Goal: Information Seeking & Learning: Learn about a topic

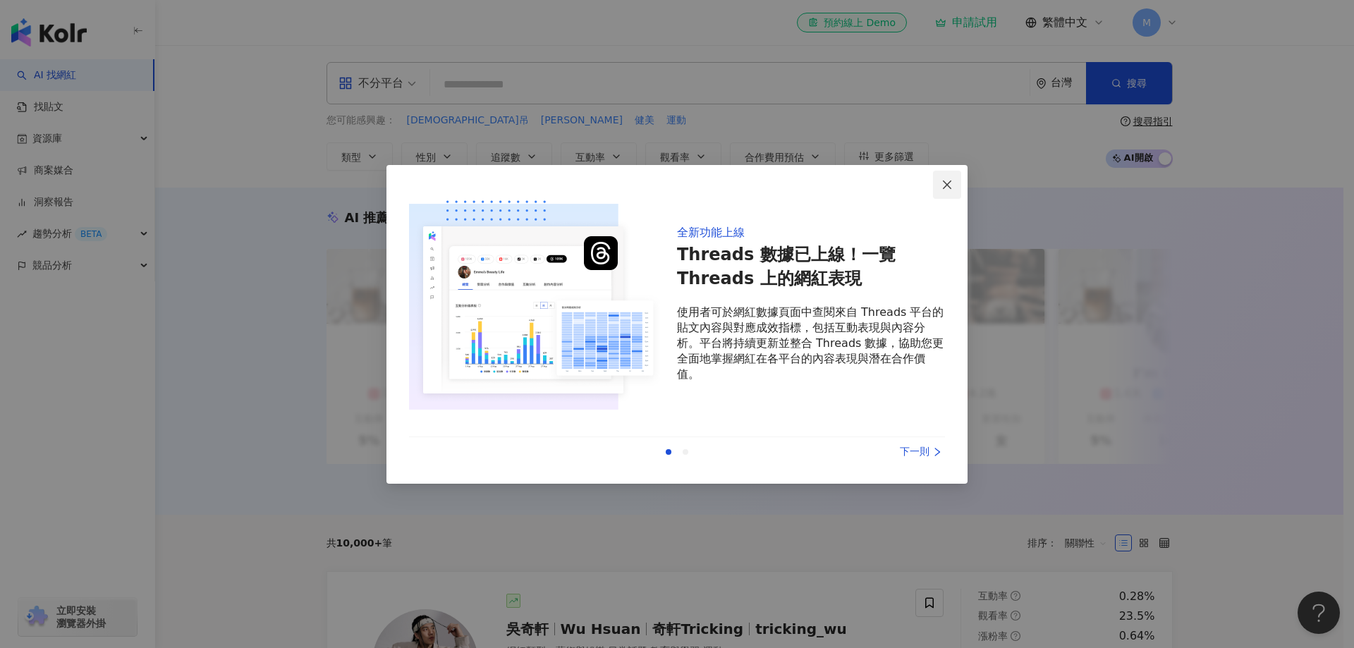
click at [952, 187] on icon "close" at bounding box center [946, 184] width 11 height 11
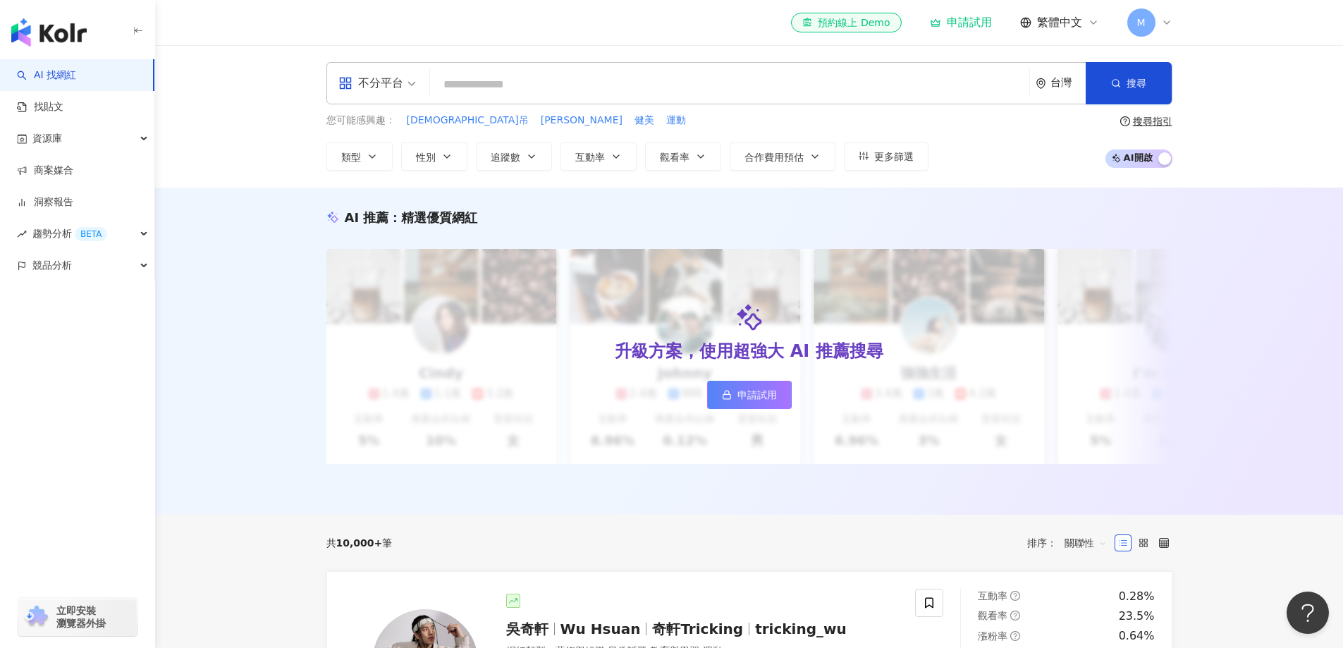
click at [466, 87] on input "search" at bounding box center [730, 84] width 588 height 27
paste input "****"
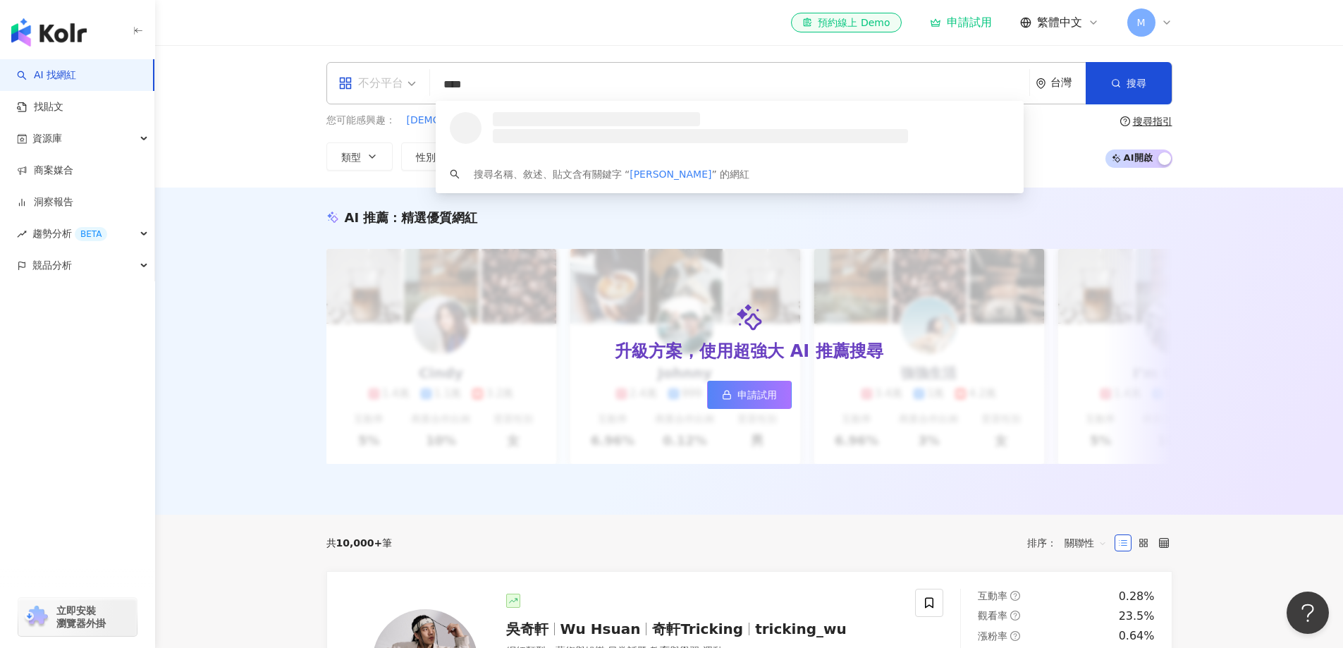
drag, startPoint x: 401, startPoint y: 90, endPoint x: 400, endPoint y: 97, distance: 7.2
click at [400, 89] on div "不分平台" at bounding box center [370, 83] width 65 height 23
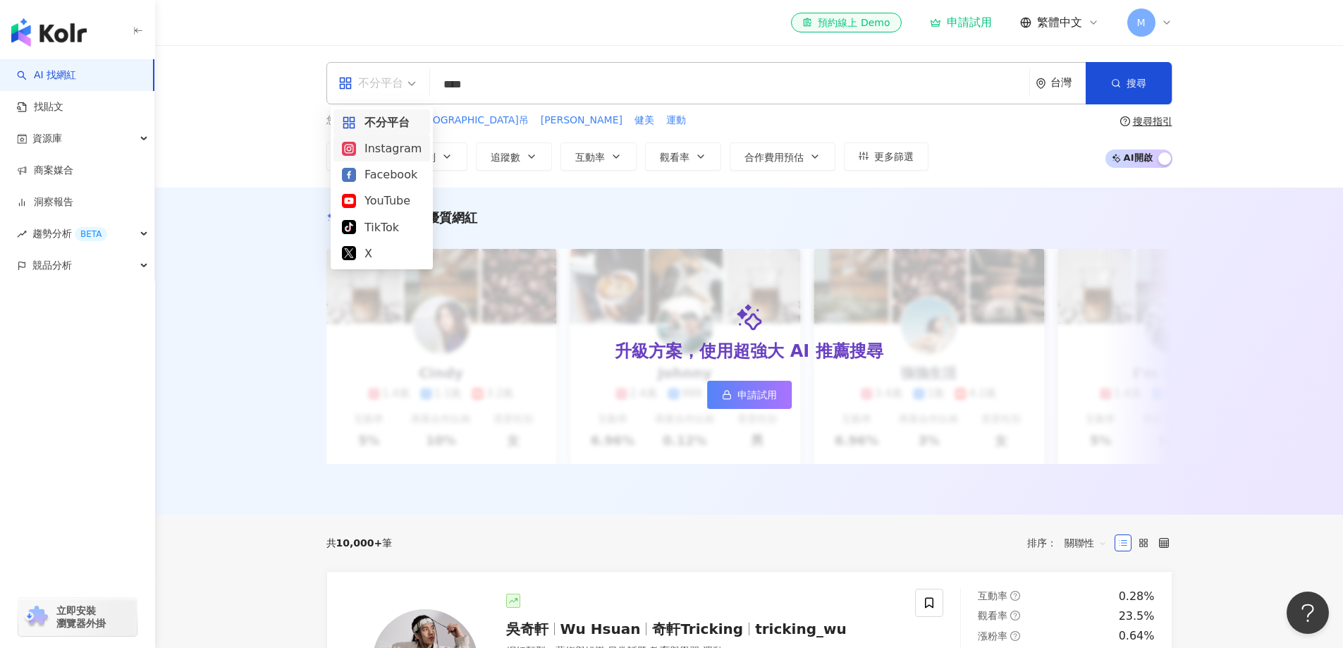
click at [394, 159] on div "Instagram" at bounding box center [382, 148] width 97 height 26
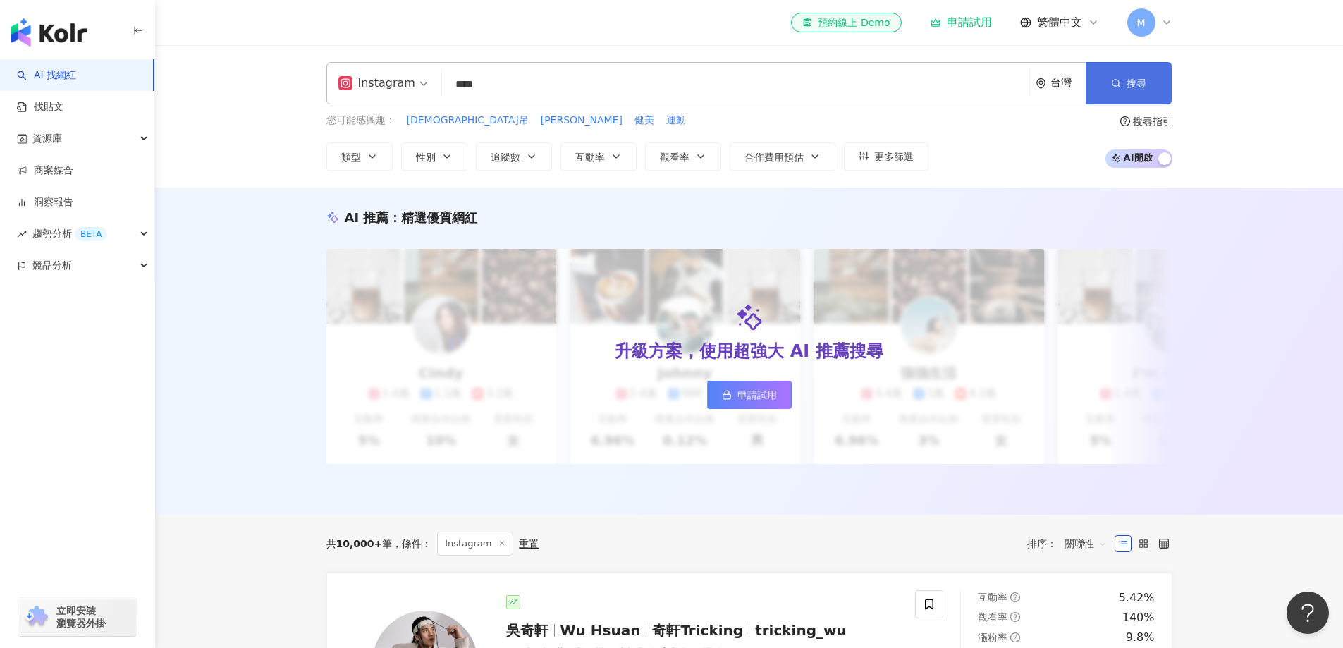
click at [1151, 82] on button "搜尋" at bounding box center [1129, 83] width 86 height 42
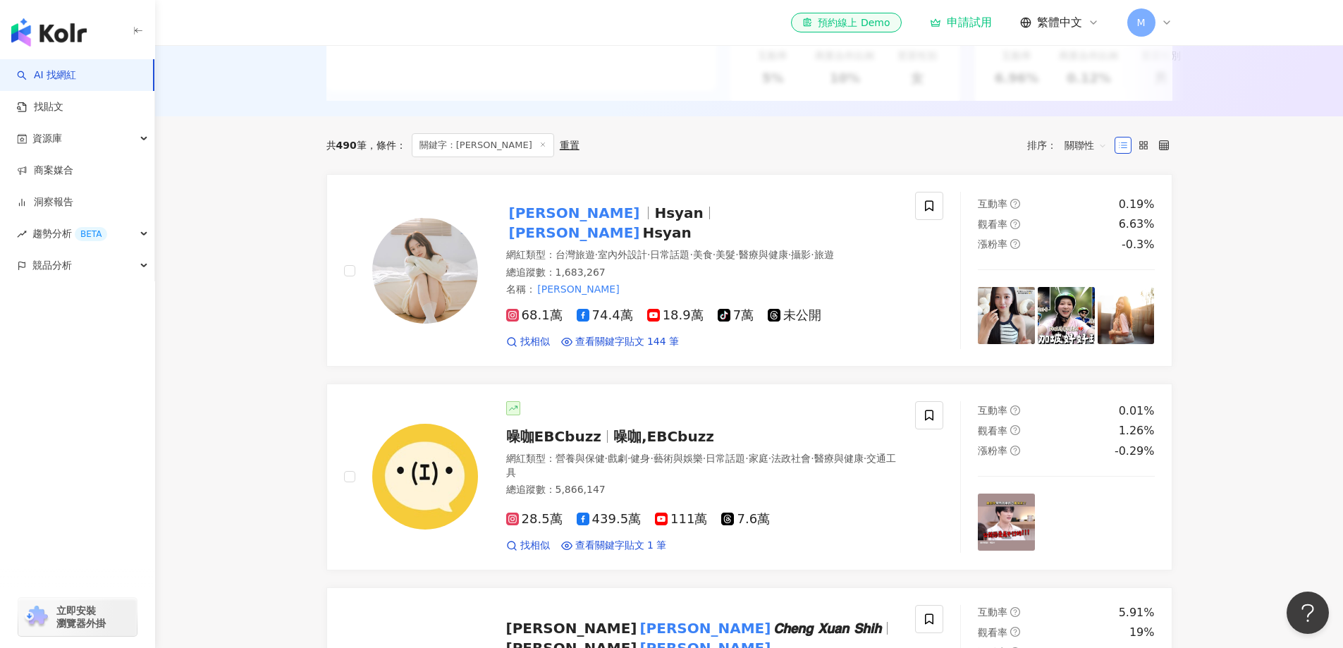
scroll to position [353, 0]
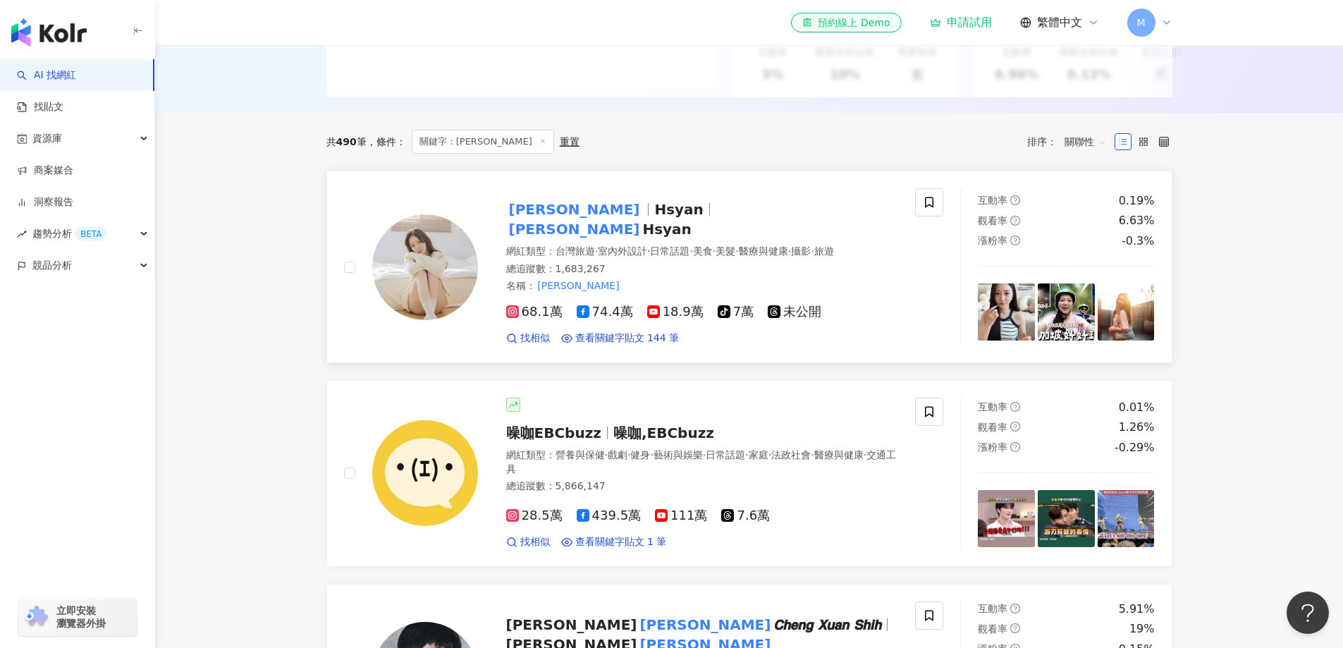
click at [630, 274] on div "總追蹤數 ： 1,683,267" at bounding box center [702, 269] width 393 height 14
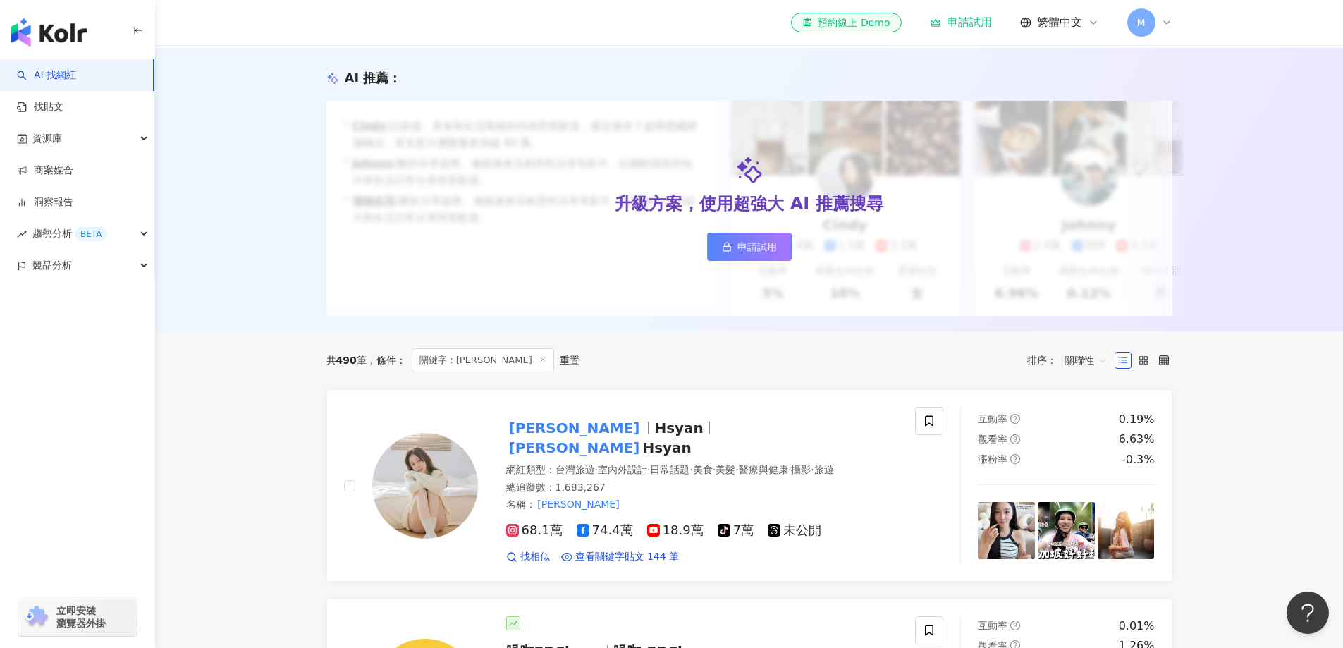
scroll to position [0, 0]
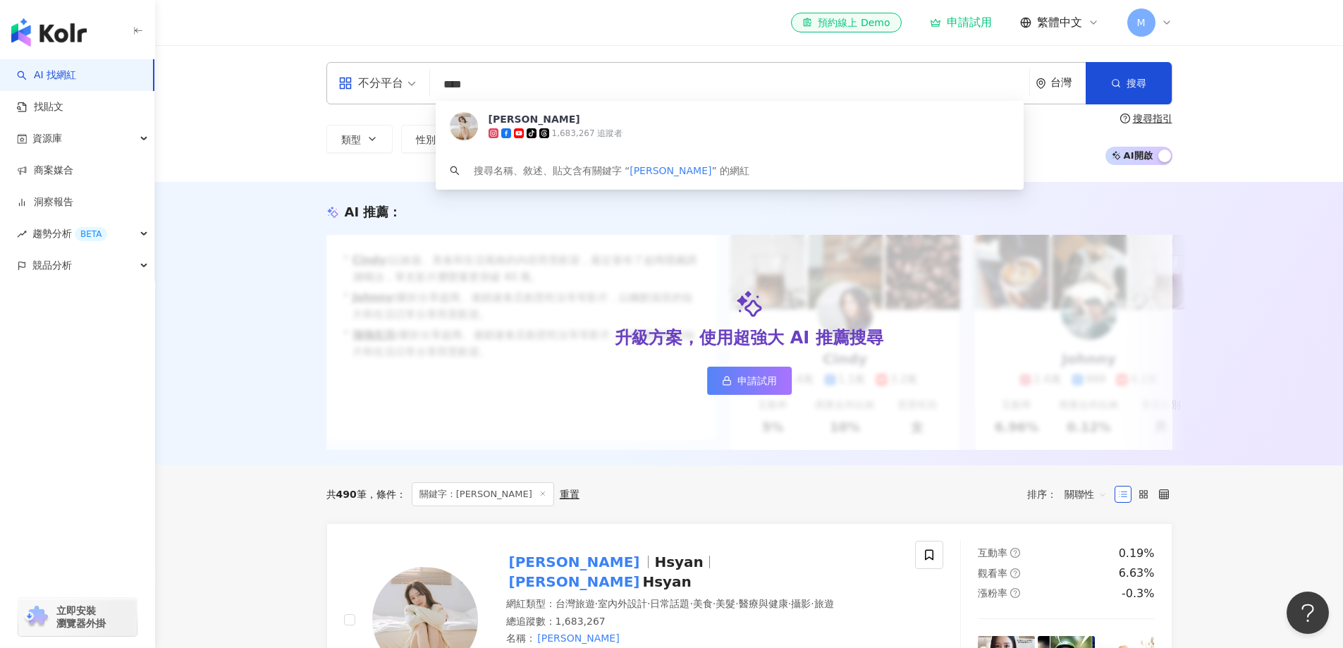
drag, startPoint x: 578, startPoint y: 87, endPoint x: 444, endPoint y: 87, distance: 134.7
click at [444, 87] on input "****" at bounding box center [730, 84] width 588 height 27
paste input "********"
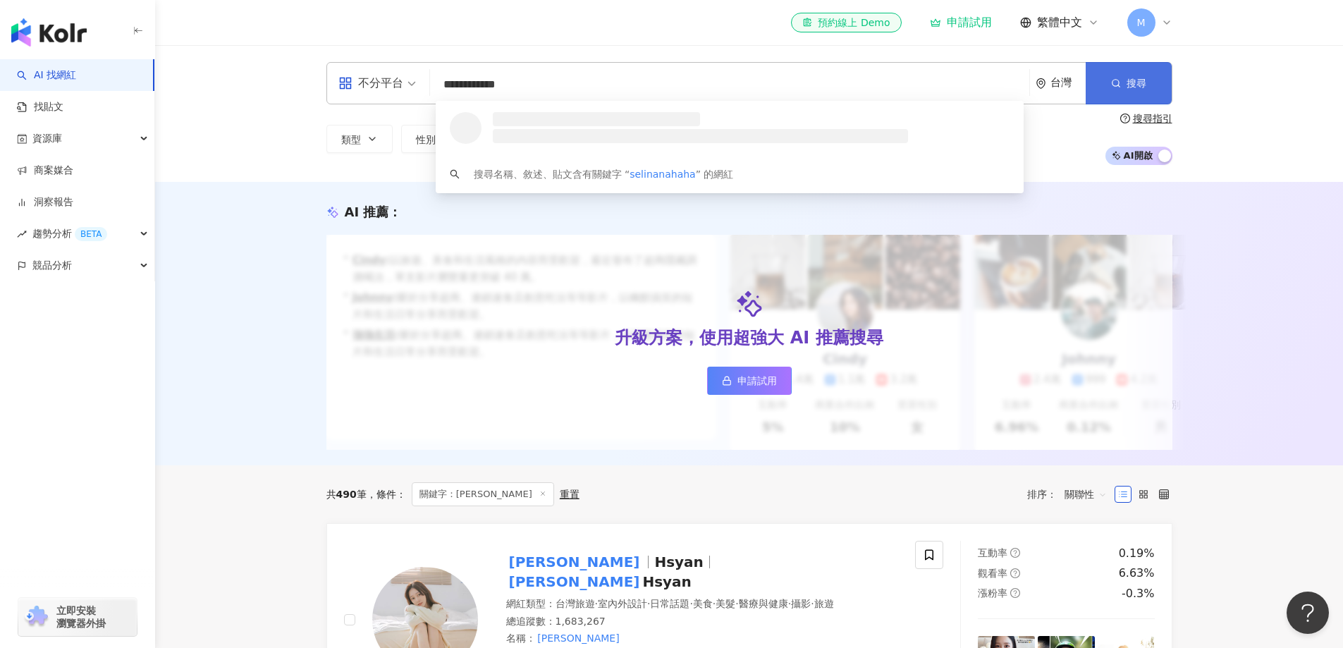
type input "**********"
click at [1123, 66] on button "搜尋" at bounding box center [1129, 83] width 86 height 42
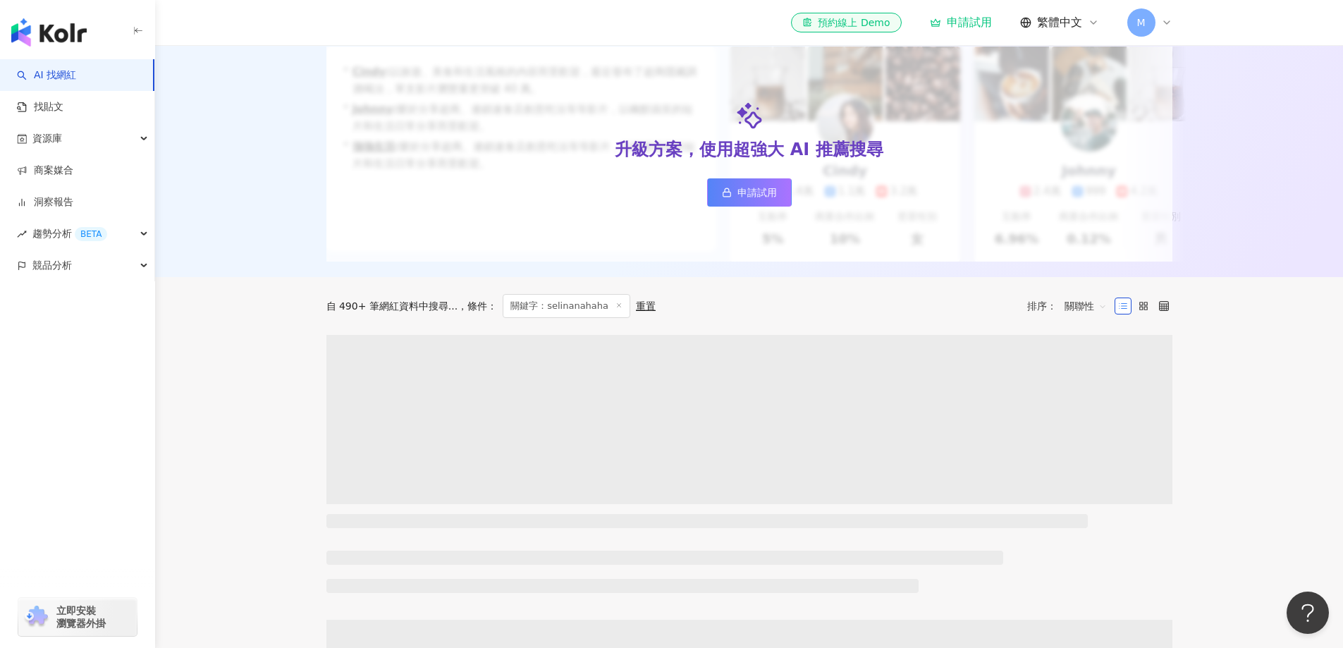
scroll to position [353, 0]
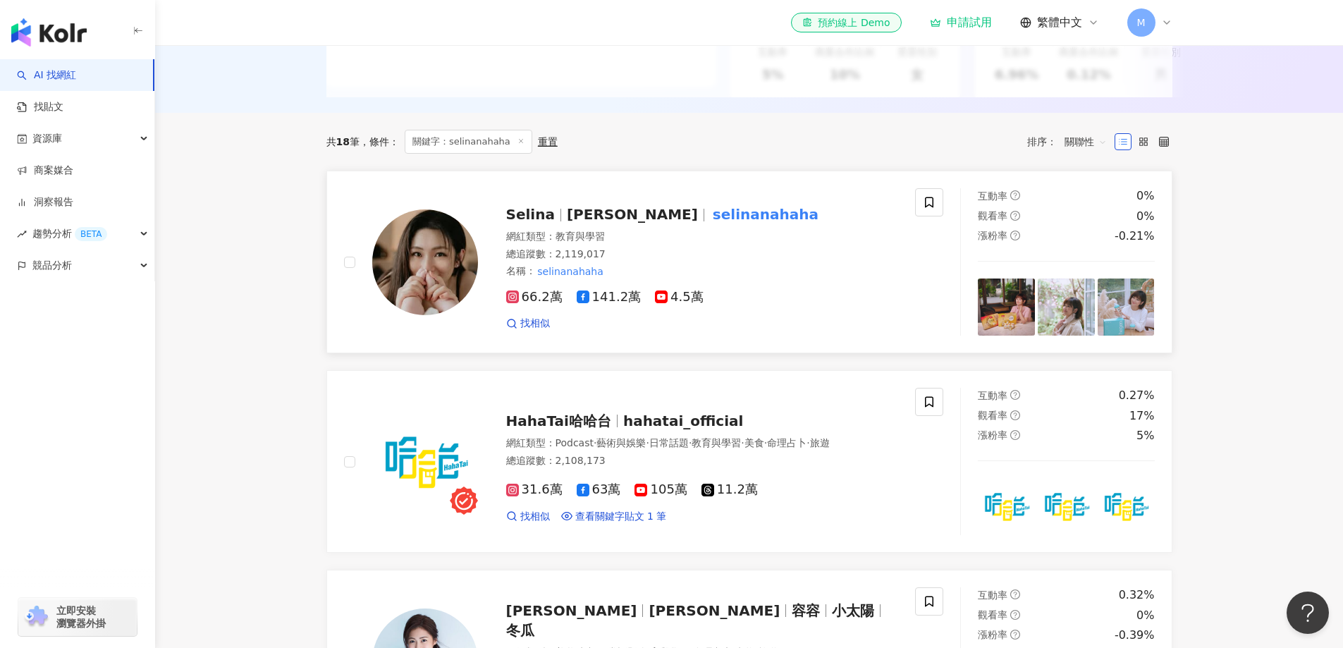
click at [574, 223] on span "任家萱" at bounding box center [632, 214] width 131 height 17
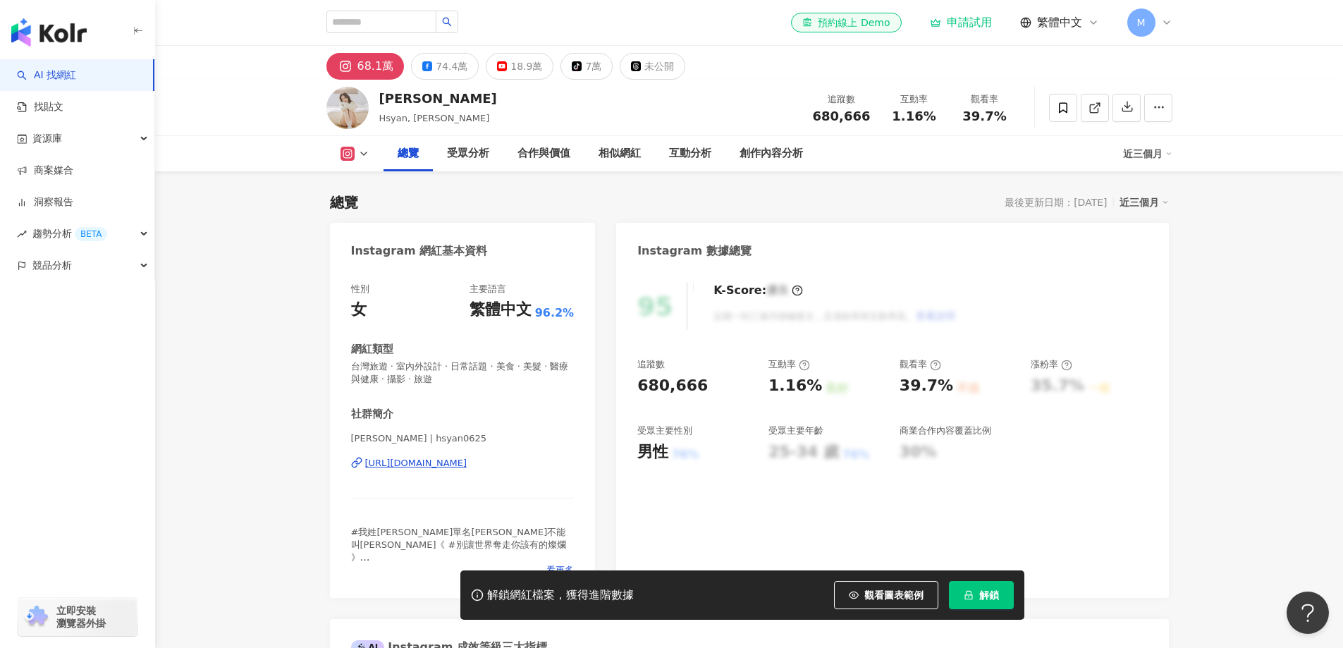
click at [649, 441] on div "男性" at bounding box center [652, 452] width 31 height 22
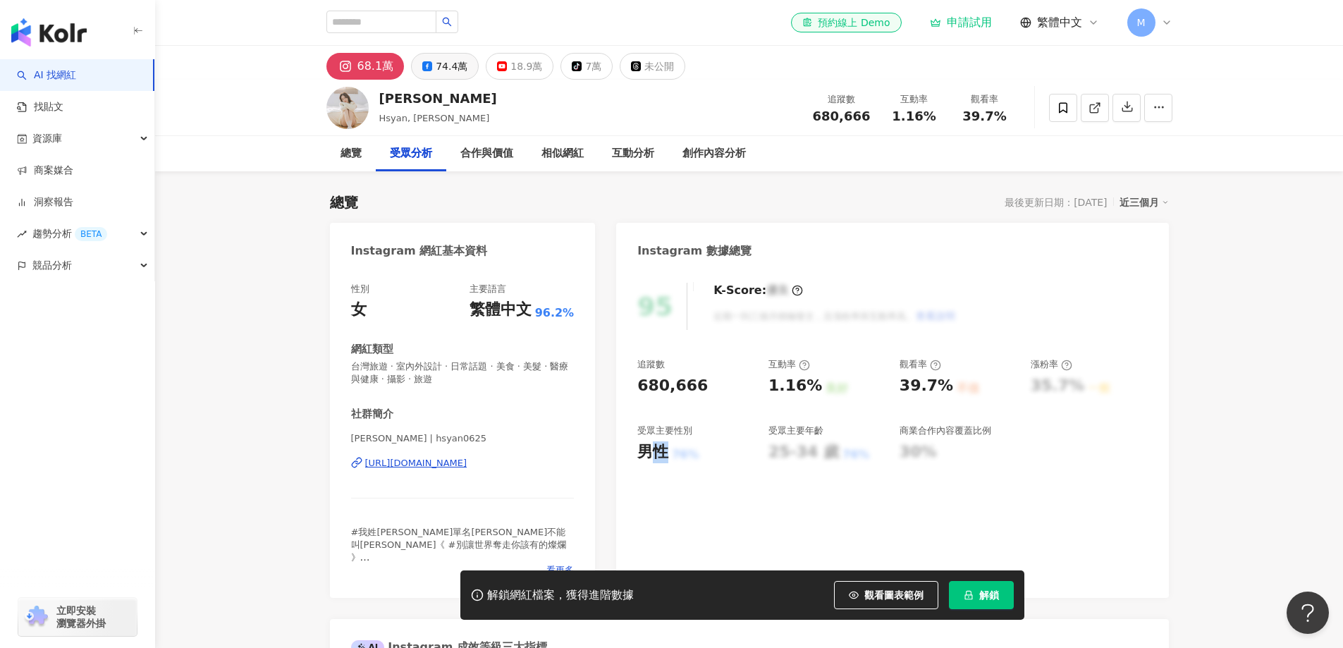
click at [437, 69] on div "74.4萬" at bounding box center [452, 66] width 32 height 20
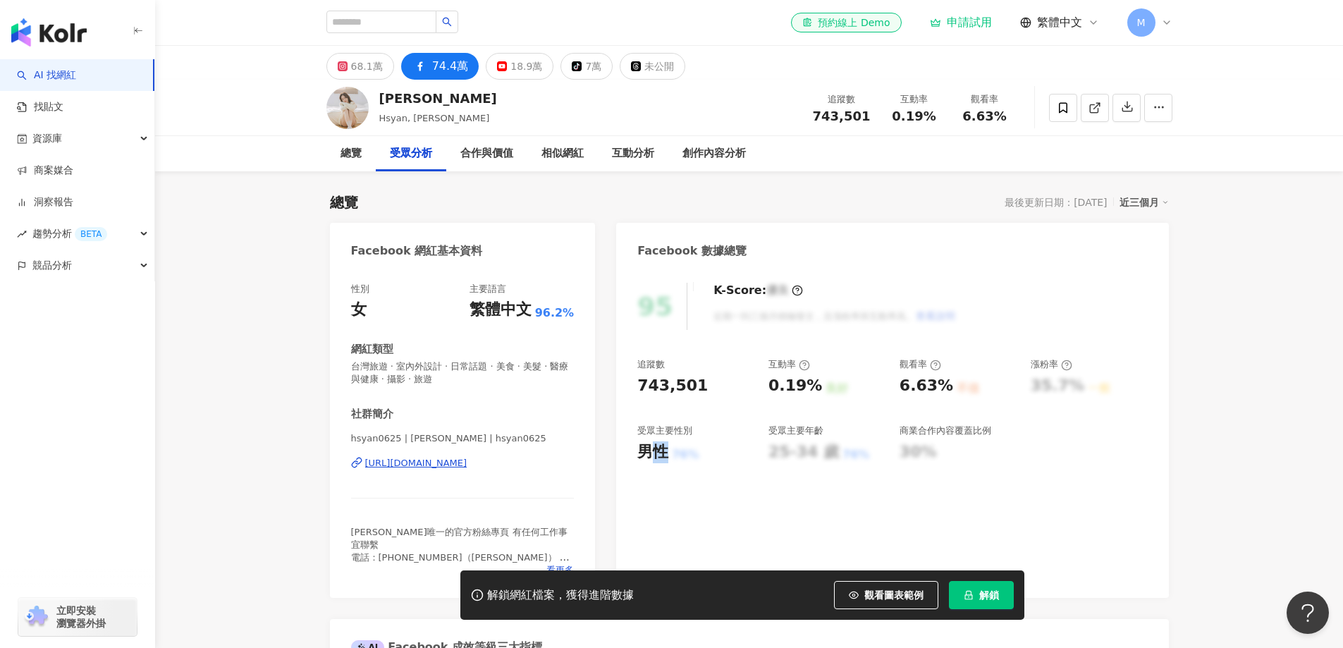
click at [698, 530] on div "95 K-Score : 優良 近期一到三個月積極發文，且漲粉率與互動率高。 查看說明 追蹤數 743,501 互動率 0.19% 良好 觀看率 6.63% …" at bounding box center [892, 433] width 552 height 329
click at [653, 453] on div "男性" at bounding box center [652, 452] width 31 height 22
click at [668, 453] on div "男性" at bounding box center [652, 452] width 31 height 22
click at [503, 78] on button "18.9萬" at bounding box center [520, 66] width 68 height 27
click at [512, 66] on div "18.9萬" at bounding box center [526, 66] width 32 height 20
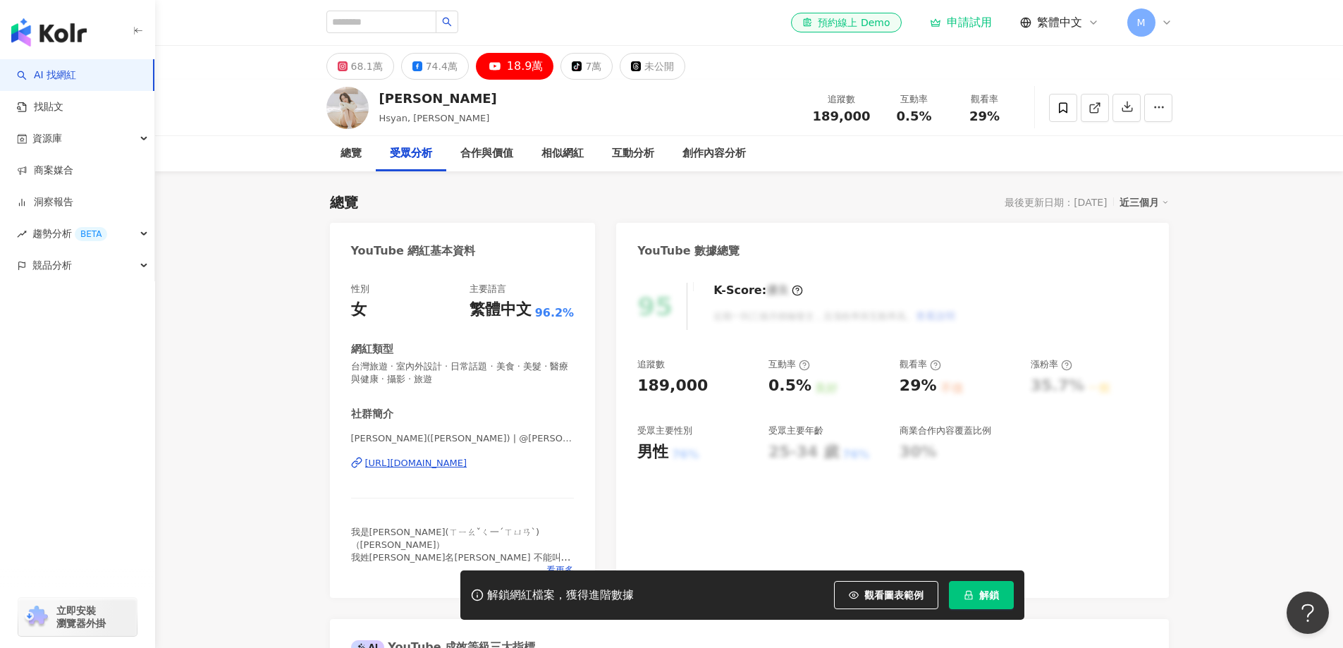
click at [76, 75] on link "AI 找網紅" at bounding box center [46, 75] width 59 height 14
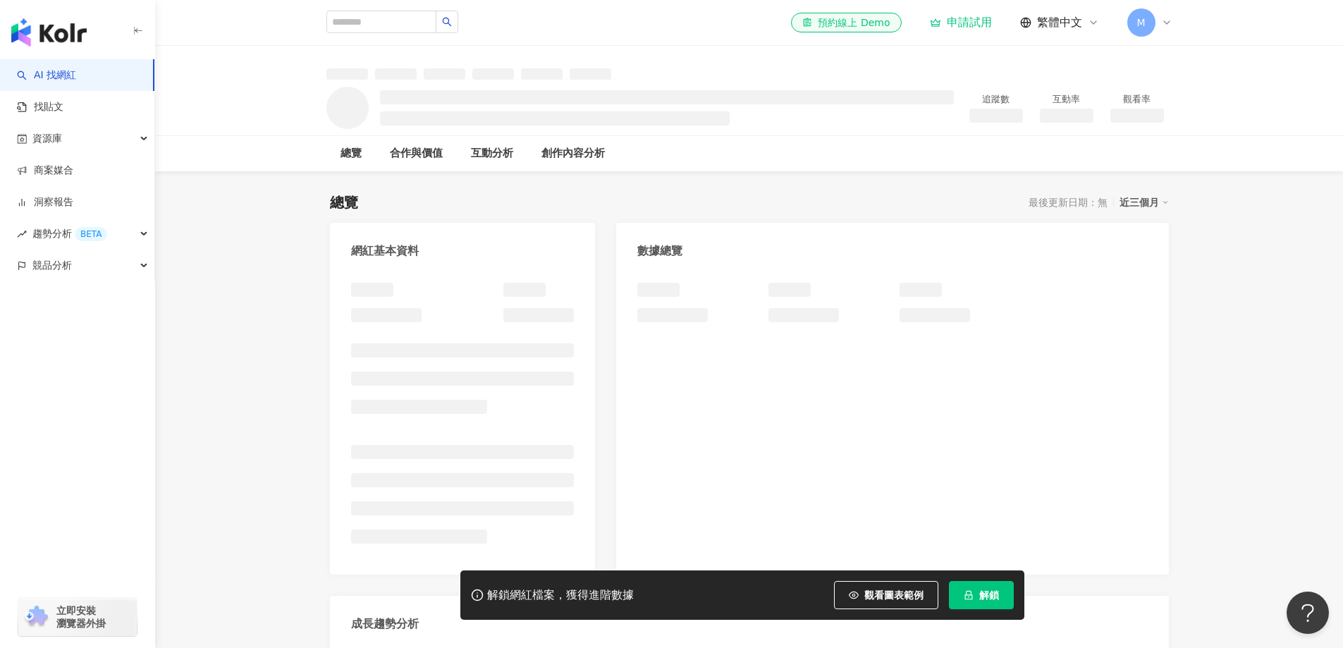
click at [76, 82] on link "AI 找網紅" at bounding box center [46, 75] width 59 height 14
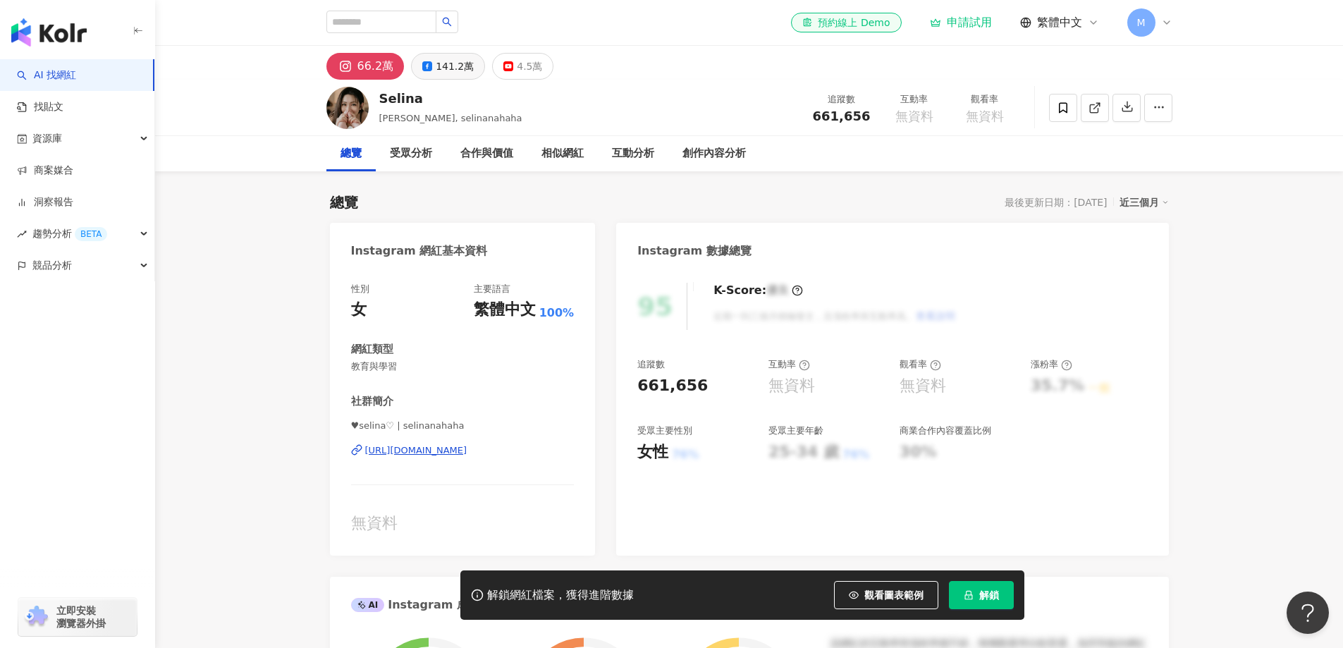
click at [451, 70] on div "141.2萬" at bounding box center [455, 66] width 38 height 20
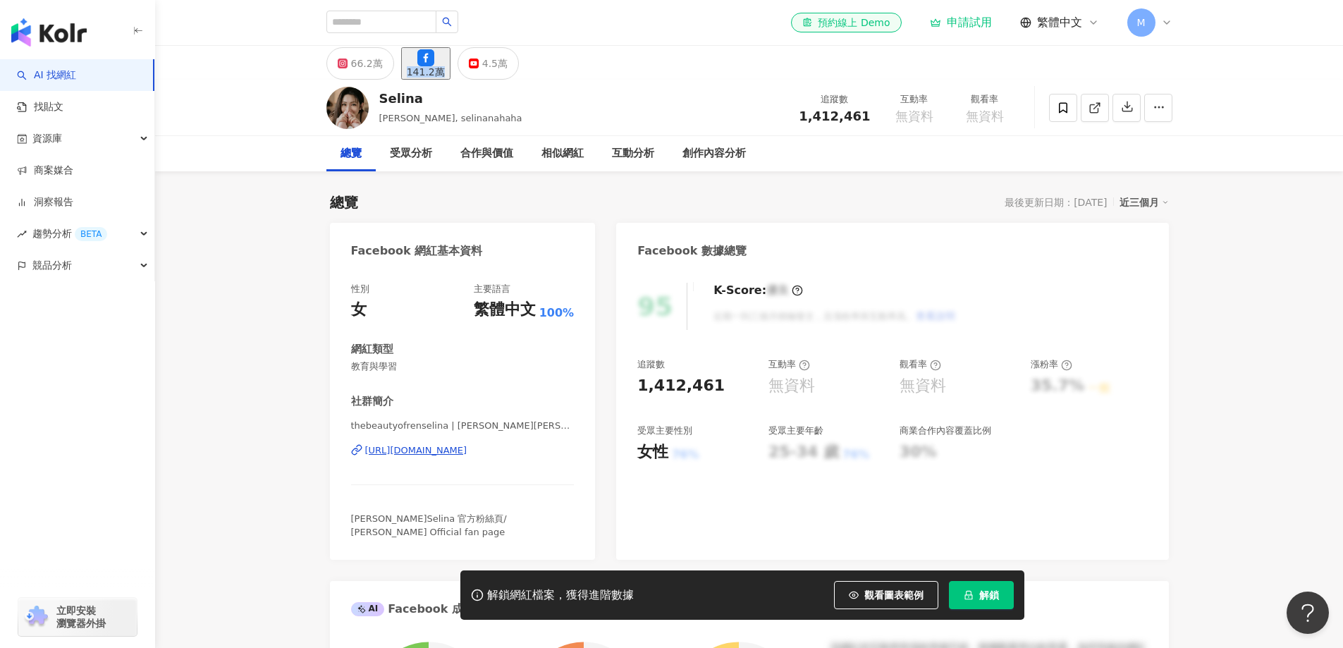
drag, startPoint x: 483, startPoint y: 64, endPoint x: 427, endPoint y: 67, distance: 55.8
click at [427, 67] on div "66.2萬 141.2萬 4.5萬" at bounding box center [422, 63] width 193 height 32
copy div "141.2萬"
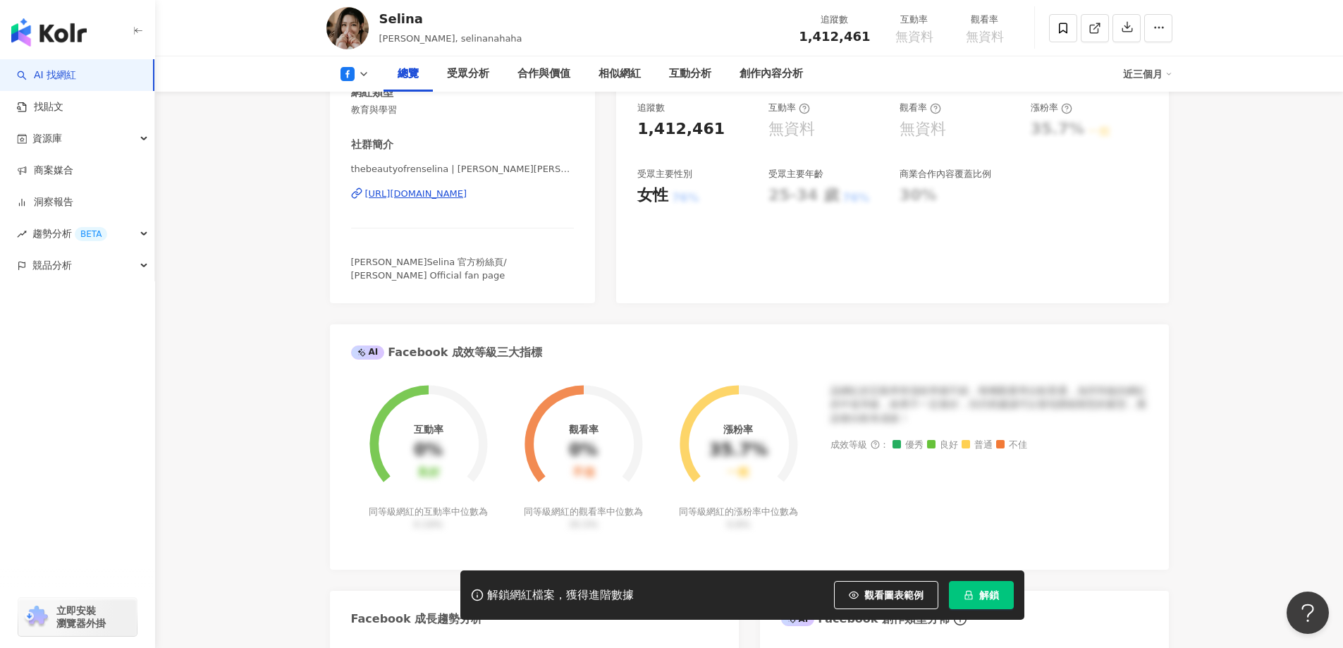
scroll to position [282, 0]
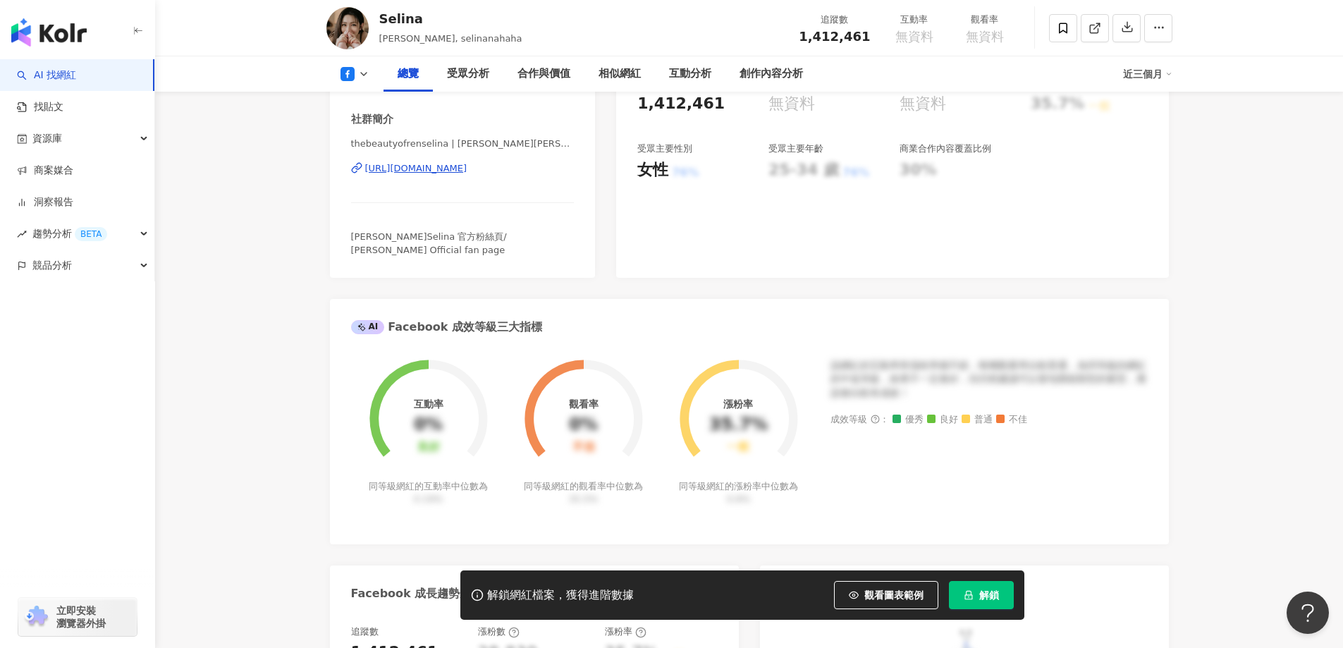
click at [355, 166] on icon at bounding box center [356, 167] width 11 height 11
drag, startPoint x: 573, startPoint y: 167, endPoint x: 365, endPoint y: 174, distance: 208.1
click at [365, 174] on div "性別 女 主要語言 繁體中文 100% 網紅類型 教育與學習 社群簡介 thebeautyofrenselina | 任家萱 Selina | thebeau…" at bounding box center [463, 132] width 266 height 291
copy div "https://www.facebook.com/100686060059534"
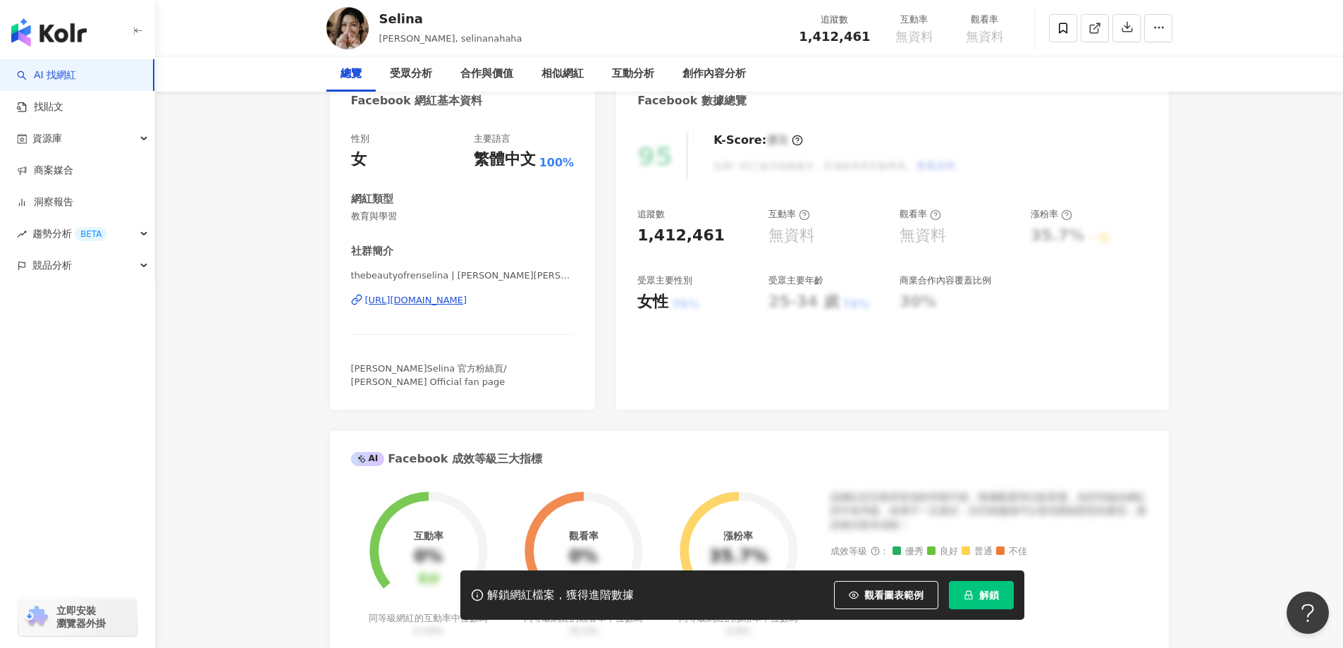
scroll to position [0, 0]
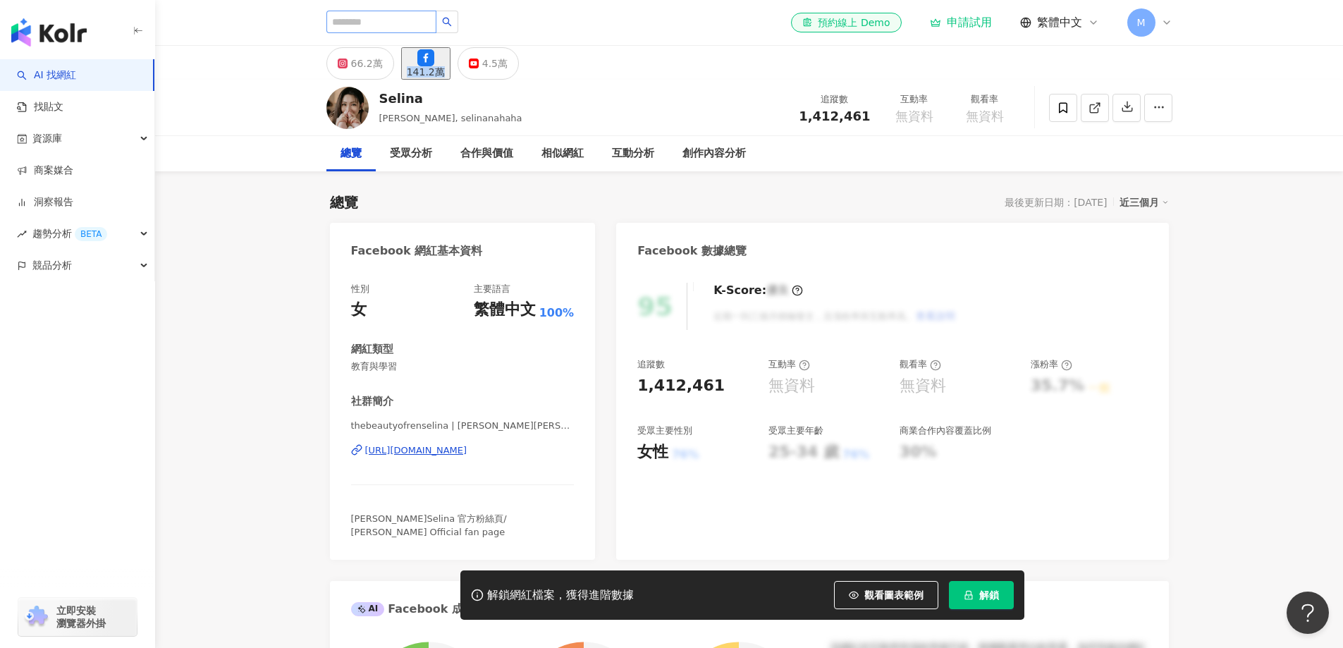
drag, startPoint x: 434, startPoint y: 34, endPoint x: 444, endPoint y: 23, distance: 14.5
click at [434, 34] on div at bounding box center [392, 23] width 132 height 24
click at [436, 23] on input "search" at bounding box center [381, 22] width 110 height 23
paste input "**********"
type input "**********"
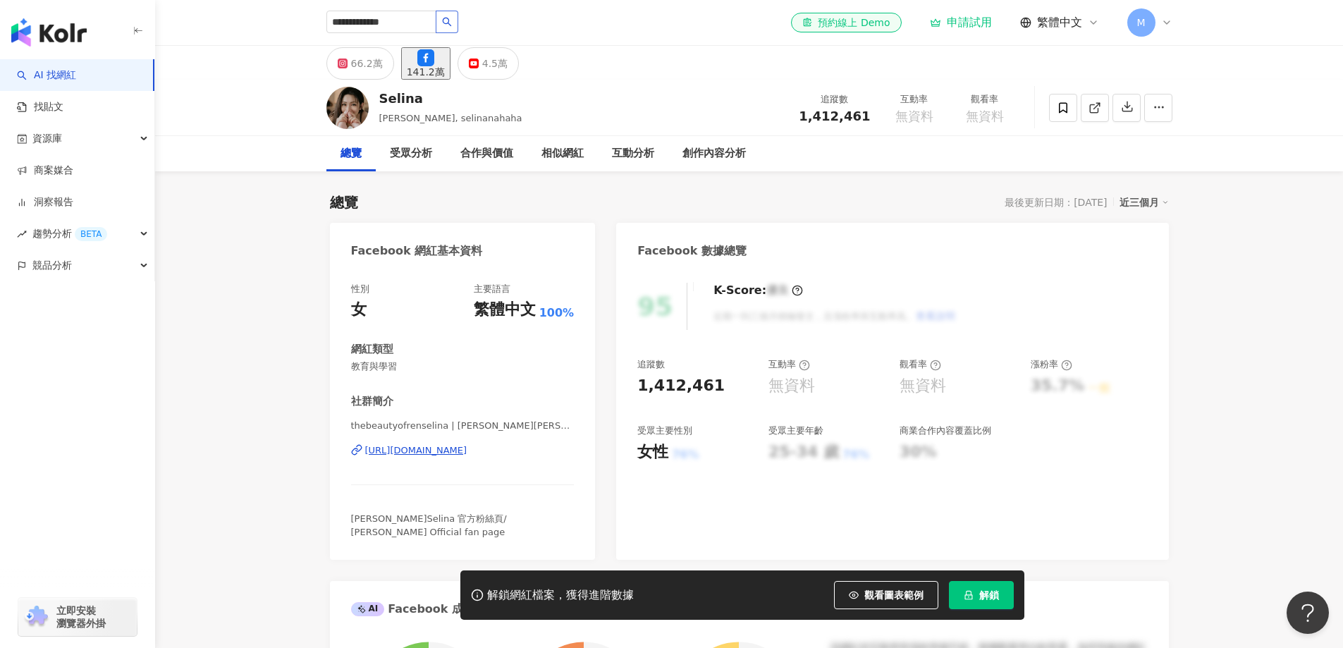
drag, startPoint x: 769, startPoint y: 453, endPoint x: 814, endPoint y: 451, distance: 45.2
click at [814, 451] on div "25-34 歲" at bounding box center [804, 452] width 71 height 22
drag, startPoint x: 781, startPoint y: 460, endPoint x: 831, endPoint y: 456, distance: 50.2
click at [831, 456] on div "95 K-Score : 優良 近期一到三個月積極發文，且漲粉率與互動率高。 查看說明 追蹤數 1,412,461 互動率 無資料 觀看率 無資料 漲粉率 3…" at bounding box center [892, 414] width 552 height 291
click at [377, 70] on div "66.2萬" at bounding box center [367, 64] width 32 height 20
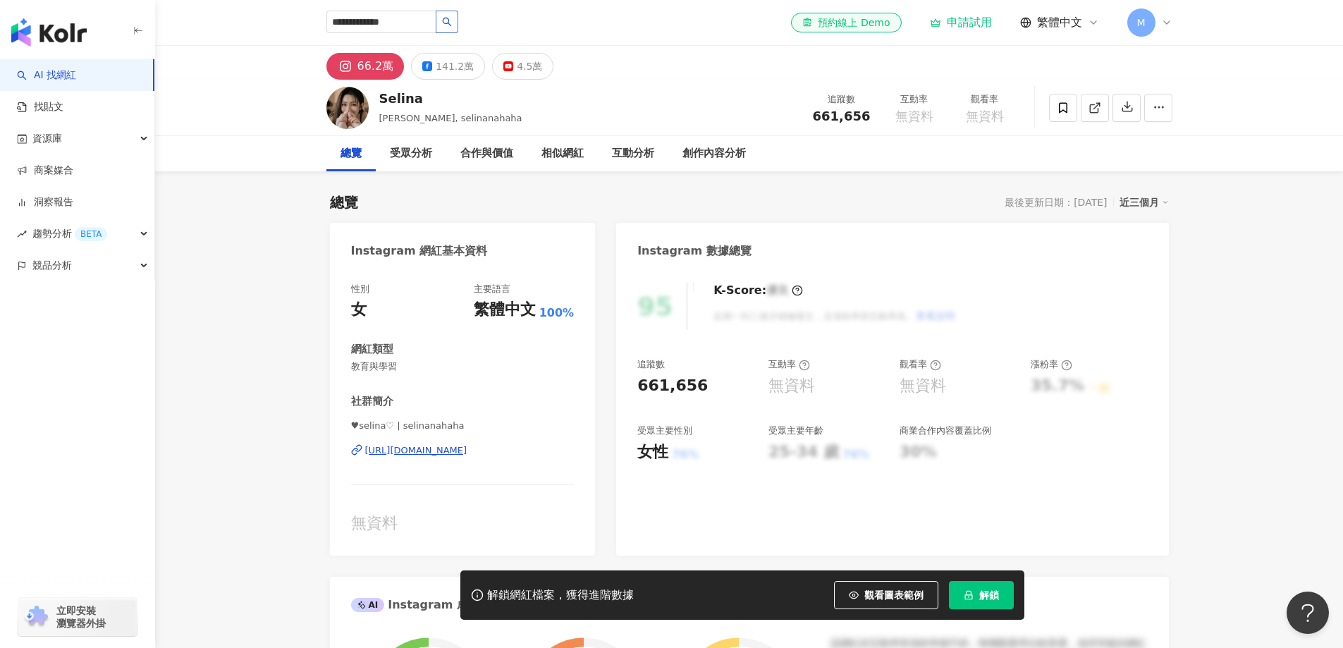
click at [458, 26] on button "button" at bounding box center [447, 22] width 23 height 23
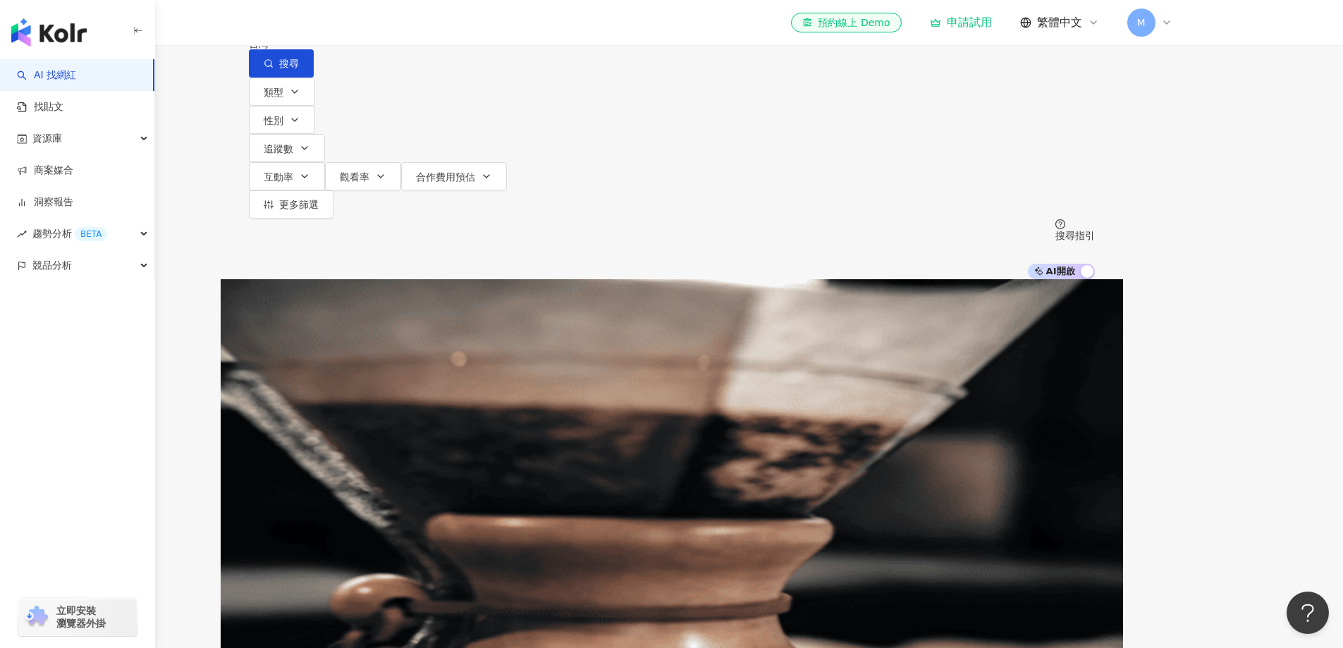
click at [454, 27] on input "**********" at bounding box center [397, 13] width 114 height 27
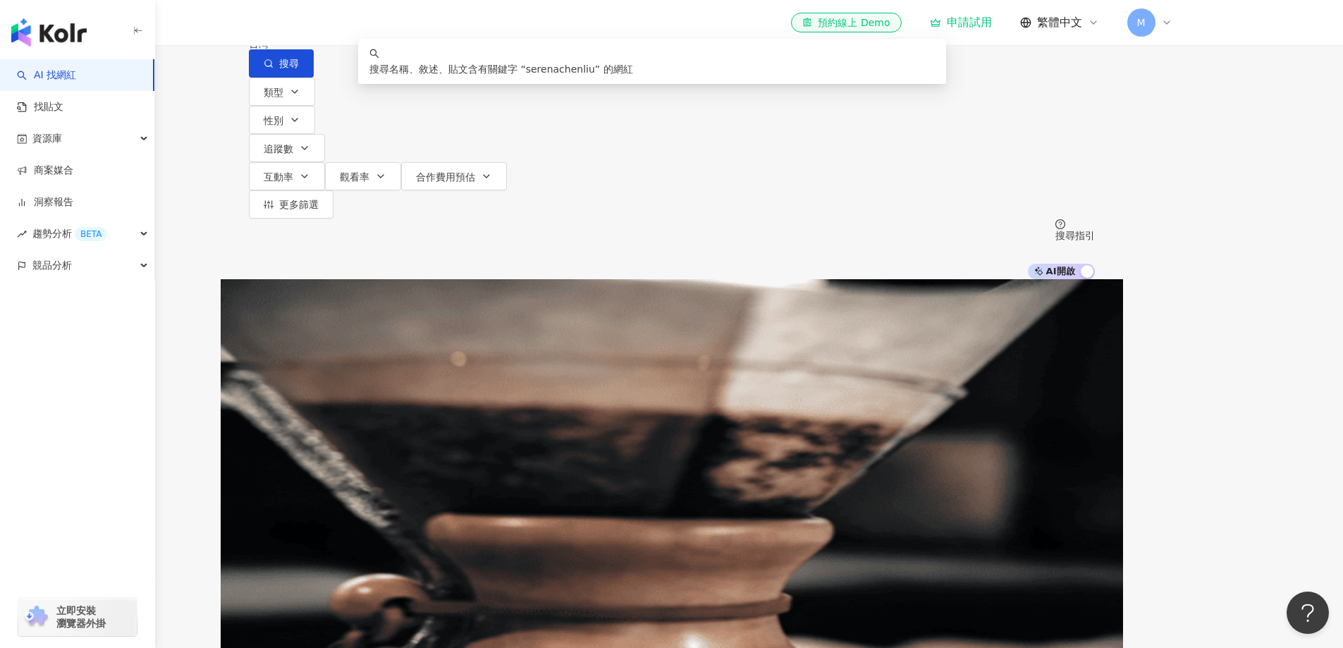
click at [454, 27] on input "**********" at bounding box center [397, 13] width 114 height 27
paste input "search"
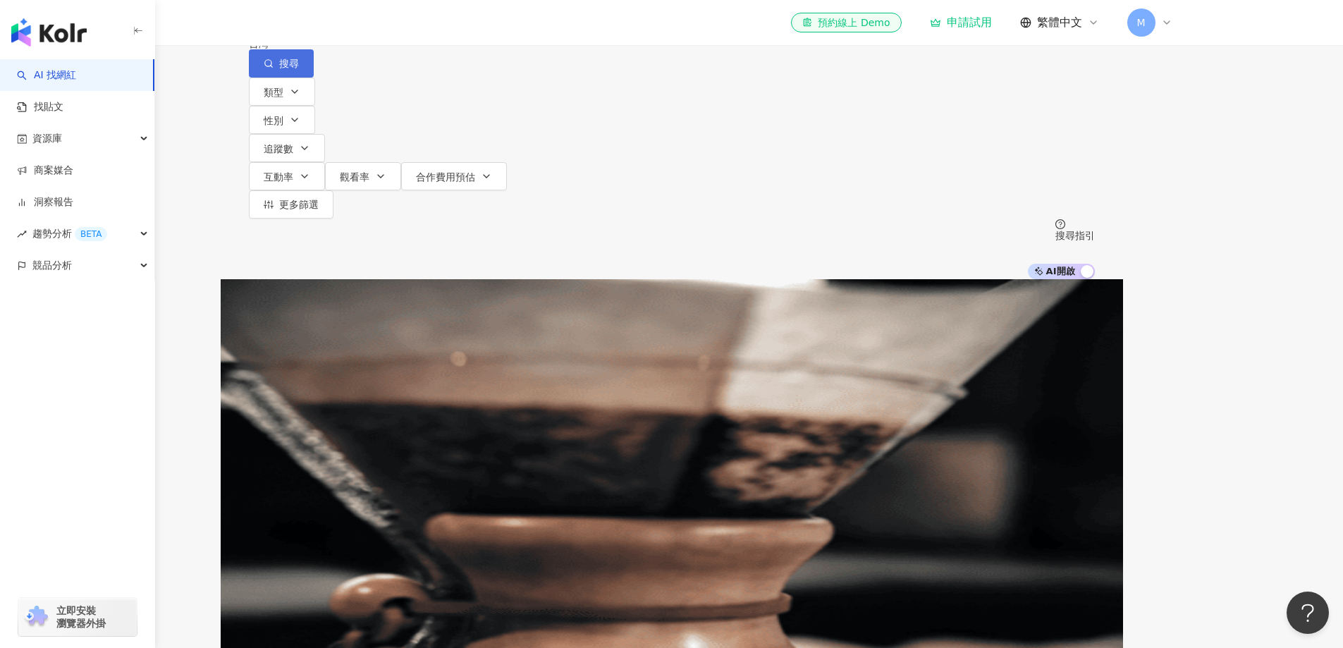
click at [314, 78] on button "搜尋" at bounding box center [281, 63] width 65 height 28
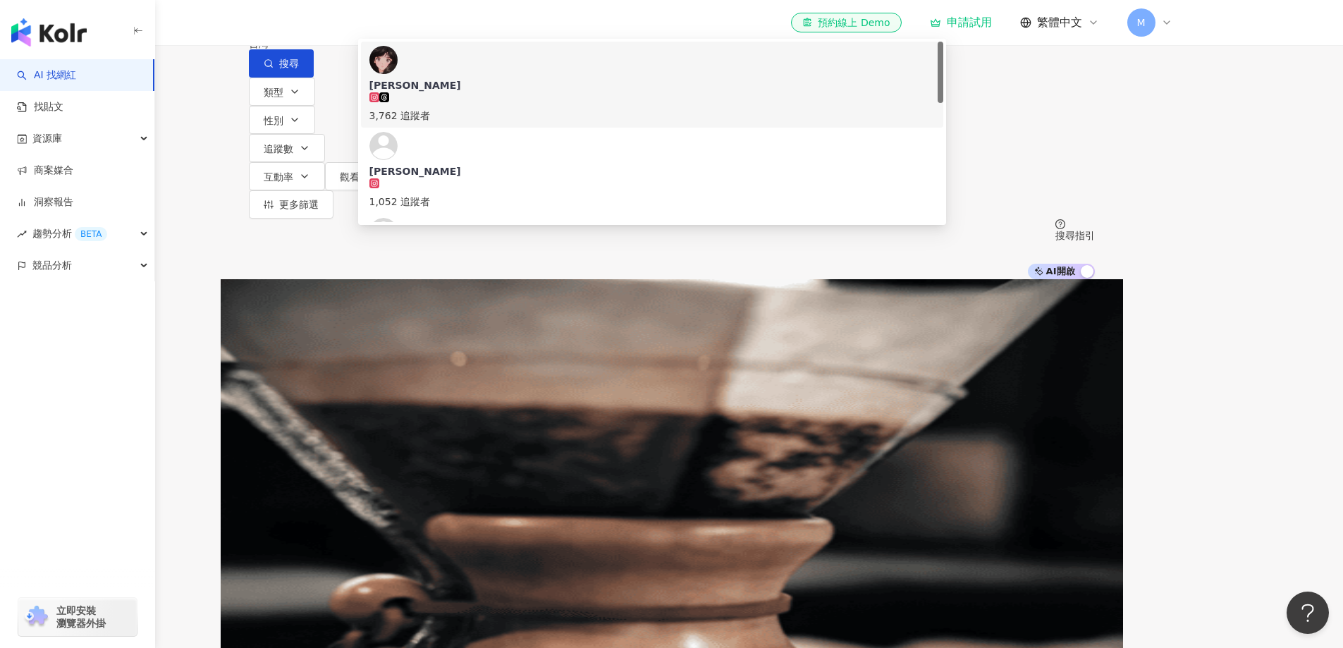
drag, startPoint x: 457, startPoint y: 88, endPoint x: 927, endPoint y: 66, distance: 470.8
click at [423, 78] on div "不分平台 ** 台灣 搜尋 56c24edf-abcf-43d3-9fa0-6c858ea7ab16 https://www.instagram.com/jo…" at bounding box center [672, 39] width 846 height 78
paste input "*"
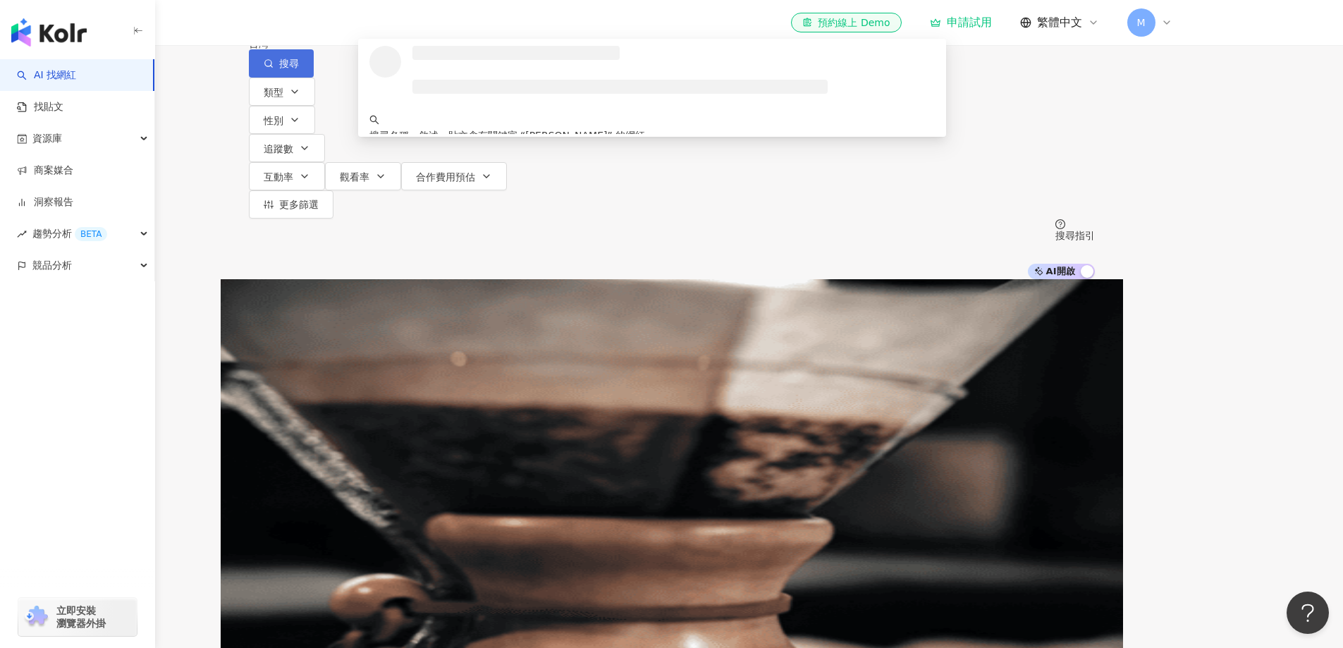
type input "***"
click at [314, 78] on button "搜尋" at bounding box center [281, 63] width 65 height 28
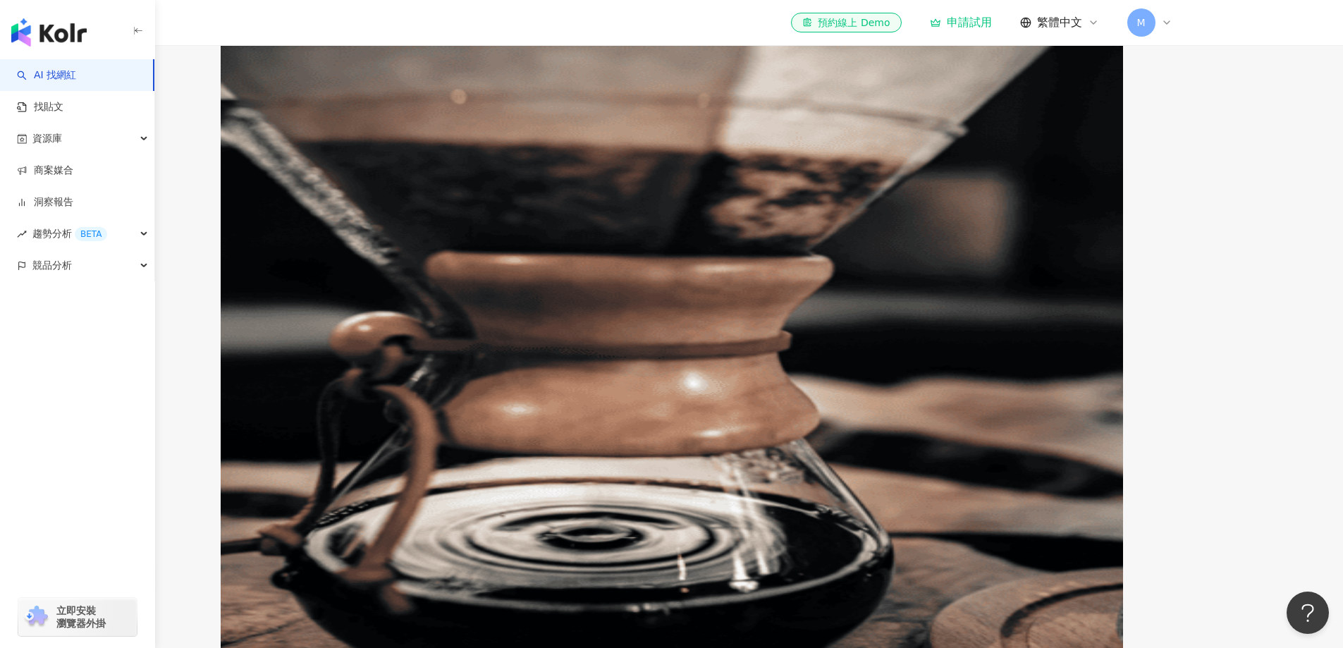
scroll to position [353, 0]
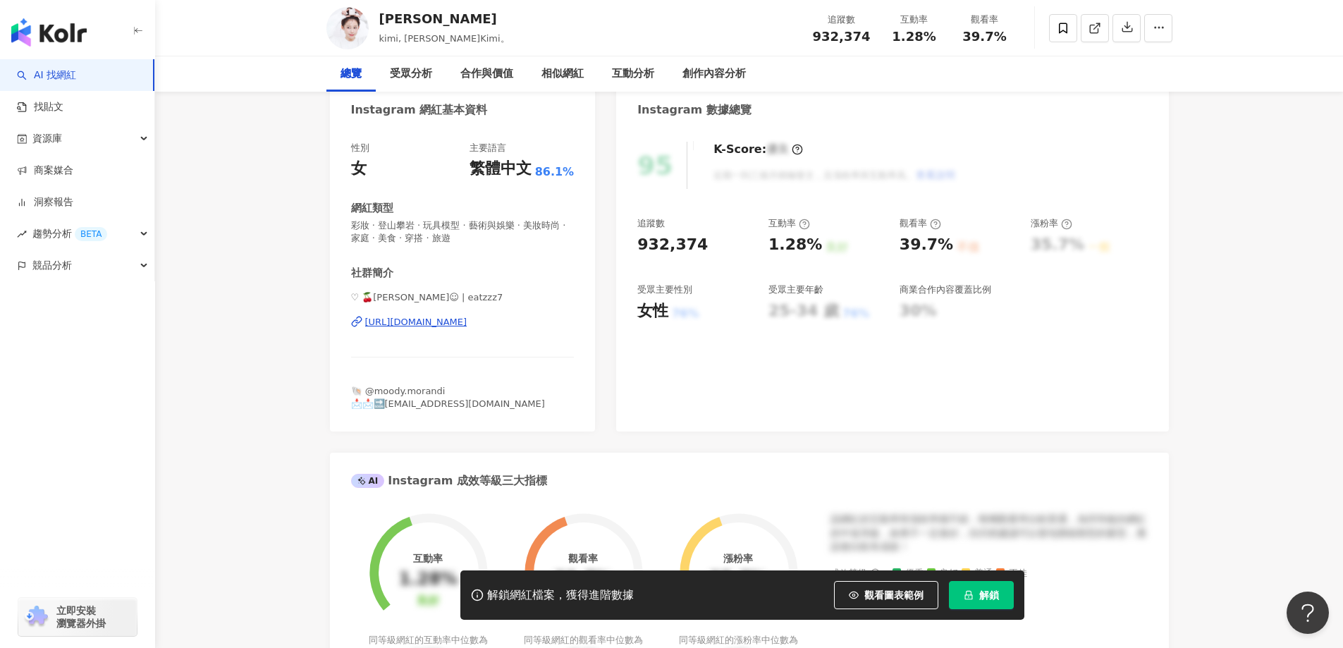
click at [439, 66] on div "受眾分析" at bounding box center [411, 73] width 71 height 35
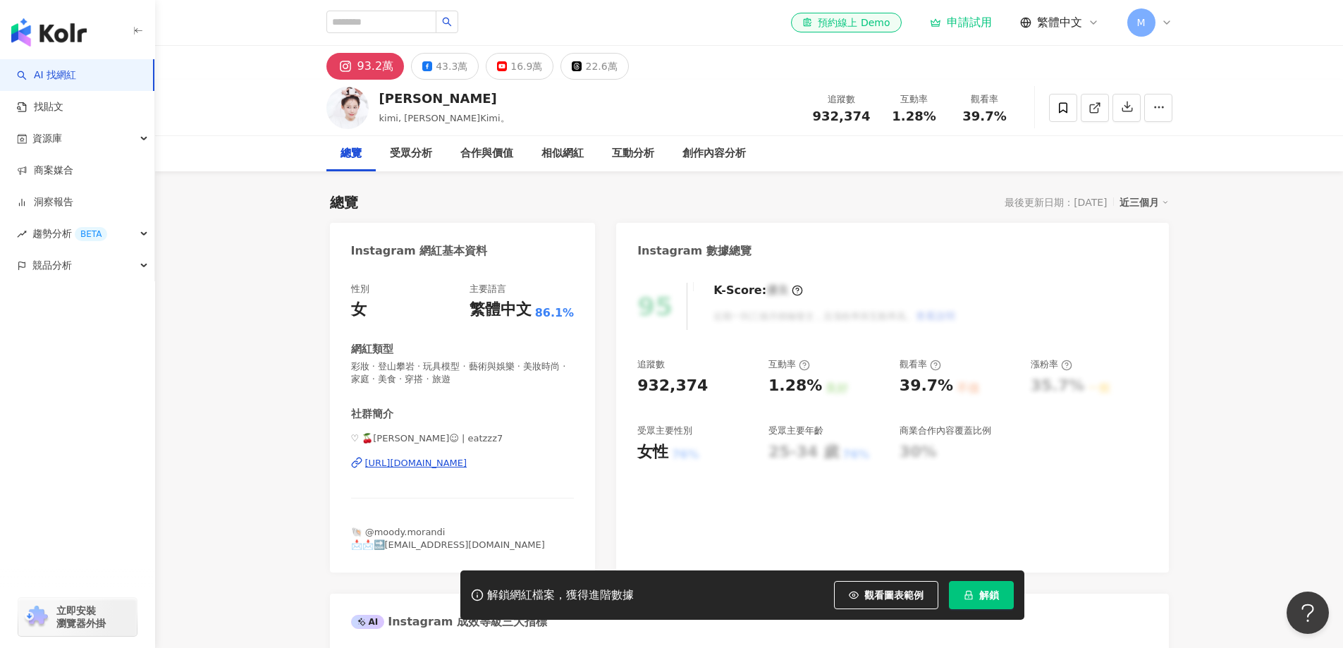
drag, startPoint x: 391, startPoint y: 63, endPoint x: 356, endPoint y: 66, distance: 35.4
click at [356, 66] on button "93.2萬" at bounding box center [365, 66] width 78 height 27
drag, startPoint x: 403, startPoint y: 66, endPoint x: 360, endPoint y: 67, distance: 43.0
click at [360, 67] on div "93.2萬 43.3萬 16.9萬 22.6萬" at bounding box center [477, 66] width 302 height 27
copy div "93.2萬"
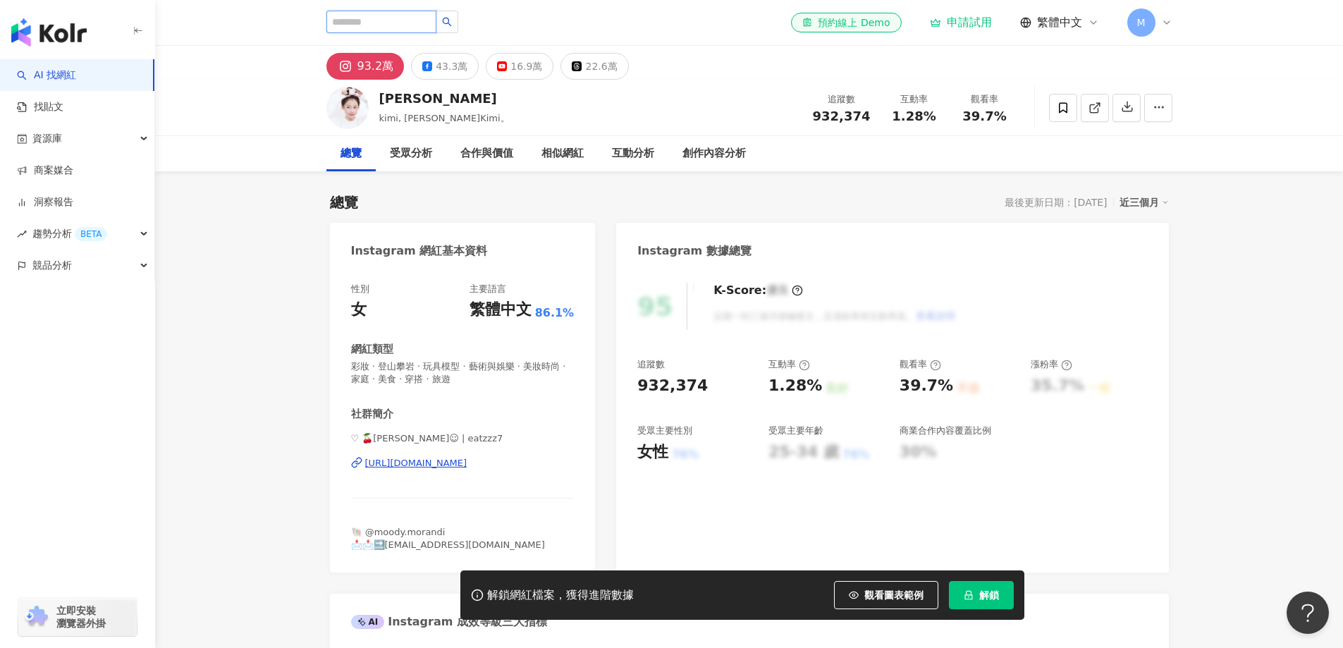
click at [381, 20] on input "search" at bounding box center [381, 22] width 110 height 23
paste input "**********"
type input "**********"
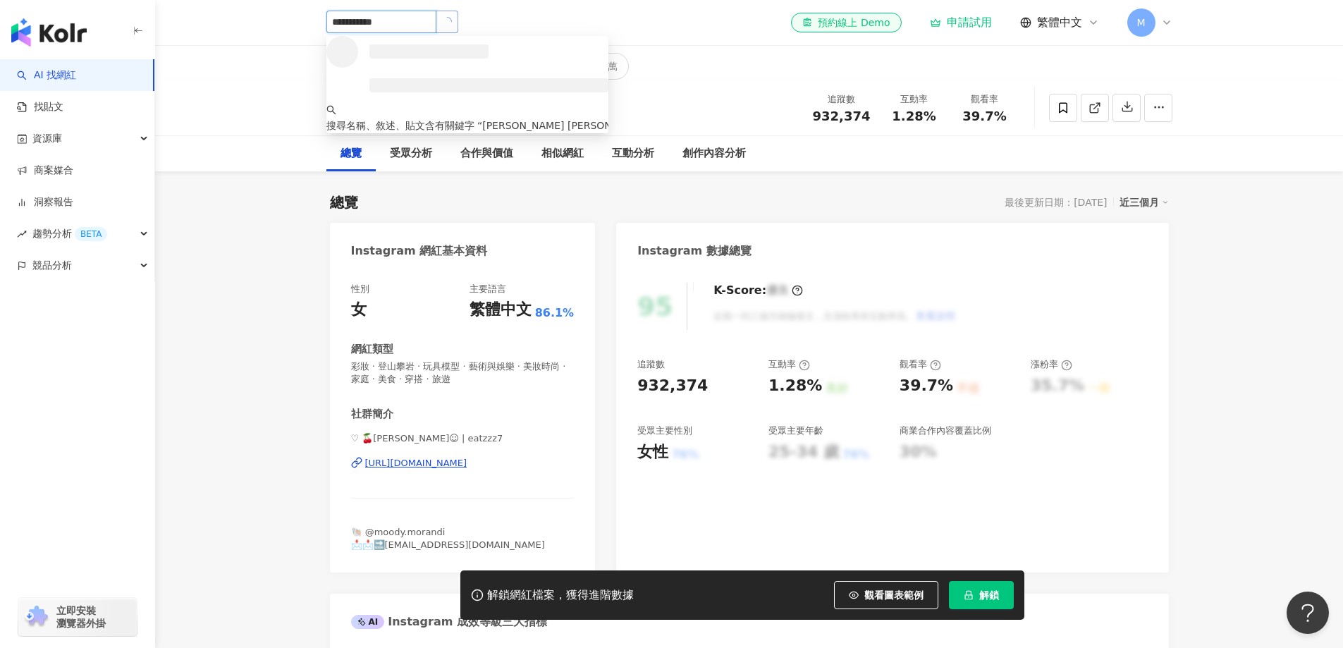
click at [458, 26] on button "button" at bounding box center [447, 22] width 23 height 23
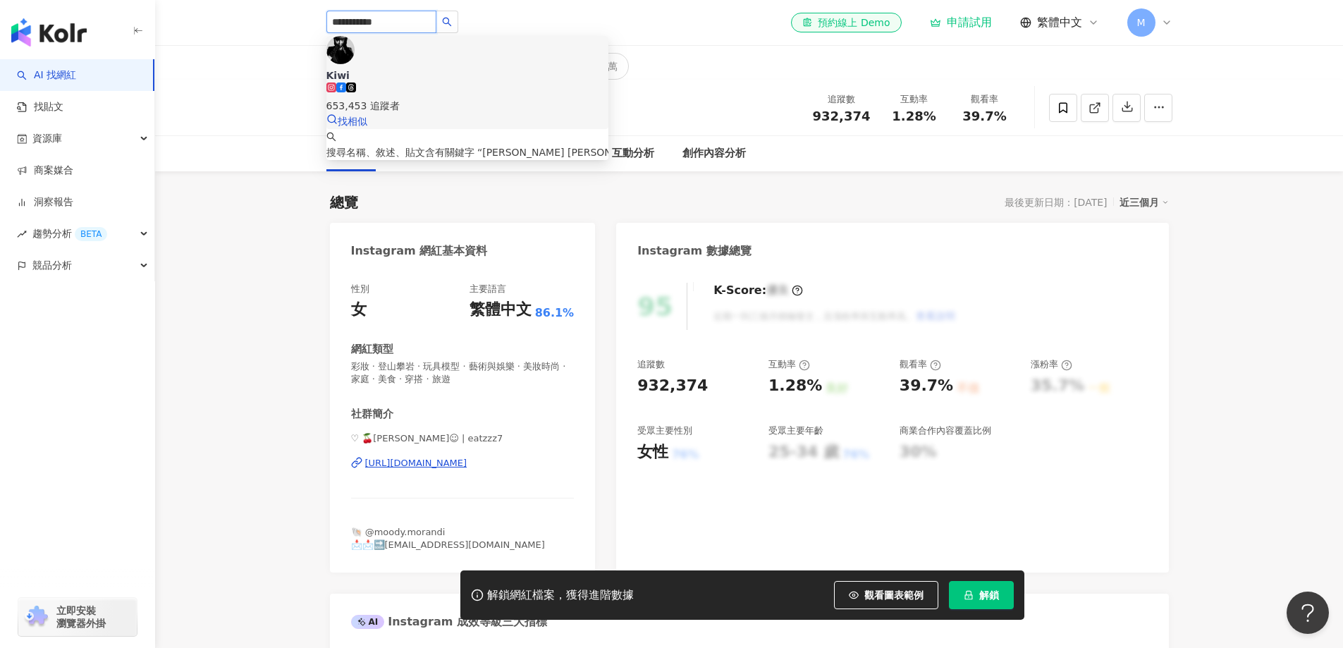
click at [460, 68] on span "Kiwi" at bounding box center [467, 75] width 282 height 14
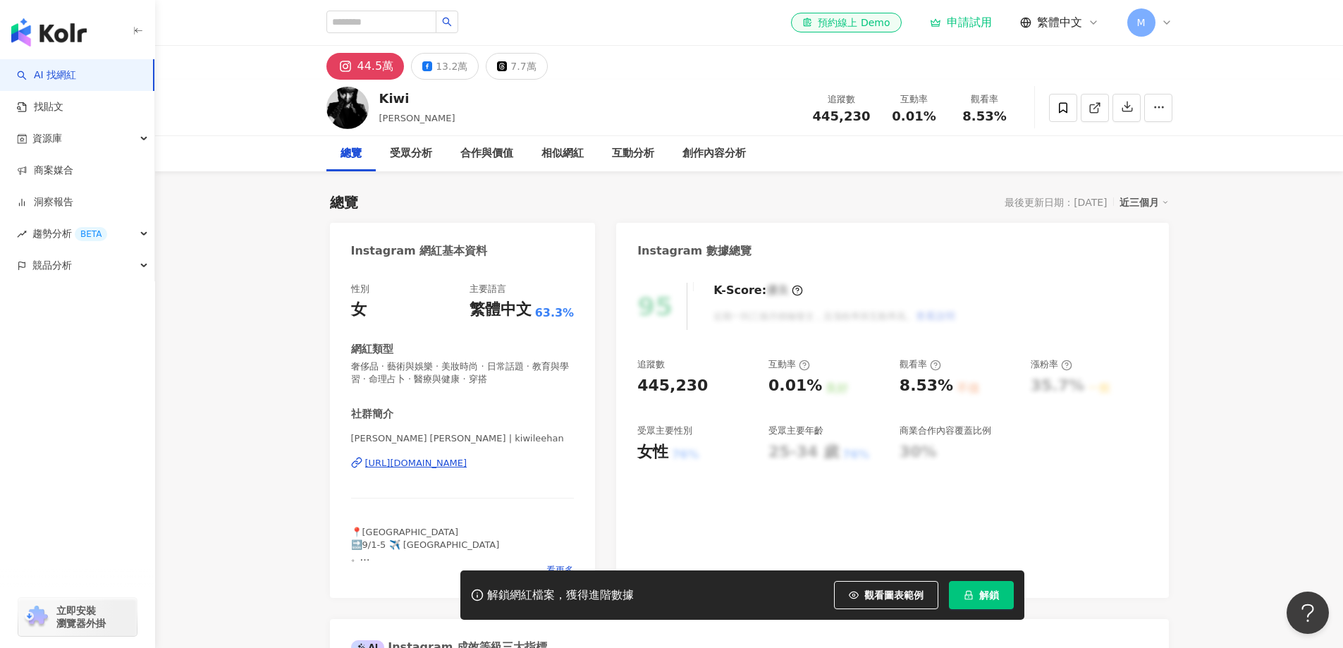
click at [372, 71] on button "44.5萬" at bounding box center [365, 66] width 78 height 27
drag, startPoint x: 371, startPoint y: 67, endPoint x: 357, endPoint y: 67, distance: 13.4
click at [357, 67] on div "44.5萬 13.2萬 7.7萬" at bounding box center [436, 66] width 221 height 27
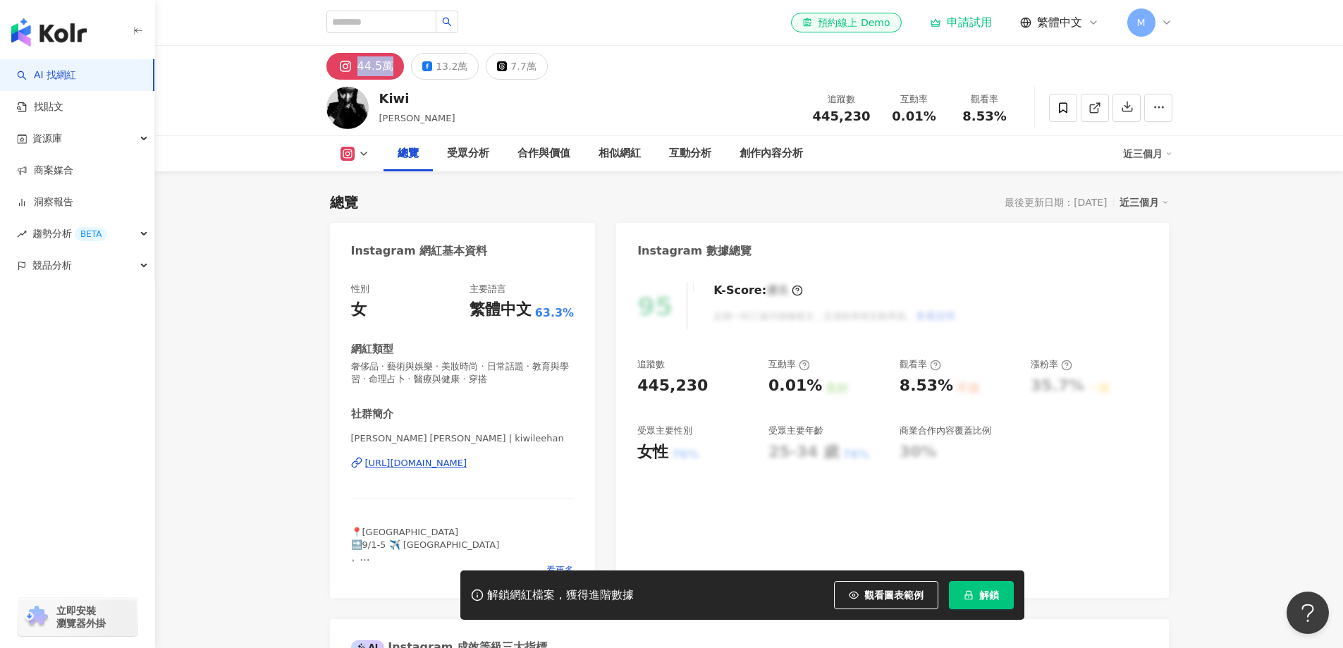
scroll to position [282, 0]
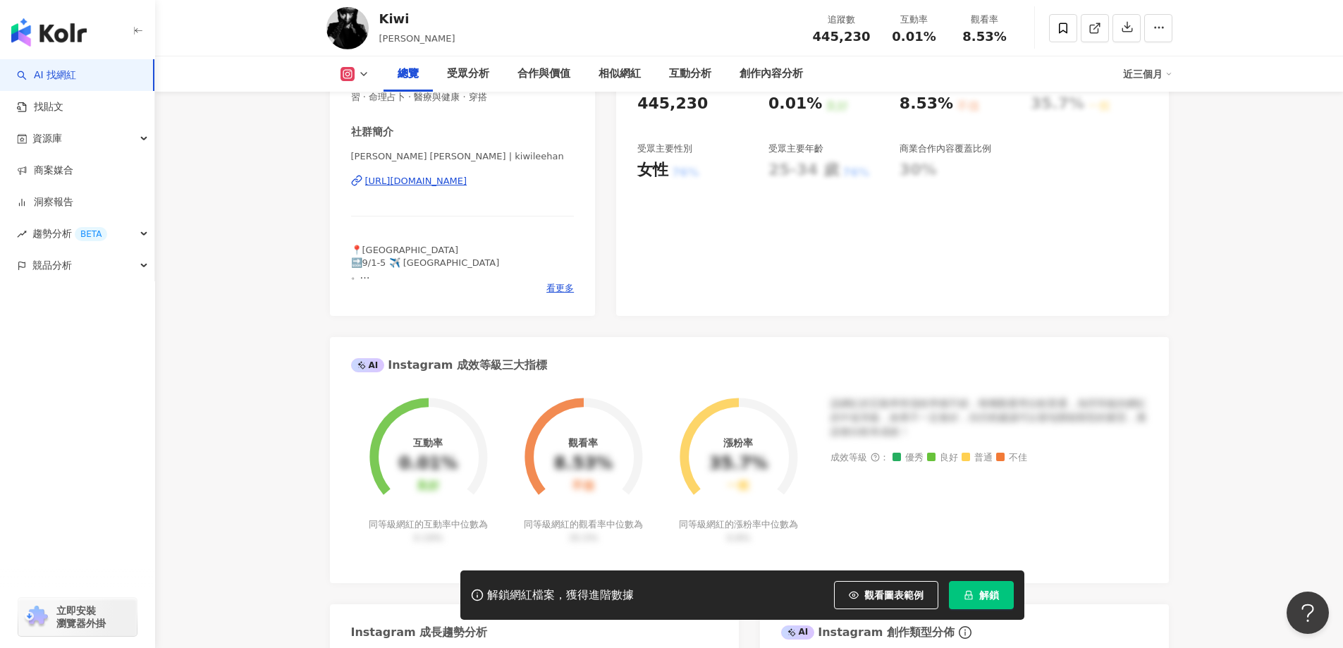
drag, startPoint x: 345, startPoint y: 183, endPoint x: 546, endPoint y: 201, distance: 201.1
click at [546, 201] on div "性別 女 主要語言 繁體中文 63.3% 網紅類型 奢侈品 · 藝術與娛樂 · 美妝時尚 · 日常話題 · 教育與學習 · 命理占卜 · 醫療與健康 · 穿搭…" at bounding box center [463, 151] width 266 height 329
copy div "[URL][DOMAIN_NAME]"
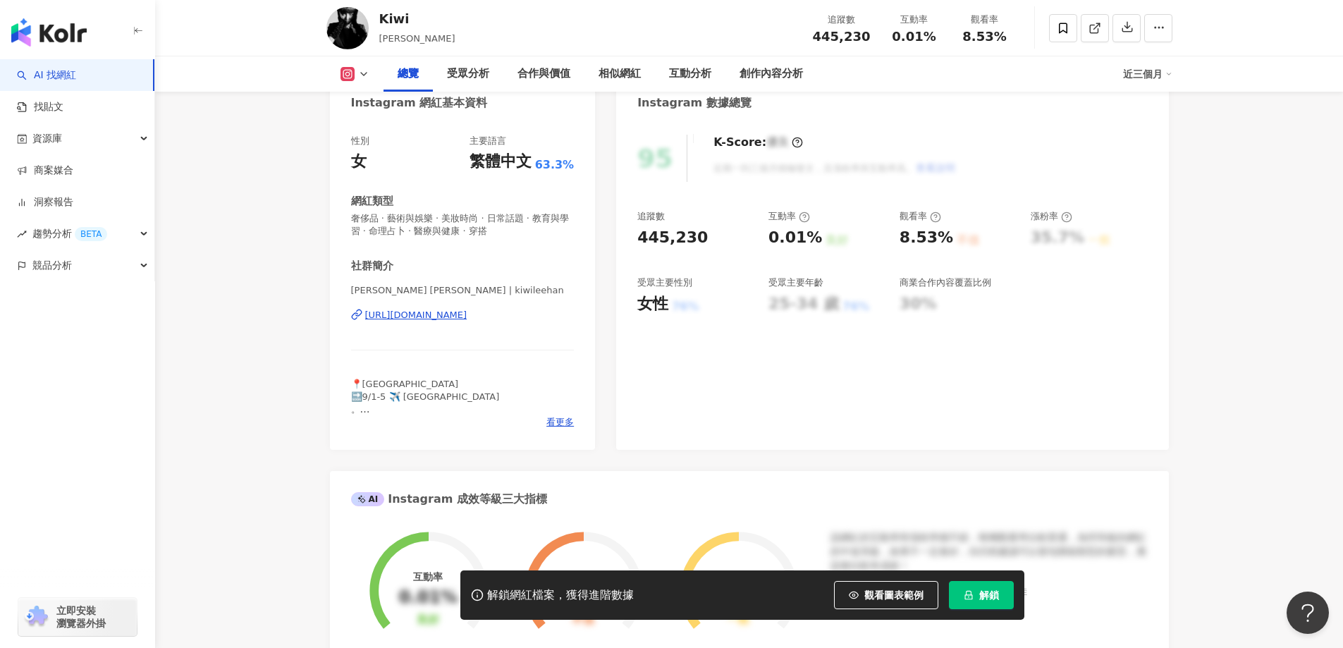
scroll to position [0, 0]
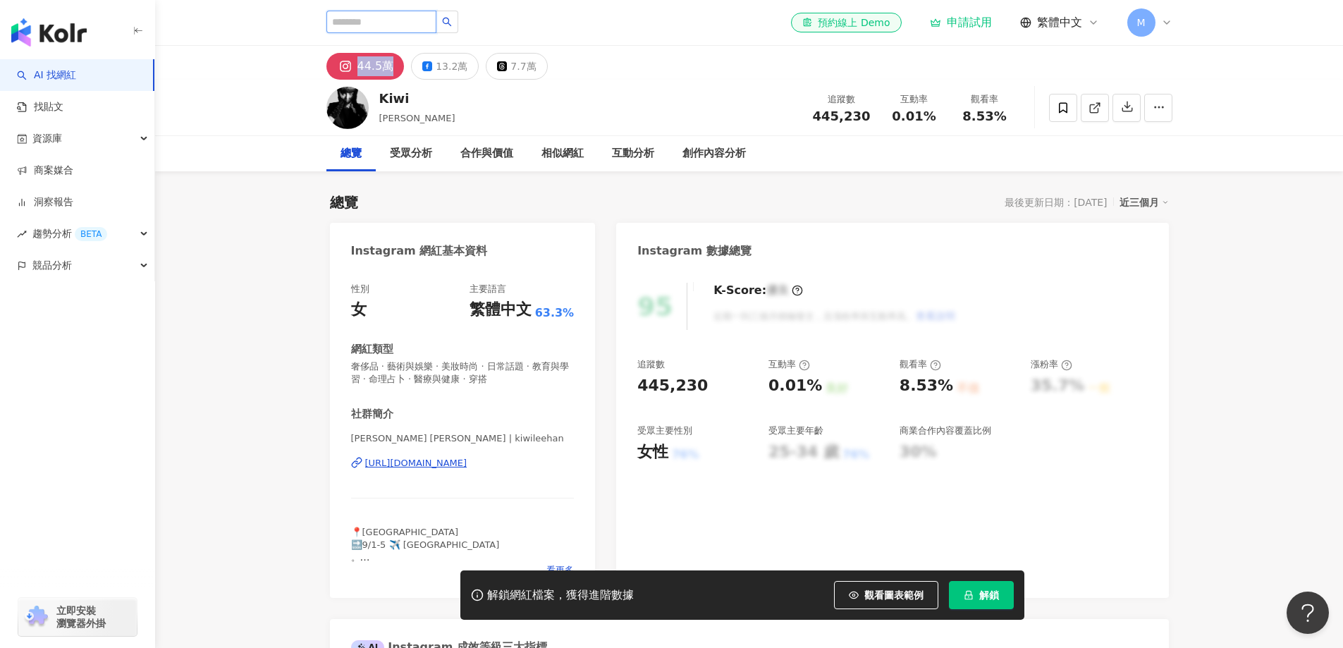
click at [396, 25] on input "search" at bounding box center [381, 22] width 110 height 23
paste input "**********"
type input "**********"
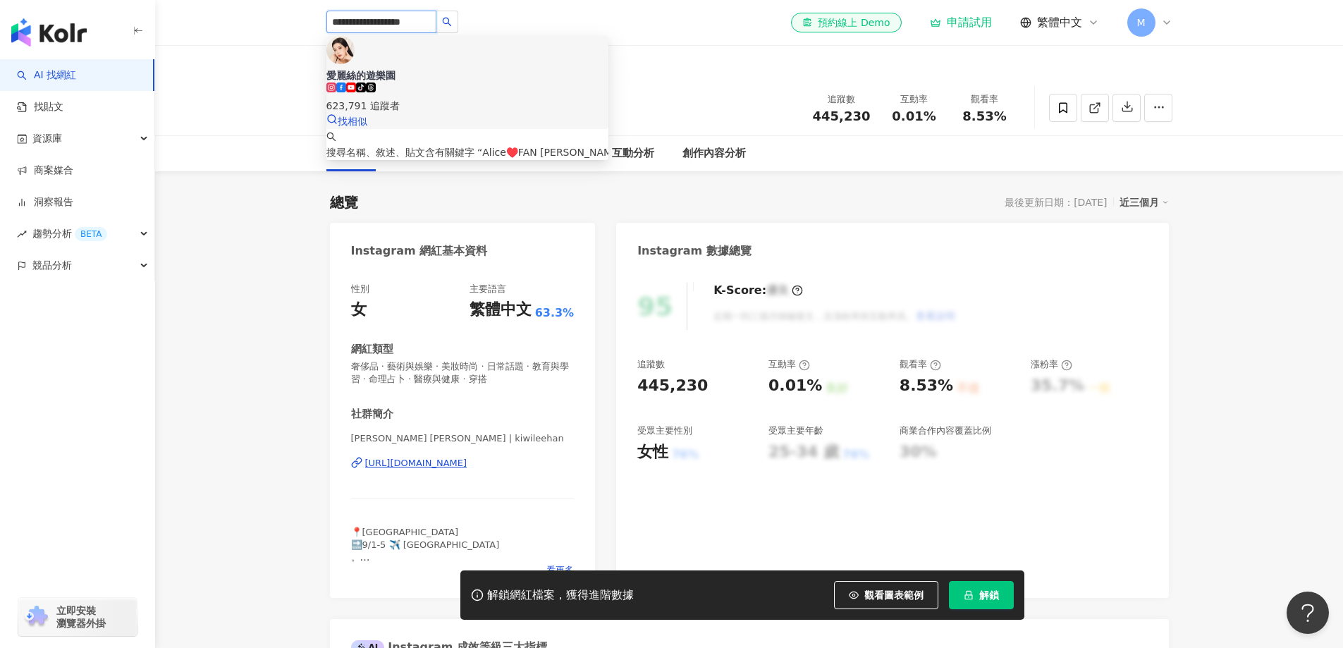
click at [408, 68] on div "愛麗絲的遊樂園" at bounding box center [467, 75] width 282 height 14
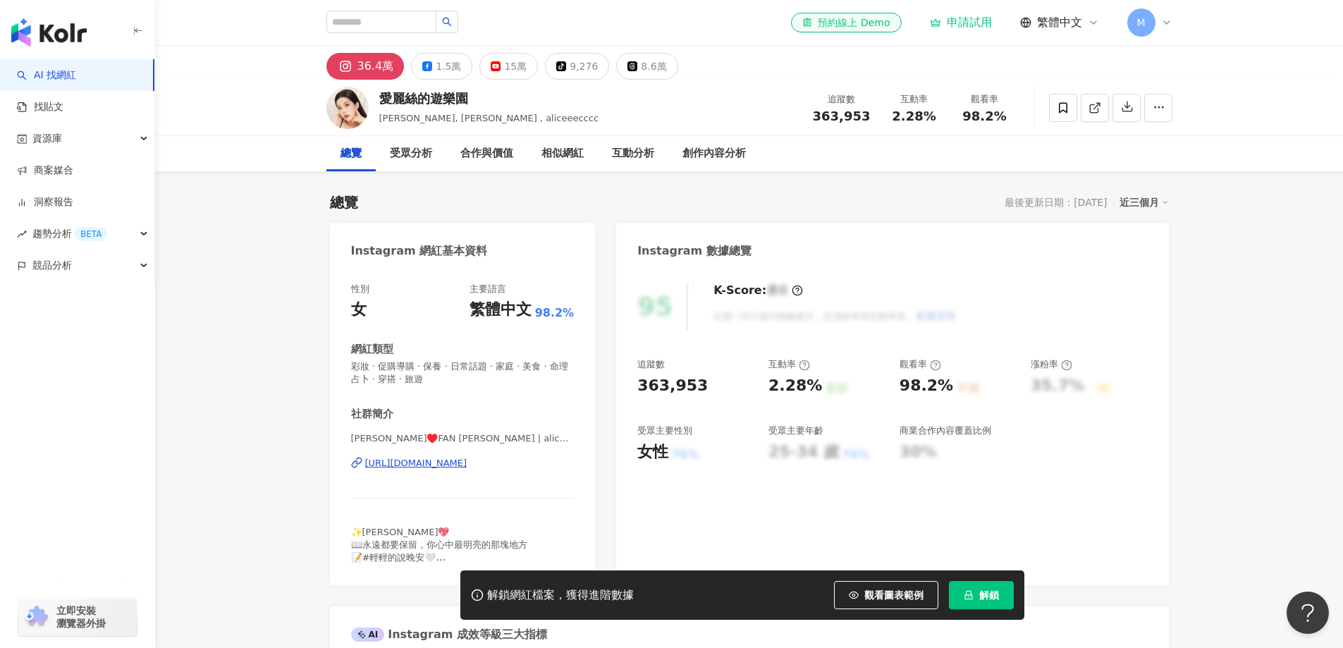
click at [343, 71] on div "36.4萬 1.5萬 15萬 tiktok-icon 9,276 8.6萬" at bounding box center [502, 66] width 352 height 27
drag, startPoint x: 542, startPoint y: 463, endPoint x: 556, endPoint y: 470, distance: 16.1
drag, startPoint x: 331, startPoint y: 470, endPoint x: 542, endPoint y: 472, distance: 210.8
click at [542, 472] on div "性別 女 主要語言 繁體中文 98.2% 網紅類型 彩妝 · 促購導購 · 保養 · 日常話題 · 家庭 · 美食 · 命理占卜 · 穿搭 · 旅遊 社群簡介…" at bounding box center [463, 433] width 266 height 329
copy div "[URL][DOMAIN_NAME]"
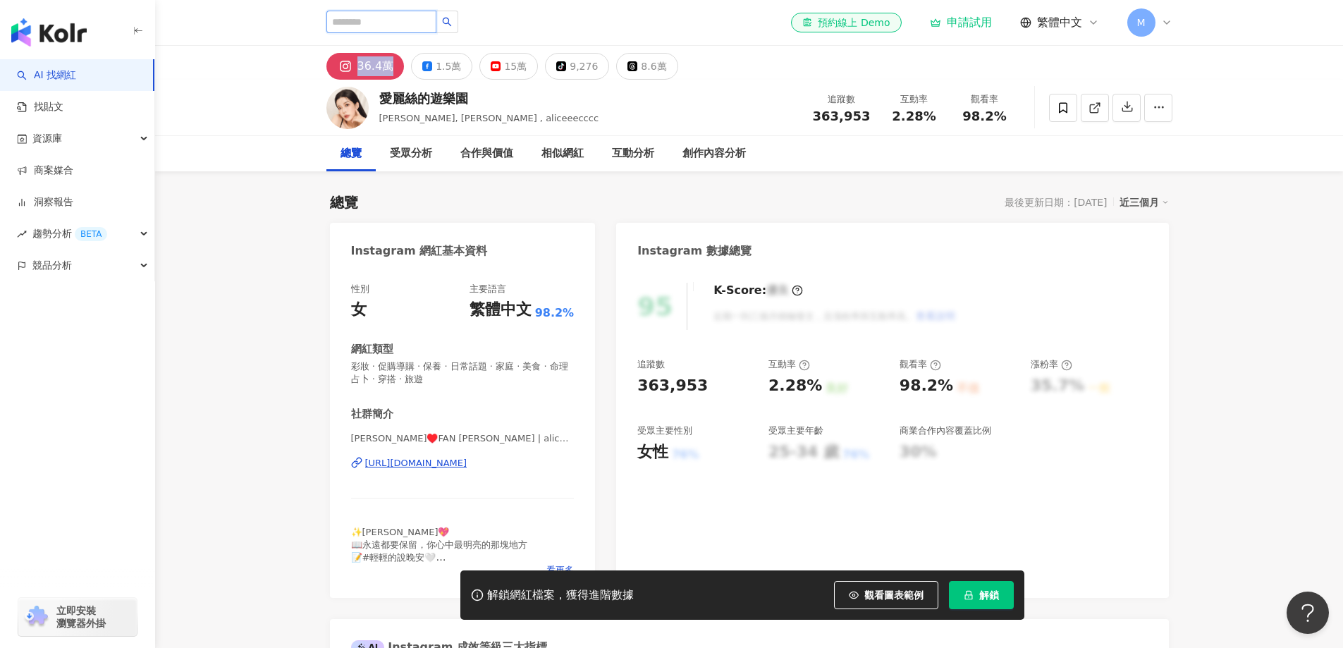
click at [425, 27] on input "search" at bounding box center [381, 22] width 110 height 23
paste input "***"
type input "***"
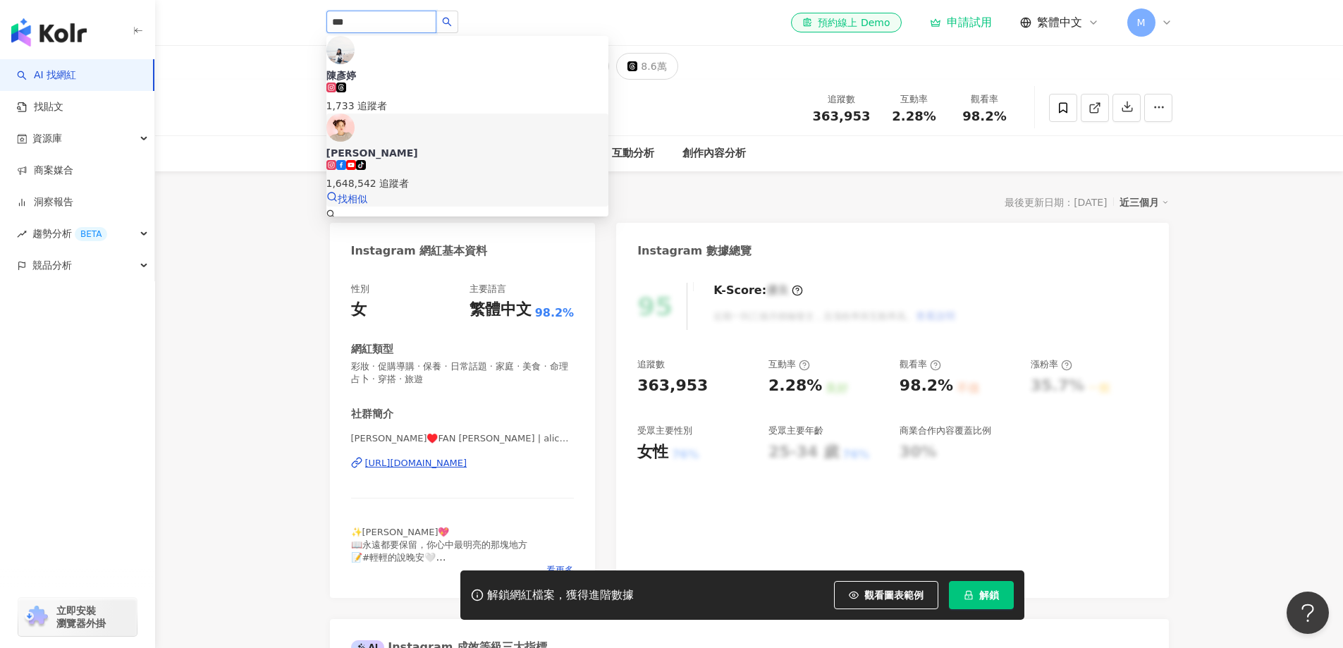
click at [398, 114] on div "[PERSON_NAME] tiktok-icon 1,648,542 追蹤者 找相似" at bounding box center [467, 160] width 282 height 93
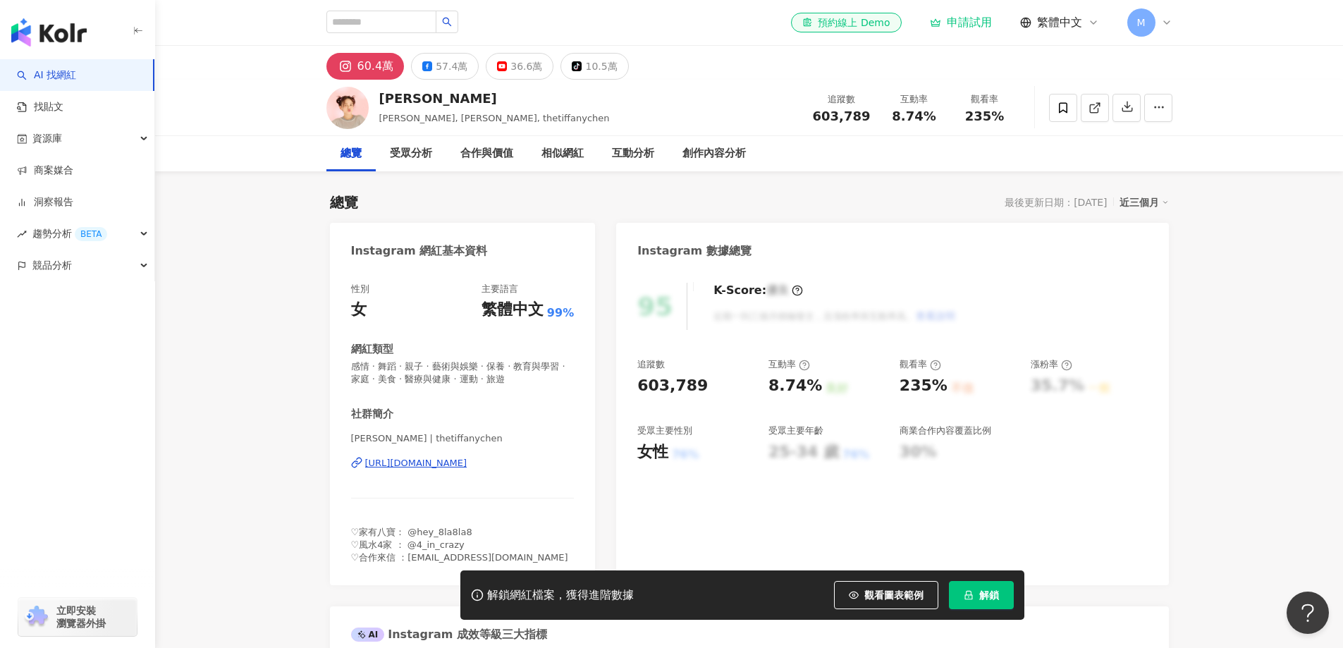
click at [350, 465] on div "性別 女 主要語言 繁體中文 99% 網紅類型 感情 · 舞蹈 · 親子 · 藝術與娛樂 · 保養 · 教育與學習 · 家庭 · 美食 · 醫療與健康 · 運…" at bounding box center [463, 427] width 266 height 317
drag, startPoint x: 331, startPoint y: 465, endPoint x: 363, endPoint y: 470, distance: 32.0
click at [404, 470] on div "性別 女 主要語言 繁體中文 99% 網紅類型 感情 · 舞蹈 · 親子 · 藝術與娛樂 · 保養 · 教育與學習 · 家庭 · 美食 · 醫療與健康 · 運…" at bounding box center [463, 427] width 266 height 317
click at [565, 466] on div "性別 女 主要語言 繁體中文 99% 網紅類型 感情 · 舞蹈 · 親子 · 藝術與娛樂 · 保養 · 教育與學習 · 家庭 · 美食 · 醫療與健康 · 運…" at bounding box center [463, 427] width 266 height 317
drag, startPoint x: 398, startPoint y: 67, endPoint x: 350, endPoint y: 71, distance: 48.1
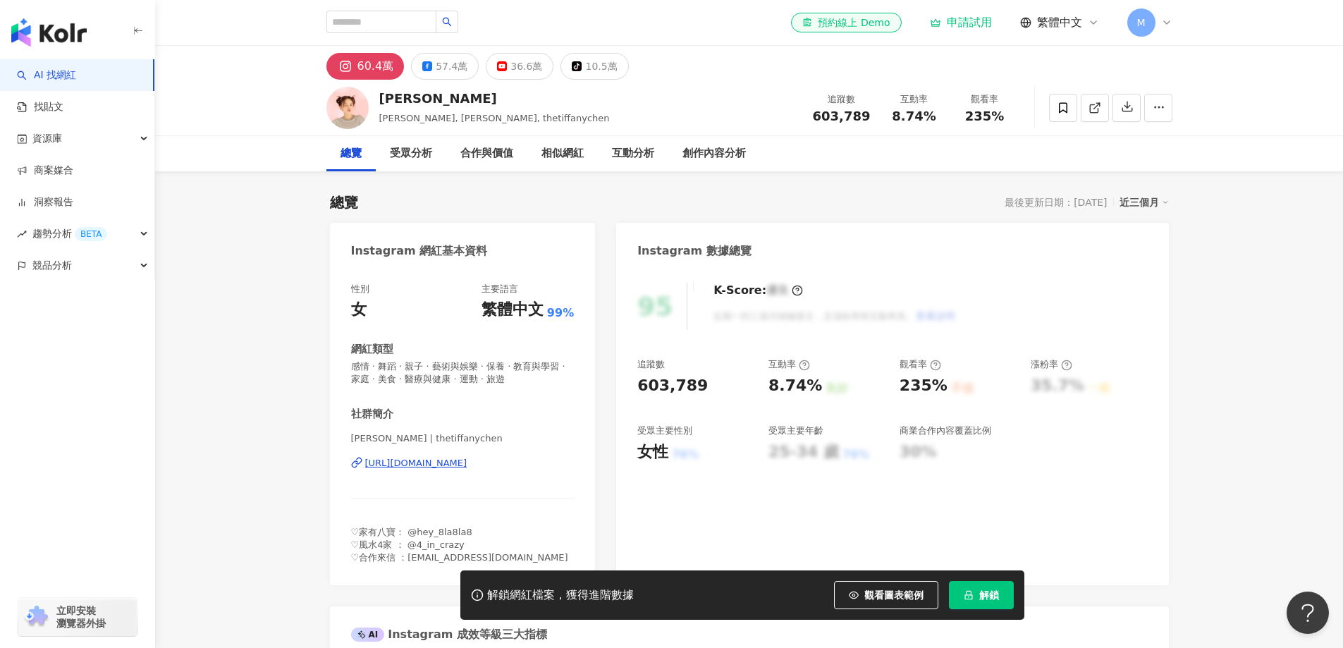
click at [350, 71] on button "60.4萬" at bounding box center [365, 66] width 78 height 27
drag, startPoint x: 392, startPoint y: 63, endPoint x: 350, endPoint y: 64, distance: 41.6
click at [350, 64] on button "60.4萬" at bounding box center [365, 66] width 78 height 27
drag, startPoint x: 408, startPoint y: 68, endPoint x: 353, endPoint y: 68, distance: 55.0
click at [353, 68] on div "60.4萬 57.4萬 36.6萬 tiktok-icon 10.5萬" at bounding box center [477, 66] width 302 height 27
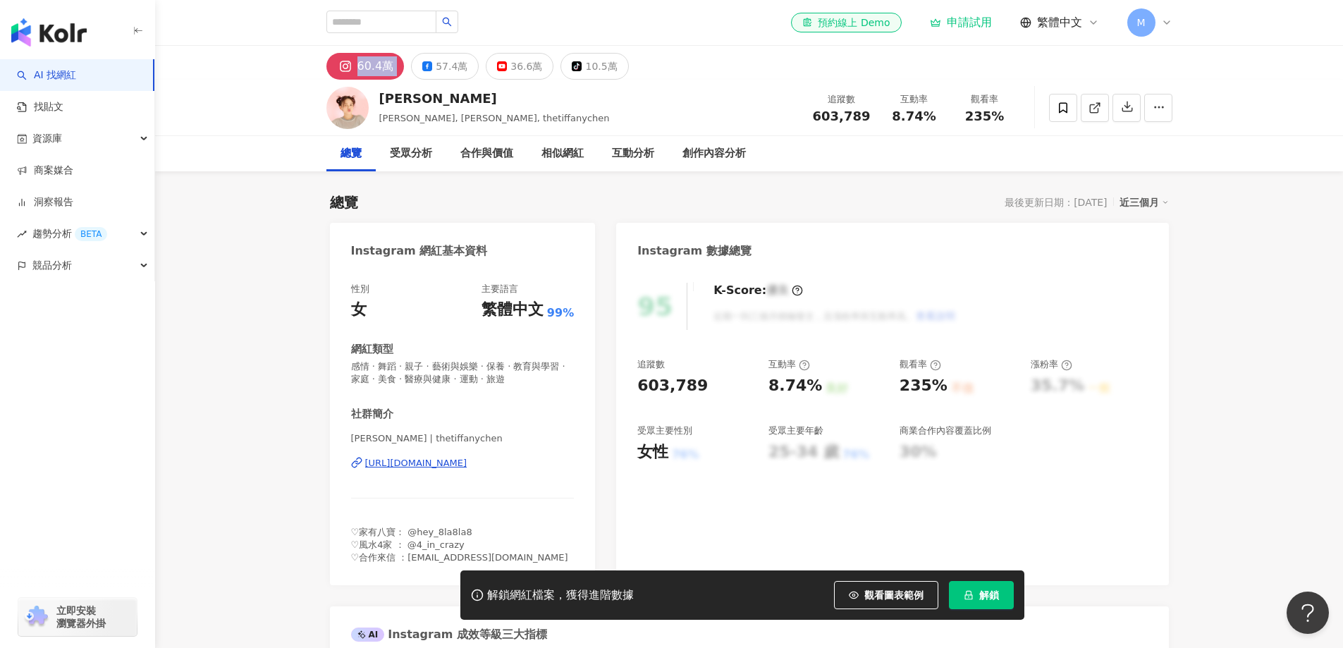
copy div "60.4萬"
click at [380, 103] on div "[PERSON_NAME]" at bounding box center [494, 99] width 231 height 18
copy div "[PERSON_NAME]"
click at [365, 32] on input "search" at bounding box center [381, 22] width 110 height 23
type input "**"
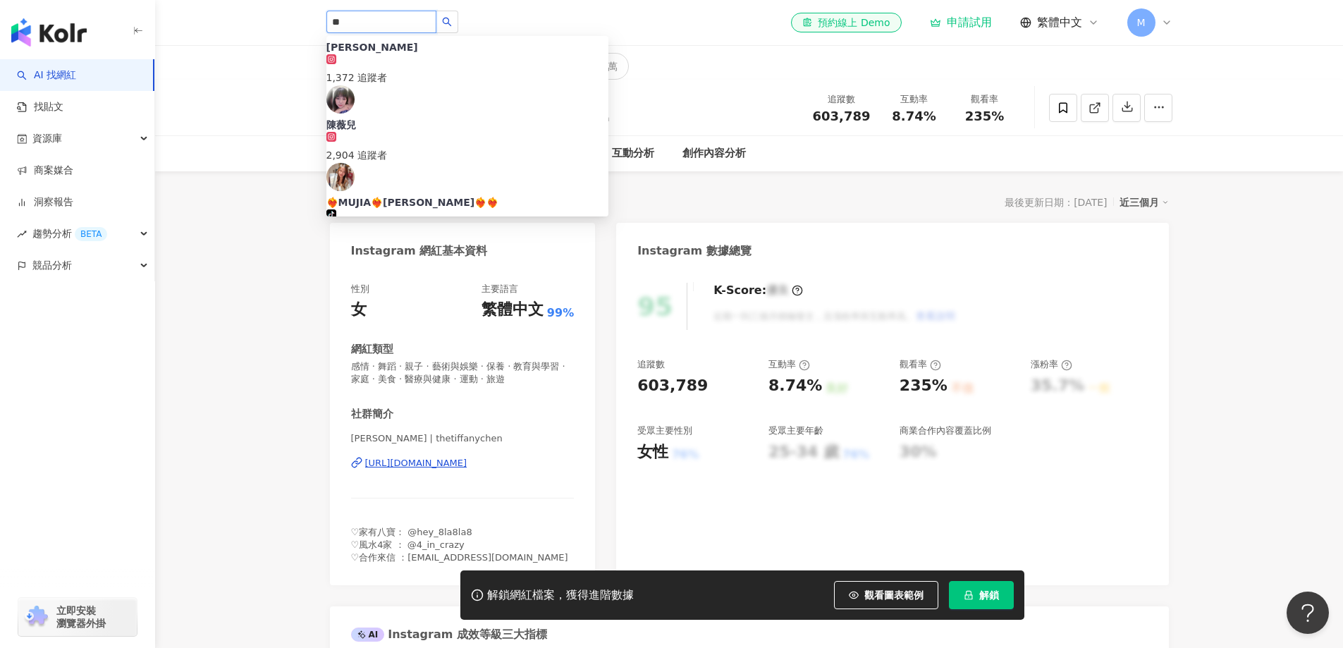
scroll to position [1199, 0]
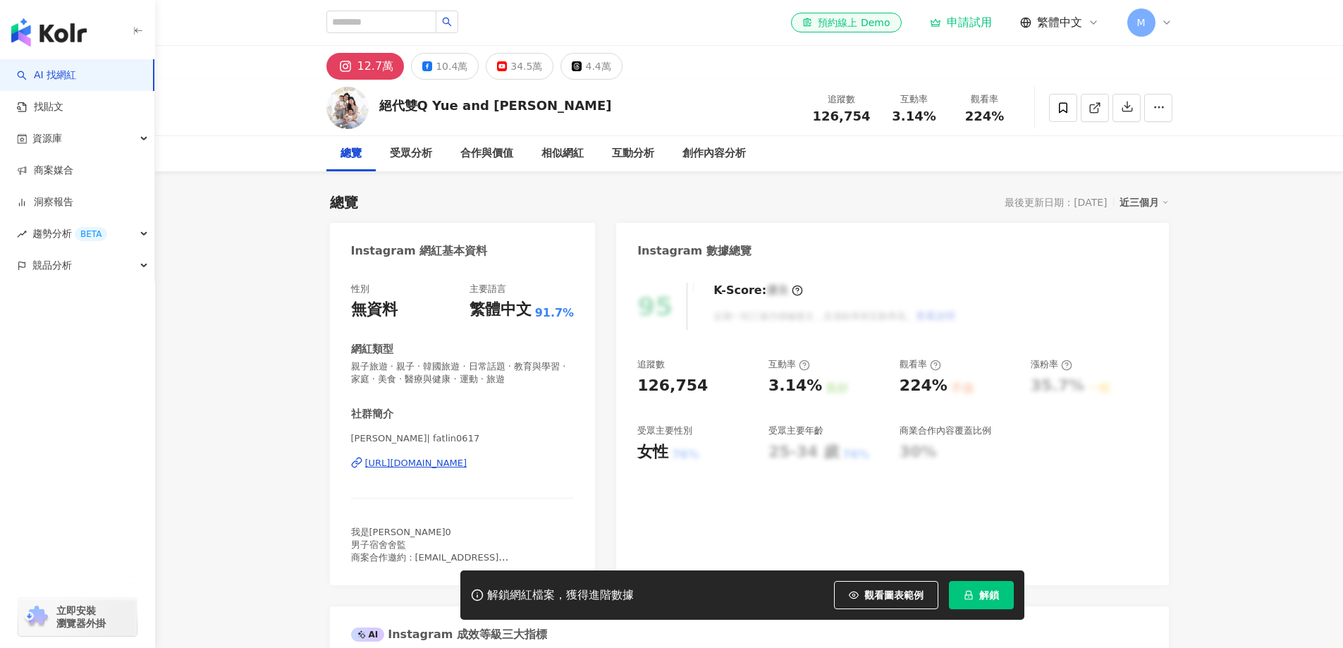
click at [389, 438] on div "性別 無資料 主要語言 繁體中文 91.7% 網紅類型 親子旅遊 · 親子 · 韓國旅遊 · 日常話題 · 教育與學習 · 家庭 · 美食 · 醫療與健康 ·…" at bounding box center [463, 427] width 266 height 317
click at [374, 436] on span "[PERSON_NAME]| fatlin0617" at bounding box center [463, 438] width 224 height 13
click at [350, 438] on div "性別 無資料 主要語言 繁體中文 91.7% 網紅類型 親子旅遊 · 親子 · 韓國旅遊 · 日常話題 · 教育與學習 · 家庭 · 美食 · 醫療與健康 ·…" at bounding box center [463, 427] width 266 height 317
click at [376, 436] on span "[PERSON_NAME]| fatlin0617" at bounding box center [463, 438] width 224 height 13
click at [413, 16] on input "search" at bounding box center [381, 22] width 110 height 23
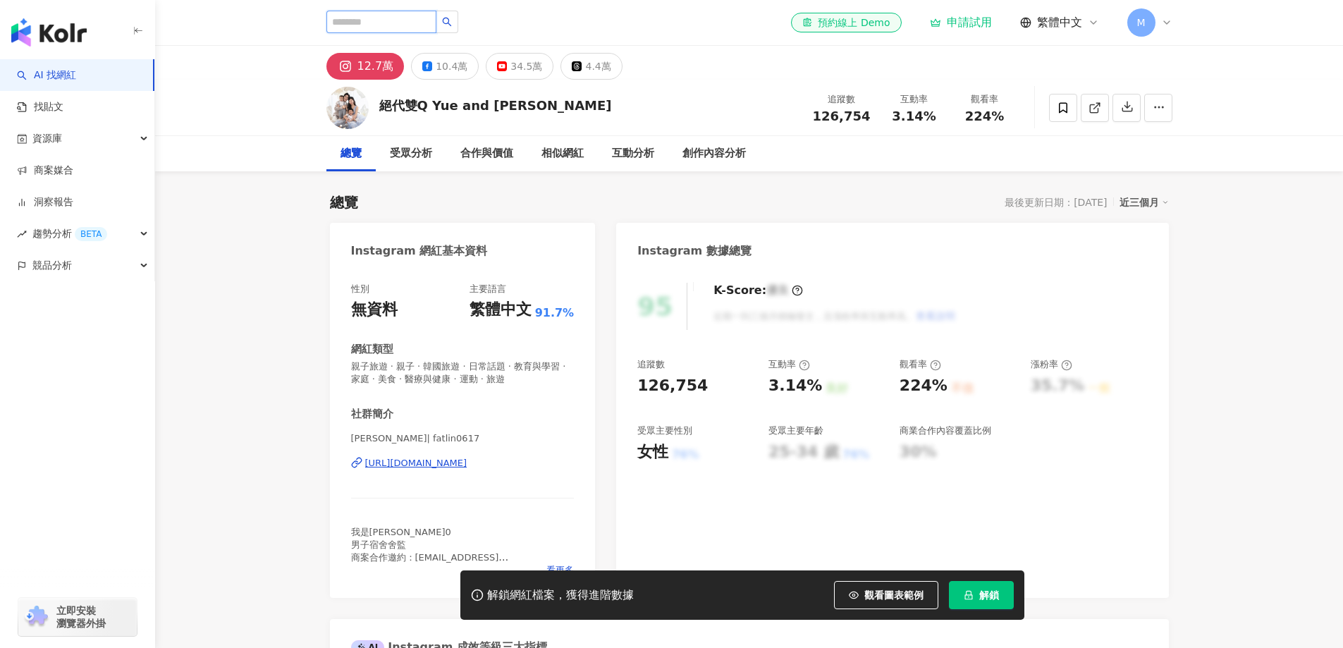
paste input "****"
click at [347, 25] on input "****" at bounding box center [381, 22] width 110 height 23
click at [384, 22] on input "***" at bounding box center [381, 22] width 110 height 23
click at [452, 20] on icon "search" at bounding box center [447, 22] width 10 height 10
type input "***"
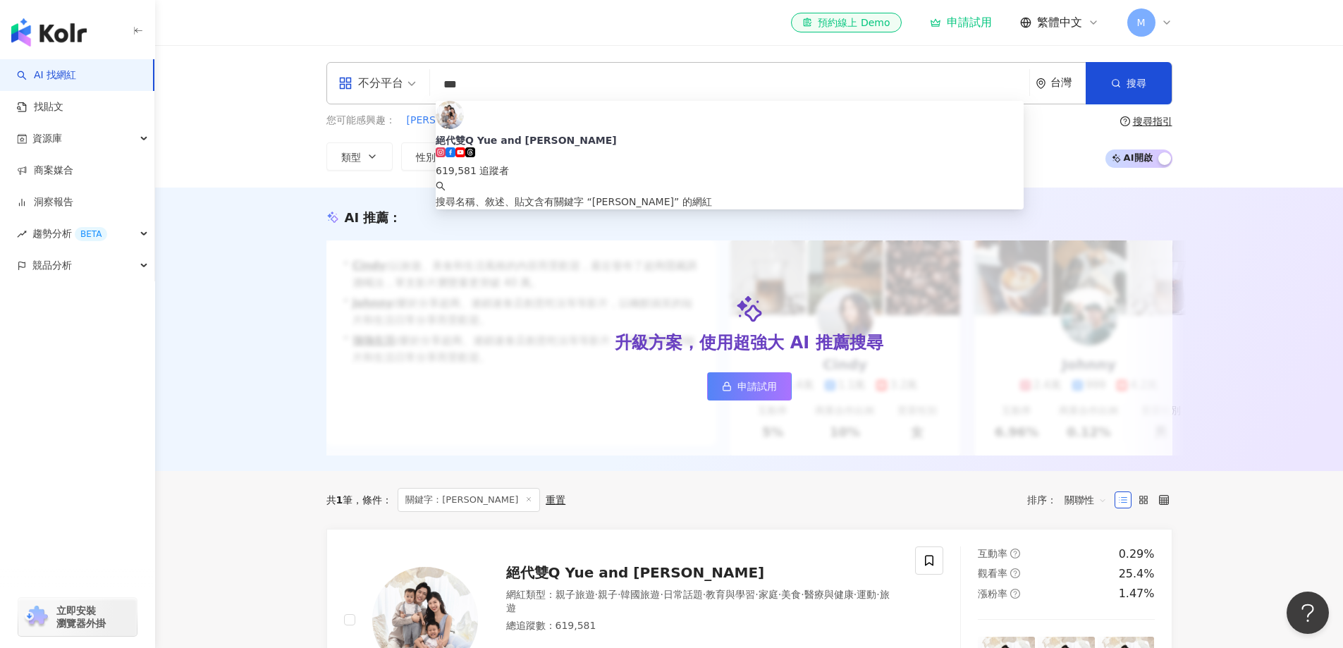
click at [445, 82] on input "***" at bounding box center [730, 84] width 588 height 27
paste input "*******"
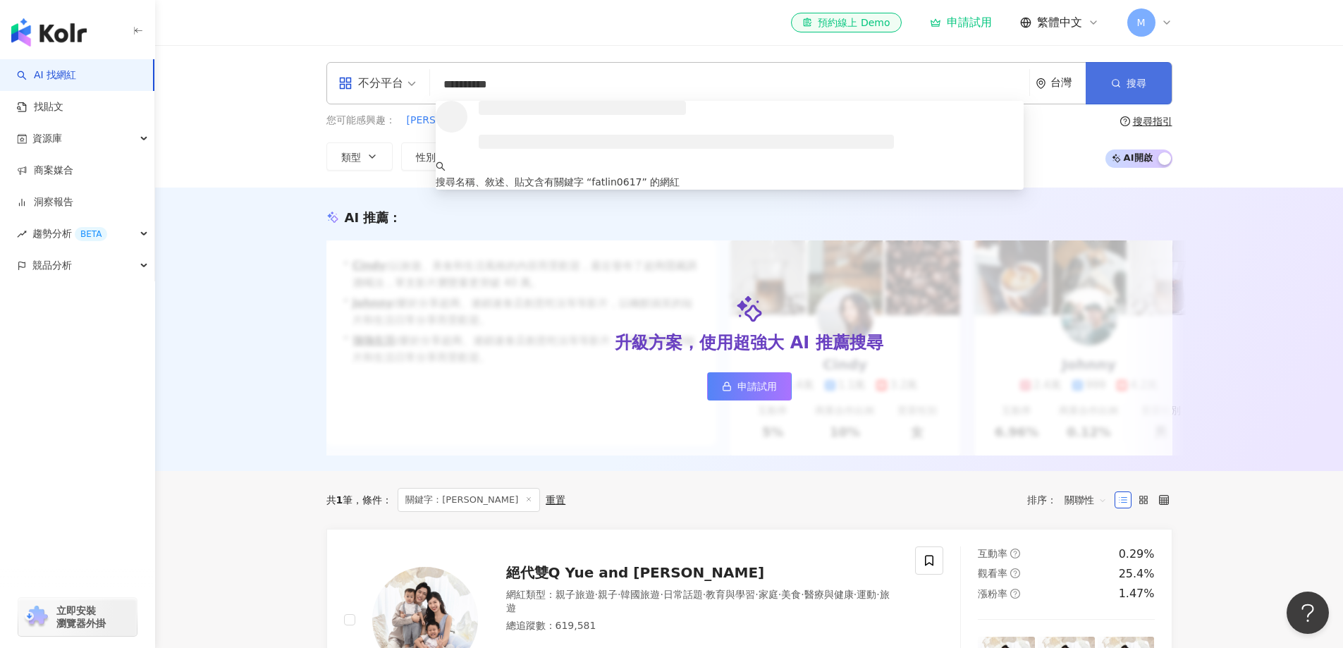
type input "**********"
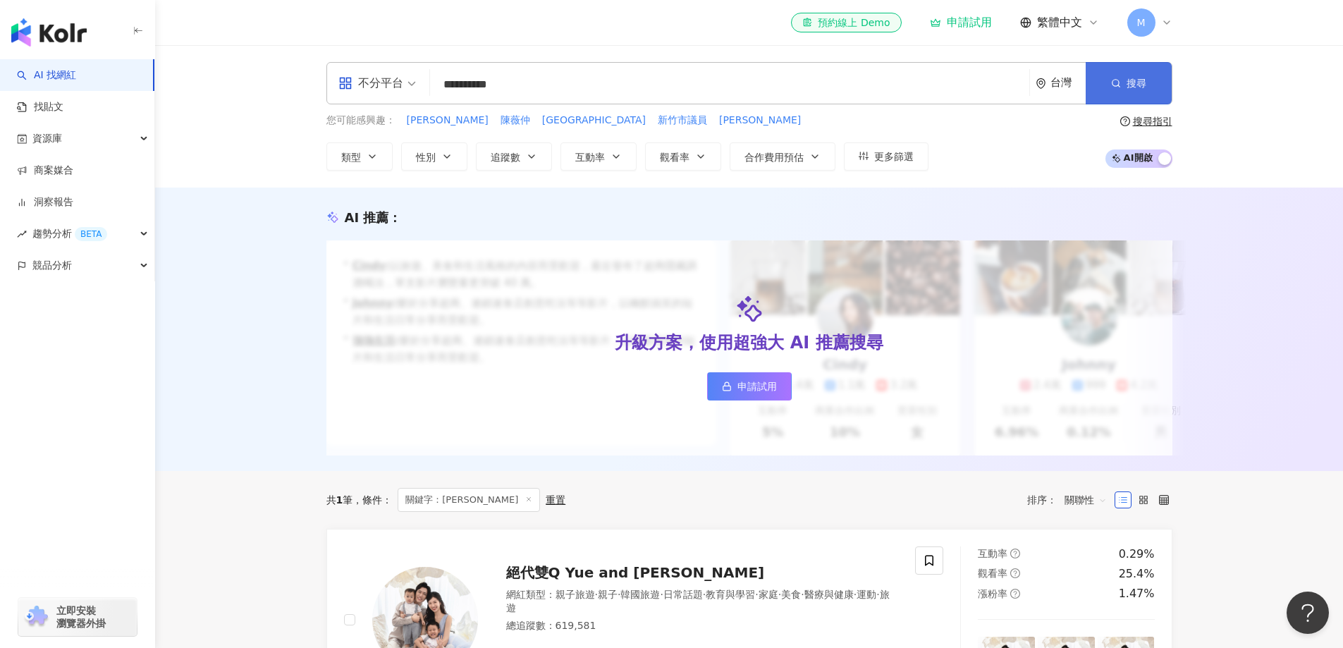
click at [1104, 83] on button "搜尋" at bounding box center [1129, 83] width 86 height 42
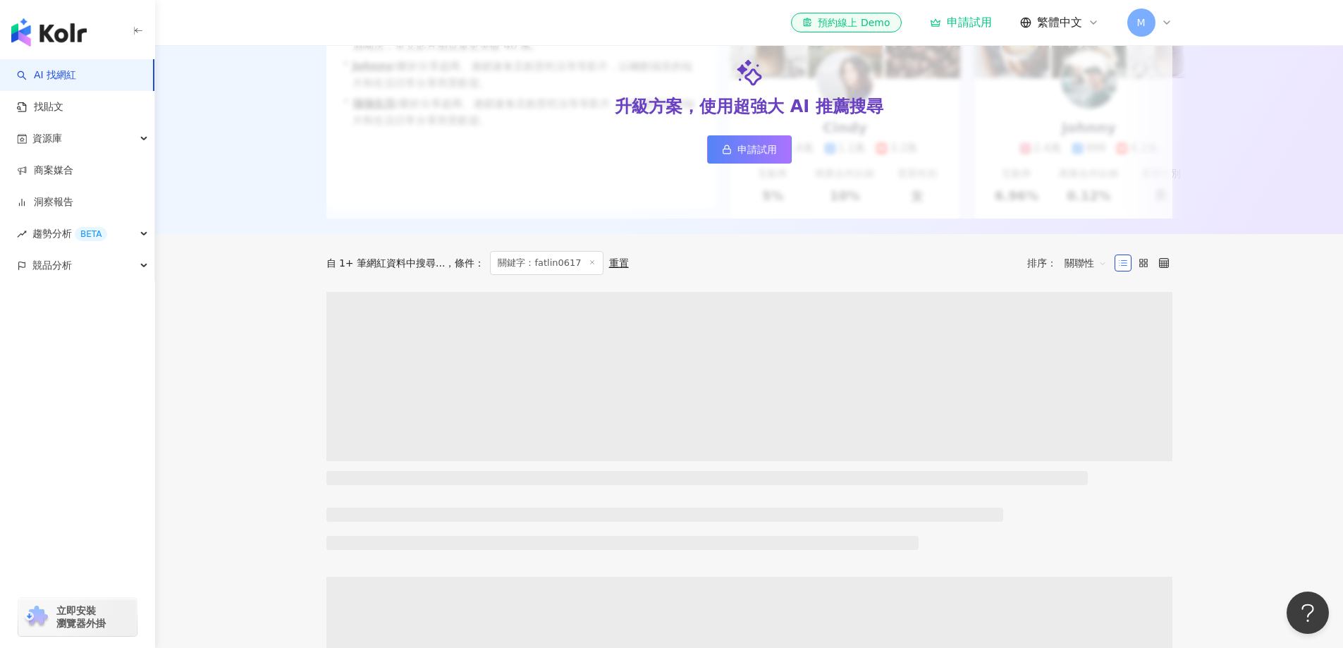
scroll to position [336, 0]
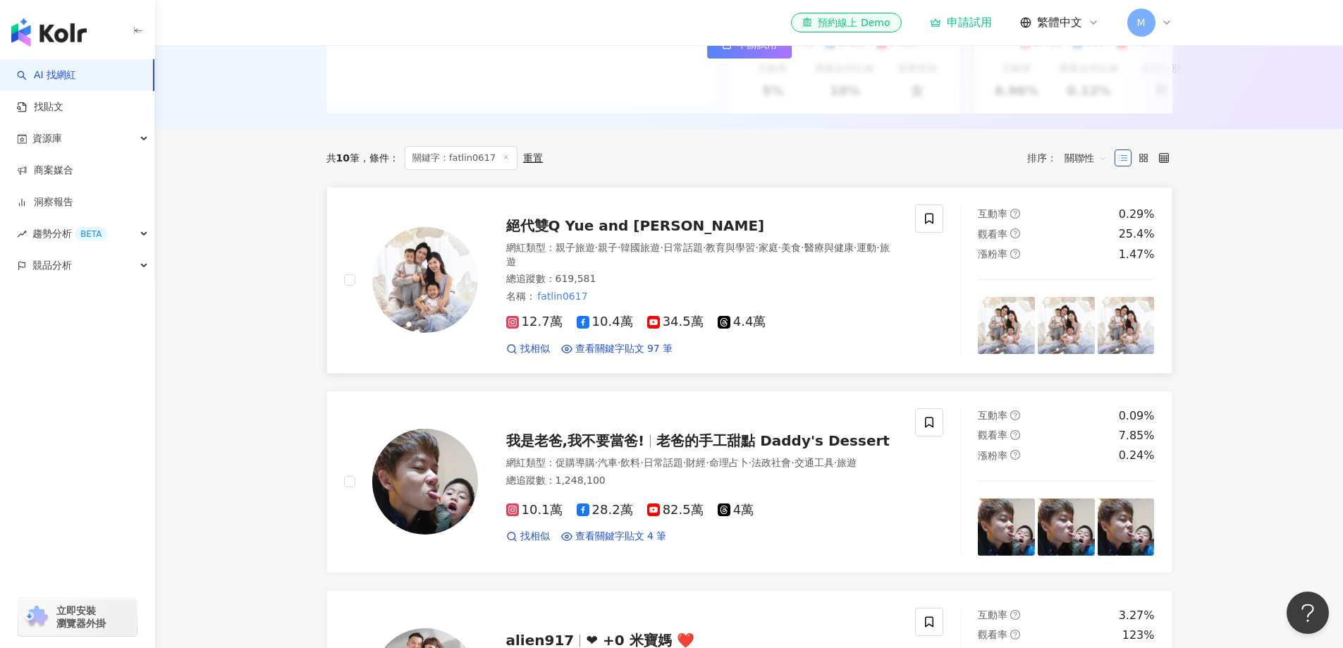
click at [604, 234] on span "絕代雙Q Yue and Wei" at bounding box center [635, 225] width 259 height 17
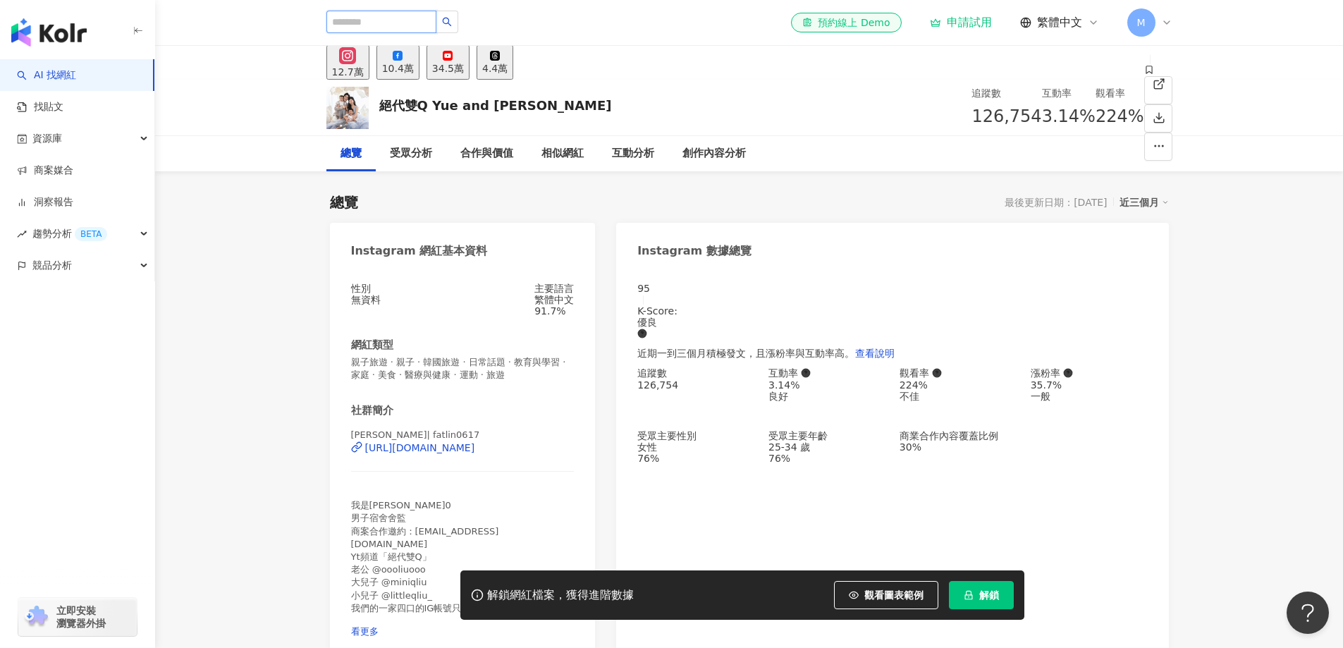
click at [436, 27] on input "search" at bounding box center [381, 22] width 110 height 23
paste input "**********"
type input "**********"
click at [452, 26] on icon "search" at bounding box center [447, 22] width 10 height 10
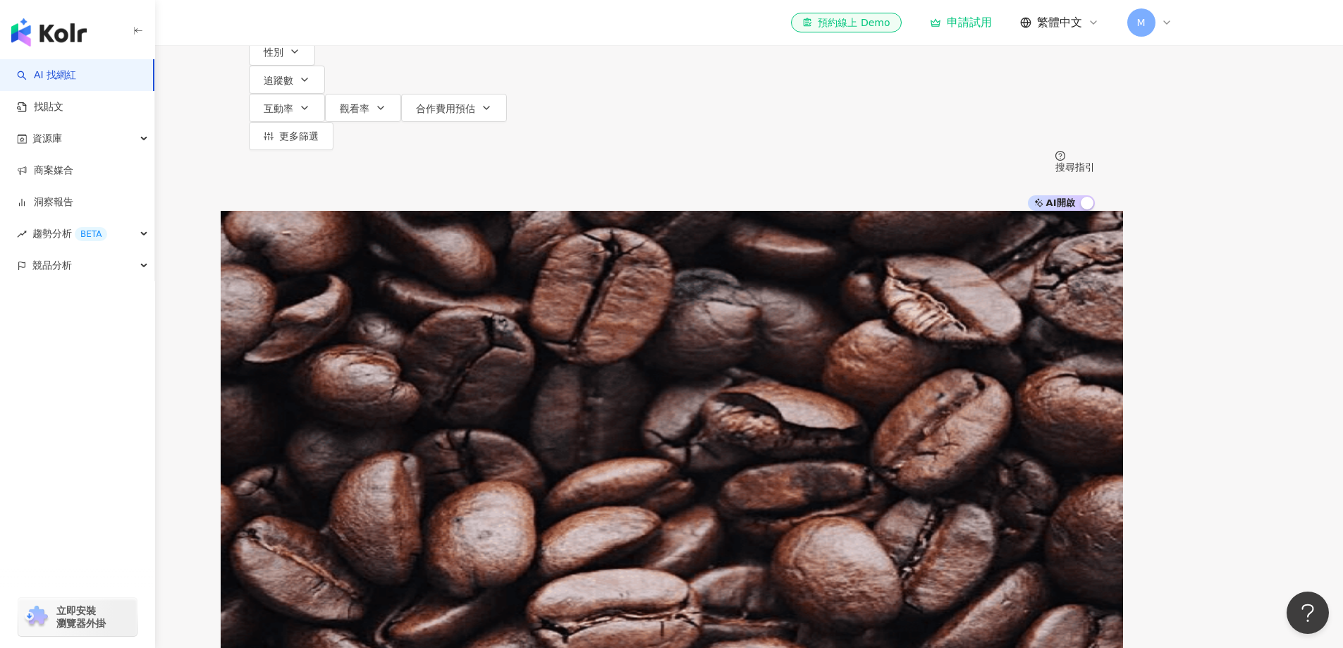
scroll to position [282, 0]
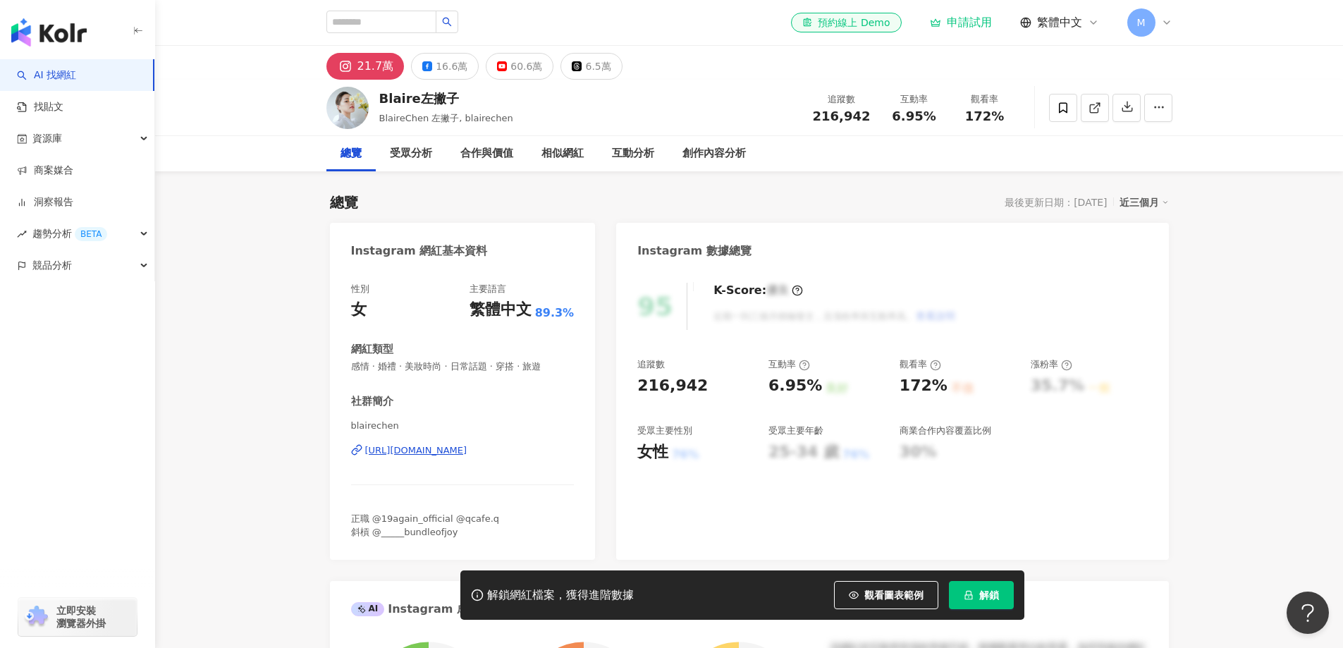
drag, startPoint x: 436, startPoint y: 97, endPoint x: 379, endPoint y: 99, distance: 57.2
click at [379, 99] on div "Blaire左撇子" at bounding box center [446, 99] width 134 height 18
click at [357, 70] on div "21.7萬 16.6萬 60.6萬 6.5萬" at bounding box center [474, 66] width 296 height 27
drag, startPoint x: 343, startPoint y: 447, endPoint x: 556, endPoint y: 454, distance: 212.4
click at [556, 454] on div "性別 女 主要語言 繁體中文 89.3% 網紅類型 感情 · 婚禮 · 美妝時尚 · 日常話題 · 穿搭 · 旅遊 社群簡介 blairechen https…" at bounding box center [463, 414] width 266 height 291
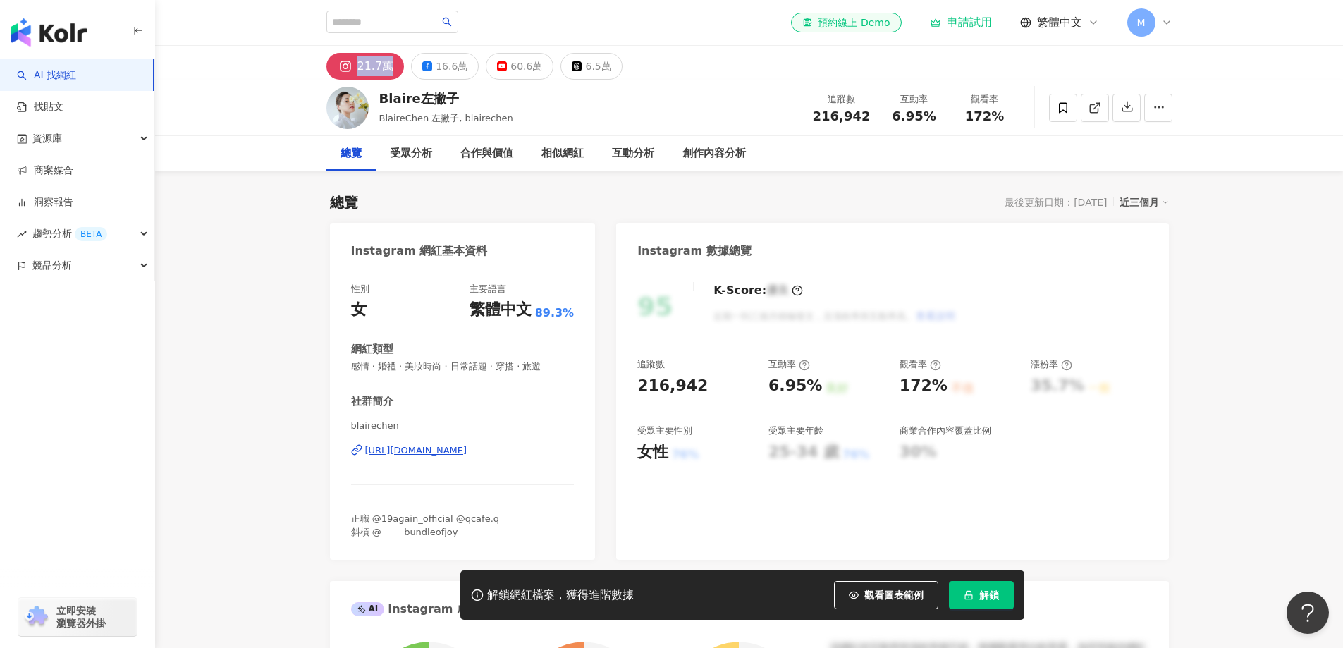
copy div "https://www.instagram.com/blairechen/"
click at [382, 20] on input "search" at bounding box center [381, 22] width 110 height 23
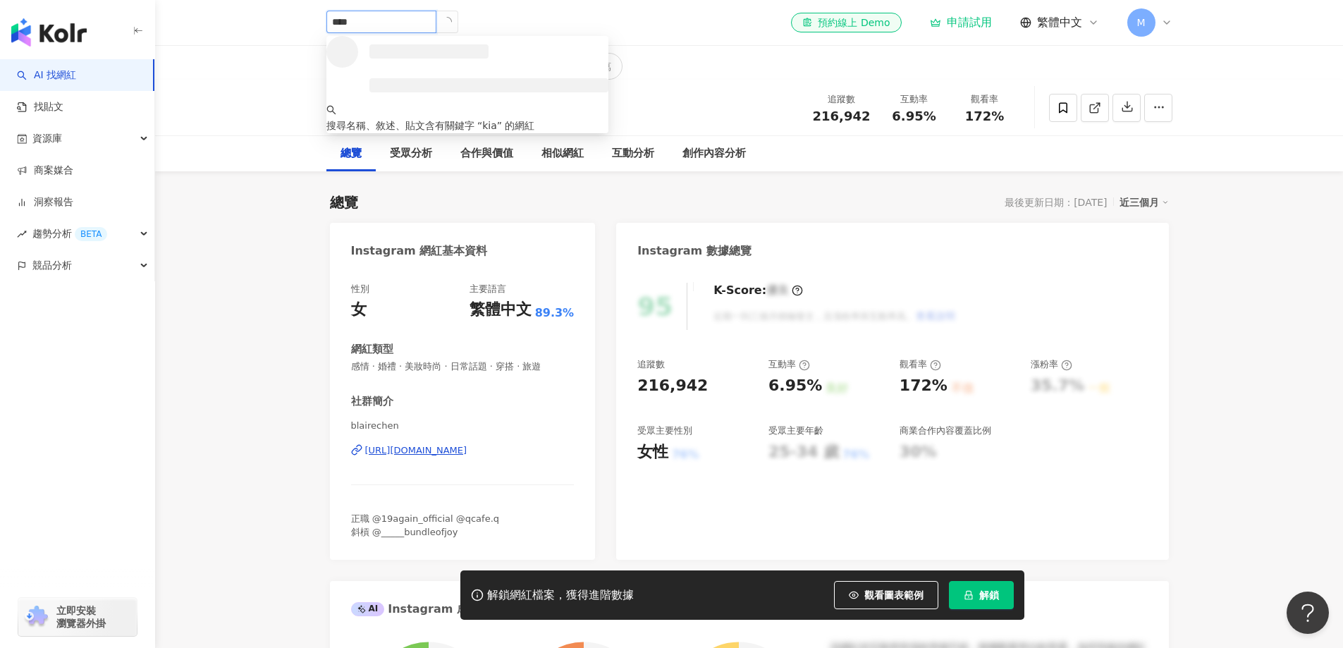
type input "*****"
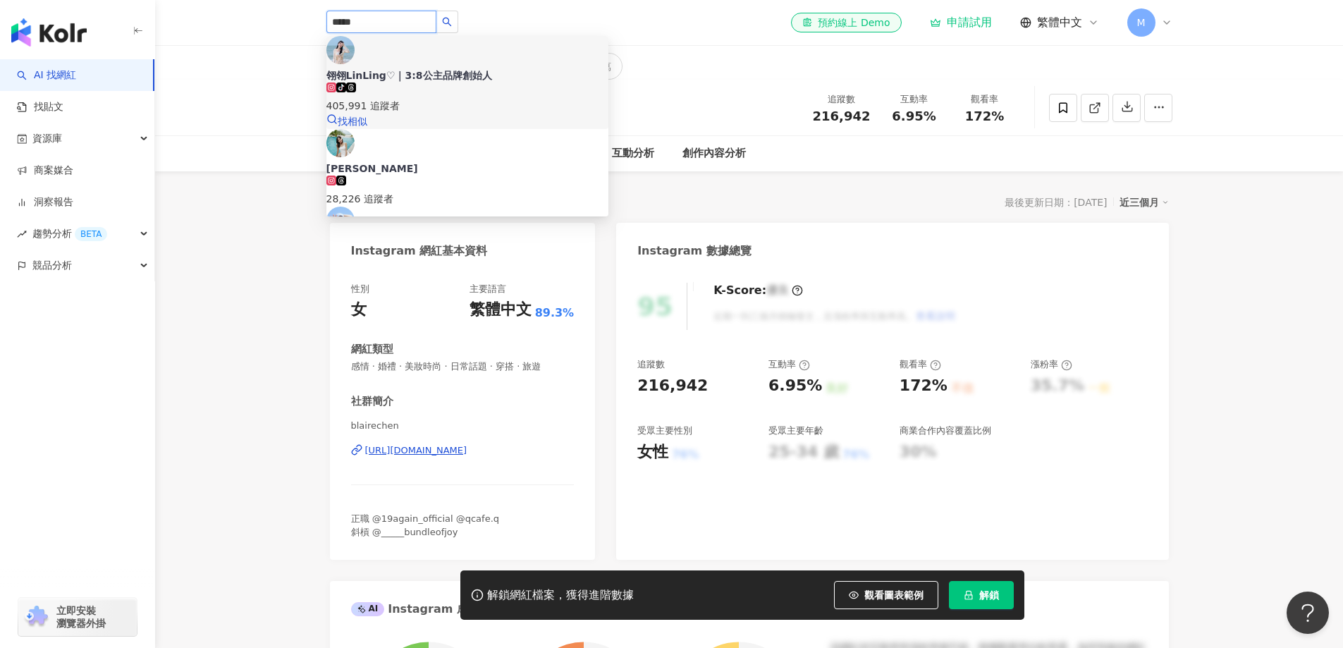
click at [513, 68] on div "翎翎LinLing♡｜3:8公主品牌創始人 tiktok-icon 405,991 追蹤者" at bounding box center [467, 90] width 282 height 45
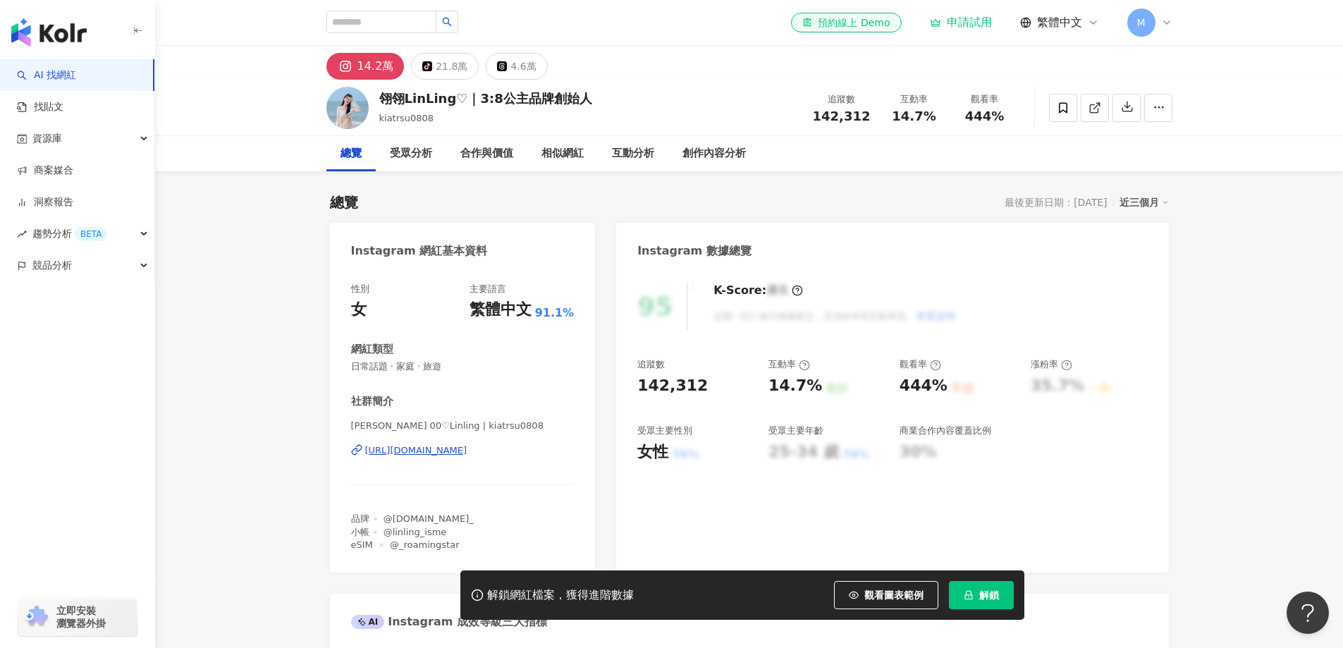
click at [354, 62] on button "14.2萬" at bounding box center [365, 66] width 78 height 27
drag, startPoint x: 362, startPoint y: 67, endPoint x: 355, endPoint y: 68, distance: 7.1
click at [355, 68] on div "14.2萬 tiktok-icon 21.8萬 4.6萬" at bounding box center [436, 66] width 221 height 27
drag, startPoint x: 381, startPoint y: 99, endPoint x: 453, endPoint y: 97, distance: 72.0
click at [453, 97] on div "翎翎LinLing♡｜3:8公主品牌創始人" at bounding box center [485, 99] width 213 height 18
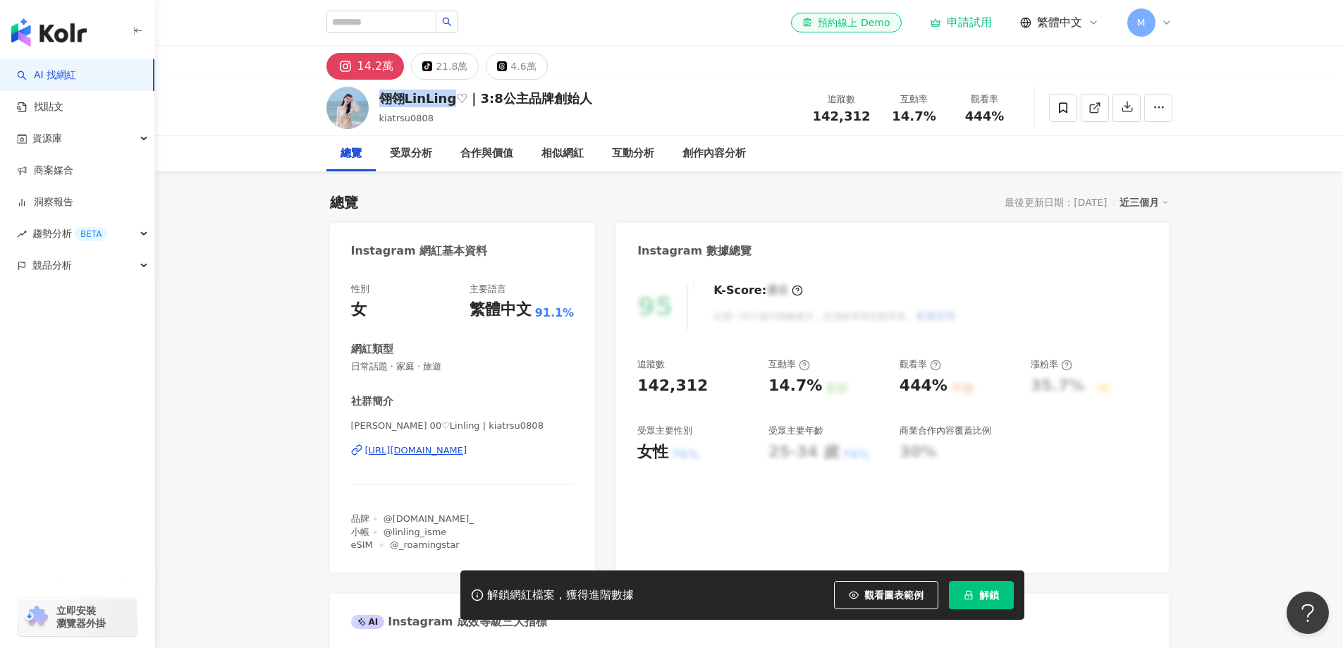
copy div "翎翎LinLing"
drag, startPoint x: 407, startPoint y: 452, endPoint x: 917, endPoint y: 27, distance: 664.4
click at [550, 449] on div "性別 女 主要語言 繁體中文 91.1% 網紅類型 日常話題 · 家庭 · 旅遊 社群簡介 晏翎 00♡Linling | kiatrsu0808 https…" at bounding box center [463, 421] width 266 height 304
copy div "https://www.instagram.com/kiatrsu0808/"
click at [401, 30] on input "search" at bounding box center [381, 22] width 110 height 23
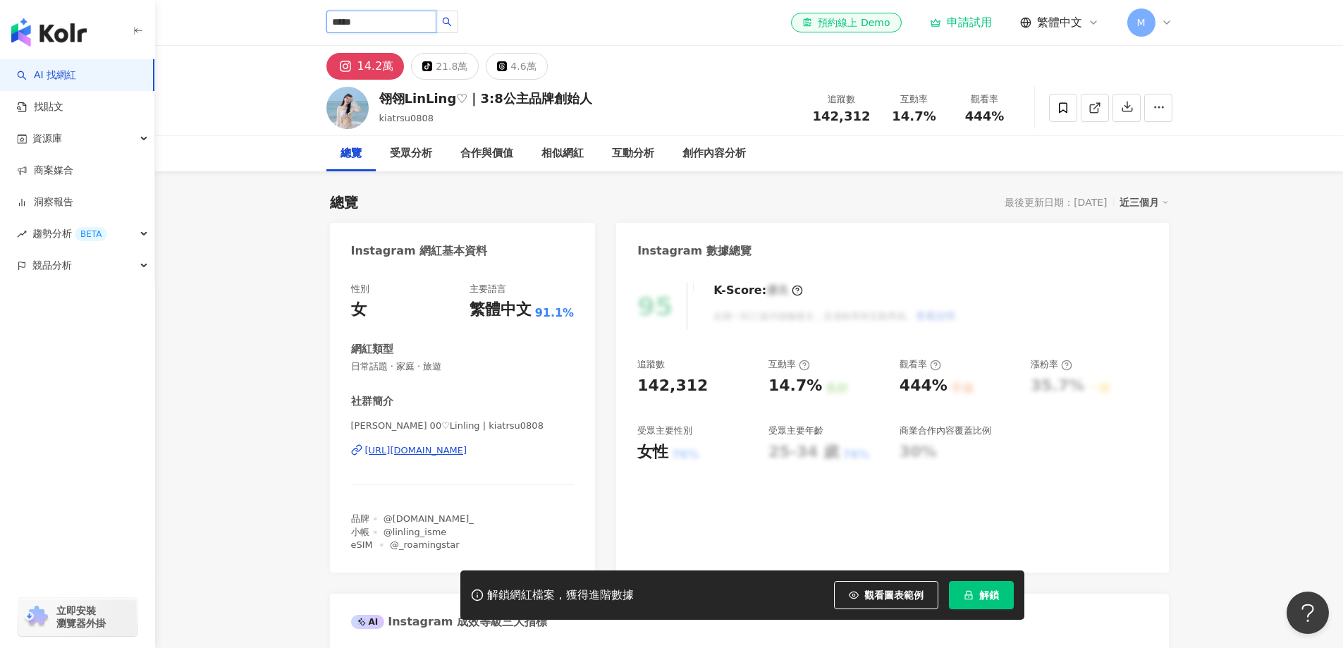
type input "*****"
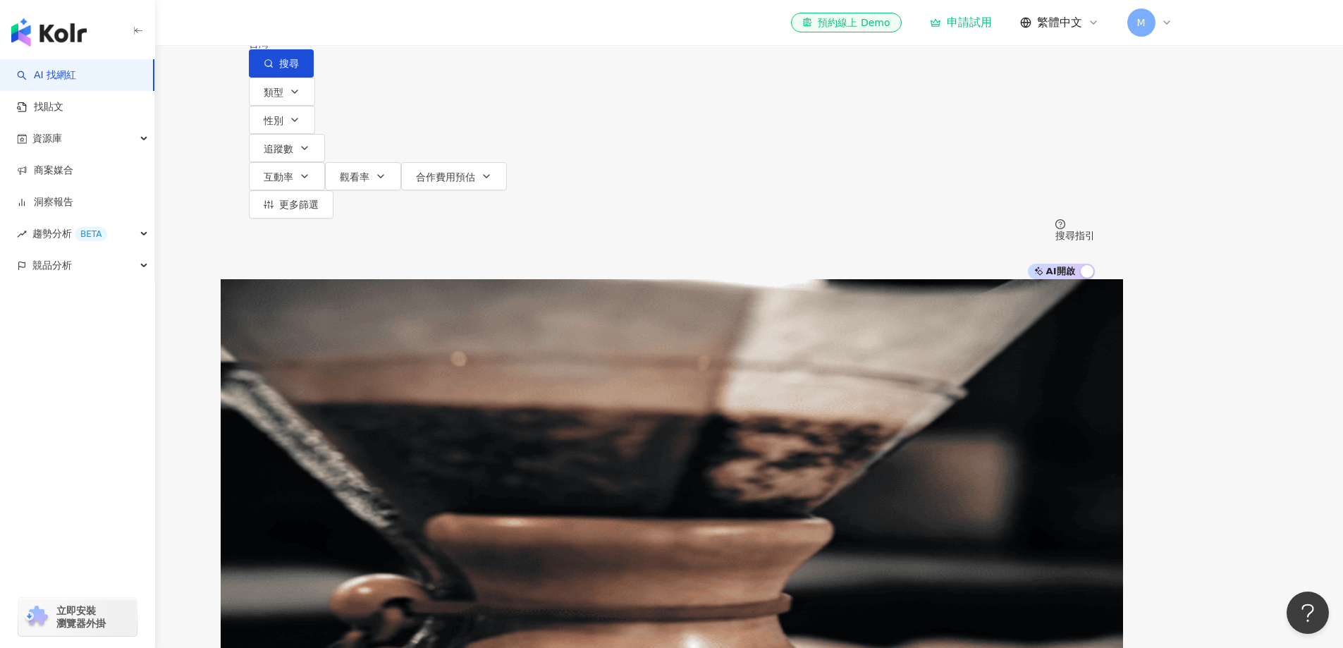
click at [454, 27] on input "*****" at bounding box center [397, 13] width 114 height 27
type input "********"
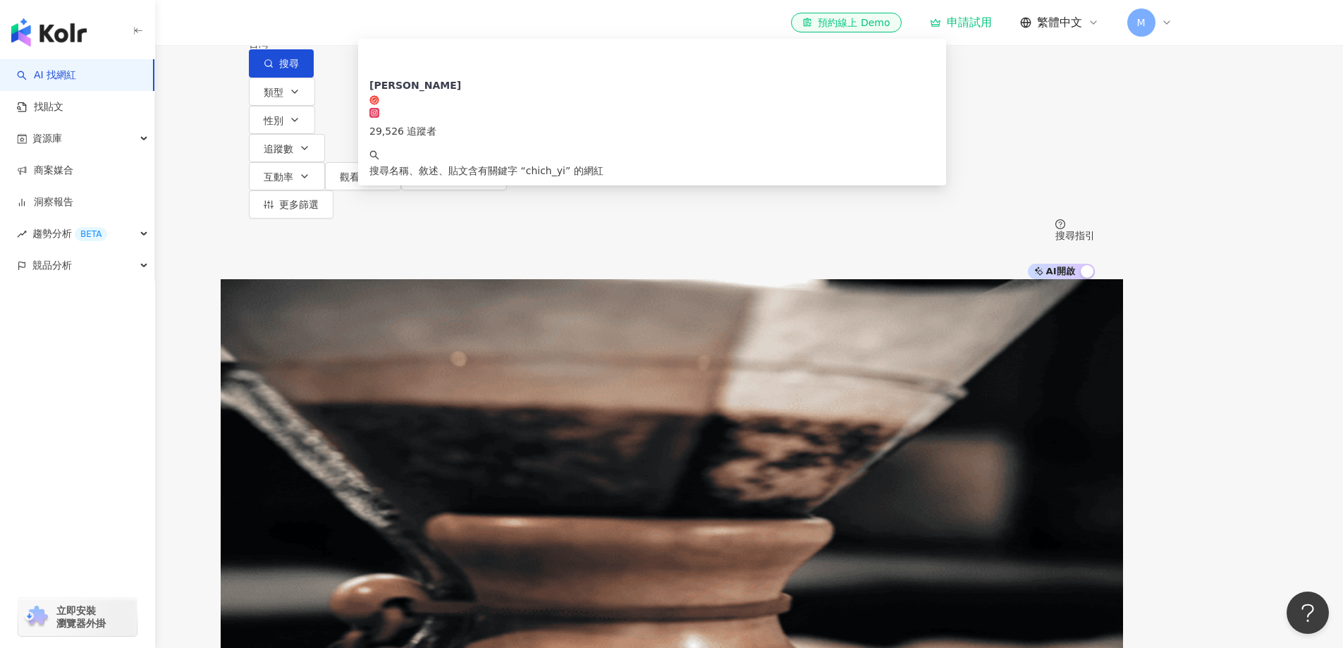
scroll to position [353, 0]
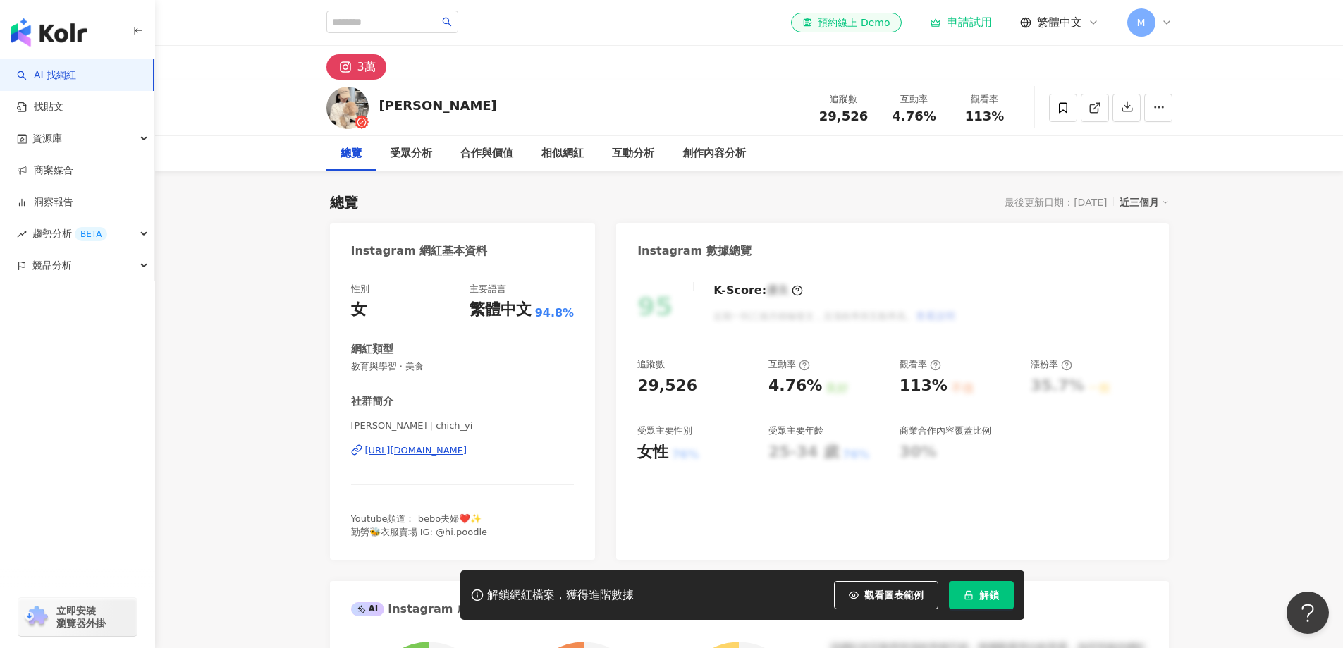
click at [354, 70] on div "3萬" at bounding box center [749, 63] width 903 height 34
drag, startPoint x: 403, startPoint y: 109, endPoint x: 963, endPoint y: 11, distance: 568.2
click at [376, 114] on div "Chich Yi 追蹤數 29,526 互動率 4.76% 觀看率 113%" at bounding box center [749, 108] width 903 height 56
drag, startPoint x: 518, startPoint y: 452, endPoint x: 538, endPoint y: 451, distance: 19.8
click at [538, 451] on div "性別 女 主要語言 繁體中文 94.8% 網紅類型 教育與學習 · 美食 社群簡介 Chich Yi | chich_yi [URL][DOMAIN_NAME…" at bounding box center [463, 414] width 266 height 291
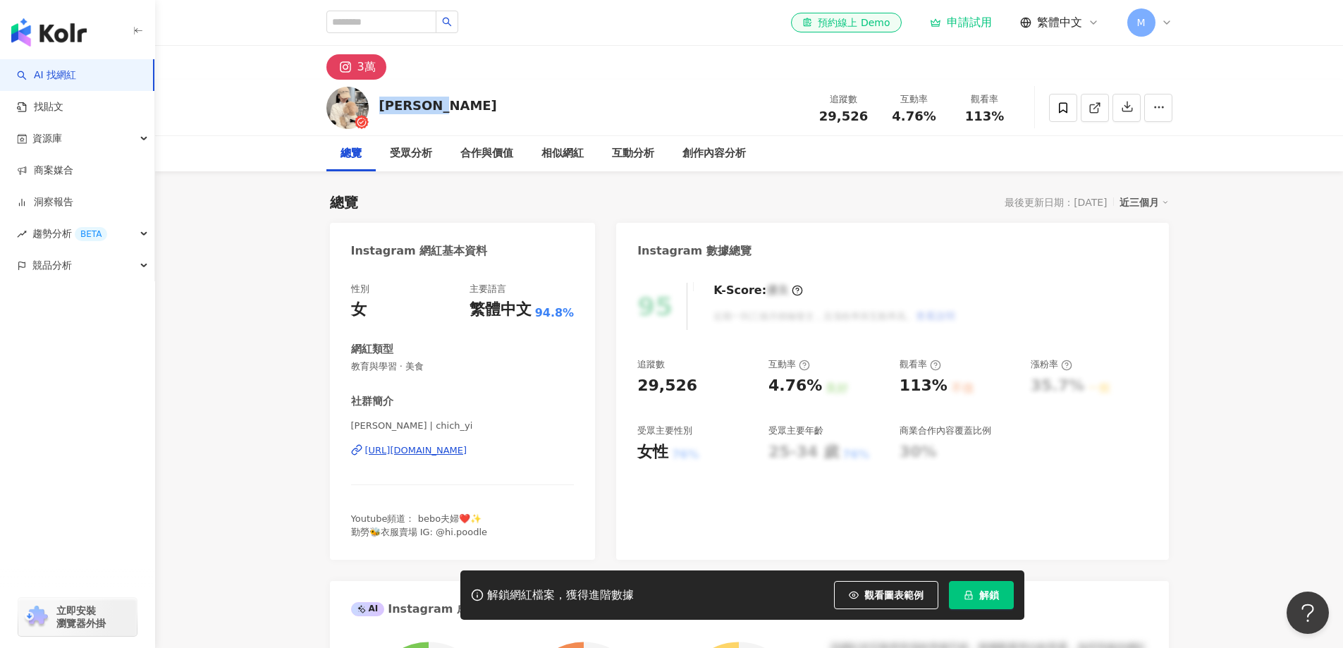
click at [409, 449] on div "[URL][DOMAIN_NAME]" at bounding box center [416, 450] width 102 height 13
click at [377, 24] on input "search" at bounding box center [381, 22] width 110 height 23
type input "******"
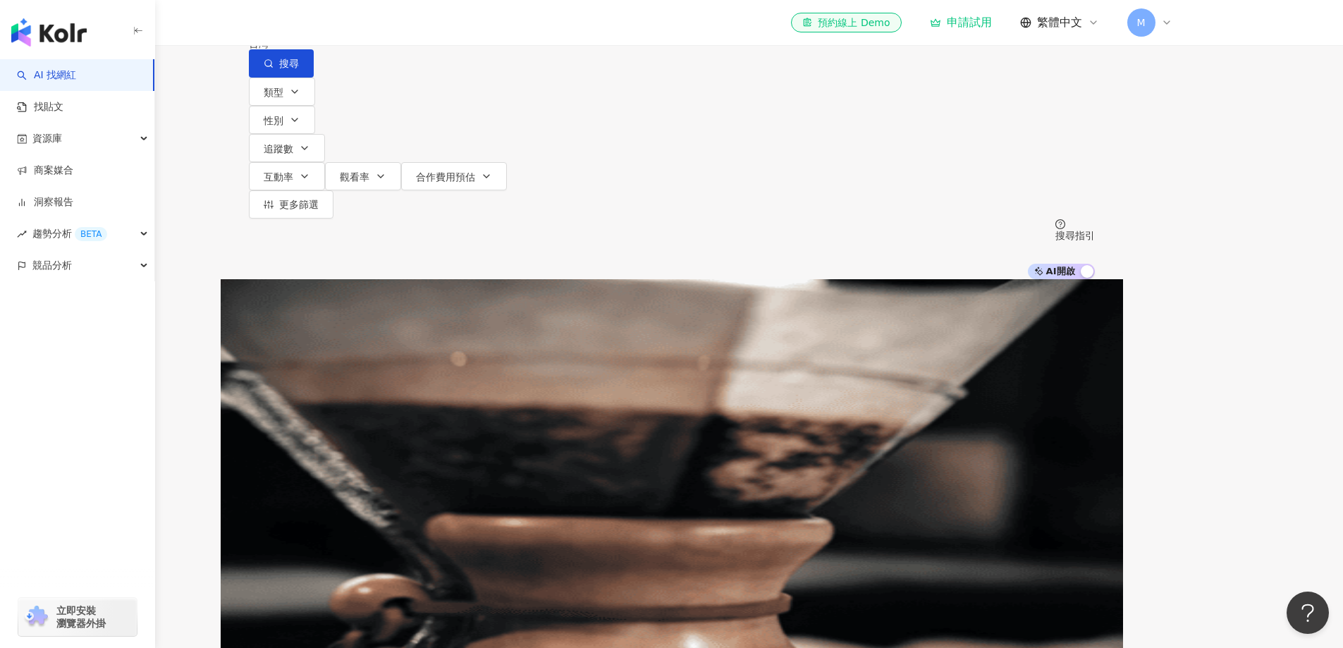
type input "*********"
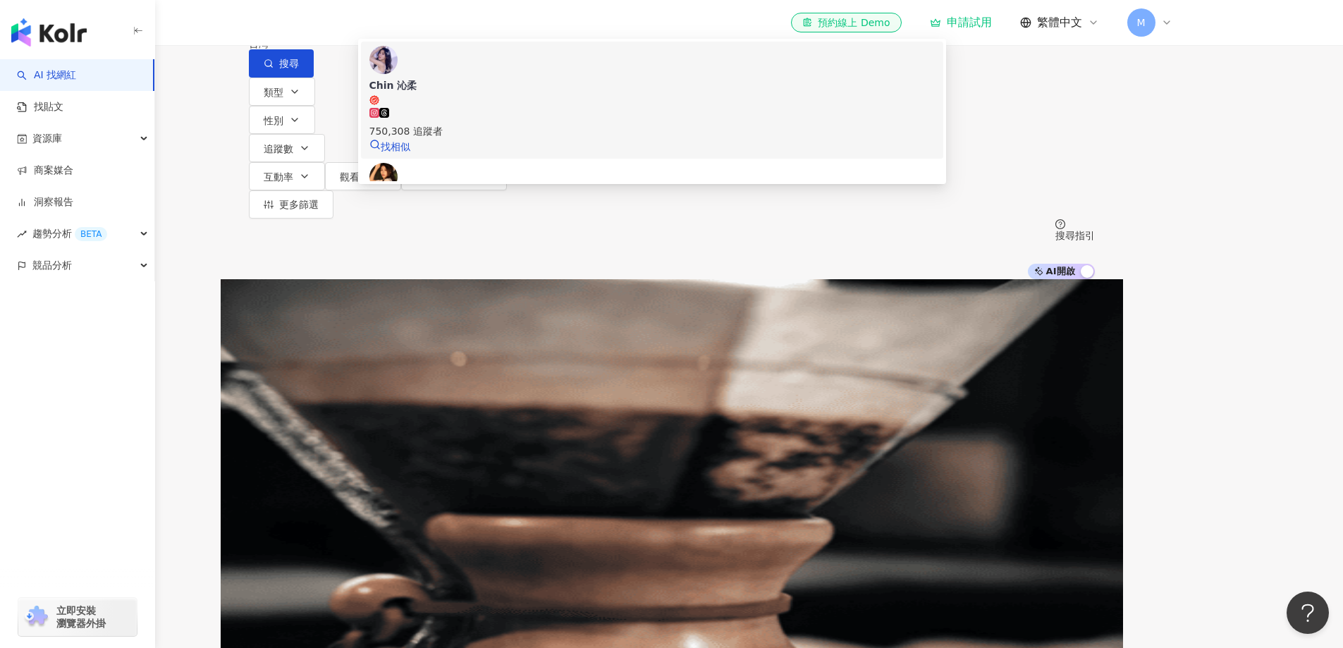
click at [379, 105] on icon at bounding box center [374, 100] width 10 height 10
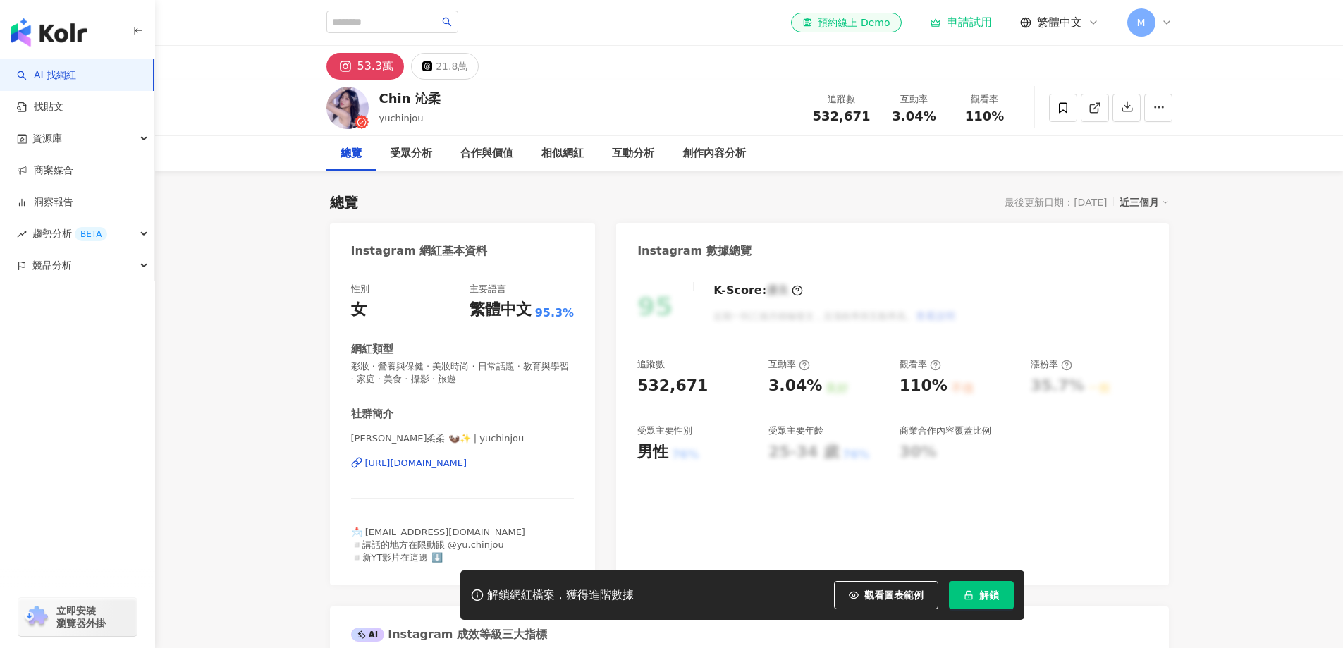
click at [381, 101] on div "Chin 沁柔 yuchinjou 追蹤數 532,671 互動率 3.04% 觀看率 110%" at bounding box center [749, 108] width 903 height 56
click at [398, 16] on input "search" at bounding box center [381, 22] width 110 height 23
type input "*"
type input "**"
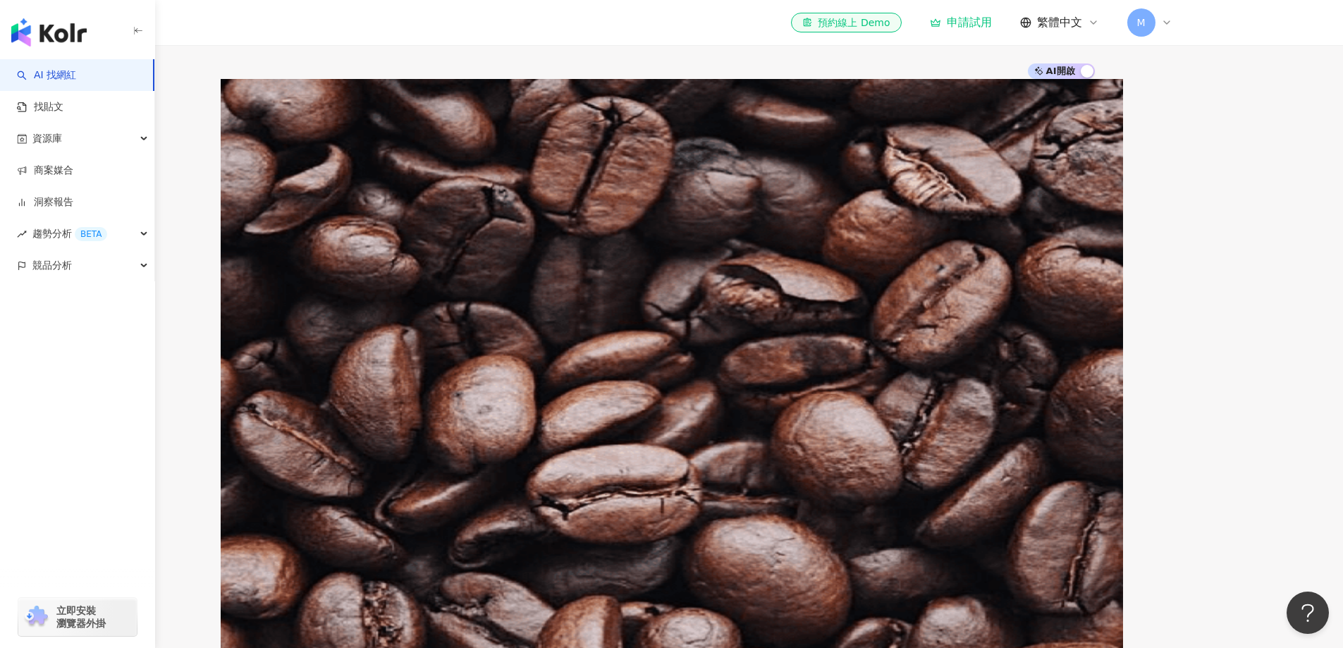
scroll to position [282, 0]
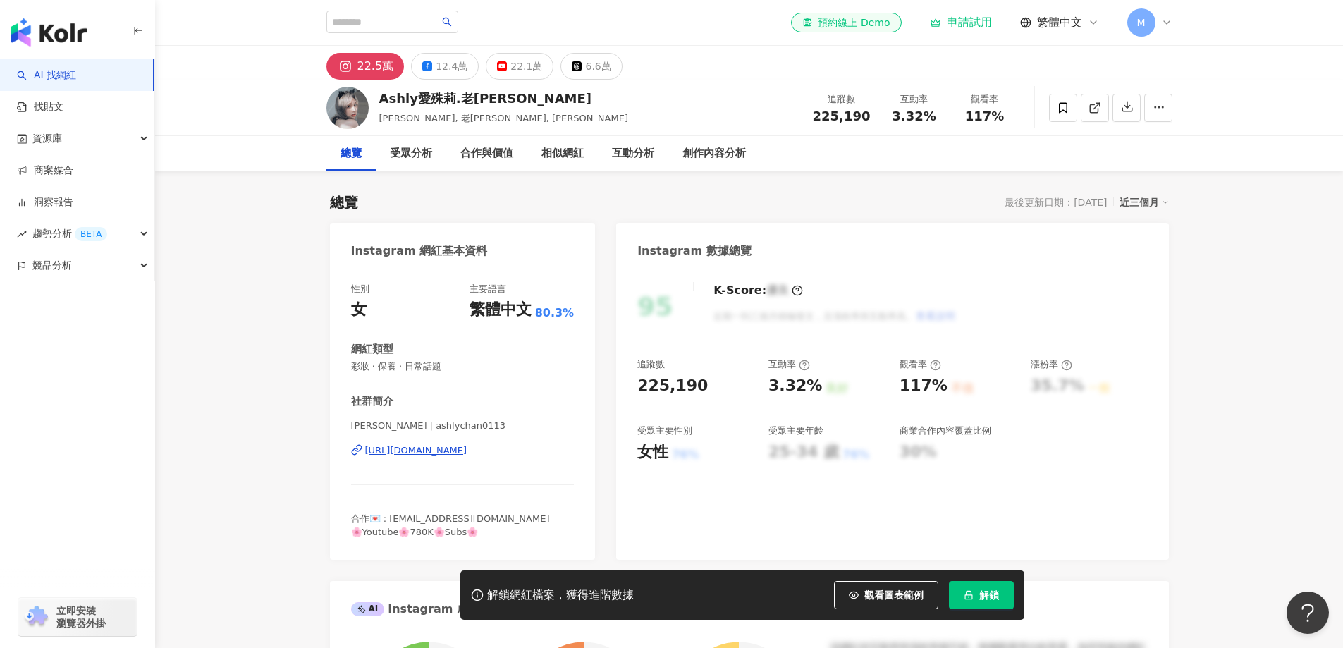
click at [391, 98] on div "Ashly愛殊莉.老[PERSON_NAME]" at bounding box center [504, 99] width 250 height 18
click at [434, 119] on div "[PERSON_NAME], 老[PERSON_NAME], [PERSON_NAME]" at bounding box center [504, 118] width 250 height 14
drag, startPoint x: 357, startPoint y: 450, endPoint x: 596, endPoint y: 463, distance: 239.4
copy div "[URL][DOMAIN_NAME]"
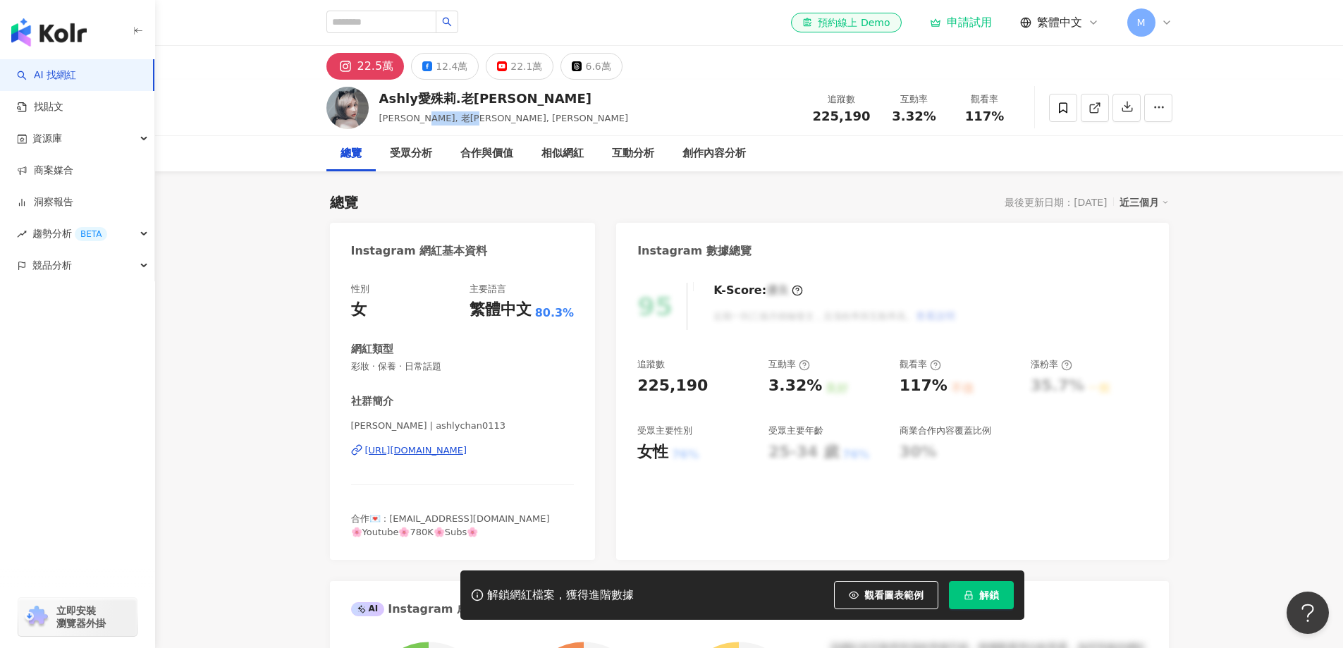
drag, startPoint x: 393, startPoint y: 64, endPoint x: 354, endPoint y: 69, distance: 39.8
click at [354, 69] on button "22.5萬" at bounding box center [365, 66] width 78 height 27
drag, startPoint x: 408, startPoint y: 65, endPoint x: 357, endPoint y: 71, distance: 50.4
click at [357, 71] on div "22.5萬 12.4萬 22.1萬 6.6萬" at bounding box center [474, 66] width 296 height 27
copy div "22.5萬"
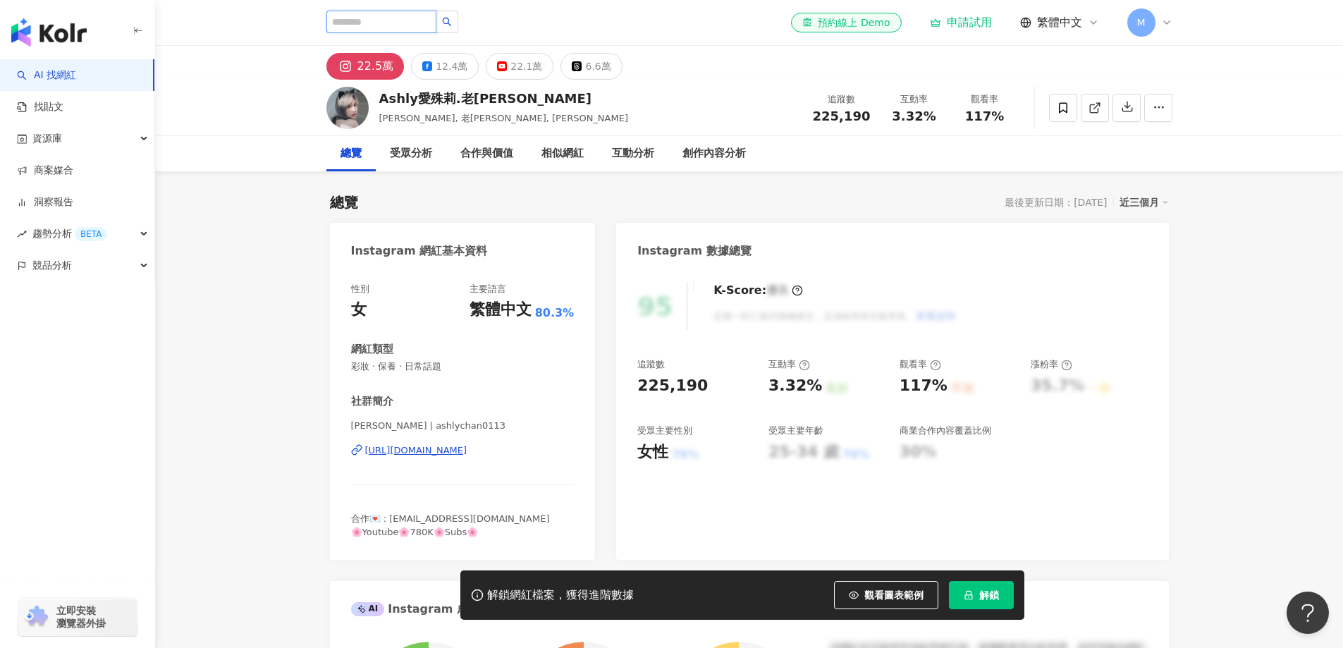
click at [346, 22] on input "search" at bounding box center [381, 22] width 110 height 23
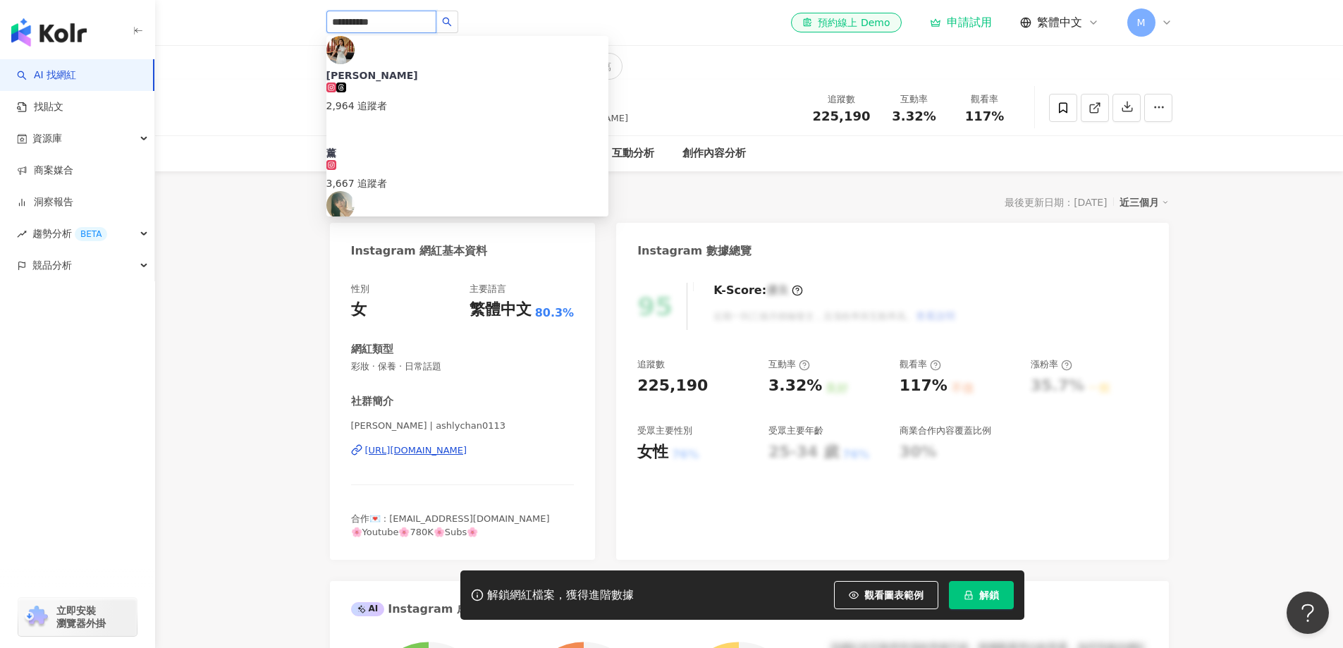
type input "**********"
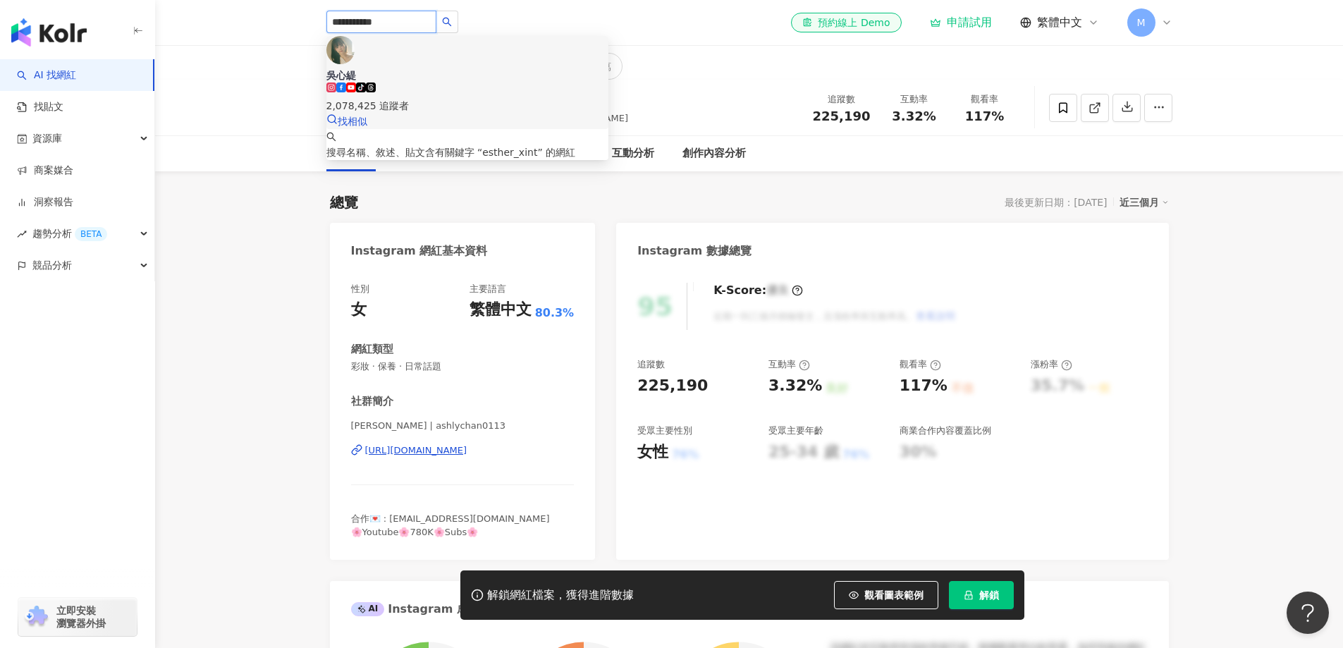
click at [346, 82] on icon at bounding box center [341, 87] width 10 height 10
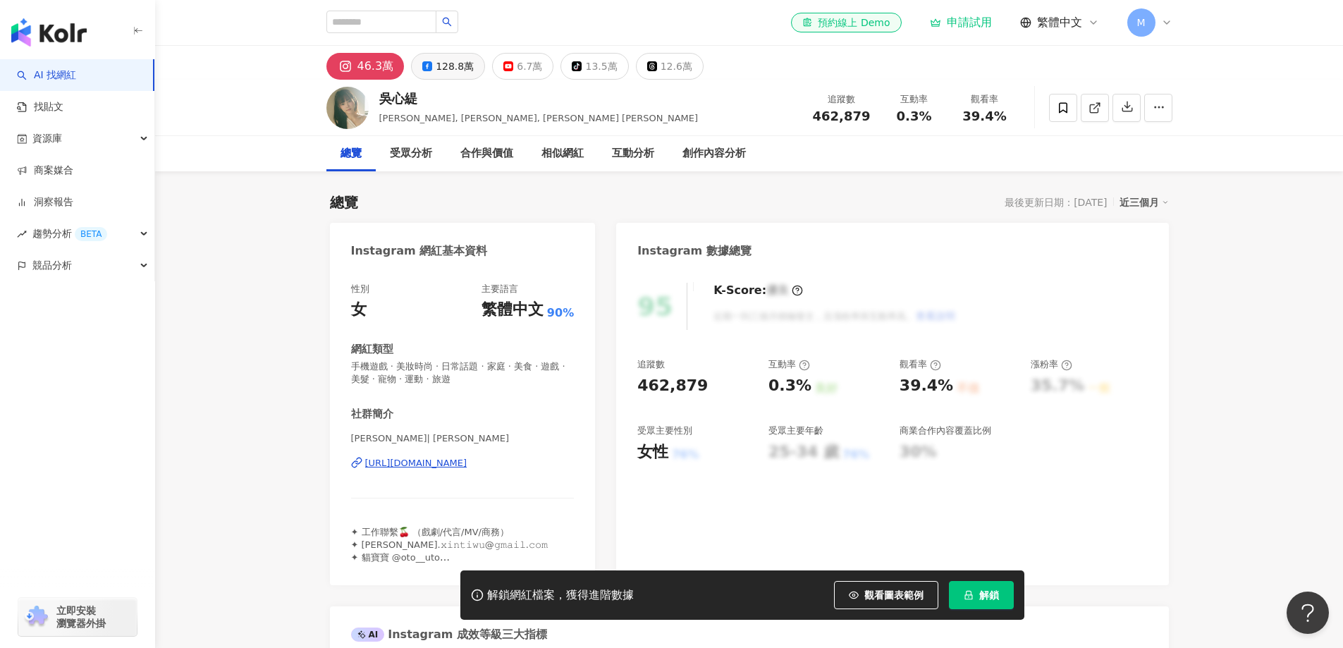
click at [455, 65] on div "128.8萬" at bounding box center [455, 66] width 38 height 20
click at [451, 71] on div "128.8萬" at bounding box center [455, 66] width 38 height 20
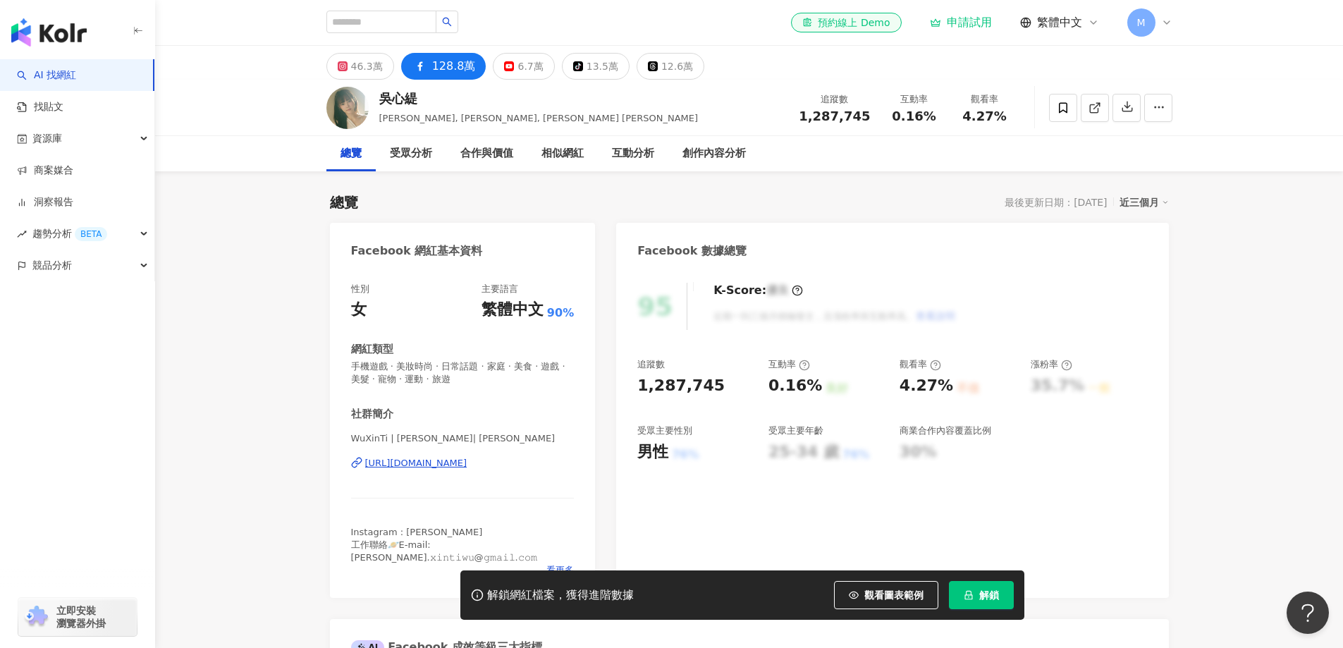
click at [372, 68] on div "46.3萬" at bounding box center [367, 66] width 32 height 20
click at [384, 102] on div "吳心緹" at bounding box center [538, 99] width 319 height 18
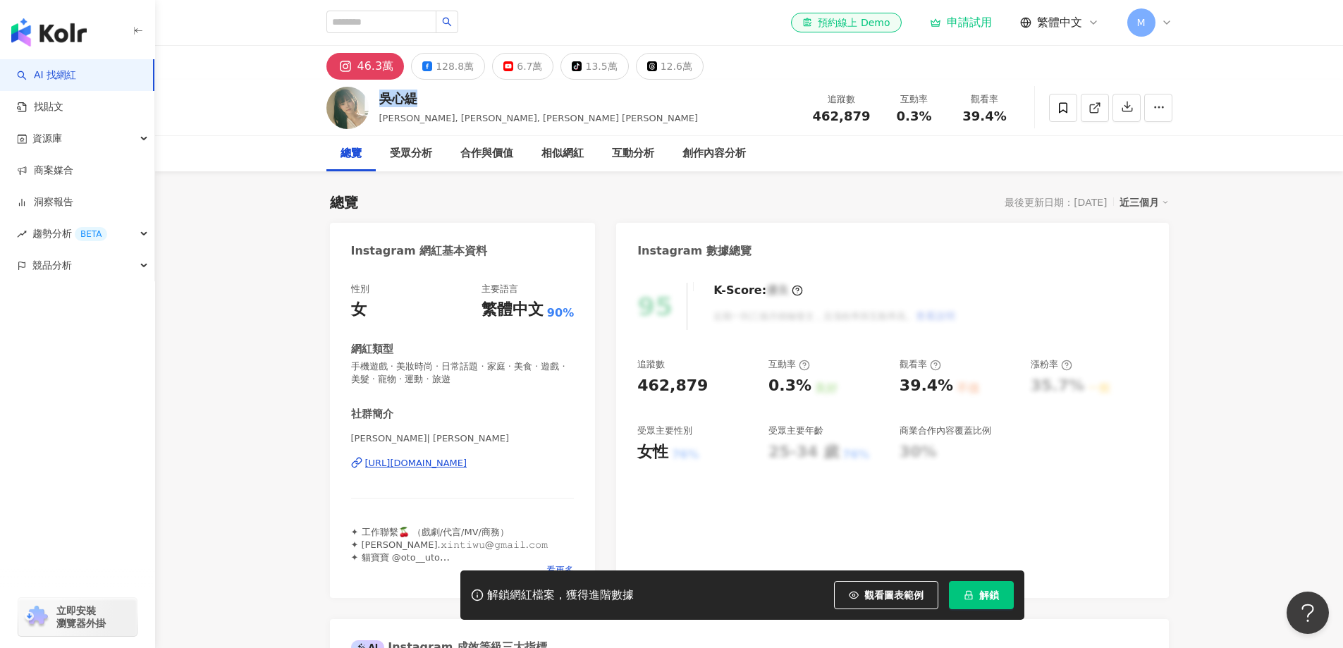
drag, startPoint x: 352, startPoint y: 73, endPoint x: 397, endPoint y: 64, distance: 46.0
click at [348, 73] on button "46.3萬" at bounding box center [365, 66] width 78 height 27
click at [357, 68] on button "46.3萬" at bounding box center [365, 66] width 78 height 27
drag, startPoint x: 405, startPoint y: 64, endPoint x: 429, endPoint y: 55, distance: 25.7
click at [357, 66] on div "46.3萬 128.8萬 6.7萬 tiktok-icon 13.5萬 12.6萬" at bounding box center [514, 66] width 377 height 27
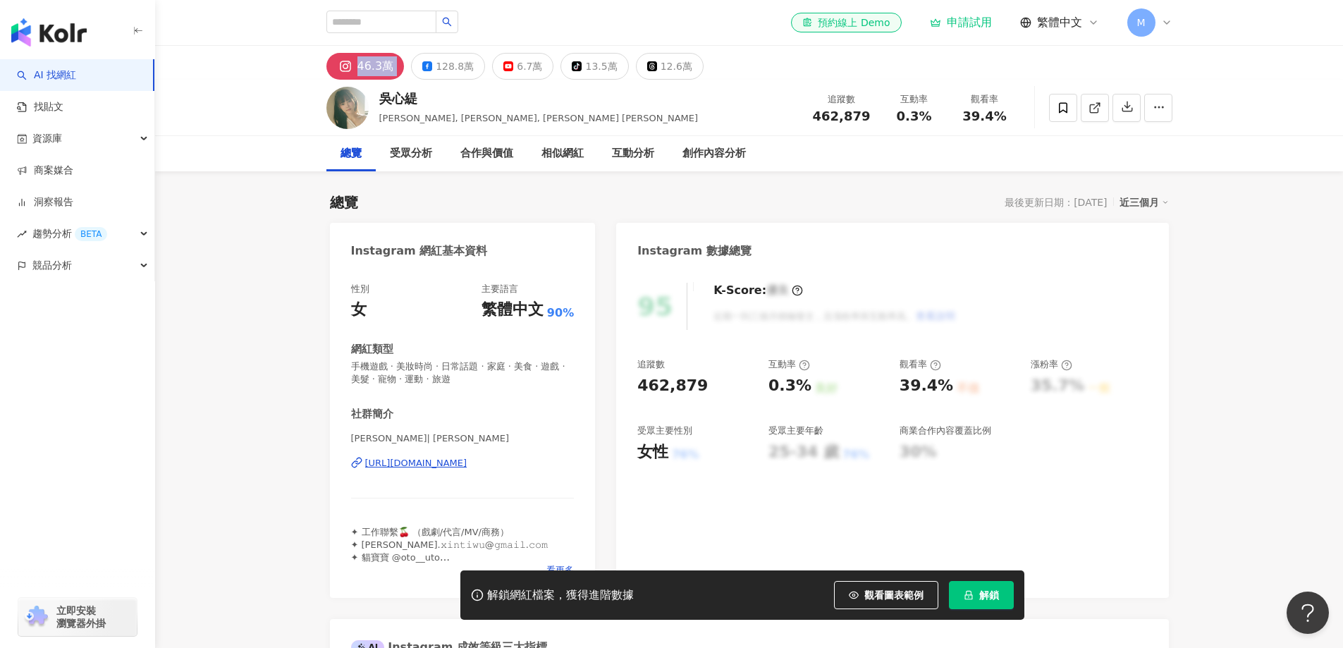
click at [565, 463] on div "性別 女 主要語言 繁體中文 90% 網紅類型 手機遊戲 · 美妝時尚 · 日常話題 · 家庭 · 美食 · 遊戲 · 美髮 · 寵物 · 運動 · 旅遊 社…" at bounding box center [463, 433] width 266 height 329
click at [387, 19] on input "search" at bounding box center [381, 22] width 110 height 23
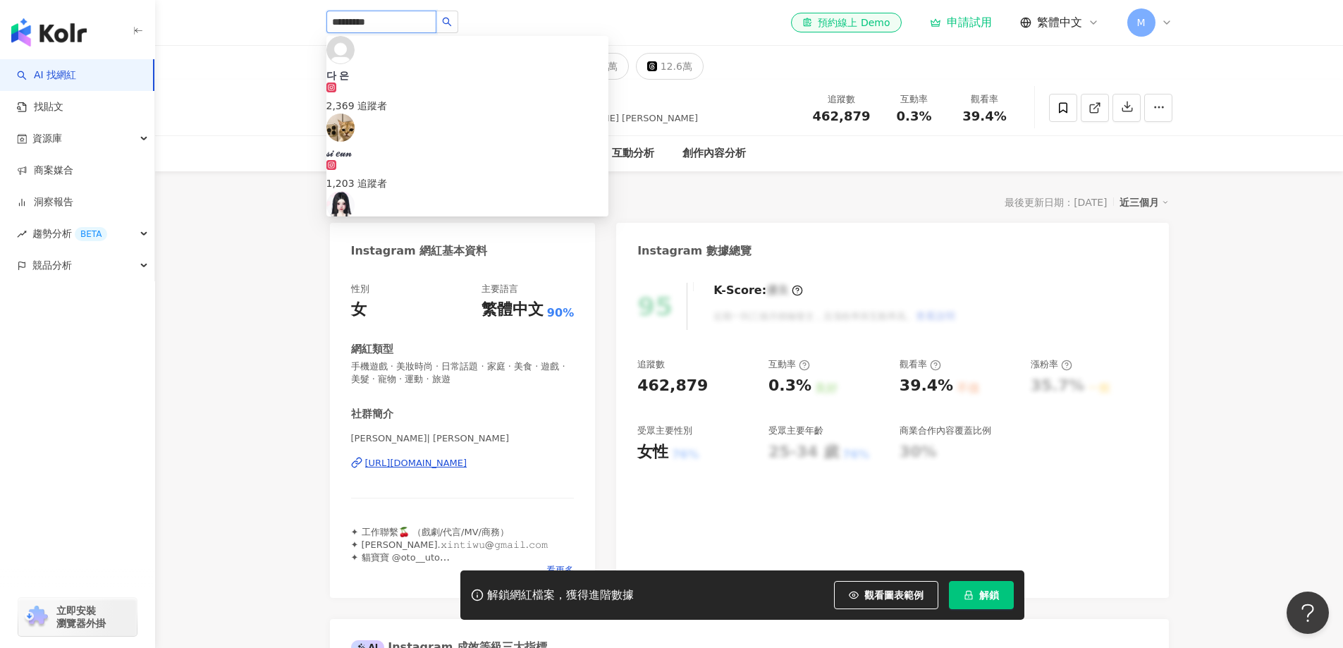
type input "**********"
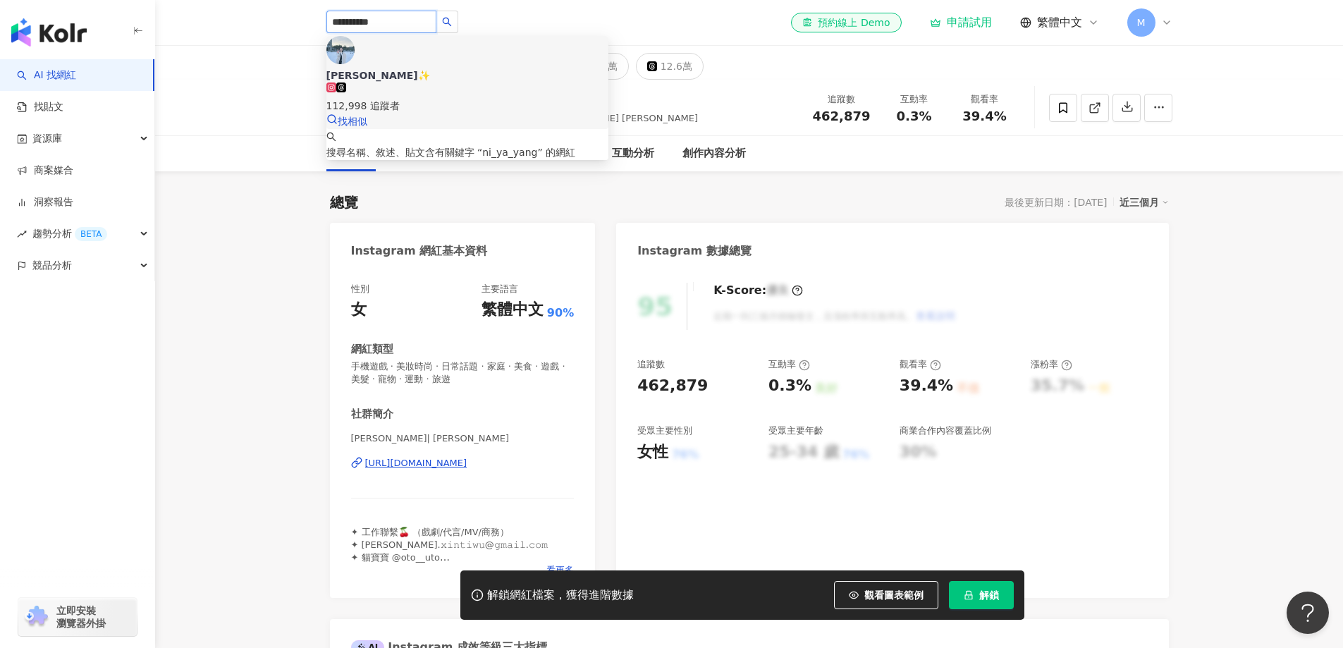
click at [406, 68] on div "[PERSON_NAME]✨" at bounding box center [467, 75] width 282 height 14
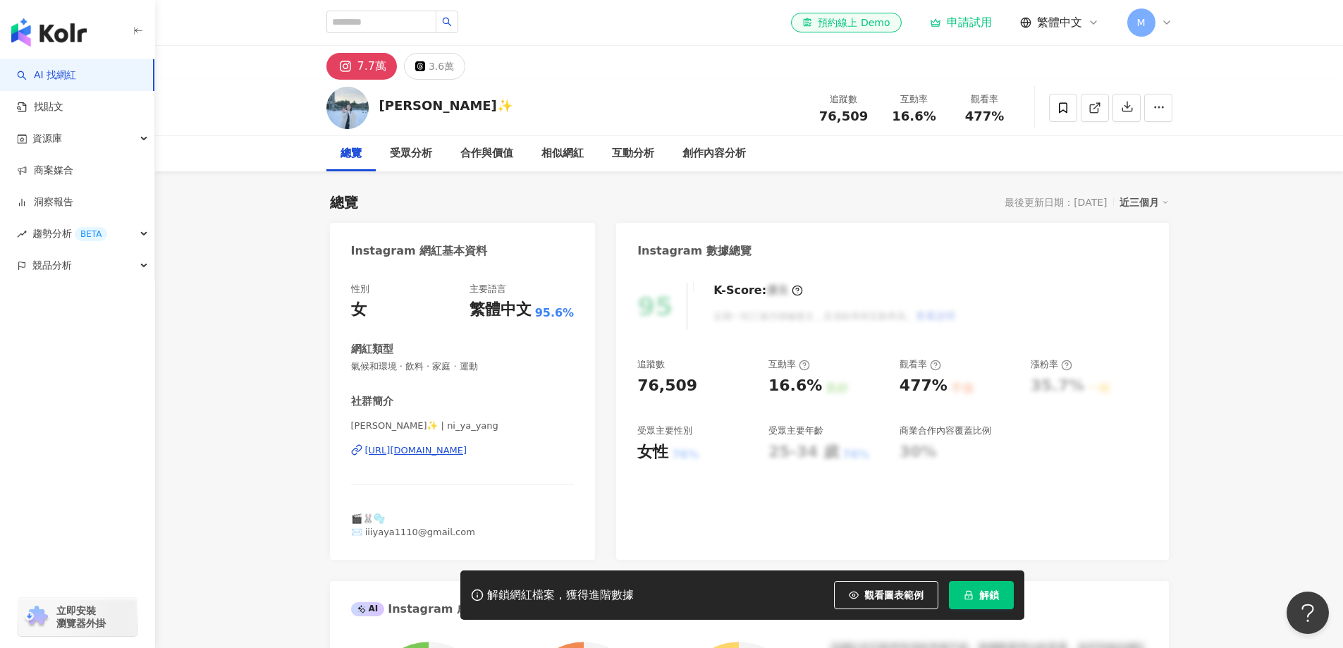
drag, startPoint x: 389, startPoint y: 66, endPoint x: 376, endPoint y: 71, distance: 13.4
click at [347, 70] on button "7.7萬" at bounding box center [361, 66] width 71 height 27
drag, startPoint x: 376, startPoint y: 71, endPoint x: 829, endPoint y: 13, distance: 457.0
click at [352, 73] on div "7.7萬 3.6萬" at bounding box center [396, 66] width 140 height 27
drag, startPoint x: 496, startPoint y: 451, endPoint x: 556, endPoint y: 451, distance: 60.6
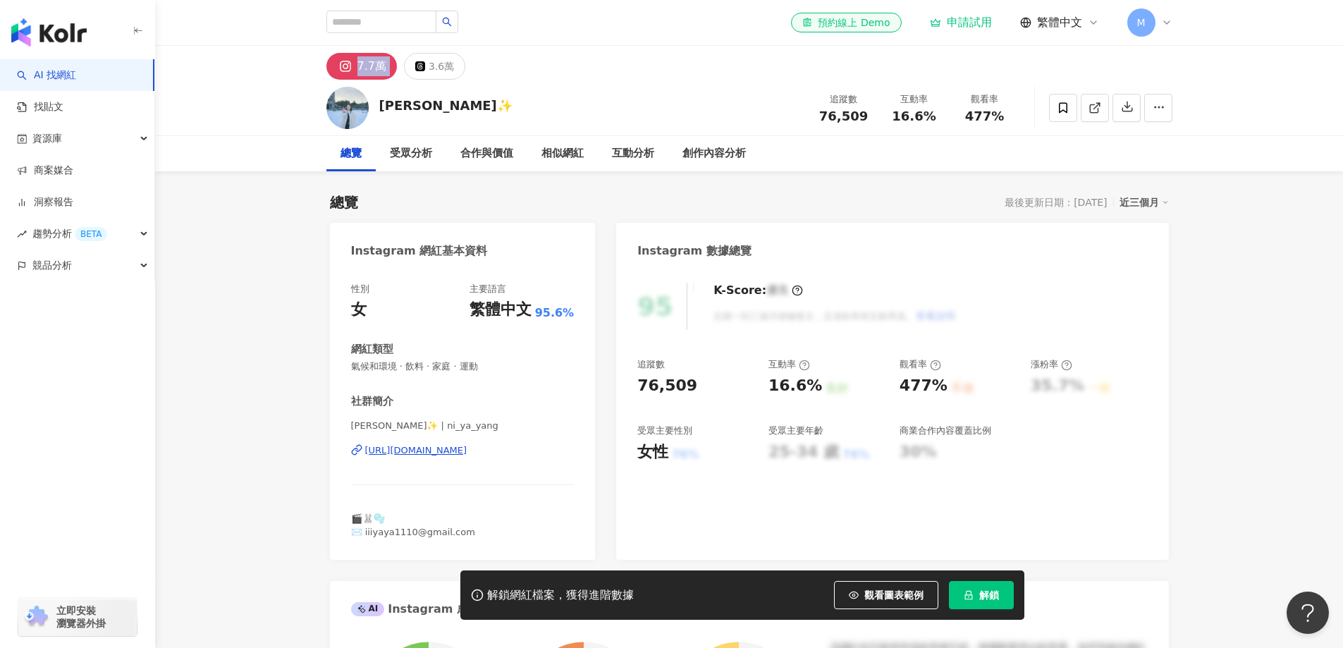
click at [556, 451] on div "性別 女 主要語言 繁體中文 95.6% 網紅類型 氣候和環境 · 飲料 · 家庭 · 運動 社群簡介 亞妮✨ | ni_ya_yang [URL][DOMA…" at bounding box center [463, 414] width 266 height 291
drag, startPoint x: 382, startPoint y: 107, endPoint x: 400, endPoint y: 106, distance: 18.4
click at [400, 106] on div "[PERSON_NAME]✨" at bounding box center [445, 106] width 133 height 18
click at [361, 25] on input "search" at bounding box center [381, 22] width 110 height 23
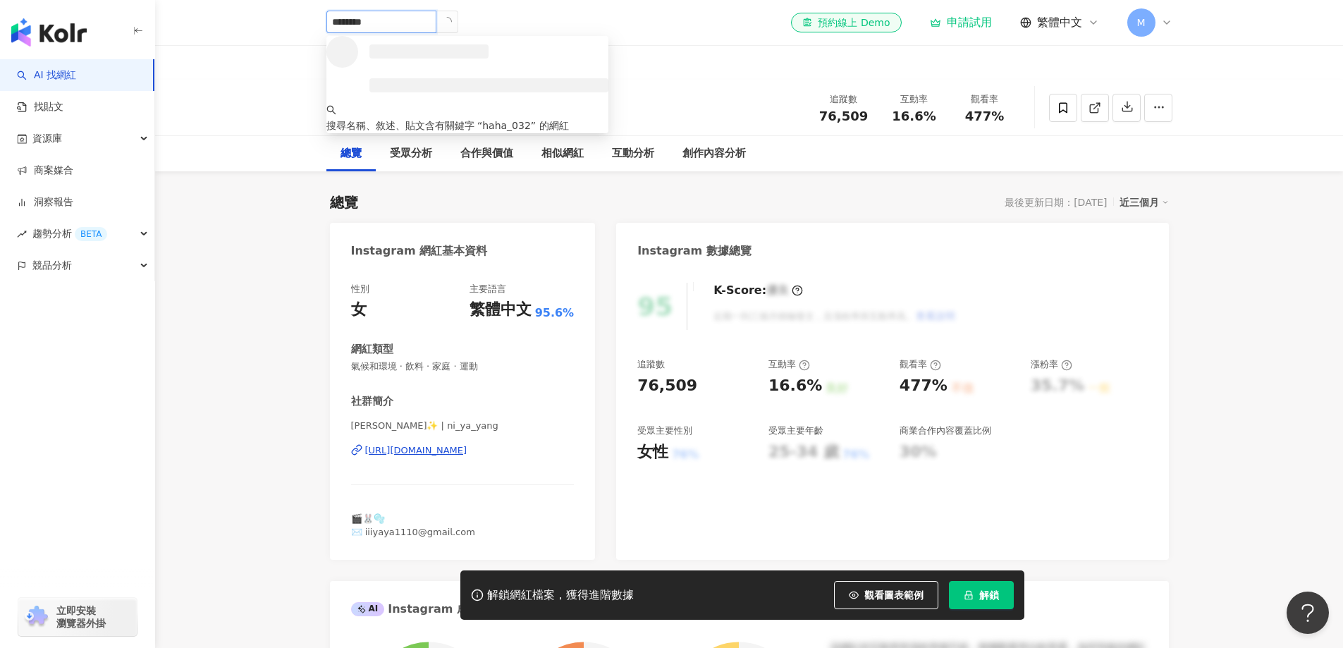
type input "*********"
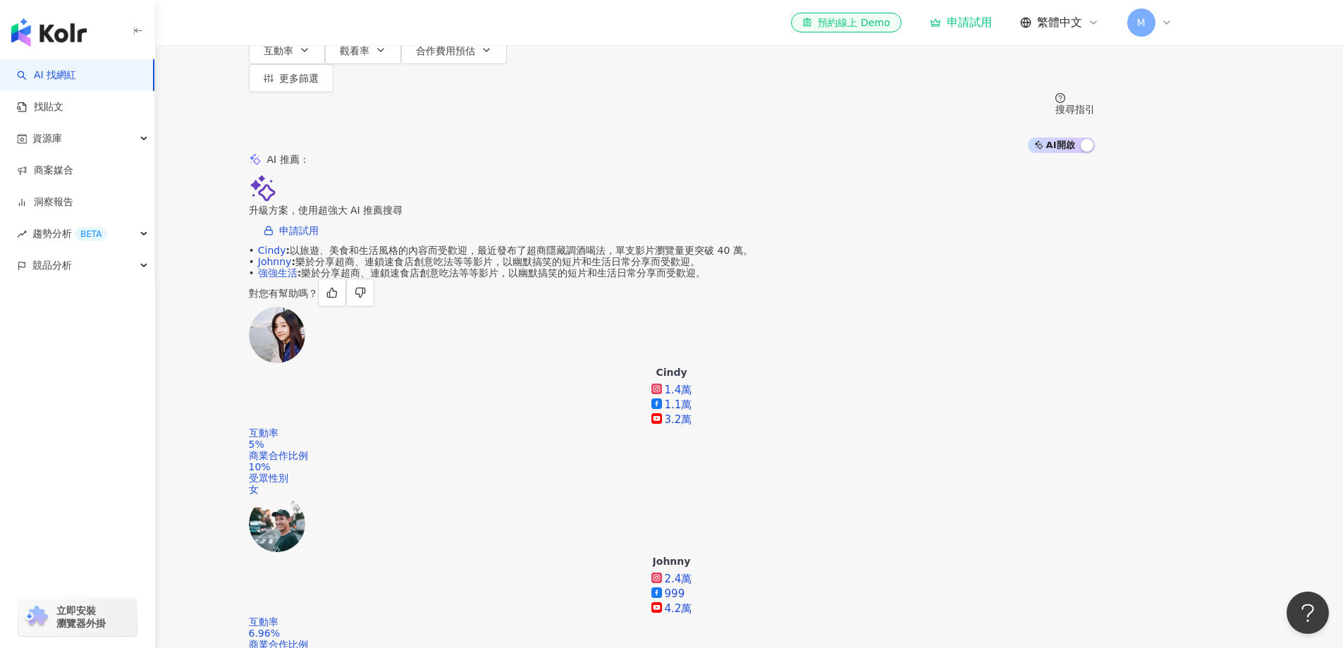
scroll to position [282, 0]
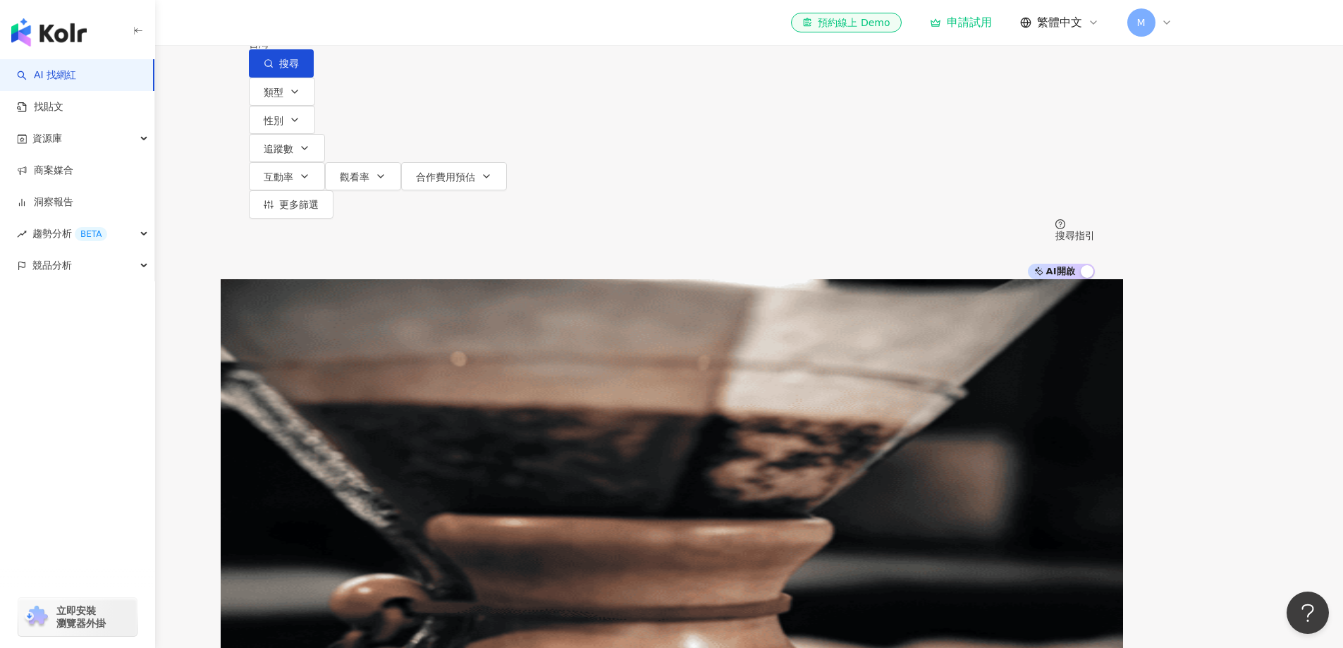
drag, startPoint x: 501, startPoint y: 88, endPoint x: 446, endPoint y: 87, distance: 55.7
click at [446, 27] on input "*********" at bounding box center [397, 13] width 114 height 27
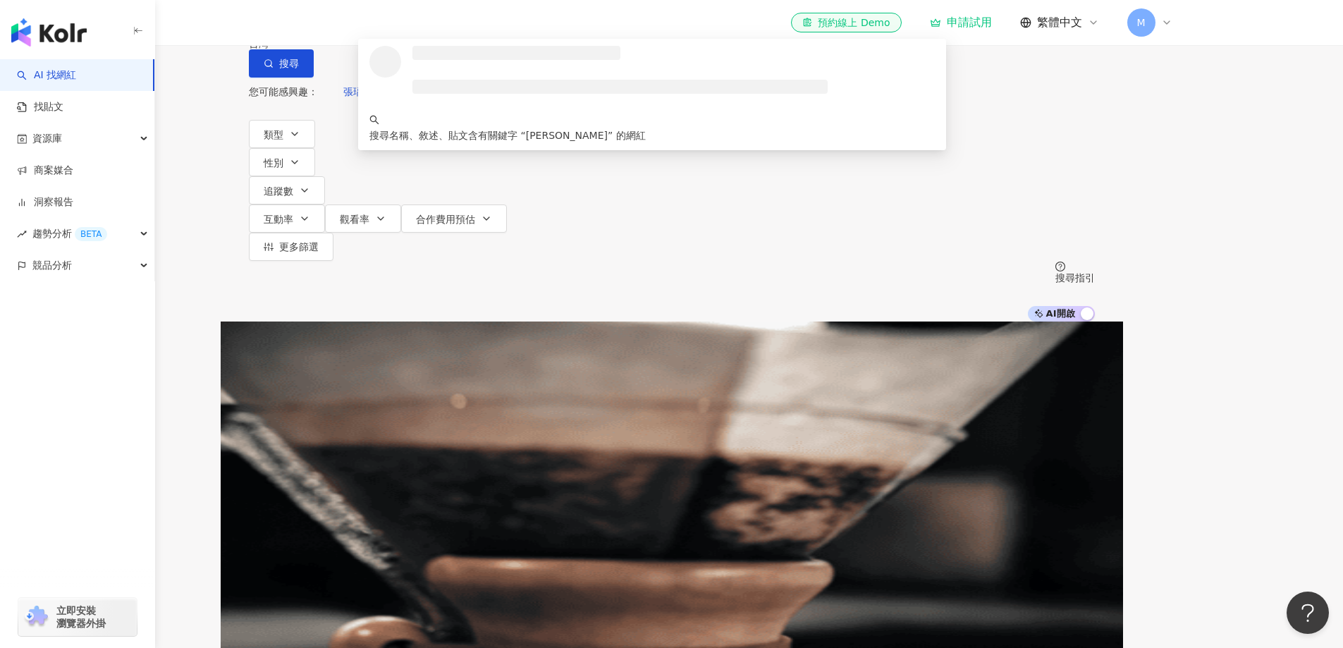
type input "***"
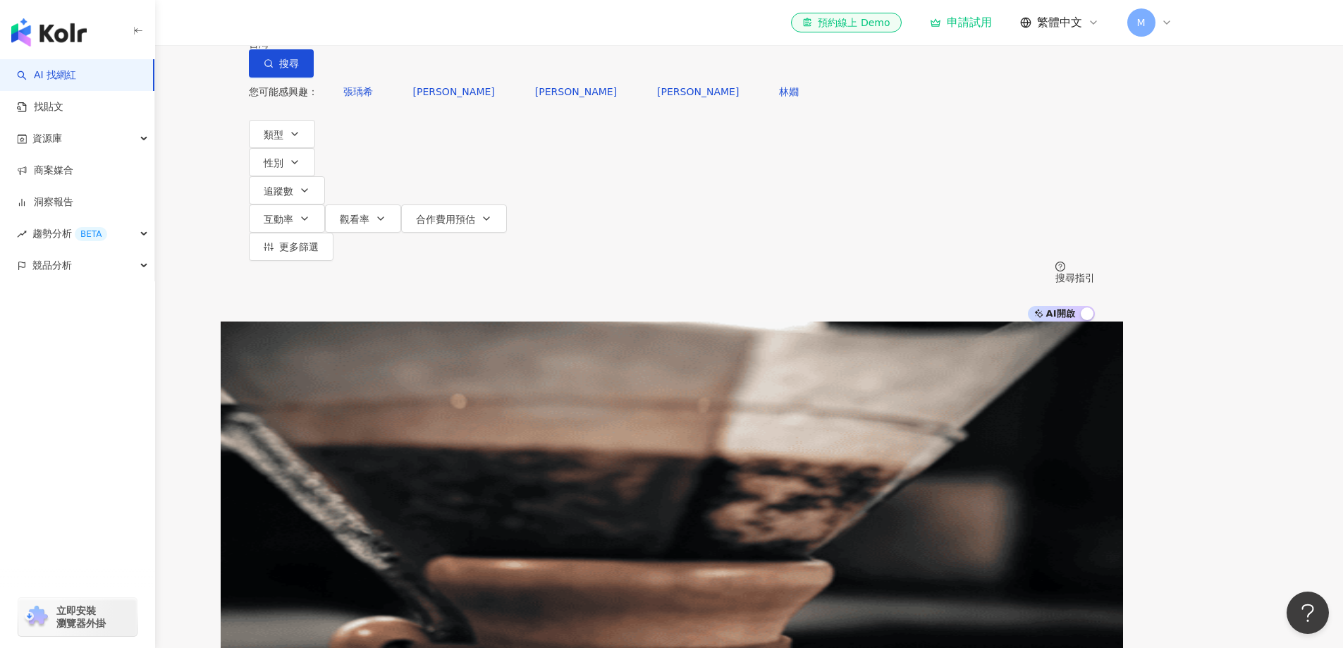
scroll to position [212, 0]
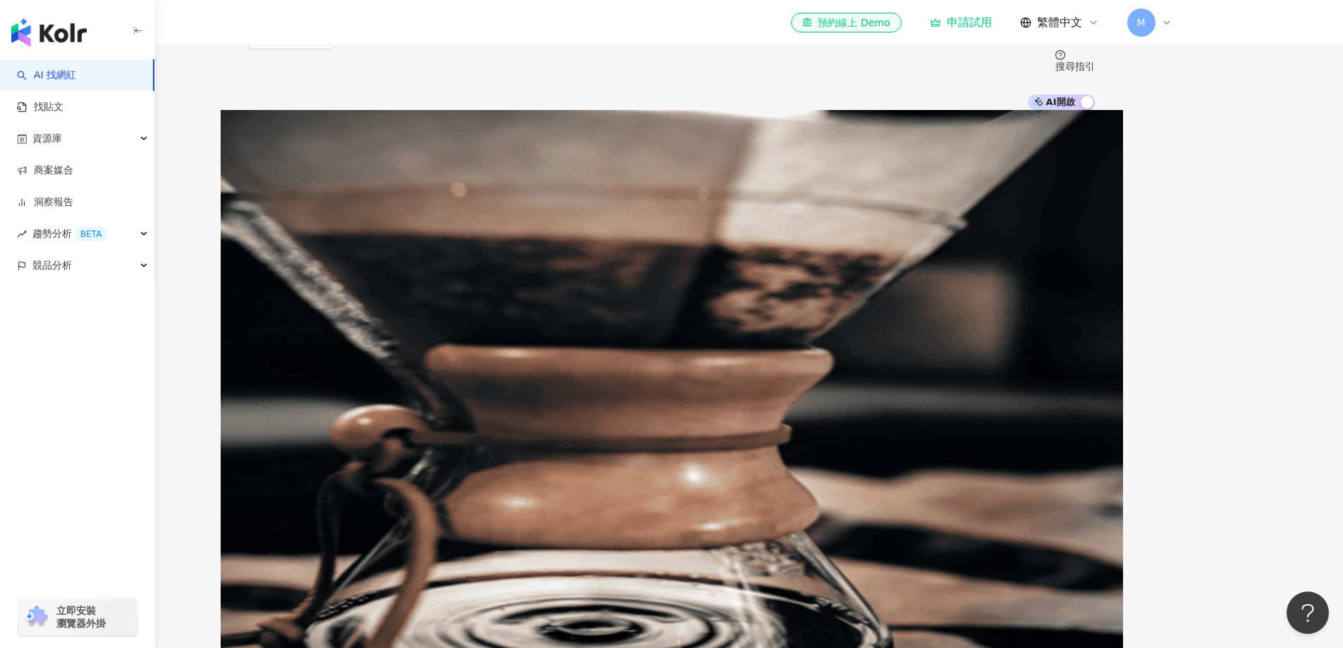
drag, startPoint x: 575, startPoint y: 312, endPoint x: 1106, endPoint y: 16, distance: 608.3
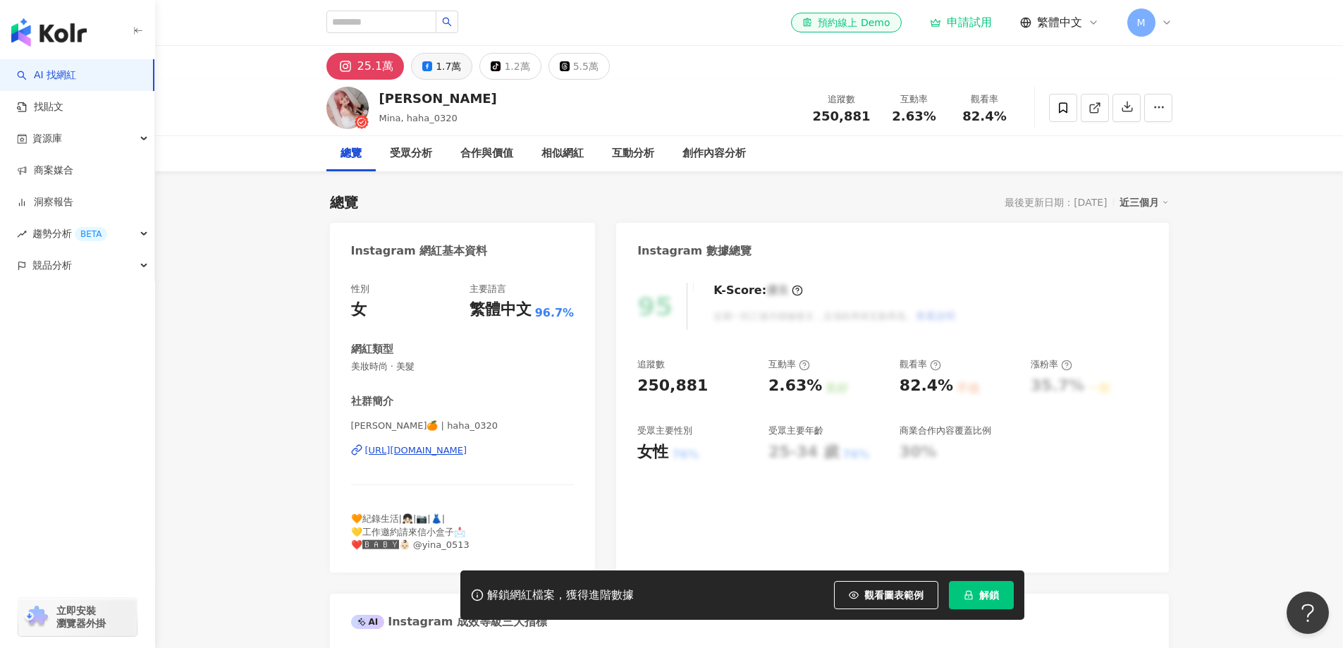
click at [446, 71] on div "1.7萬" at bounding box center [448, 66] width 25 height 20
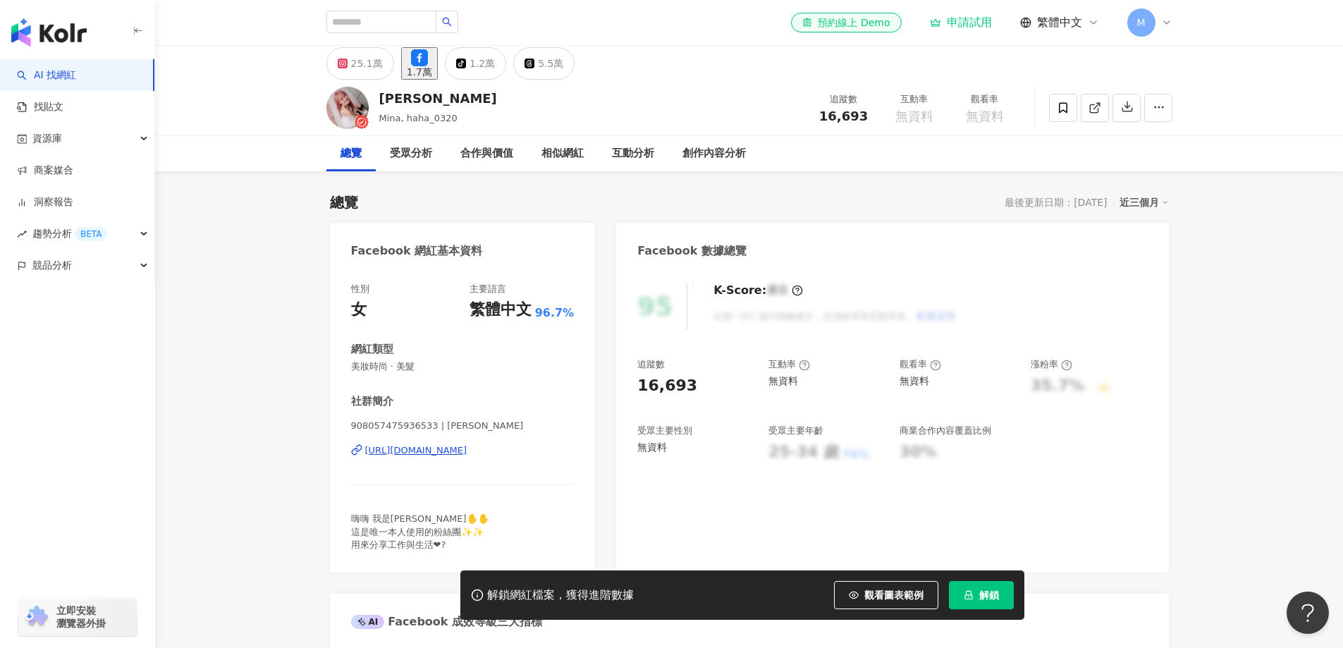
click at [373, 77] on button "25.1萬" at bounding box center [360, 63] width 68 height 32
click at [367, 70] on div "25.1萬" at bounding box center [367, 64] width 32 height 20
click at [377, 101] on div "王佳雯 Mina, haha_0320 追蹤數 16,693 互動率 無資料 觀看率 無資料" at bounding box center [749, 108] width 903 height 56
click at [379, 59] on div "25.1萬" at bounding box center [367, 64] width 32 height 20
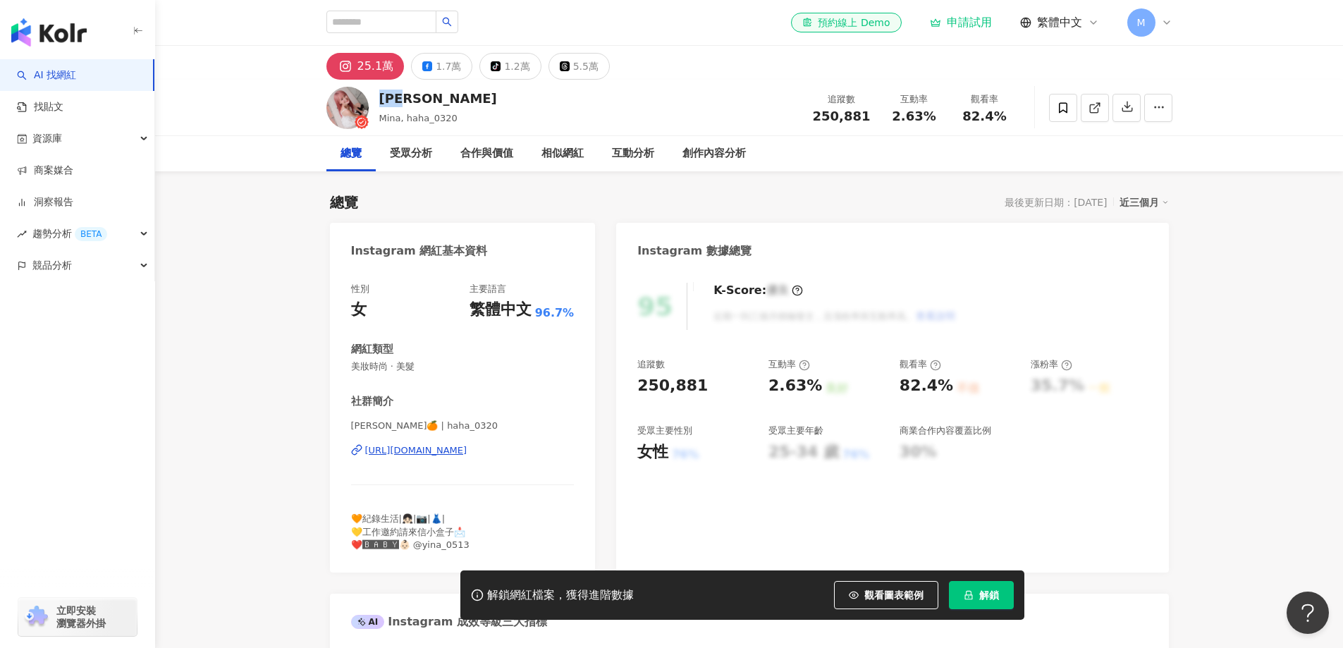
drag, startPoint x: 402, startPoint y: 63, endPoint x: 355, endPoint y: 68, distance: 46.9
click at [355, 68] on div "25.1萬 1.7萬 tiktok-icon 1.2萬 5.5萬" at bounding box center [467, 66] width 283 height 27
drag, startPoint x: 479, startPoint y: 450, endPoint x: 542, endPoint y: 448, distance: 62.8
click at [542, 448] on div "性別 女 主要語言 繁體中文 96.7% 網紅類型 美妝時尚 · 美髮 社群簡介 佳雯🍊 | haha_0320 https://www.instagram.…" at bounding box center [463, 421] width 266 height 304
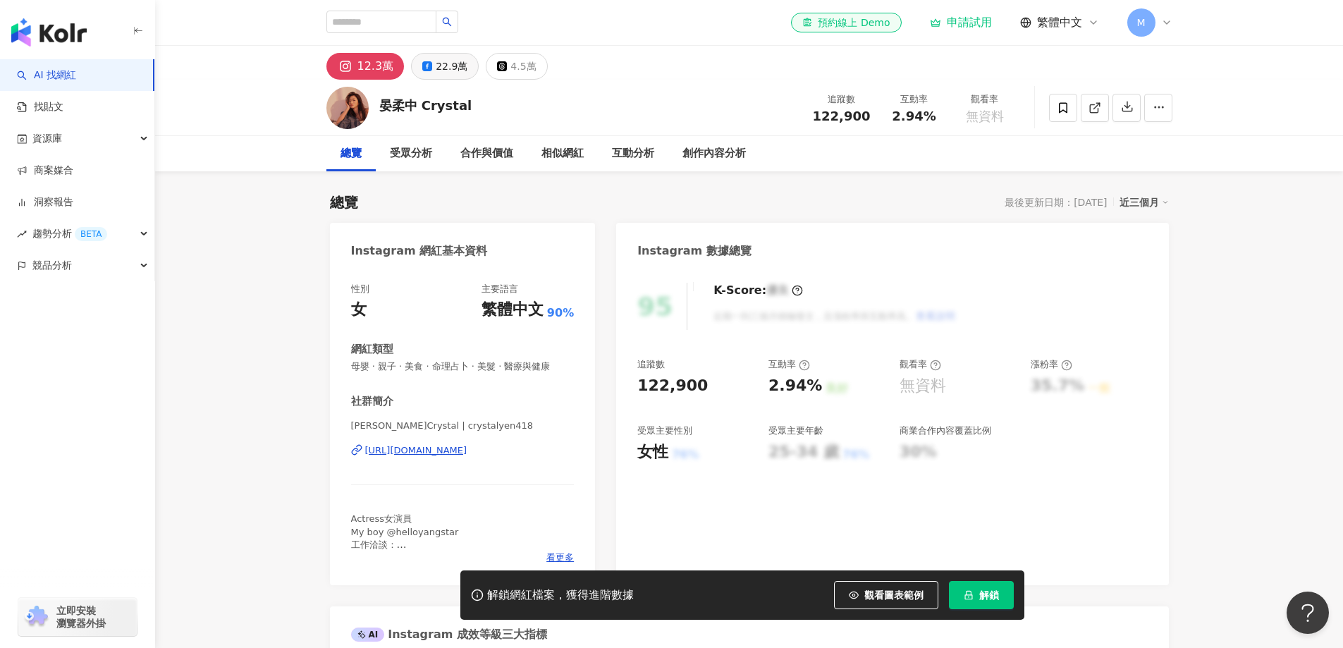
click at [450, 68] on div "22.9萬" at bounding box center [452, 66] width 32 height 20
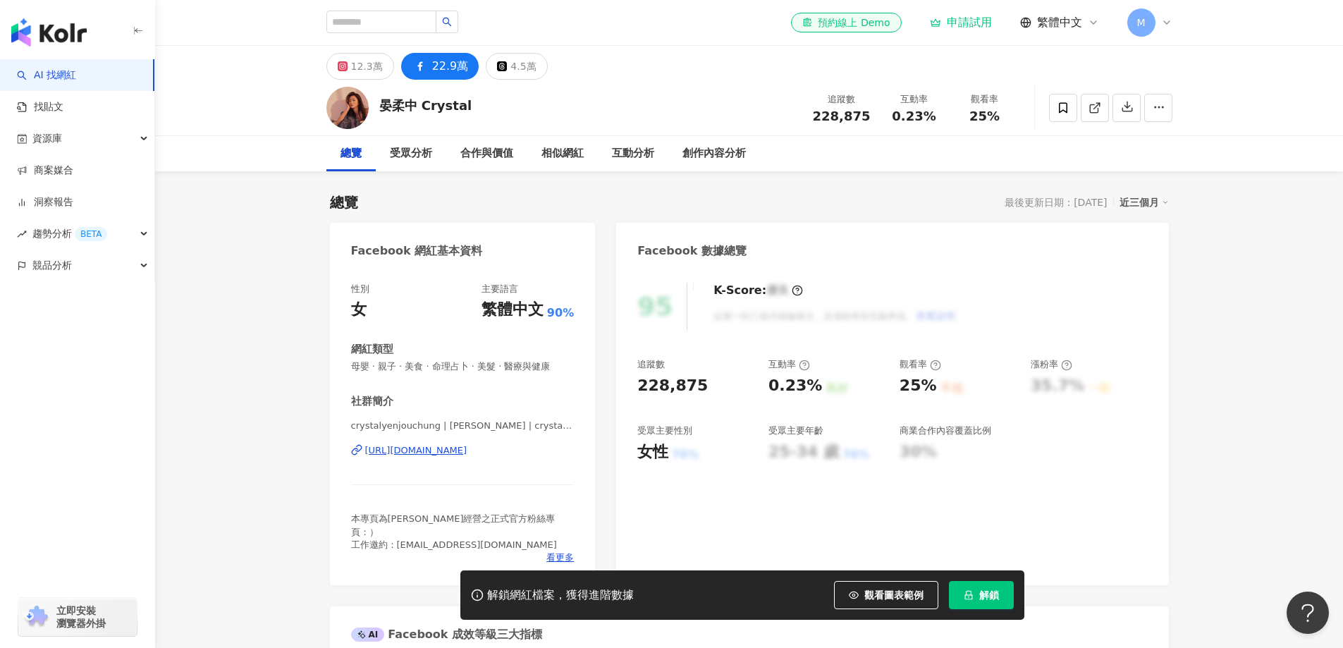
click at [429, 69] on button "22.9萬" at bounding box center [440, 66] width 78 height 27
drag, startPoint x: 450, startPoint y: 66, endPoint x: 746, endPoint y: 6, distance: 302.1
click at [428, 66] on div "12.3萬 22.9萬 4.5萬" at bounding box center [436, 66] width 221 height 27
drag, startPoint x: 533, startPoint y: 446, endPoint x: 565, endPoint y: 445, distance: 32.4
click at [565, 445] on div "性別 女 主要語言 繁體中文 90% 網紅類型 母嬰 · 親子 · 美食 · 命理占卜 · 美髮 · 醫療與健康 社群簡介 crystalyenjouchun…" at bounding box center [463, 427] width 266 height 317
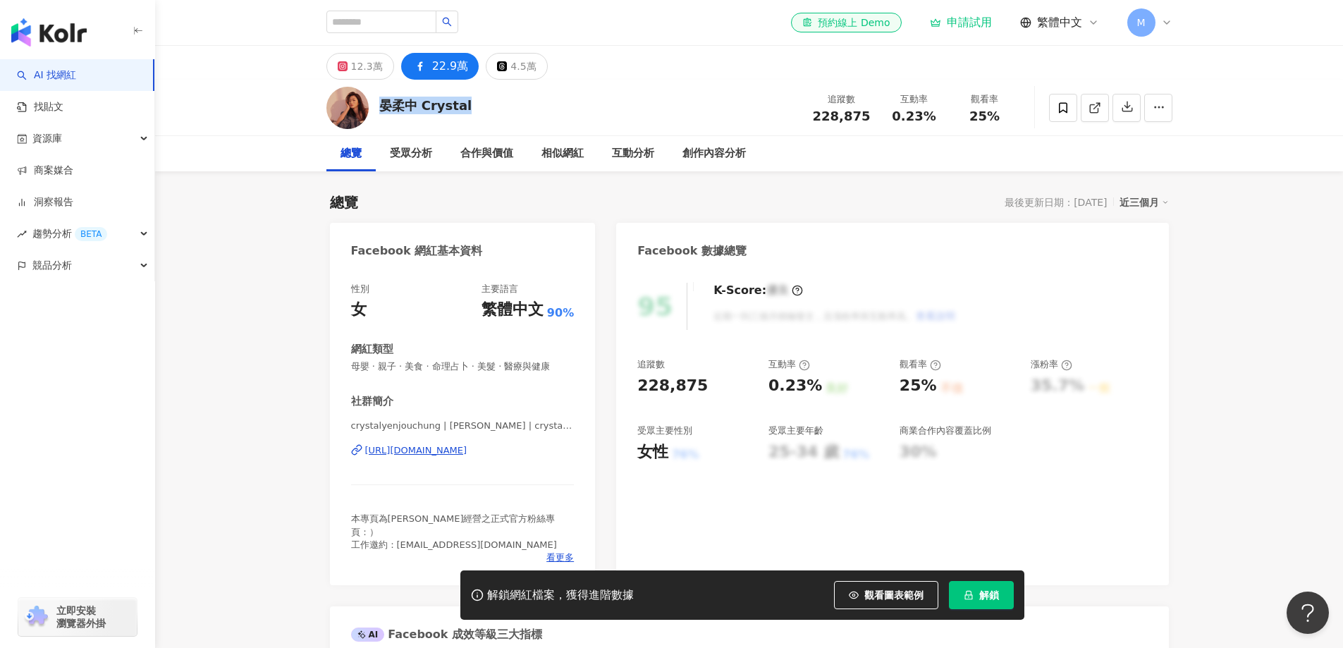
click at [379, 111] on div "晏柔中 Crystal 追蹤數 228,875 互動率 0.23% 觀看率 25%" at bounding box center [749, 108] width 903 height 56
click at [410, 13] on input "search" at bounding box center [381, 22] width 110 height 23
type input "*"
type input "**"
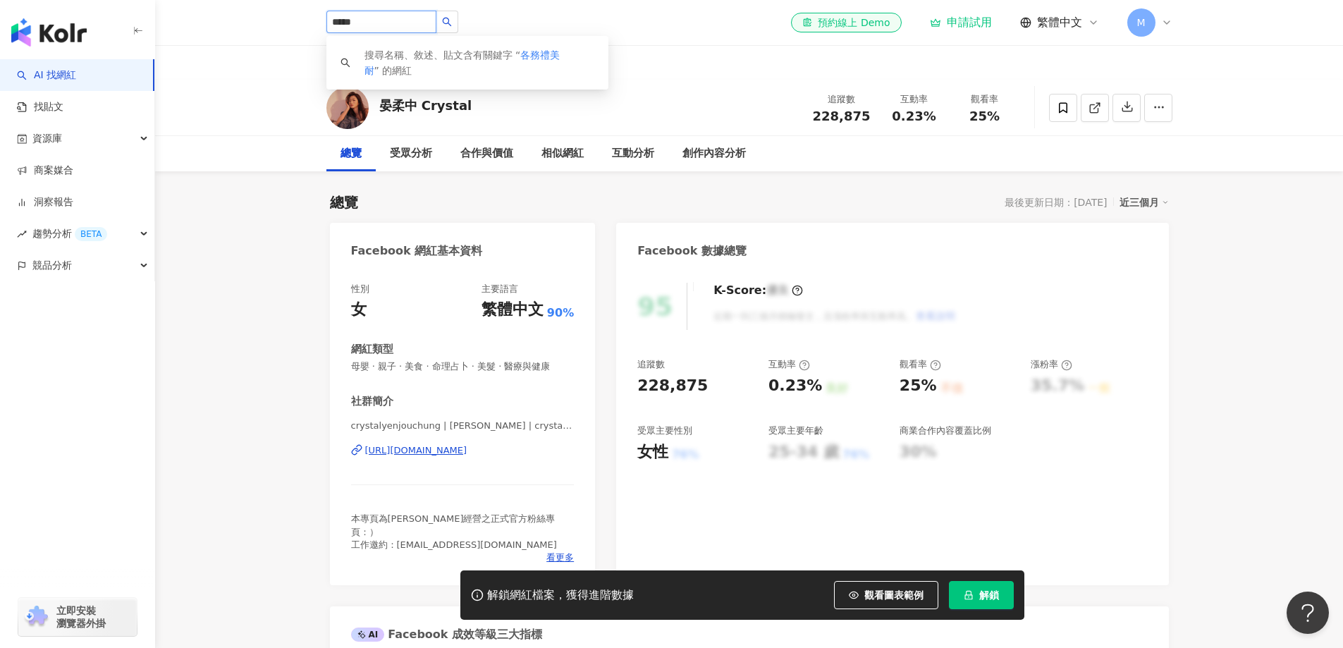
type input "*****"
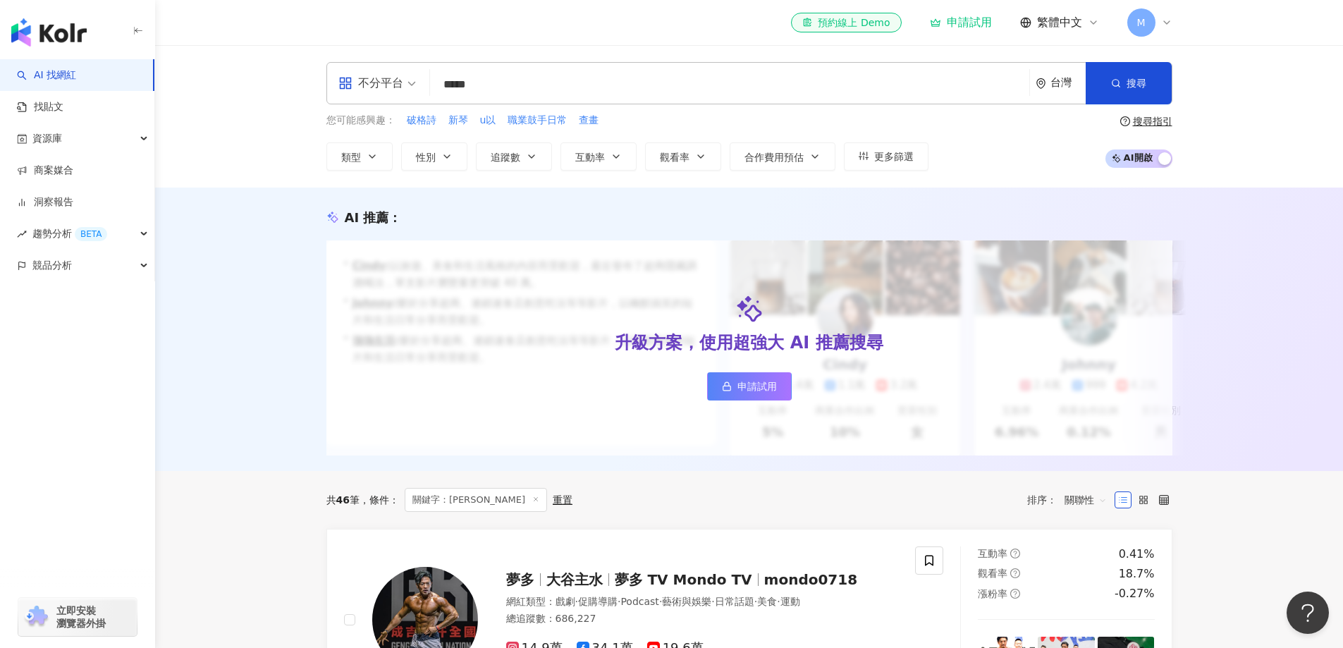
drag, startPoint x: 525, startPoint y: 82, endPoint x: 427, endPoint y: 83, distance: 98.0
click at [427, 83] on div "不分平台 各務禮美奈 ***** 台灣 搜尋" at bounding box center [749, 83] width 846 height 42
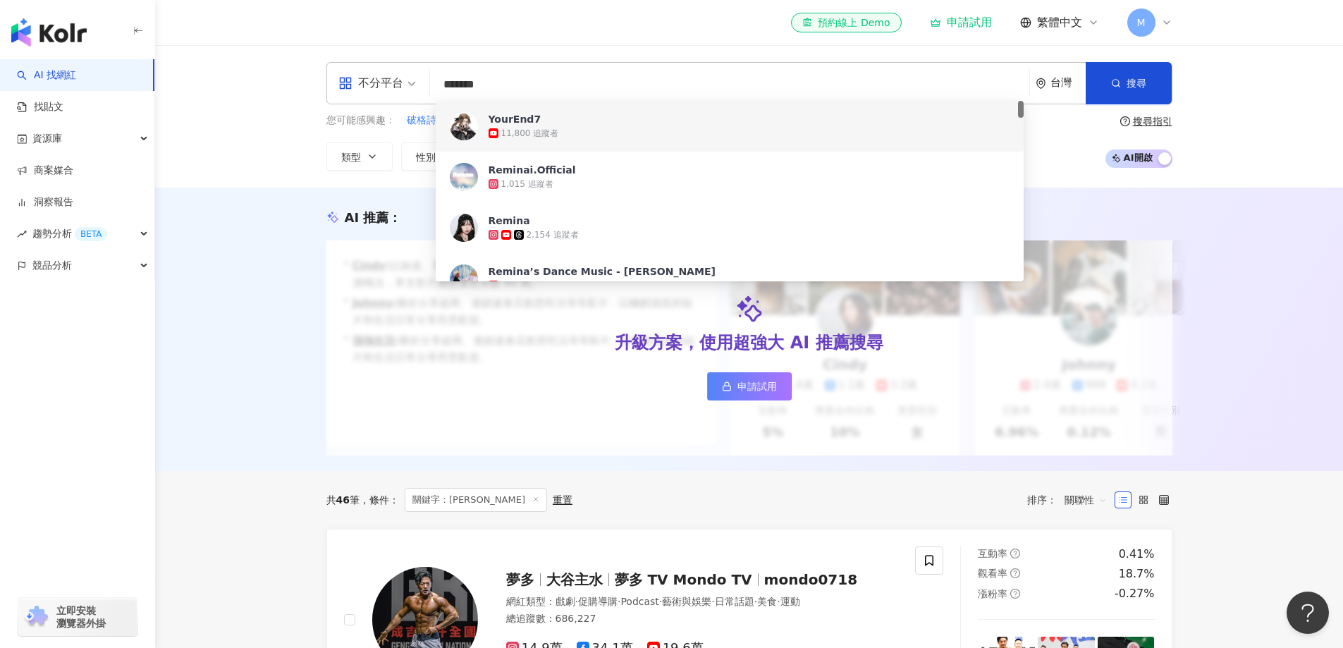
type input "********"
click at [527, 118] on div "各務禮美奈" at bounding box center [513, 119] width 49 height 14
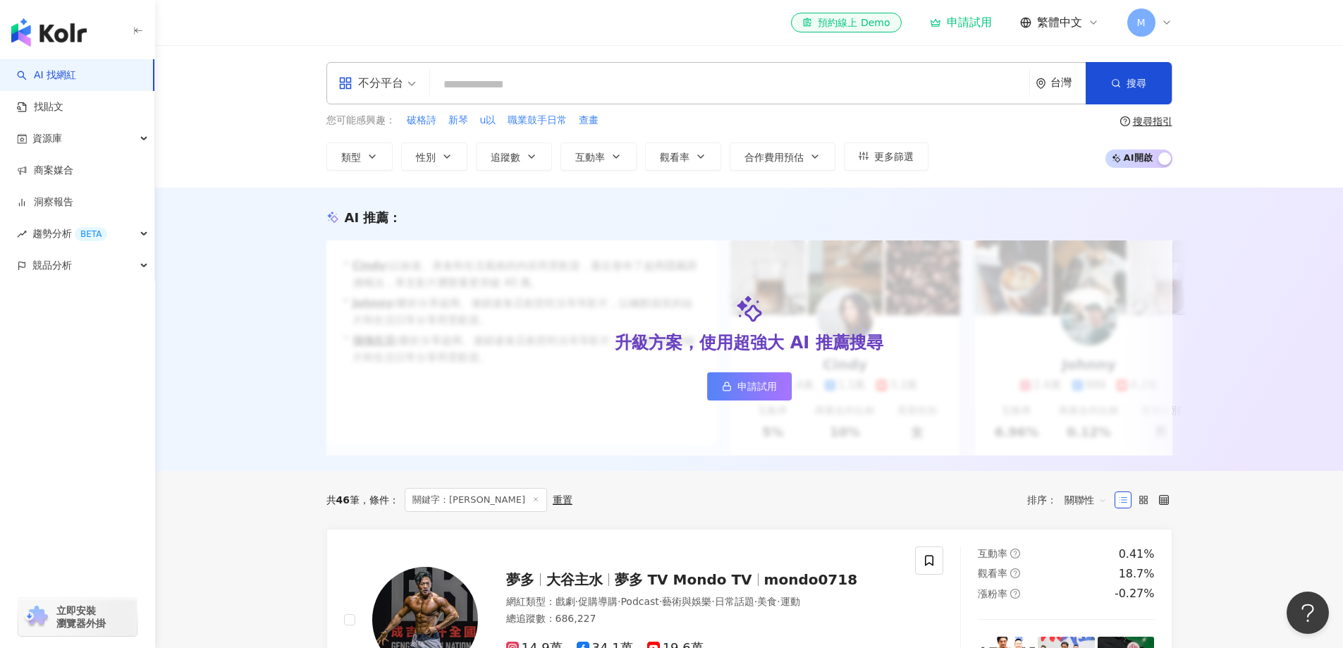
click at [513, 87] on input "search" at bounding box center [730, 84] width 588 height 27
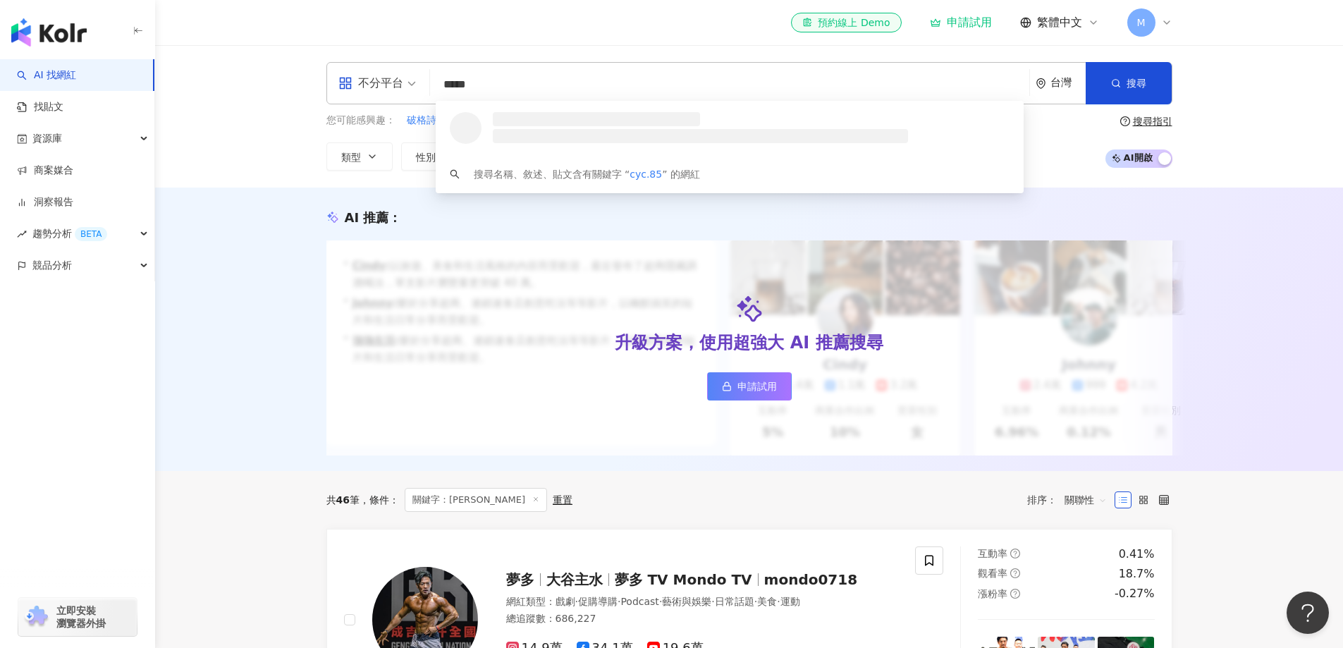
type input "******"
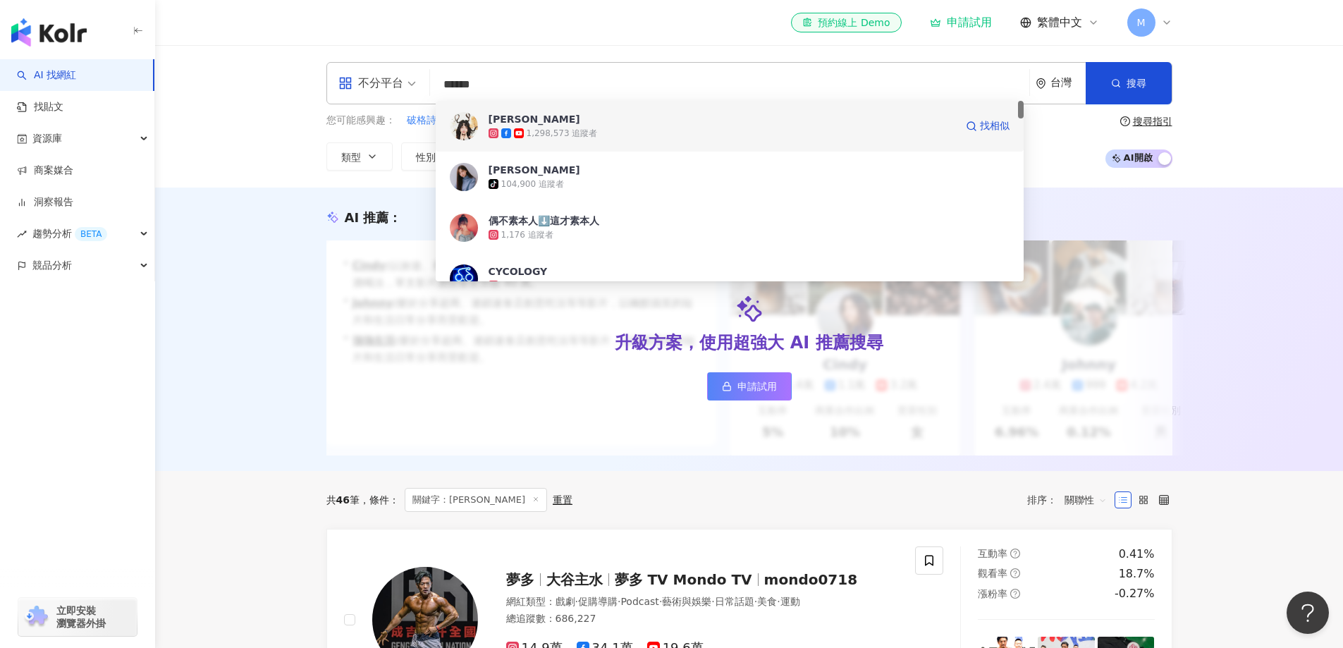
click at [547, 139] on div "1,298,573 追蹤者" at bounding box center [562, 134] width 71 height 12
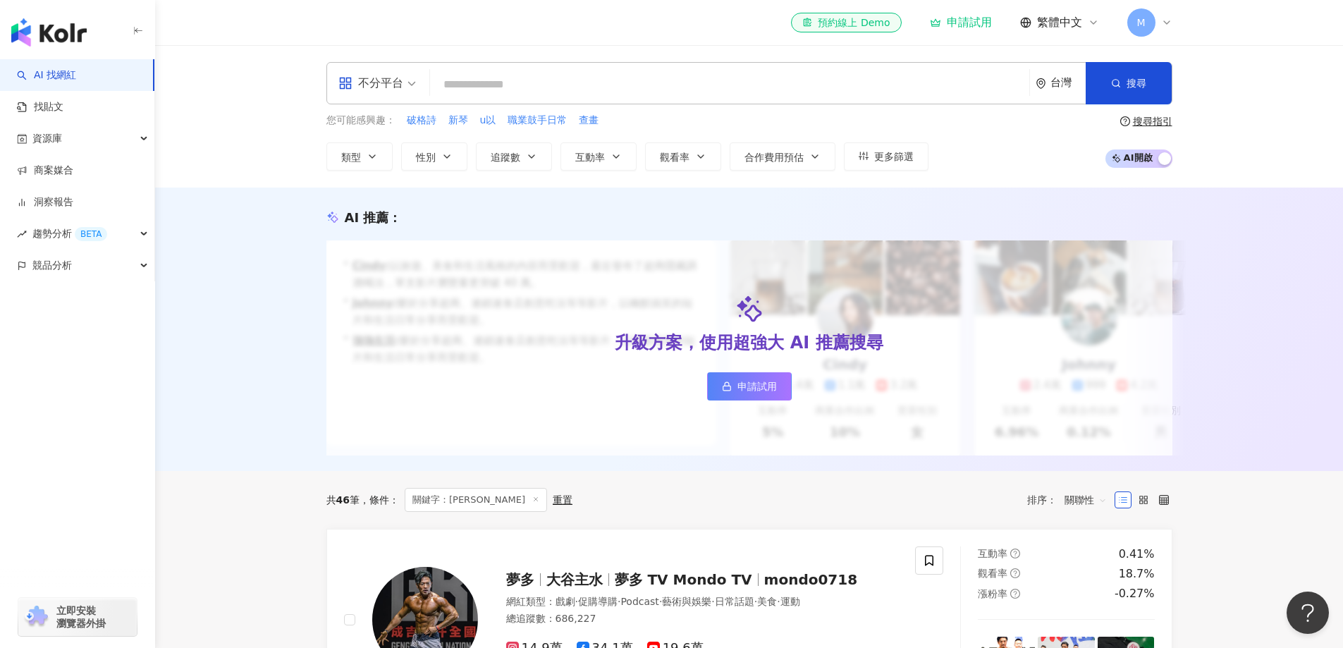
click at [532, 85] on input "search" at bounding box center [730, 84] width 588 height 27
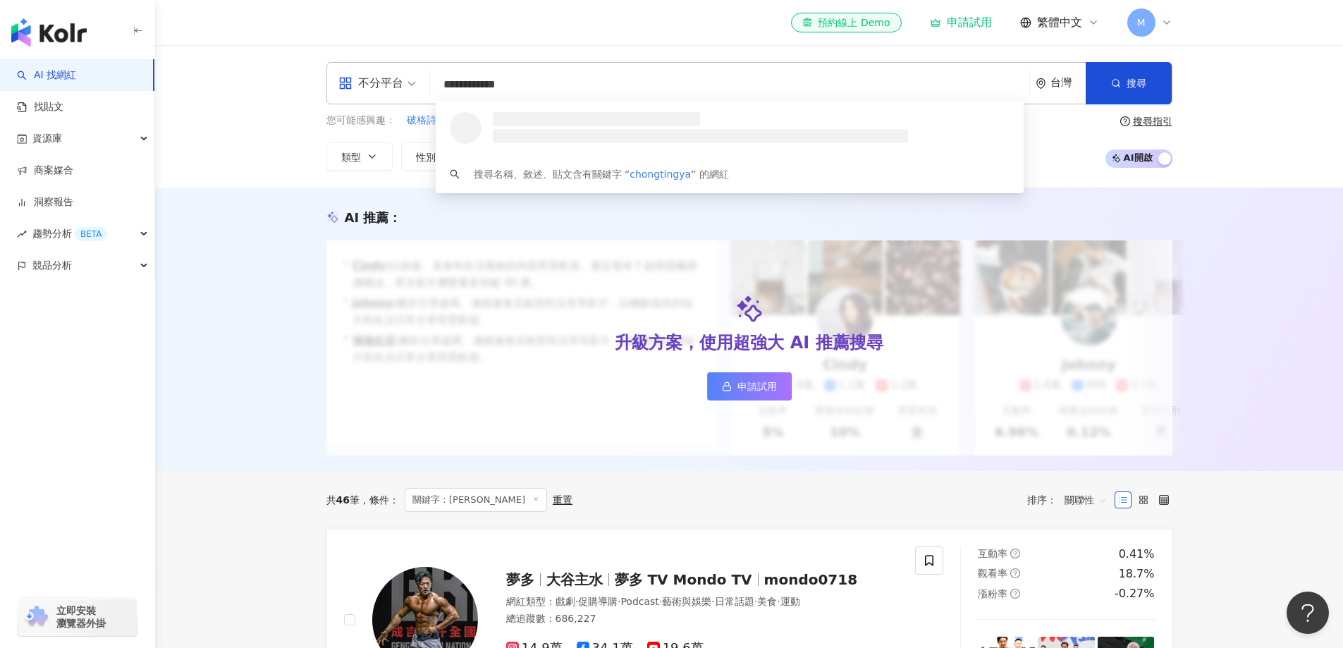
type input "**********"
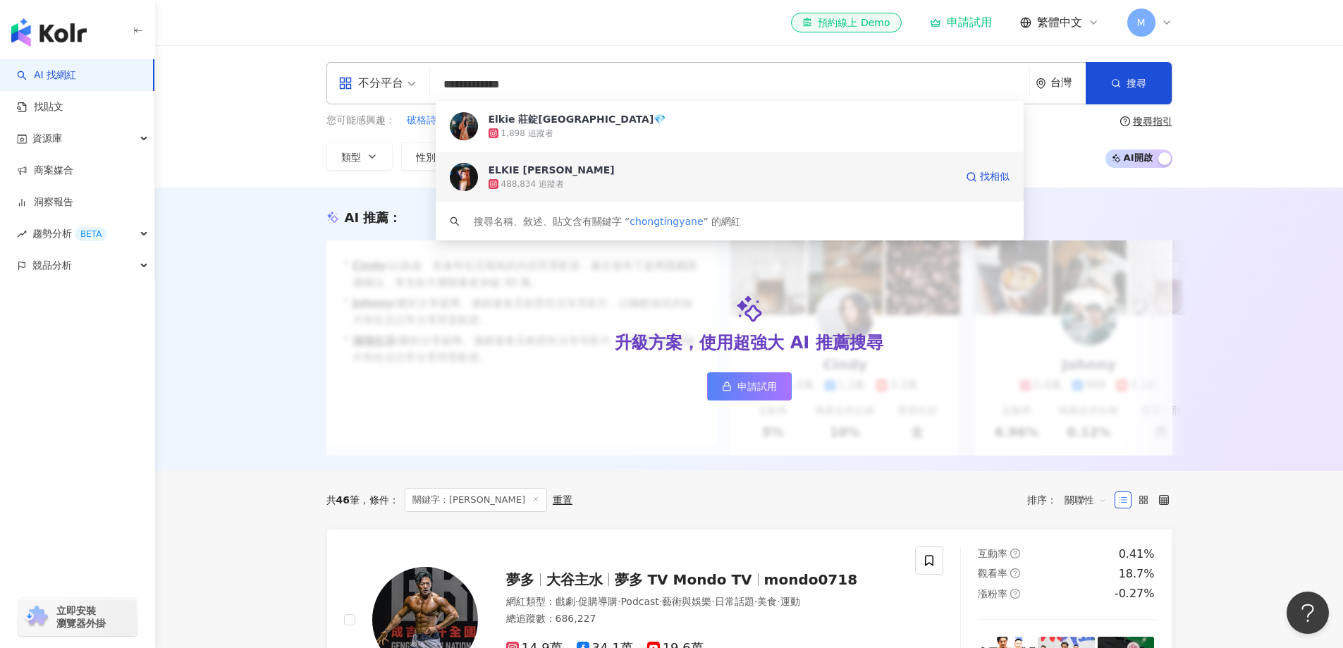
click at [544, 169] on div "ELKIE 莊錠欣" at bounding box center [552, 170] width 126 height 14
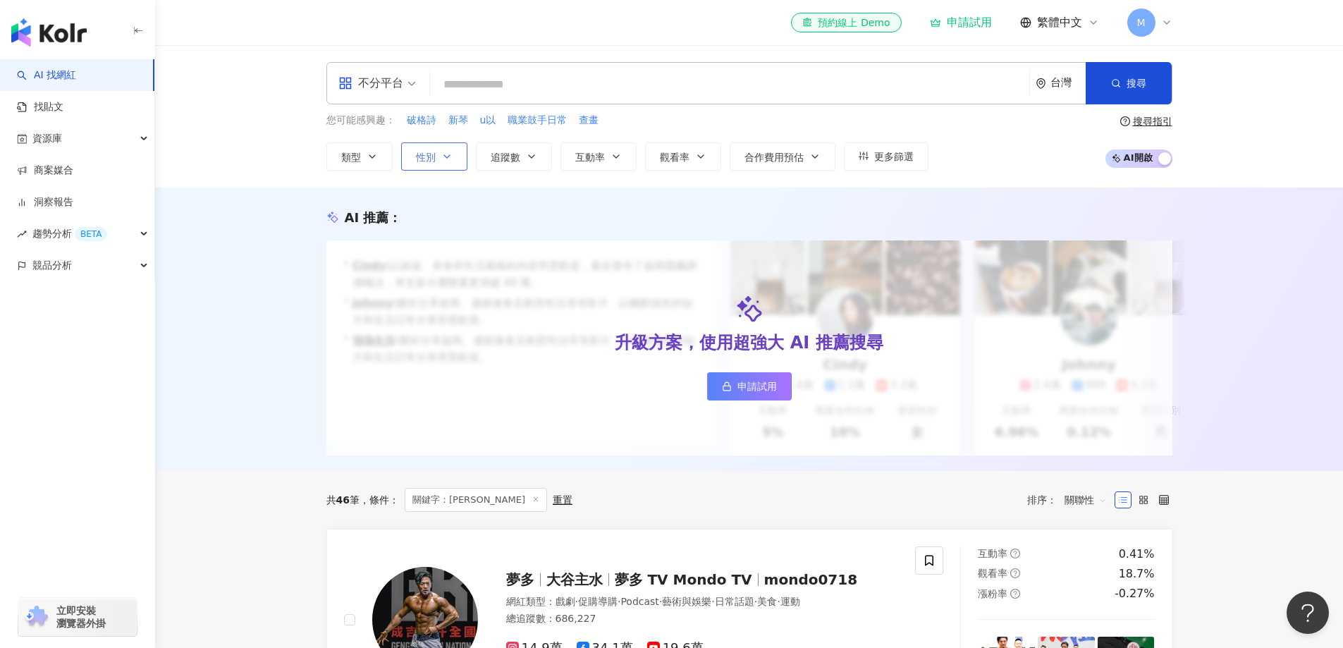
click at [441, 152] on icon "button" at bounding box center [446, 156] width 11 height 11
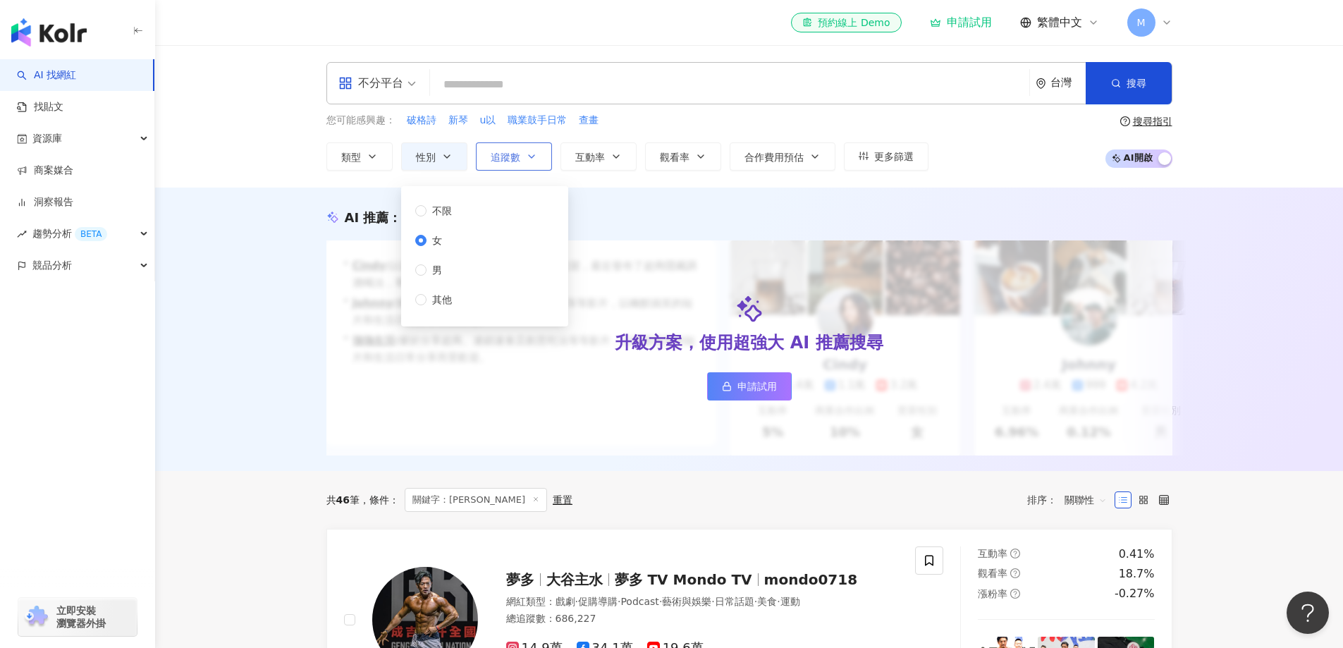
click at [527, 152] on icon "button" at bounding box center [531, 156] width 11 height 11
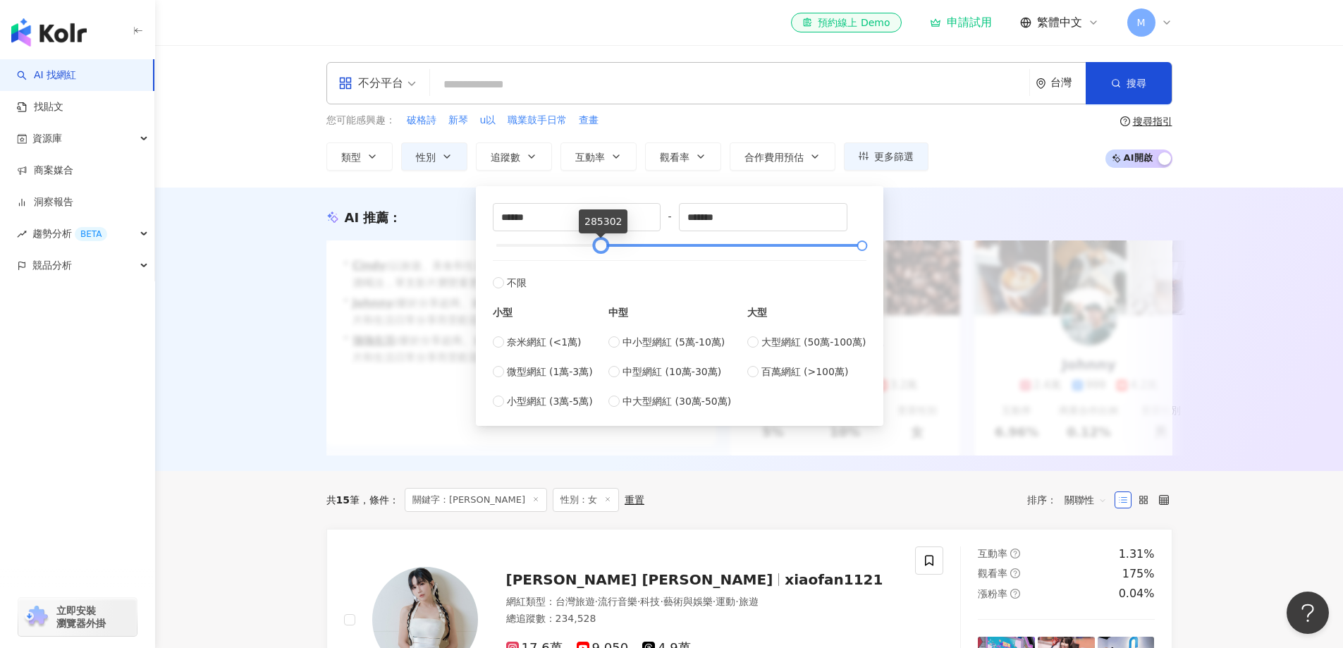
drag, startPoint x: 499, startPoint y: 245, endPoint x: 606, endPoint y: 243, distance: 107.2
click at [604, 243] on div at bounding box center [601, 246] width 8 height 8
click at [671, 343] on span "中小型網紅 (5萬-10萬)" at bounding box center [674, 342] width 102 height 16
type input "*****"
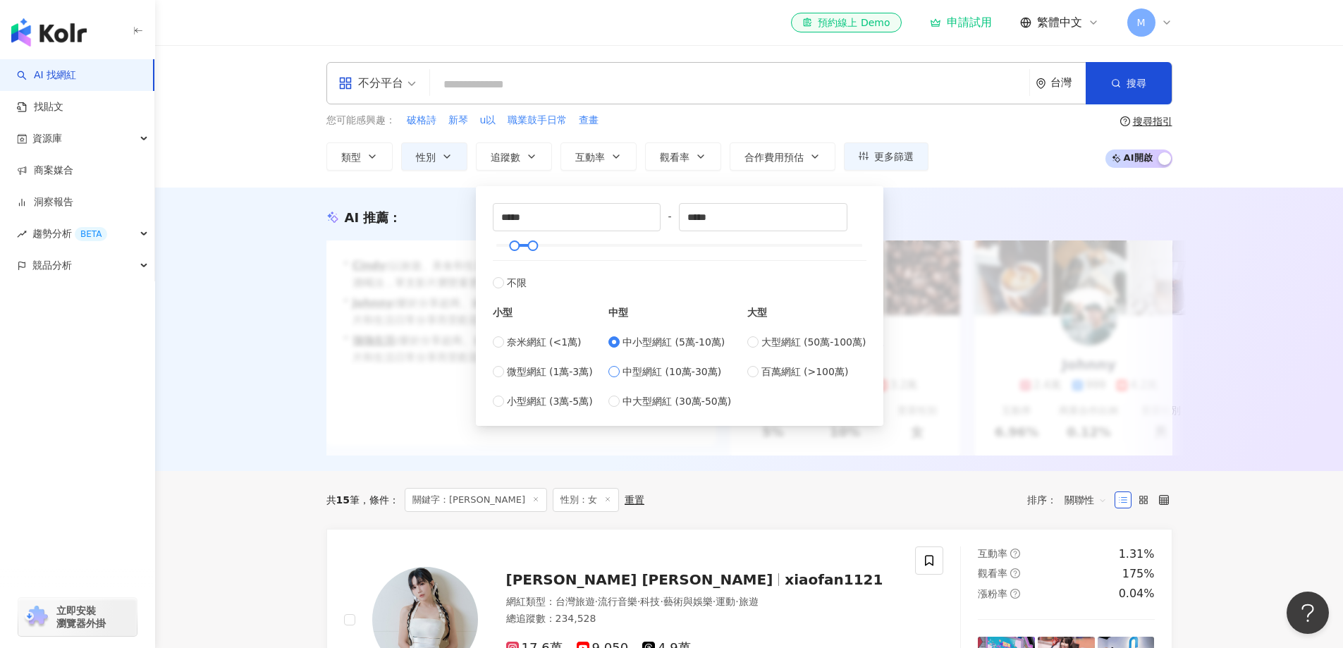
click at [655, 370] on span "中型網紅 (10萬-30萬)" at bounding box center [672, 372] width 99 height 16
type input "******"
click at [649, 348] on span "中小型網紅 (5萬-10萬)" at bounding box center [674, 342] width 102 height 16
type input "*****"
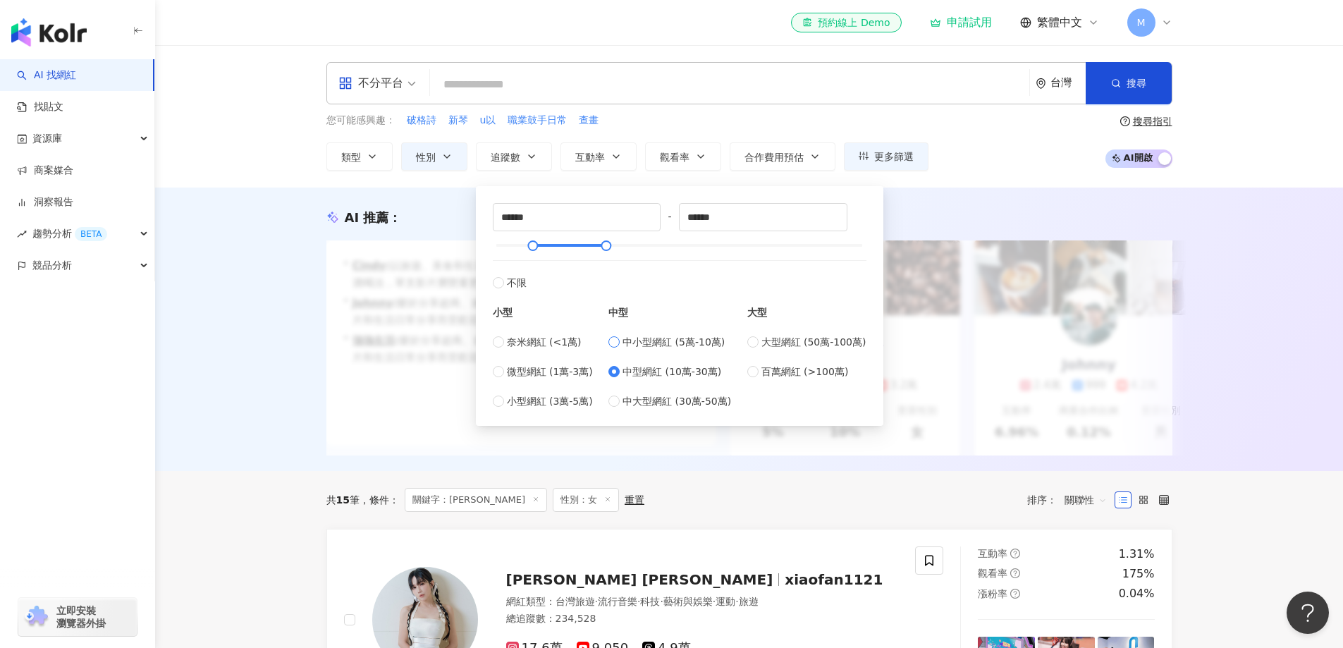
type input "*****"
click at [658, 363] on div "中小型網紅 (5萬-10萬) 中型網紅 (10萬-30萬) 中大型網紅 (30萬-50萬)" at bounding box center [669, 371] width 123 height 75
click at [657, 369] on span "中型網紅 (10萬-30萬)" at bounding box center [672, 372] width 99 height 16
type input "******"
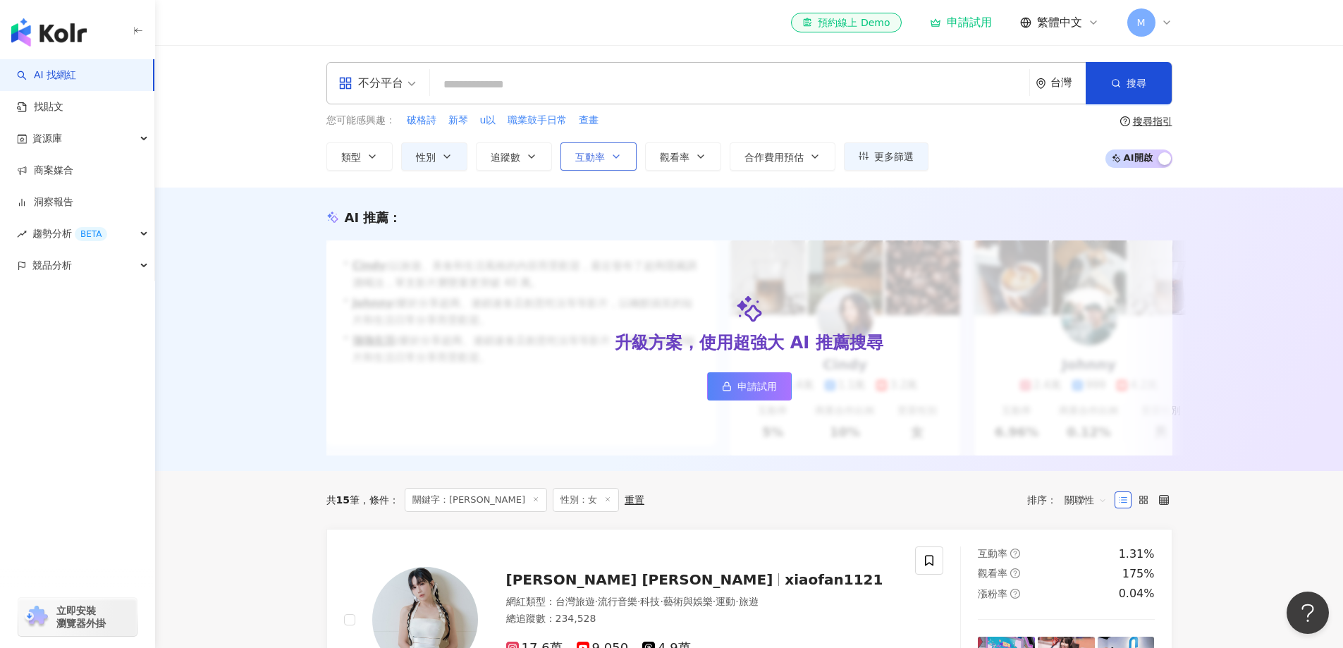
click at [608, 159] on button "互動率" at bounding box center [599, 156] width 76 height 28
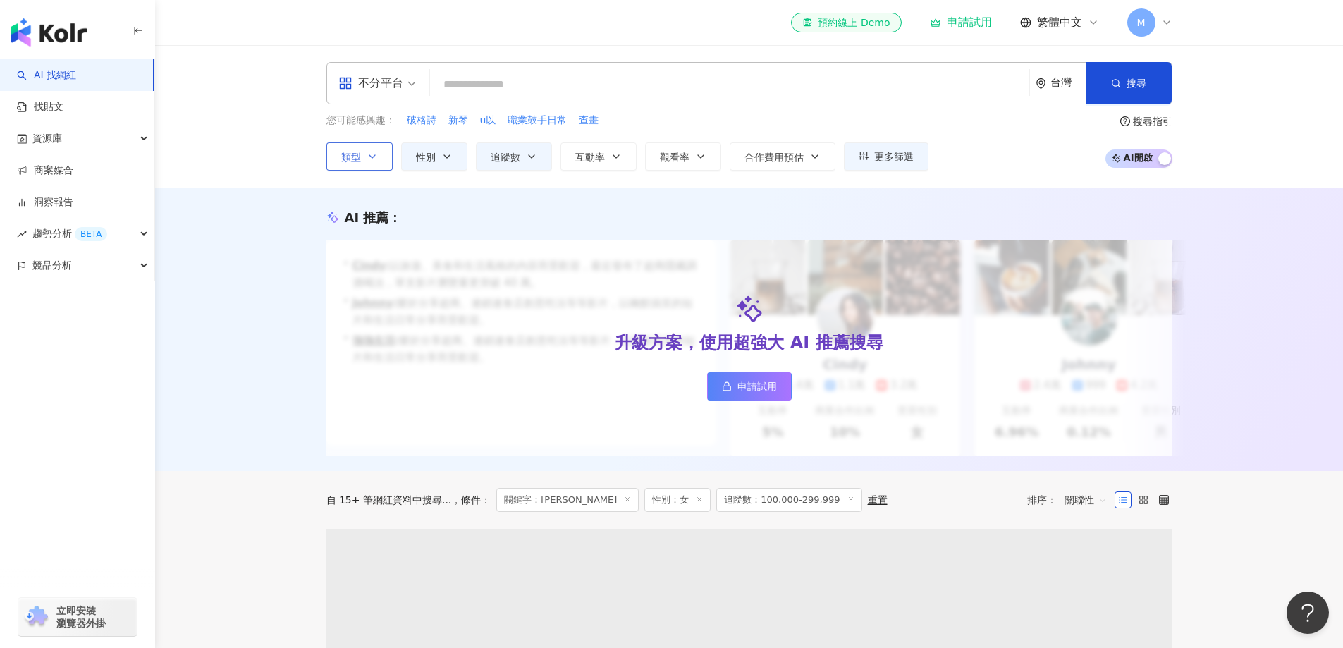
click at [360, 155] on span "類型" at bounding box center [351, 157] width 20 height 11
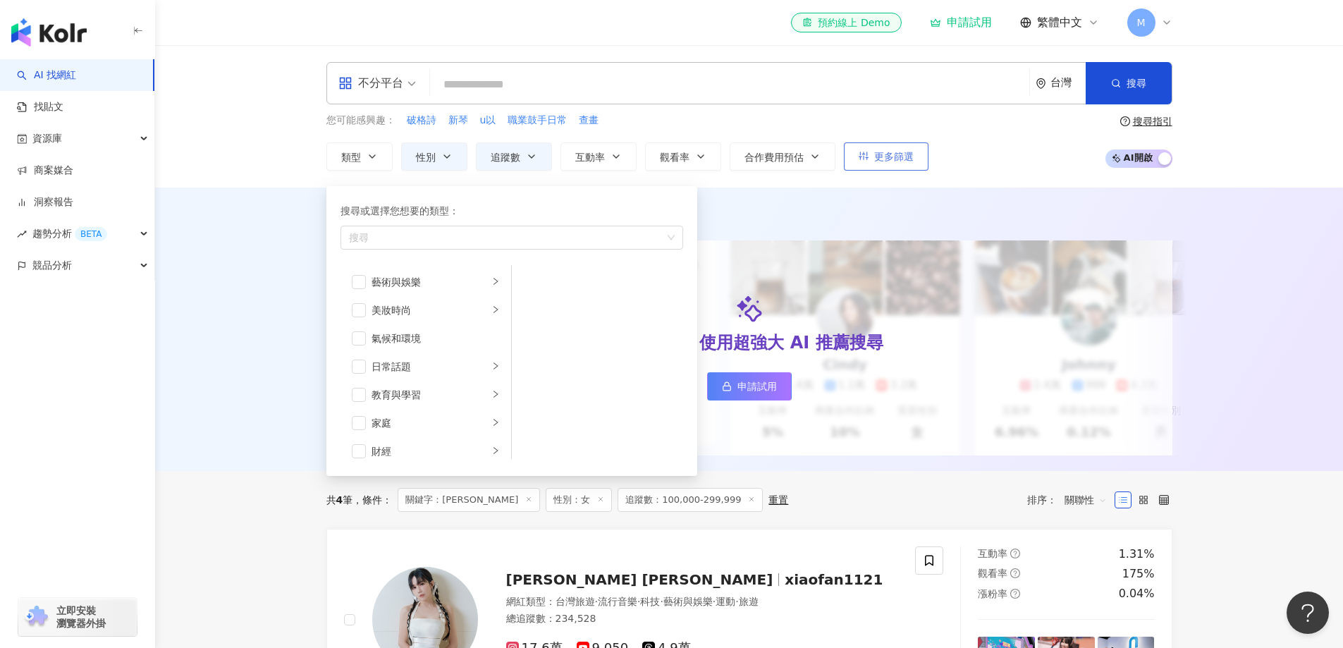
click at [913, 164] on button "更多篩選" at bounding box center [886, 156] width 85 height 28
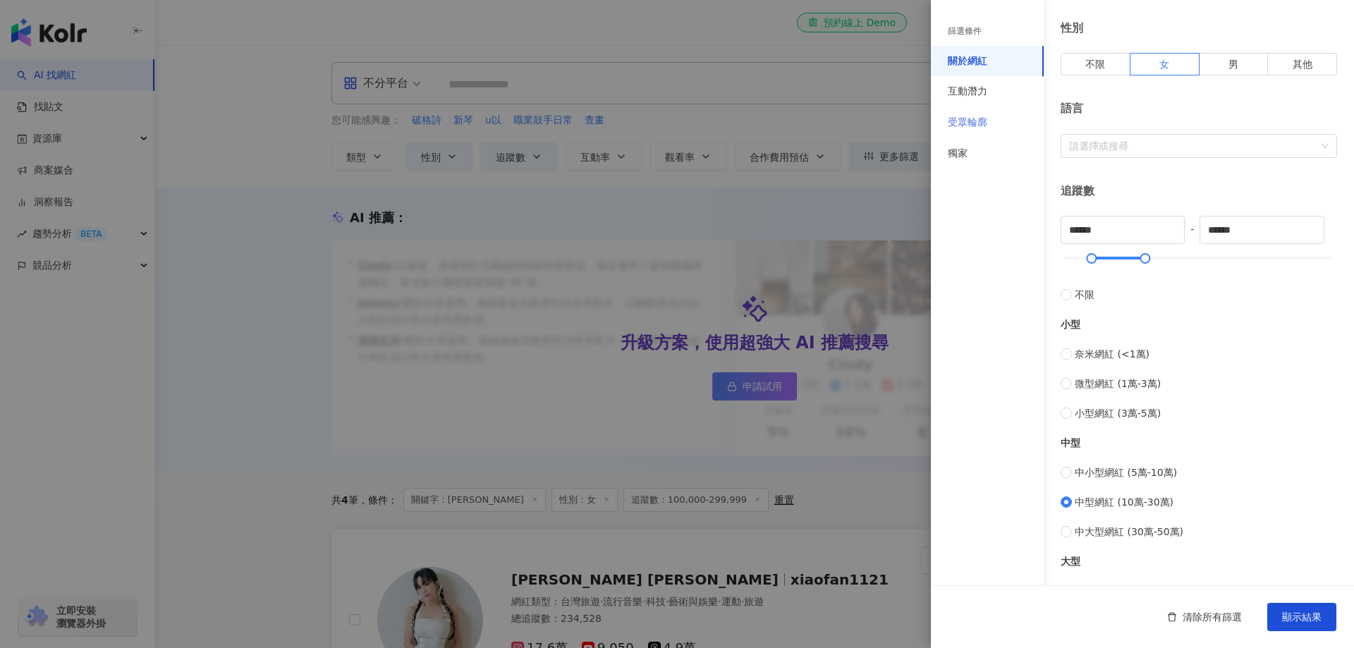
scroll to position [205, 0]
click at [969, 101] on div "互動潛力" at bounding box center [987, 91] width 113 height 31
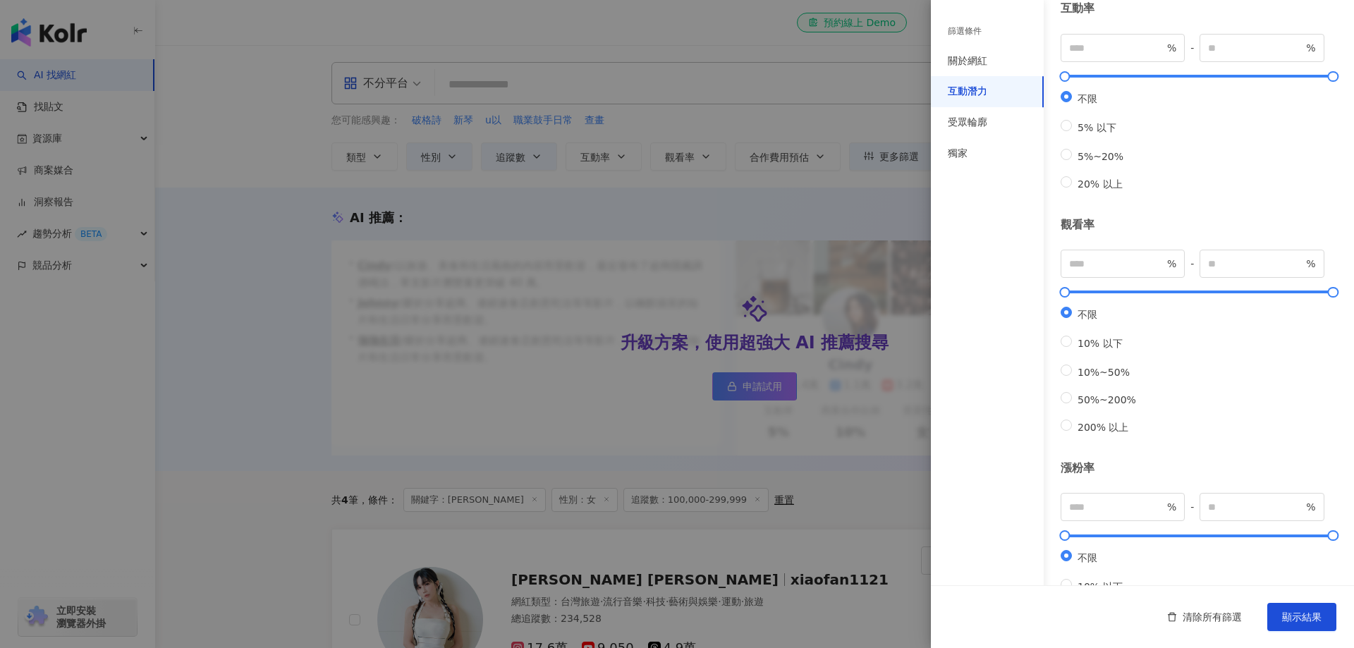
scroll to position [0, 0]
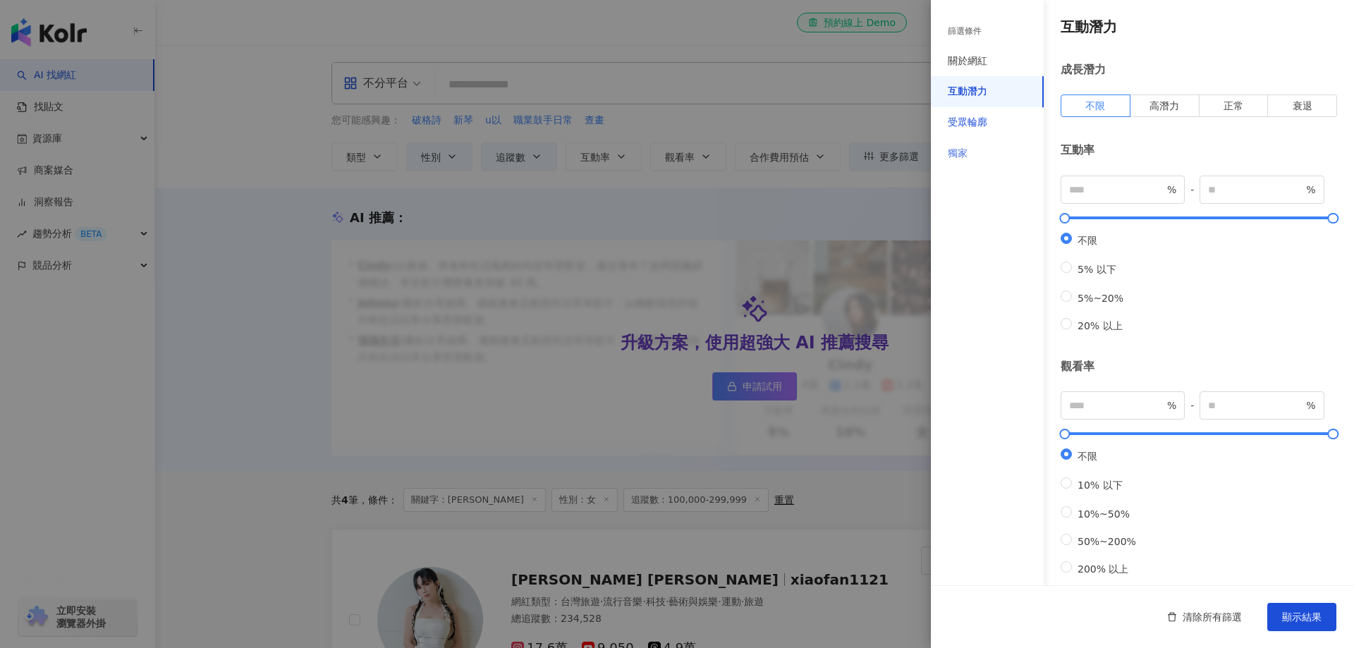
drag, startPoint x: 955, startPoint y: 115, endPoint x: 977, endPoint y: 137, distance: 30.9
click at [955, 116] on div "受眾輪廓" at bounding box center [967, 123] width 39 height 14
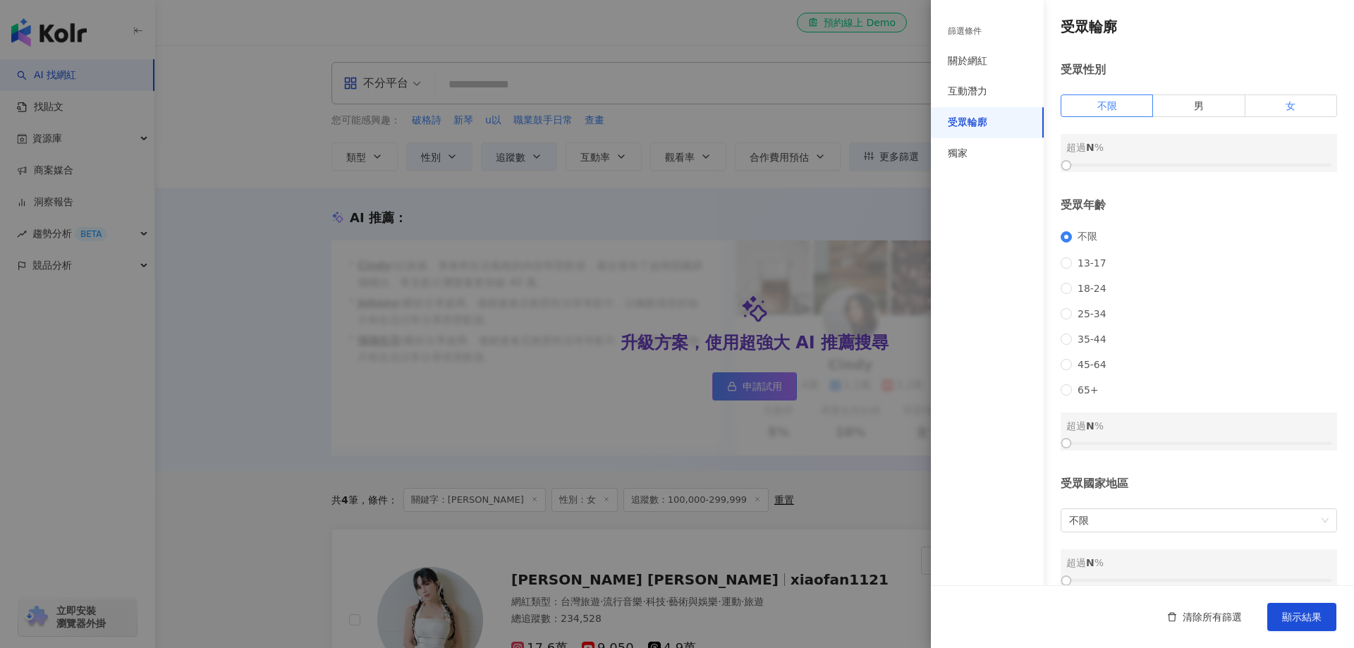
click at [1285, 103] on span "女" at bounding box center [1290, 105] width 10 height 11
click at [998, 157] on div "獨家" at bounding box center [987, 153] width 113 height 31
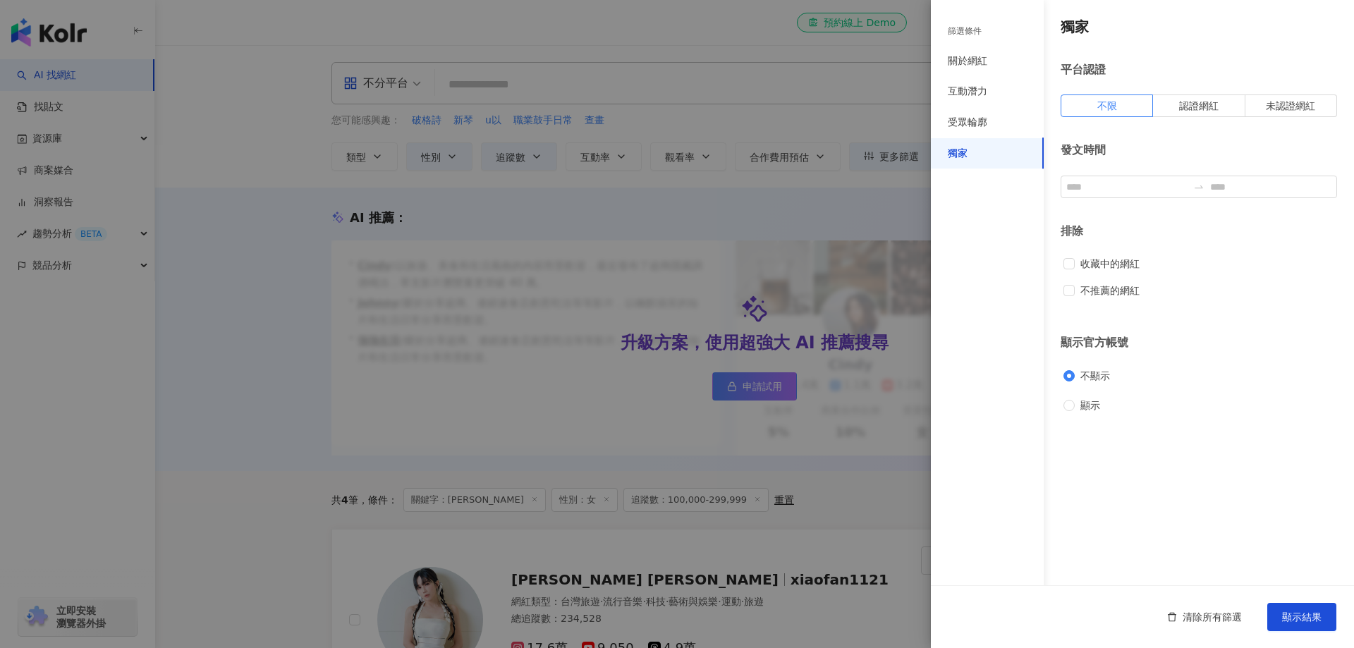
click at [1010, 23] on div "篩選條件" at bounding box center [987, 31] width 113 height 29
click at [970, 54] on div "關於網紅" at bounding box center [967, 61] width 39 height 14
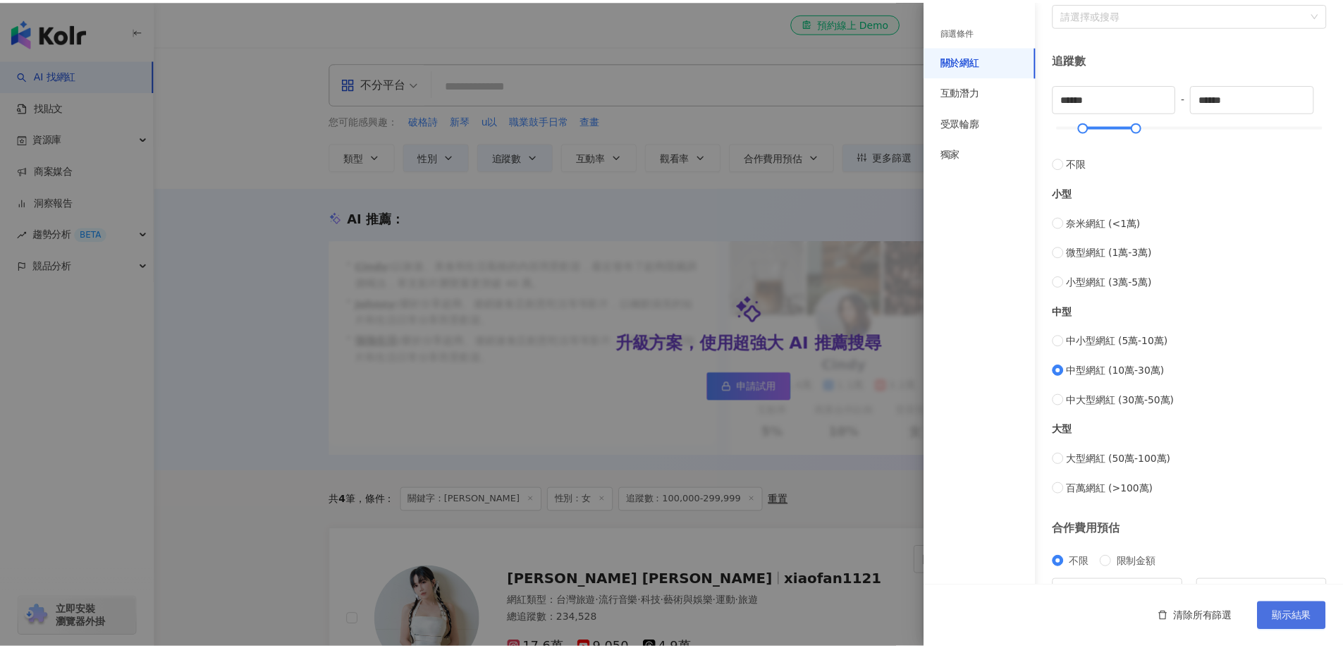
scroll to position [353, 0]
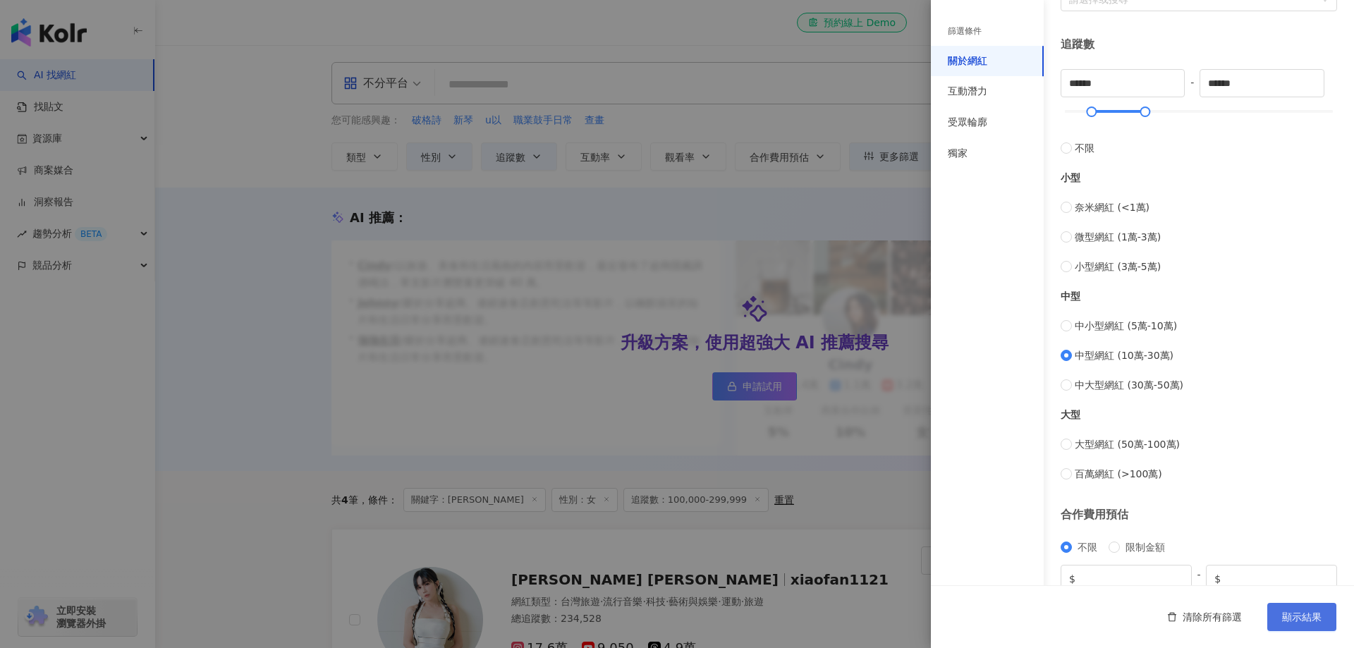
drag, startPoint x: 1309, startPoint y: 613, endPoint x: 1301, endPoint y: 608, distance: 9.5
click at [1308, 612] on span "顯示結果" at bounding box center [1301, 616] width 39 height 11
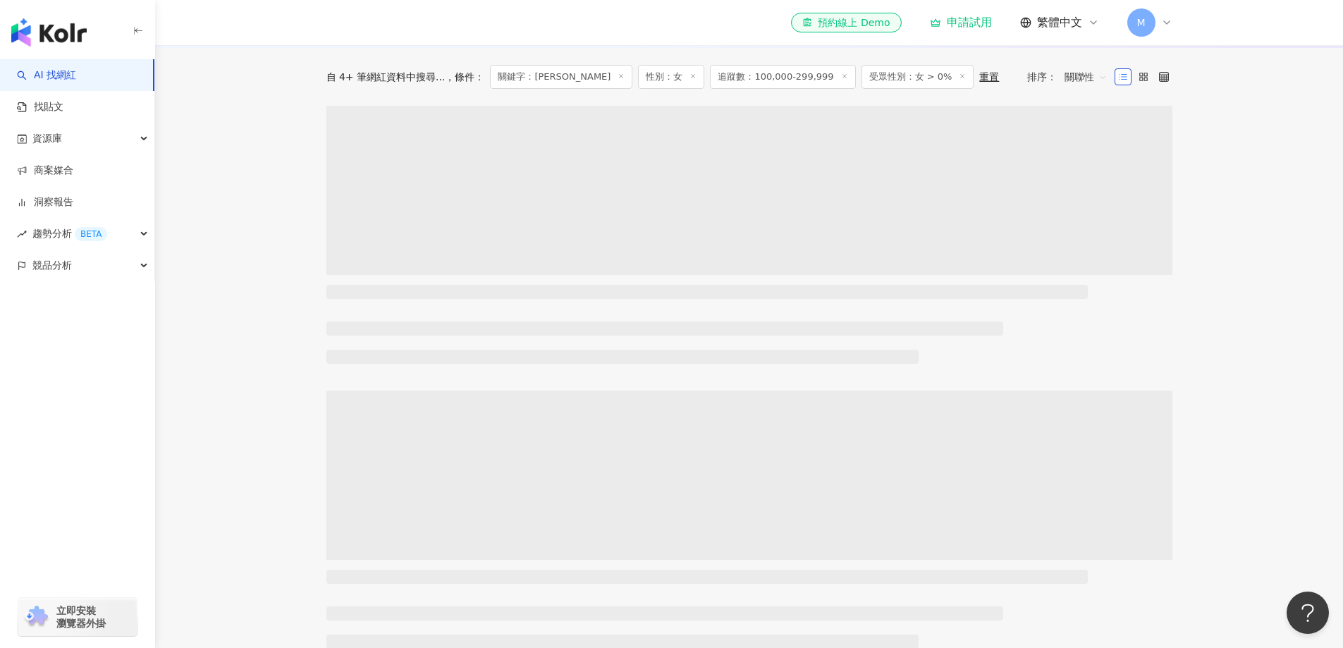
scroll to position [353, 0]
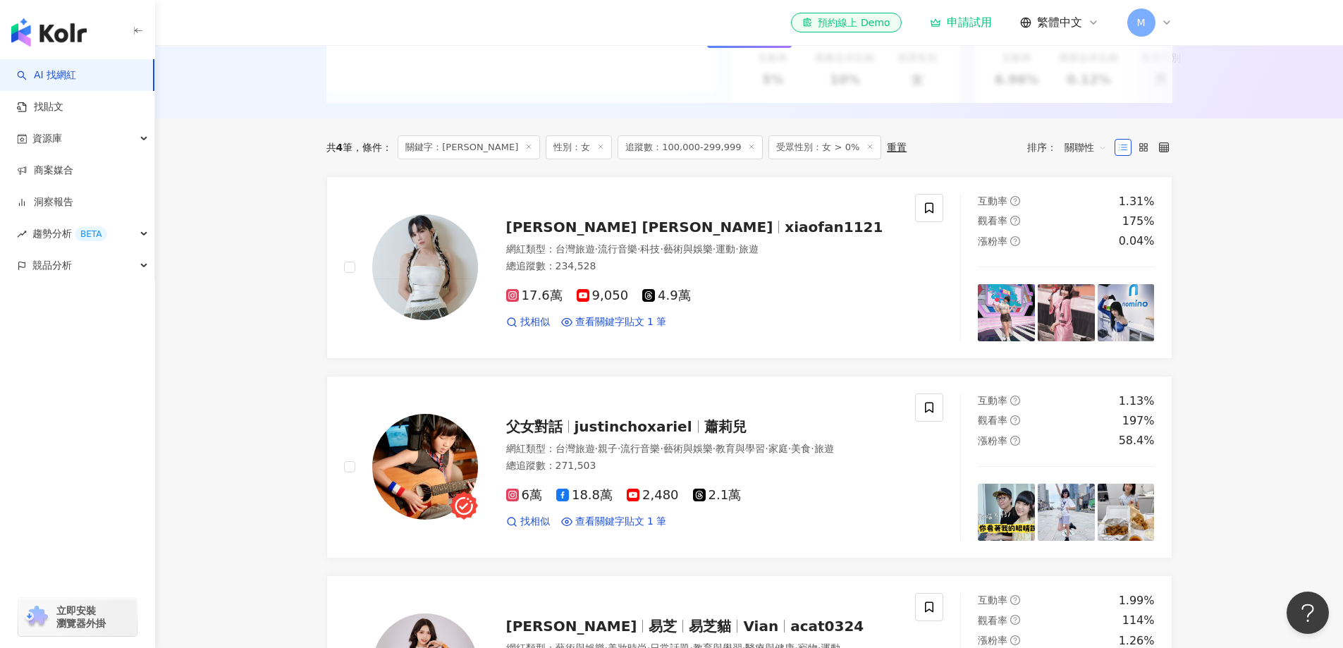
click at [525, 150] on icon at bounding box center [528, 146] width 7 height 7
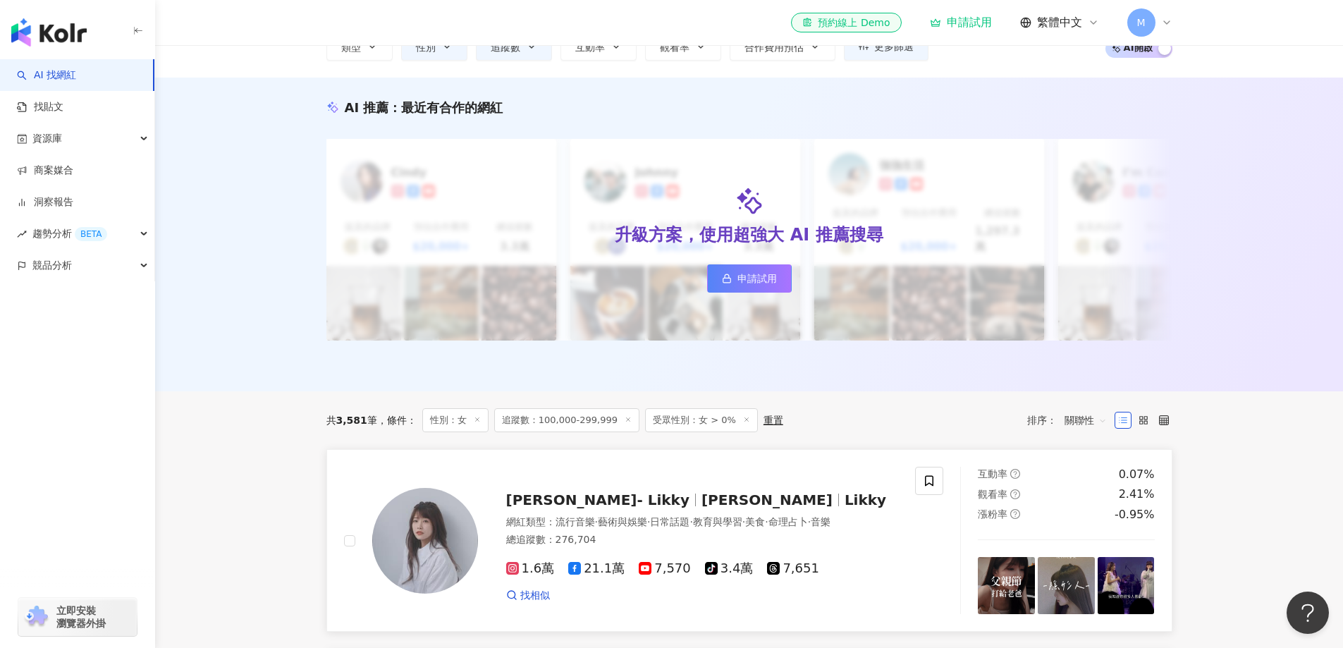
scroll to position [382, 0]
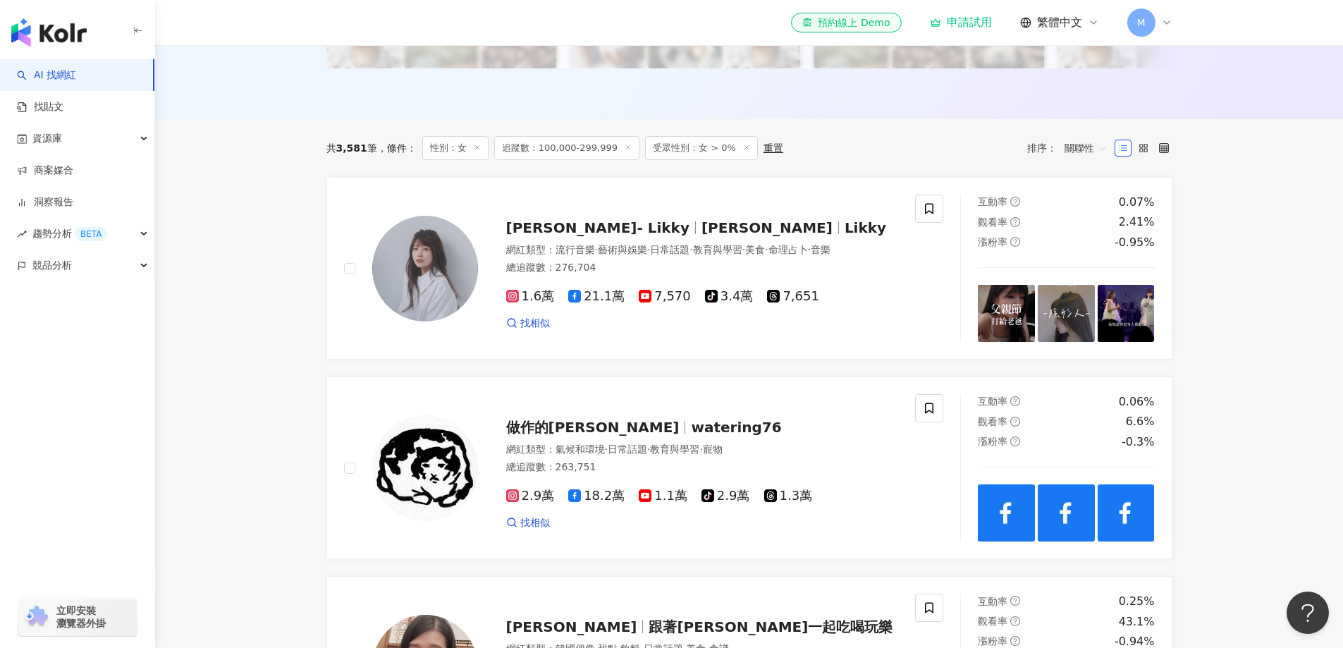
click at [613, 145] on span "追蹤數：100,000-299,999" at bounding box center [566, 148] width 145 height 24
click at [625, 144] on icon at bounding box center [628, 147] width 7 height 7
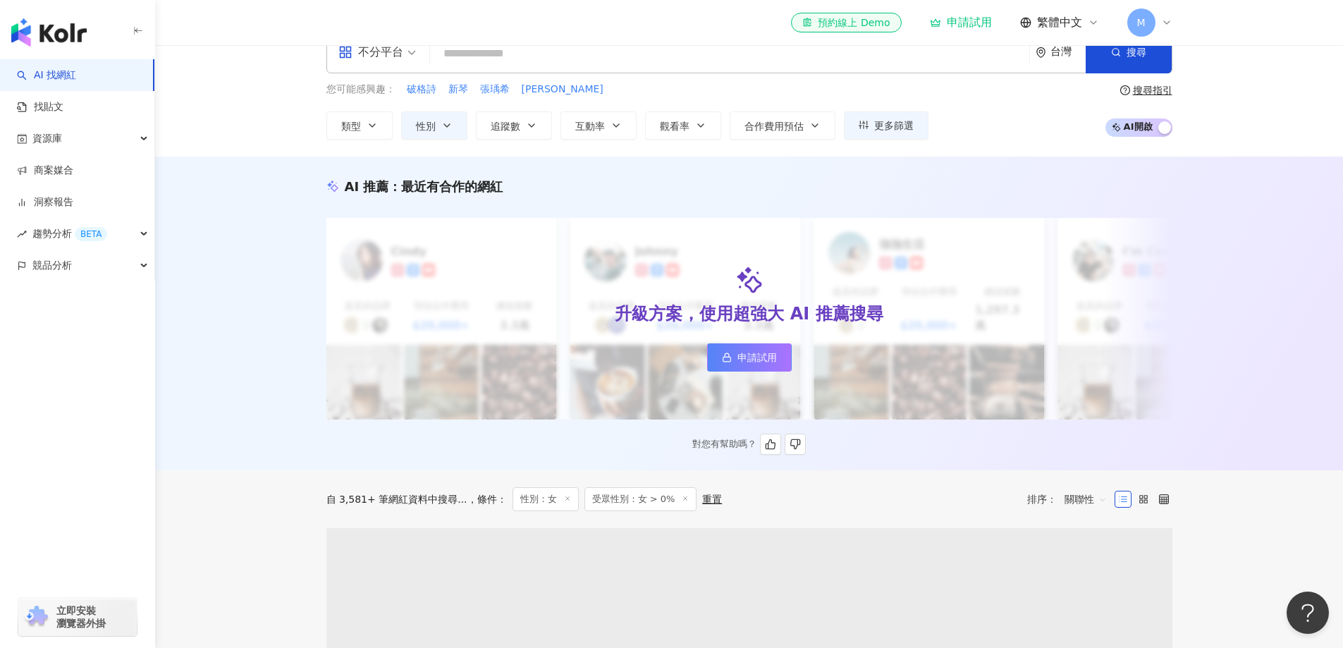
scroll to position [423, 0]
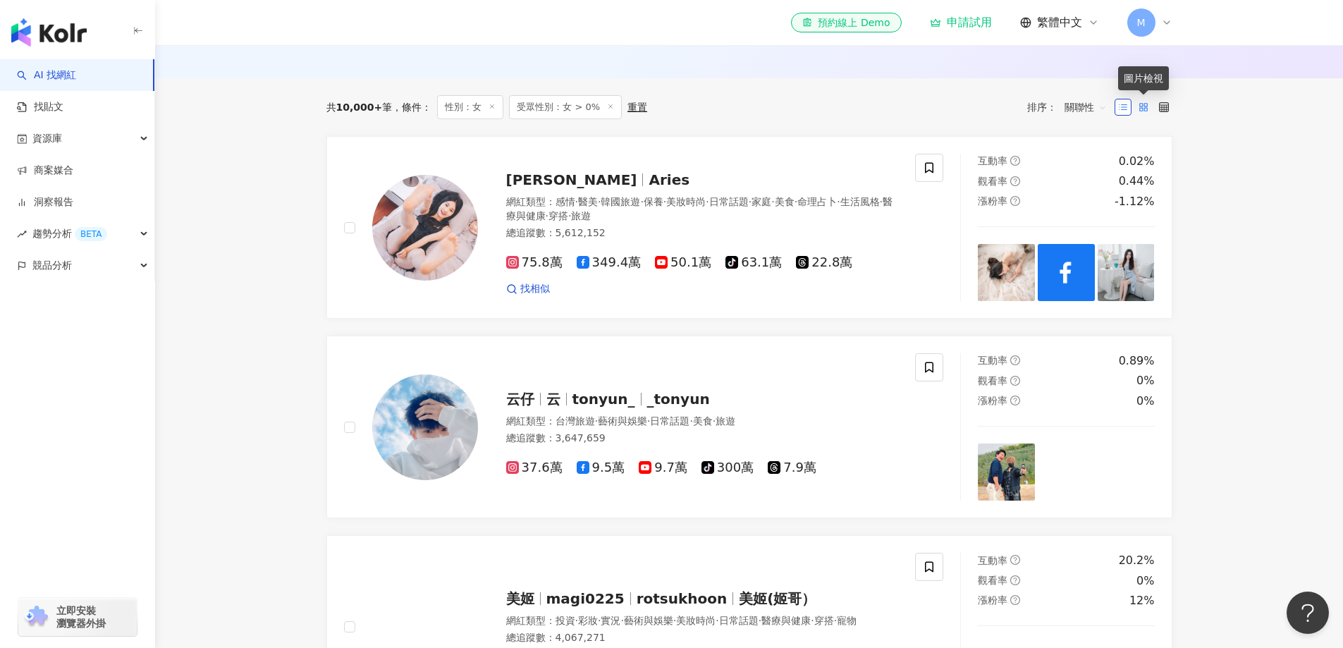
click at [1145, 104] on rect at bounding box center [1145, 105] width 3 height 3
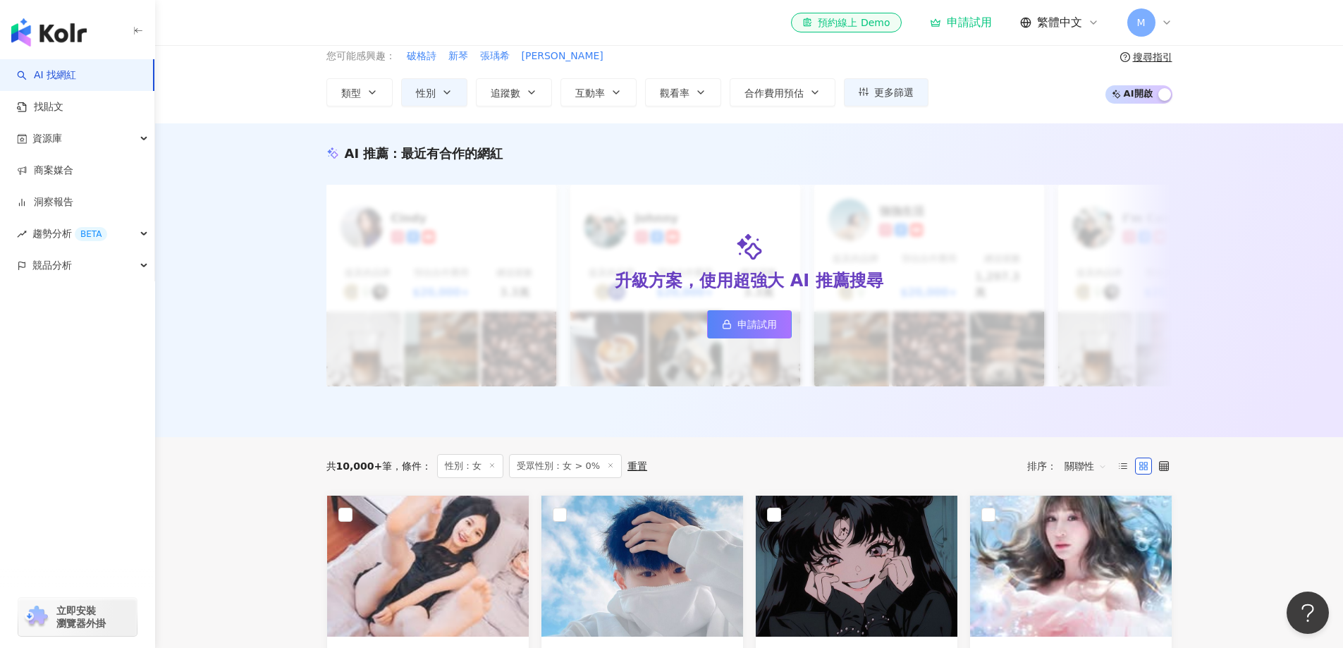
scroll to position [0, 0]
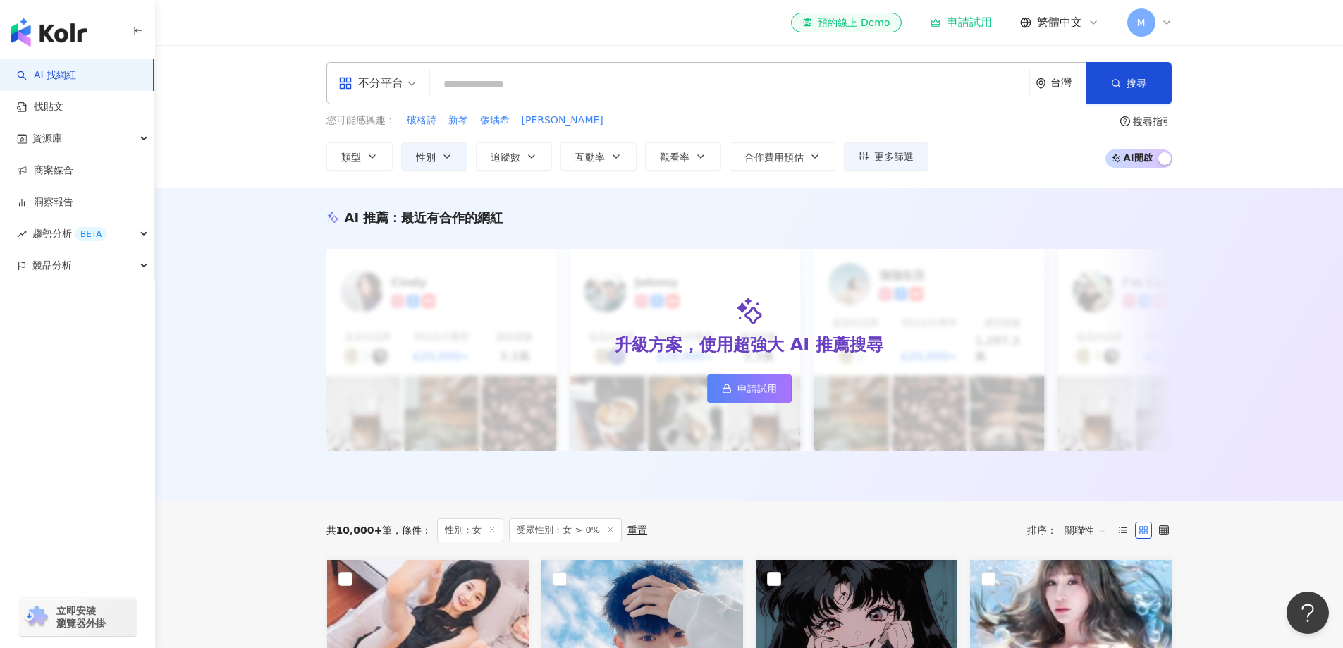
click at [589, 82] on input "search" at bounding box center [730, 84] width 588 height 27
drag, startPoint x: 471, startPoint y: 90, endPoint x: 1156, endPoint y: 78, distance: 684.7
click at [471, 90] on input "search" at bounding box center [730, 84] width 588 height 27
paste input "*******"
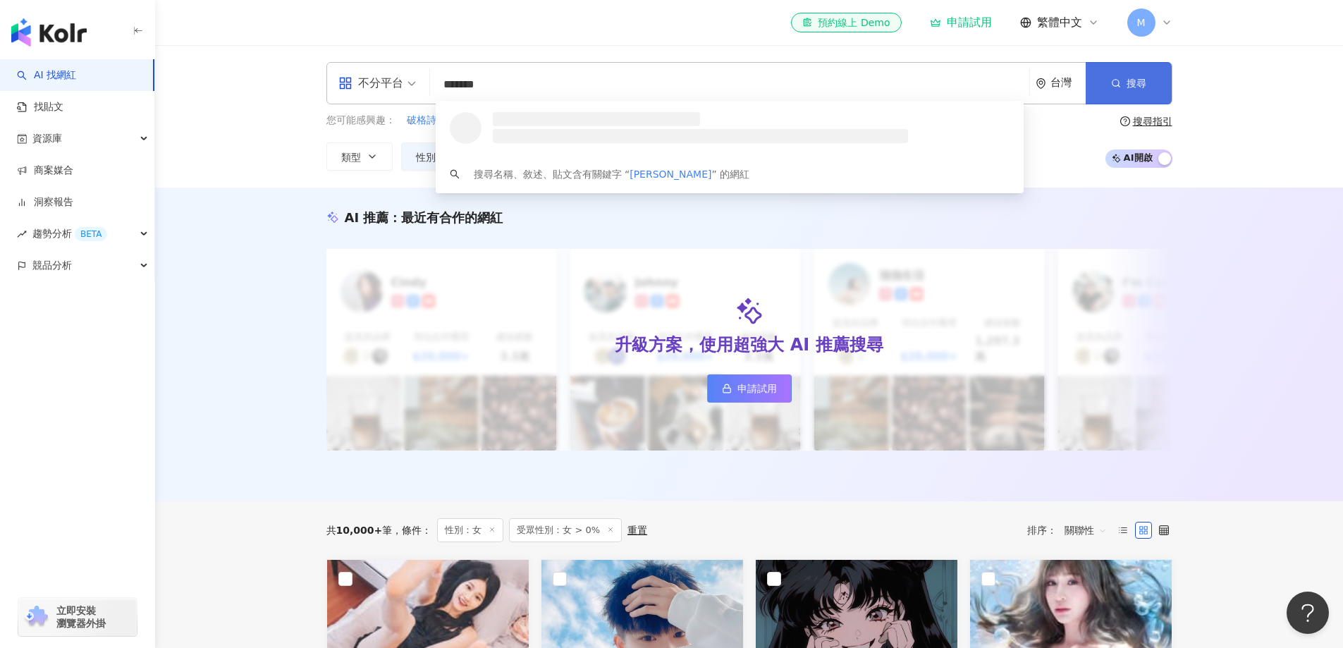
click at [1142, 90] on button "搜尋" at bounding box center [1129, 83] width 86 height 42
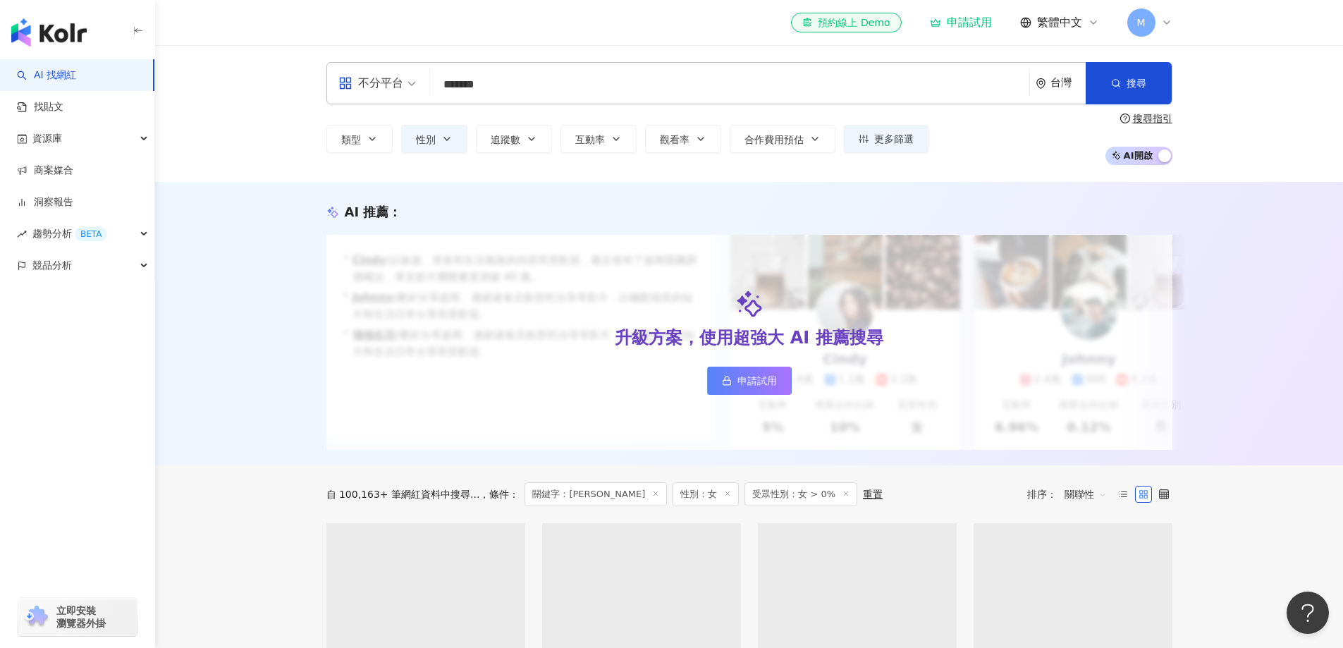
scroll to position [348, 0]
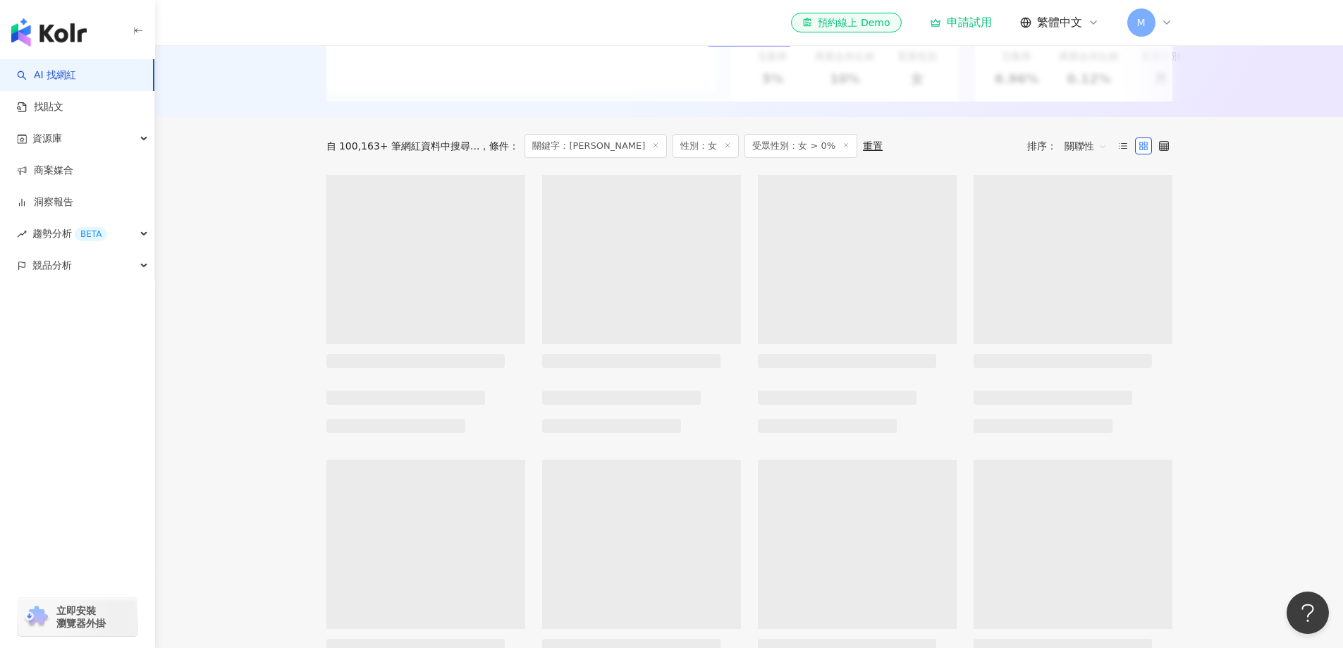
click at [745, 157] on span "受眾性別：女 > 0%" at bounding box center [801, 146] width 113 height 24
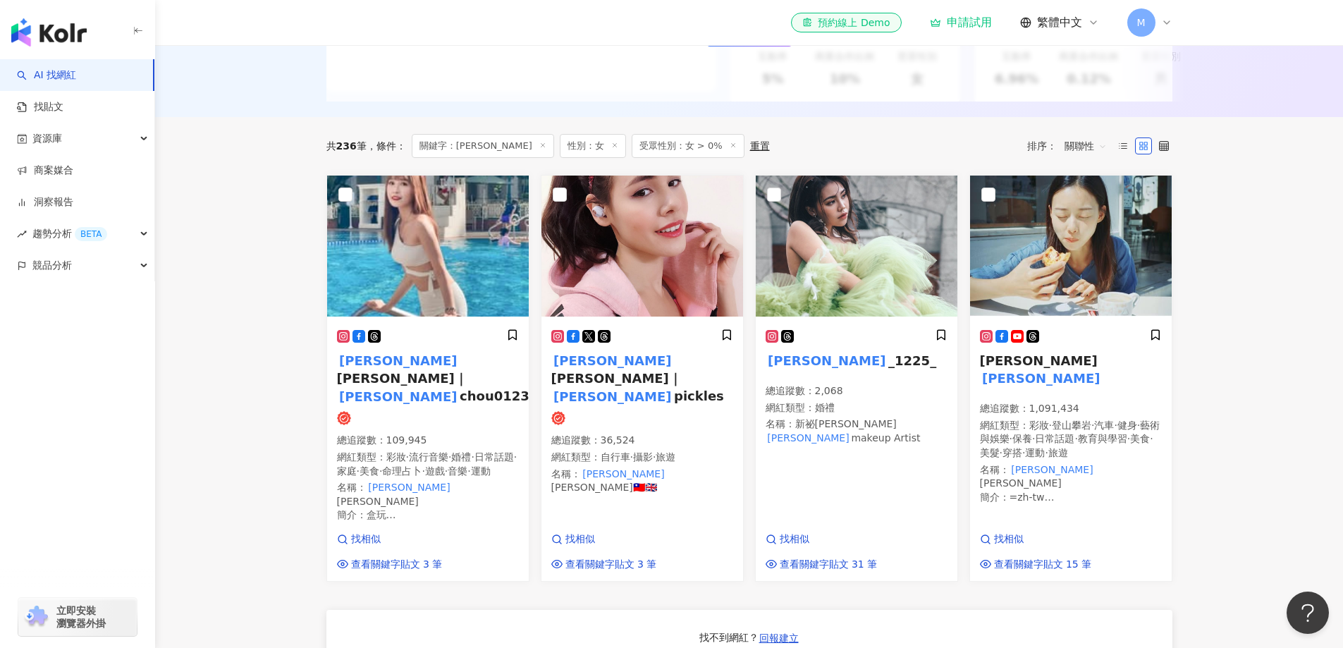
click at [677, 157] on span "受眾性別：女 > 0%" at bounding box center [688, 146] width 113 height 24
click at [398, 372] on span "筱涵｜" at bounding box center [402, 378] width 130 height 15
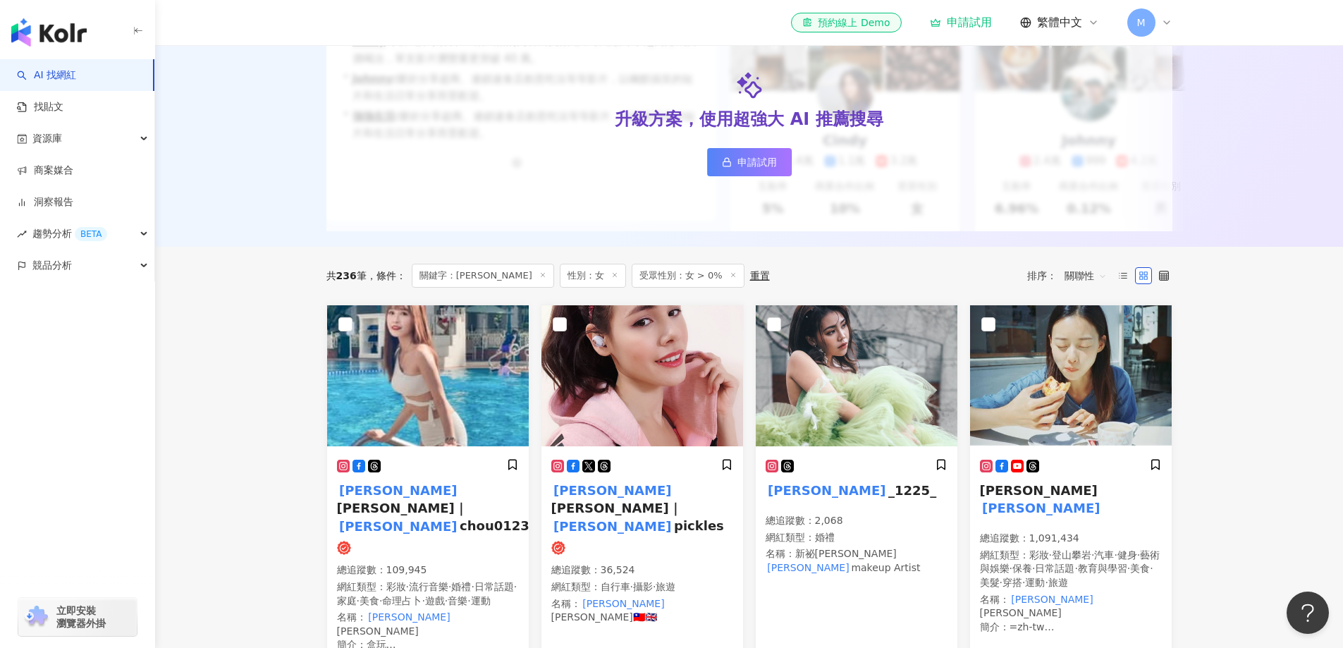
scroll to position [0, 0]
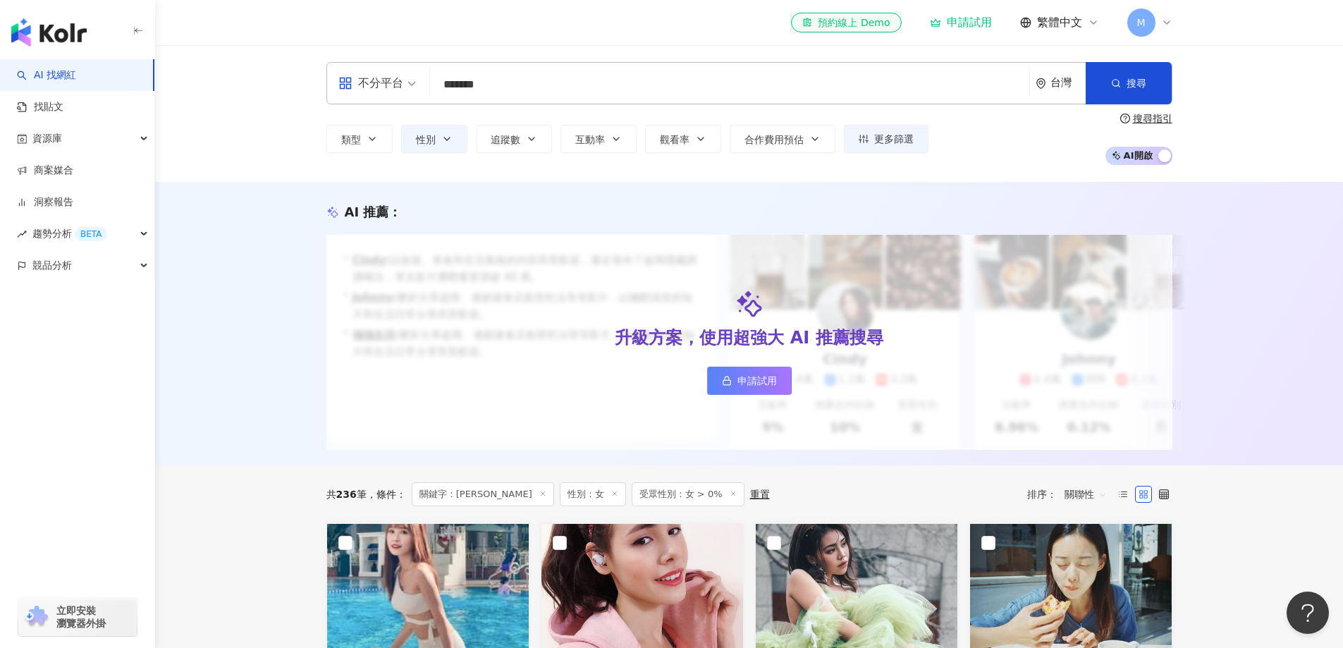
drag, startPoint x: 454, startPoint y: 76, endPoint x: 480, endPoint y: 78, distance: 26.2
click at [448, 78] on div "不分平台 ******* 台灣 搜尋 loading 搜尋名稱、敘述、貼文含有關鍵字 “ Natalie ” 的網紅" at bounding box center [749, 83] width 846 height 42
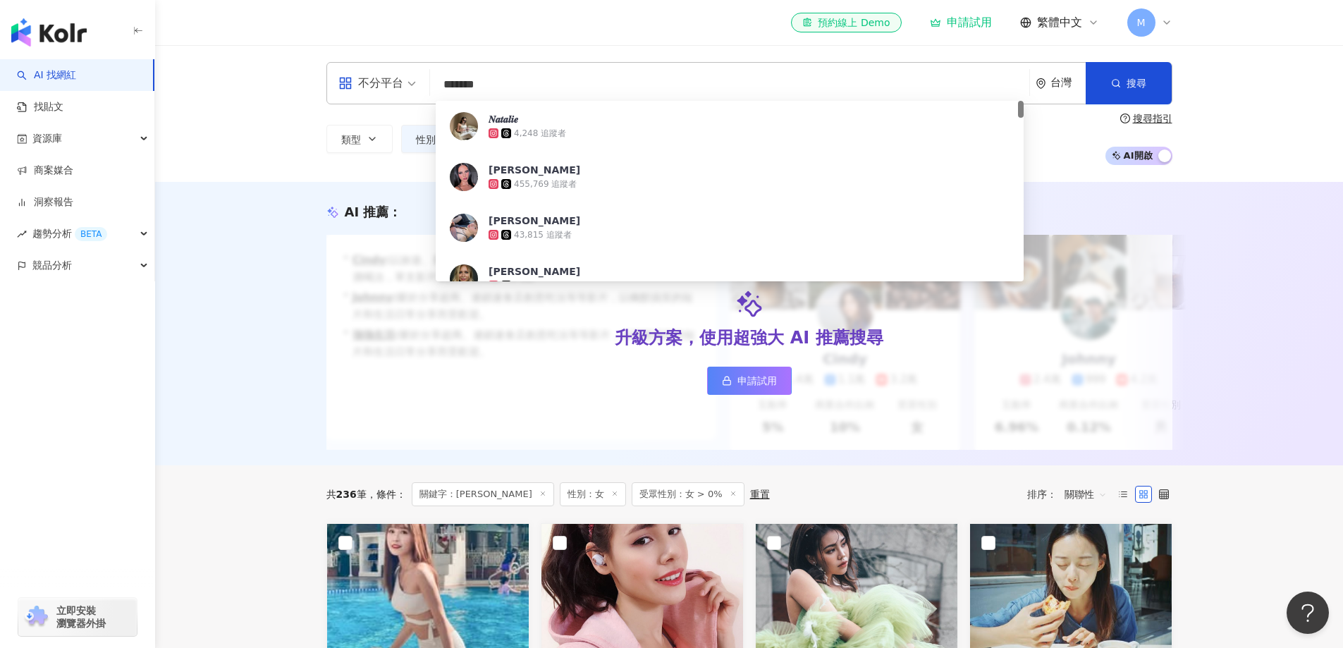
click at [432, 83] on div "不分平台 ******* 台灣 搜尋 005d7ccc-a4d0-46de-8db0-8cca0ac79b57 𝑵𝒂𝒕𝒂𝒍𝒊𝒆 4,248 追蹤者 Natal…" at bounding box center [749, 83] width 846 height 42
paste input "***"
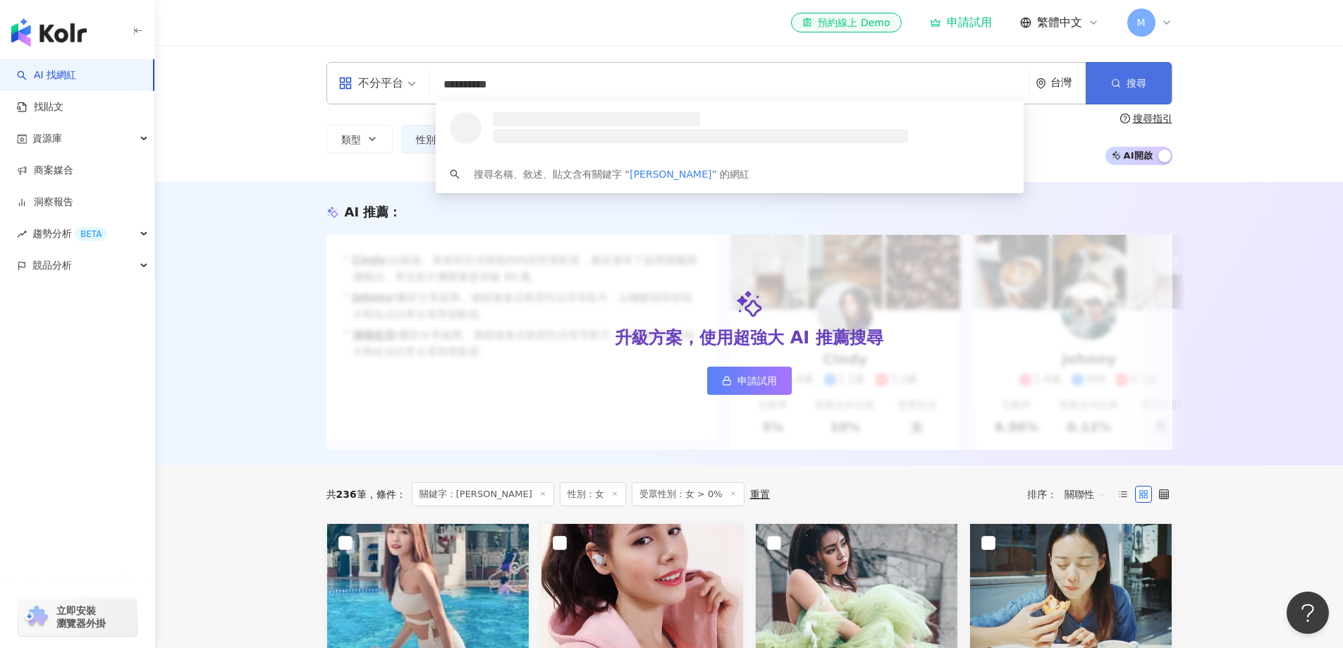
type input "**********"
click at [1105, 67] on button "搜尋" at bounding box center [1129, 83] width 86 height 42
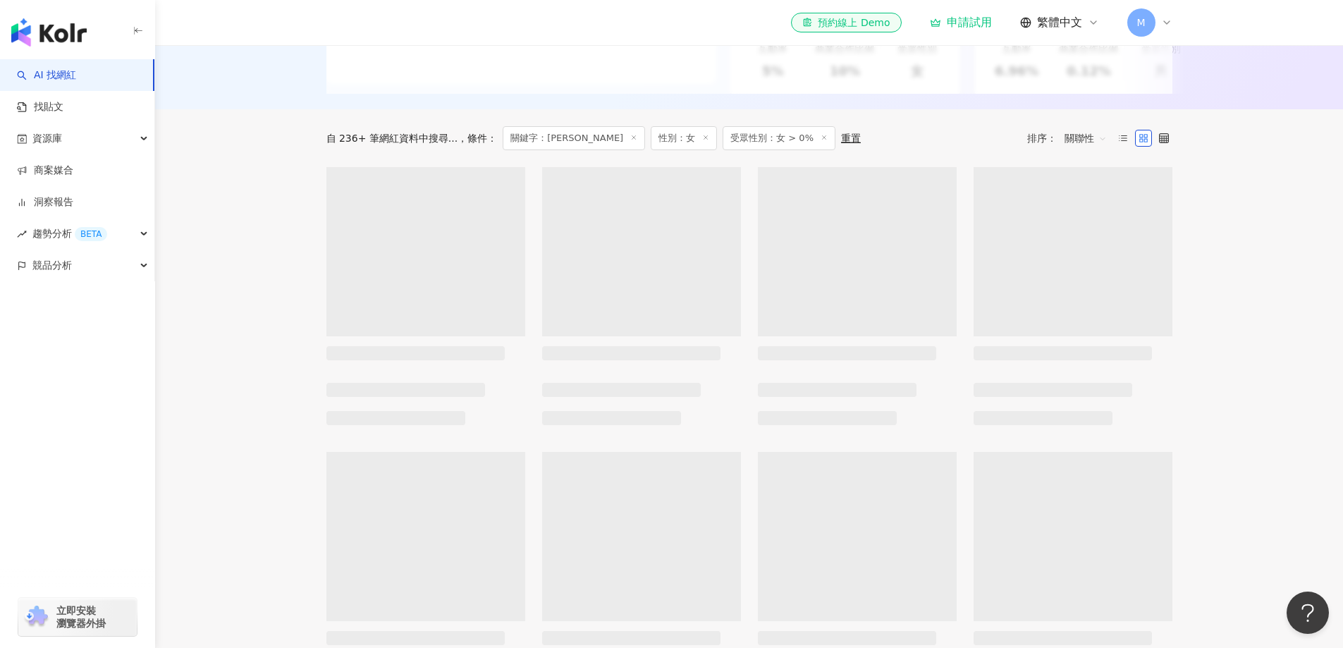
scroll to position [423, 0]
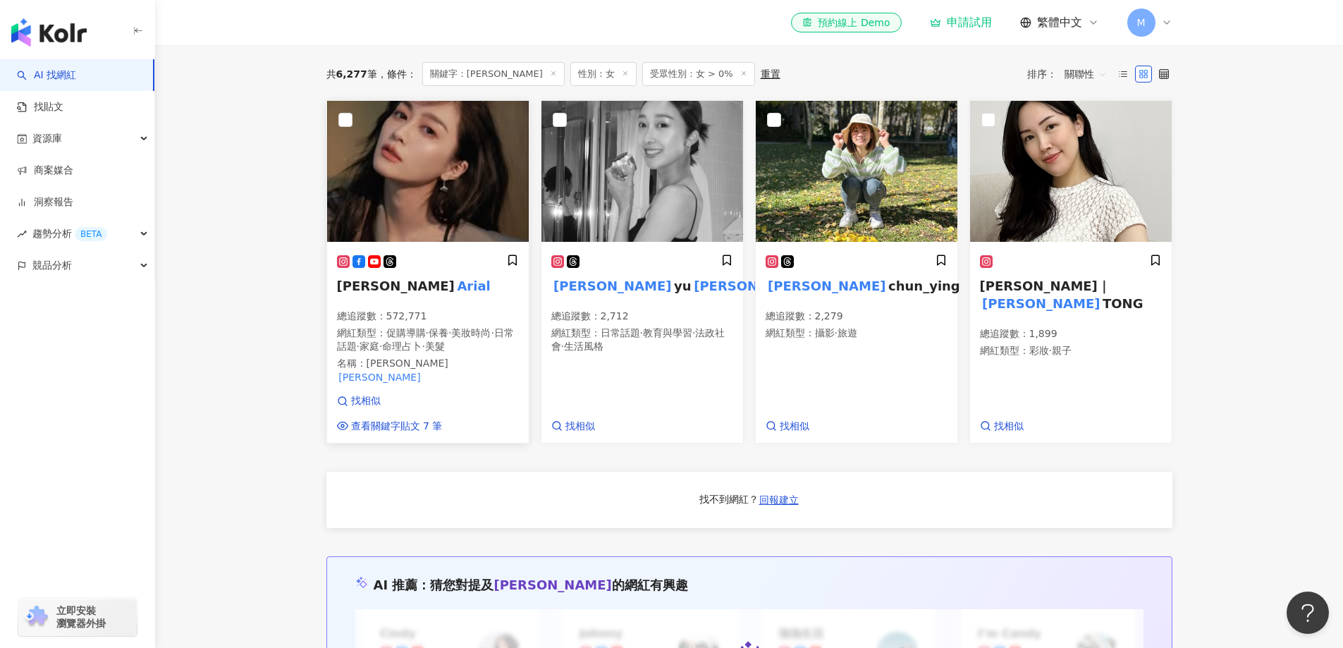
click at [455, 295] on mark "Arial" at bounding box center [474, 286] width 38 height 20
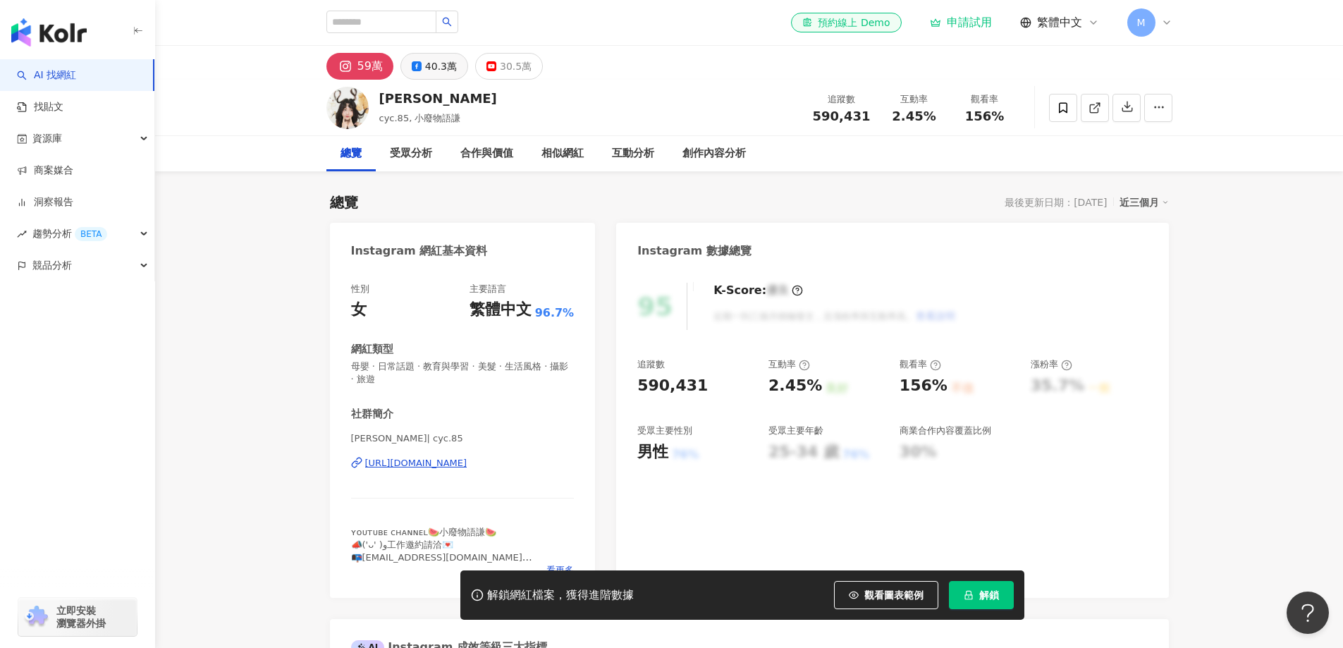
click at [439, 70] on div "40.3萬" at bounding box center [441, 66] width 32 height 20
click at [436, 73] on div "40.3萬" at bounding box center [441, 66] width 32 height 20
click at [420, 68] on div "59萬 40.3萬 30.5萬" at bounding box center [417, 63] width 183 height 32
click at [584, 463] on div "性別 女 主要語言 繁體中文 96.7% 網紅類型 母嬰 · 日常話題 · 教育與學習 · 美髮 · 生活風格 · 攝影 · 旅遊 社群簡介 cyc.8541…" at bounding box center [463, 433] width 266 height 329
drag, startPoint x: 377, startPoint y: 462, endPoint x: 565, endPoint y: 465, distance: 187.6
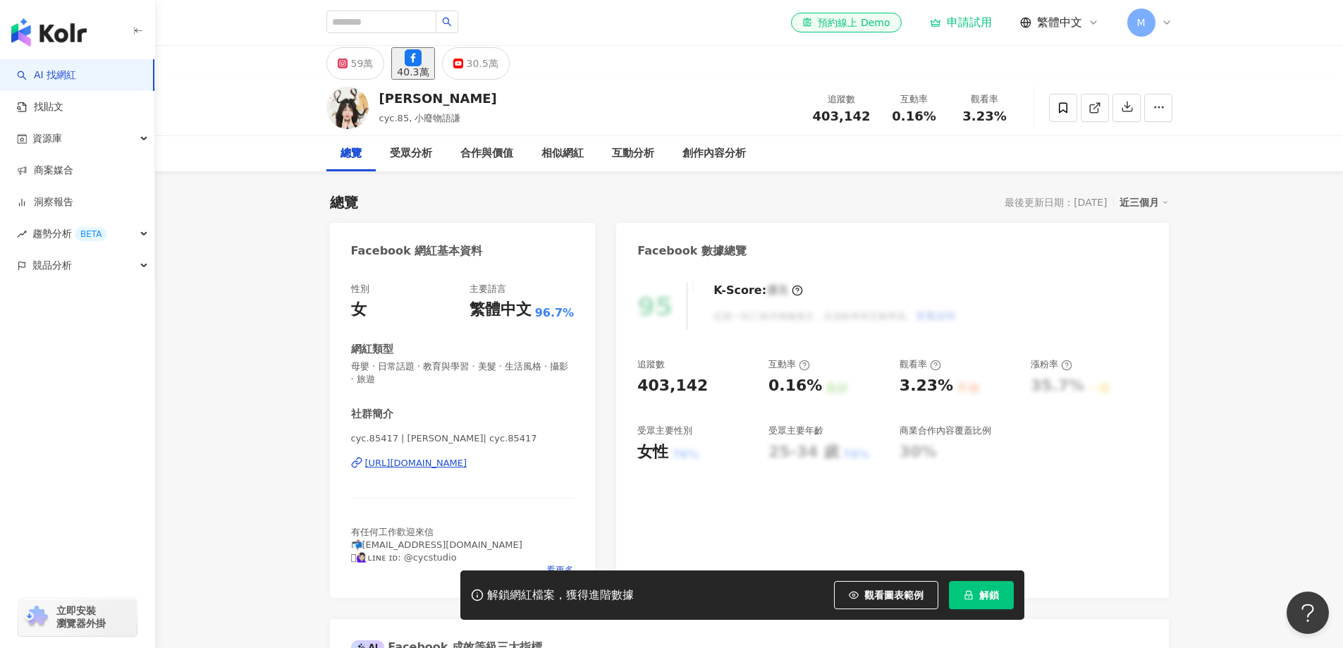
click at [384, 102] on div "[PERSON_NAME]" at bounding box center [438, 99] width 118 height 18
click at [372, 7] on div "el-icon-cs 預約線上 Demo 申請試用 繁體中文 M" at bounding box center [749, 22] width 846 height 45
click at [379, 21] on input "search" at bounding box center [381, 22] width 110 height 23
paste input "**********"
type input "**********"
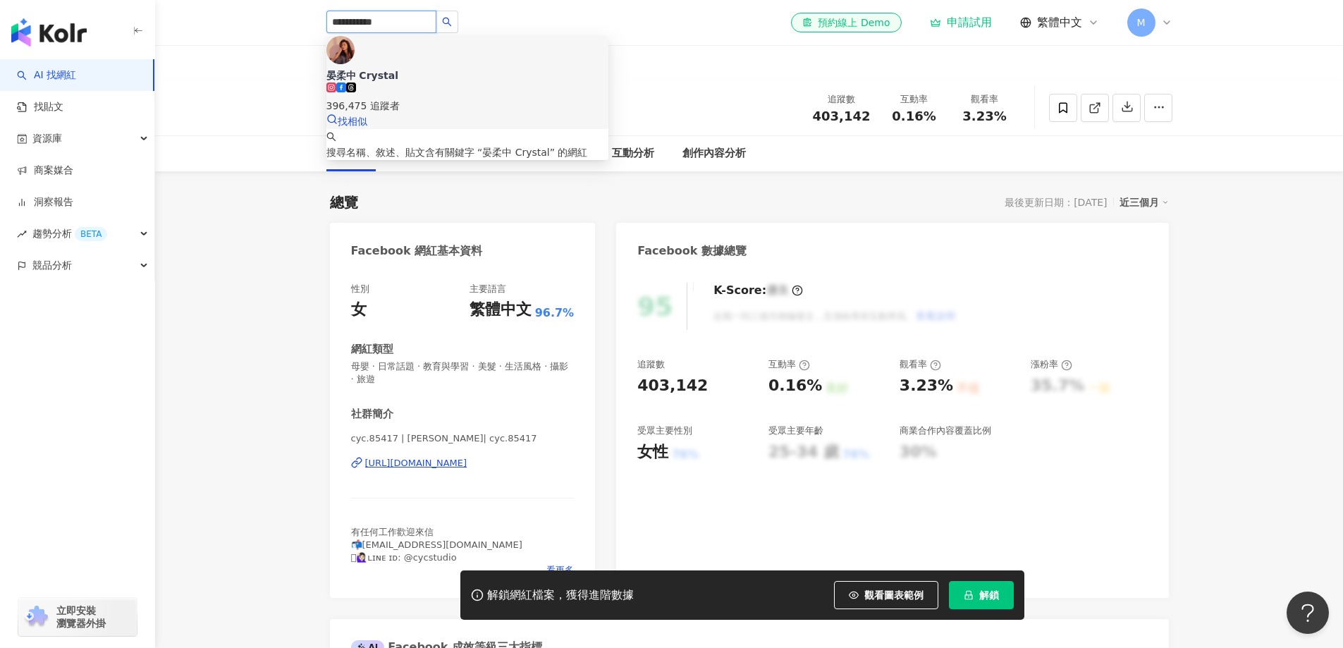
click at [442, 68] on div "晏柔中 Crystal" at bounding box center [467, 75] width 282 height 14
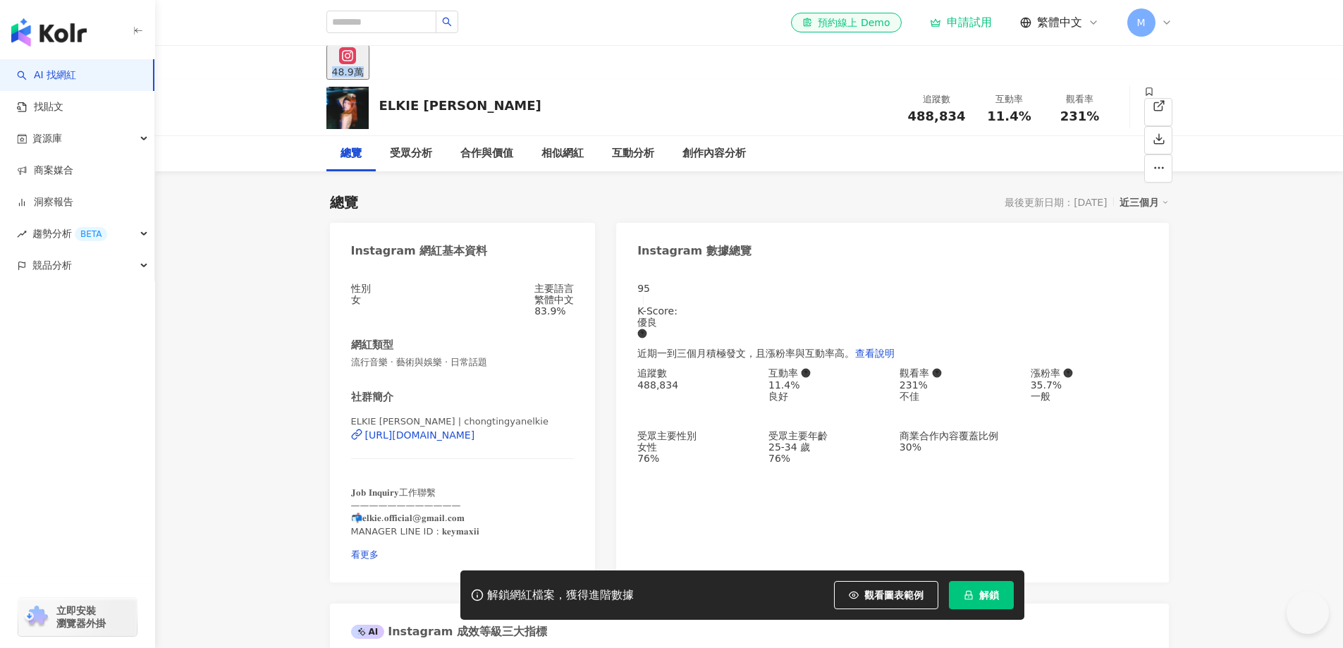
drag, startPoint x: 357, startPoint y: 64, endPoint x: 721, endPoint y: 10, distance: 367.2
click at [355, 65] on div "48.9萬" at bounding box center [749, 63] width 903 height 34
drag, startPoint x: 398, startPoint y: 106, endPoint x: 377, endPoint y: 110, distance: 21.4
click at [377, 110] on div "ELKIE [PERSON_NAME] 追蹤數 488,834 互動率 11.4% 觀看率 231%" at bounding box center [749, 108] width 903 height 56
drag, startPoint x: 566, startPoint y: 455, endPoint x: 965, endPoint y: 0, distance: 605.6
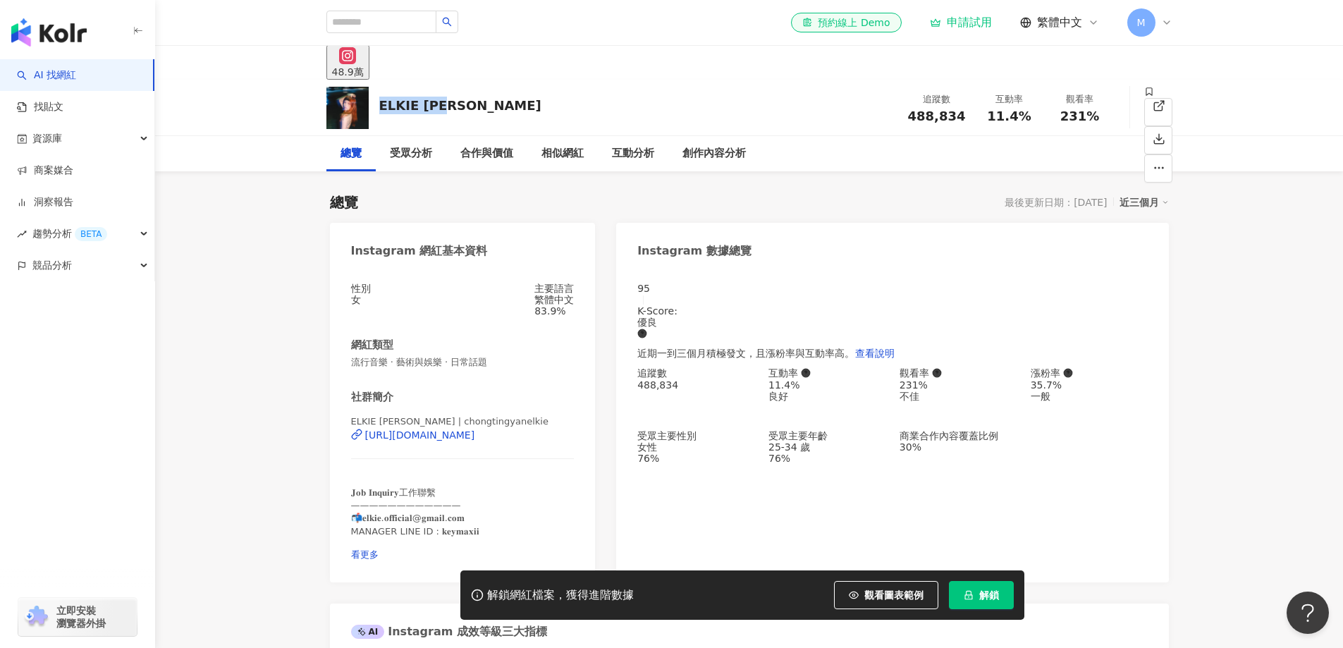
click at [572, 455] on div "性別 女 主要語言 繁體中文 83.9% 網紅類型 流行音樂 · 藝術與娛樂 · 日常話題 社群簡介 ELKIE [PERSON_NAME] | chongt…" at bounding box center [463, 426] width 266 height 314
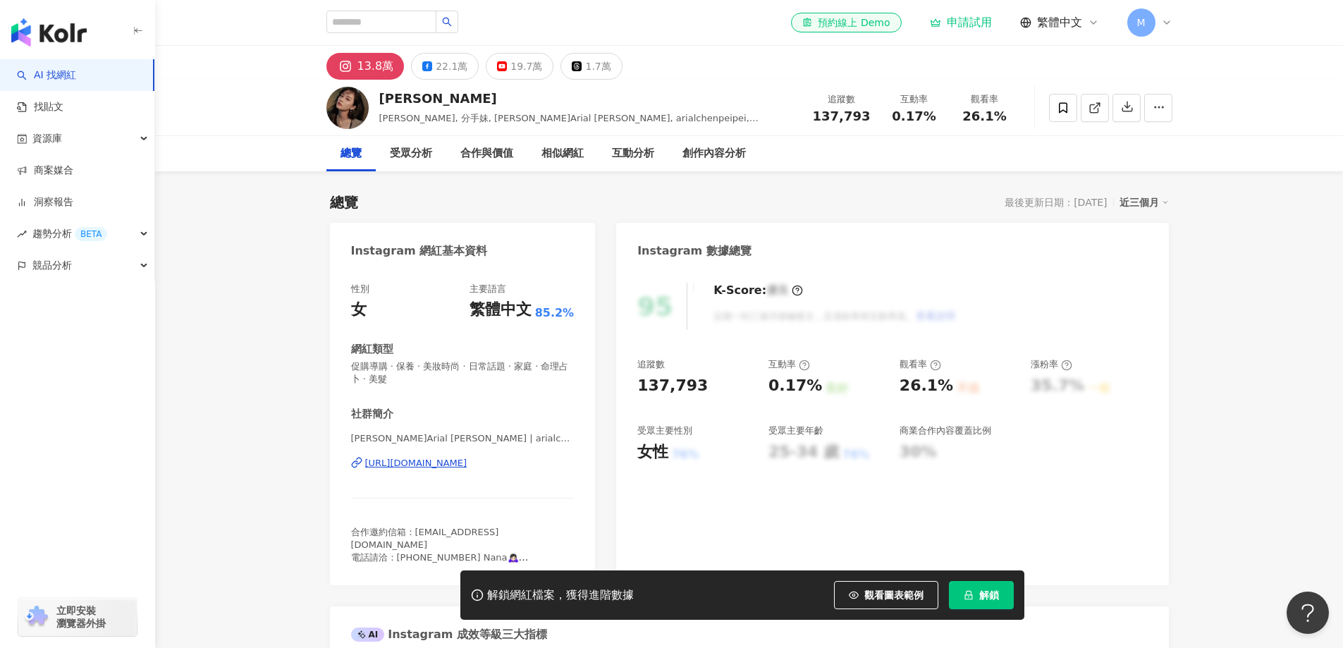
click at [447, 63] on div "22.1萬" at bounding box center [452, 66] width 32 height 20
click at [452, 71] on div "22.1萬" at bounding box center [452, 66] width 32 height 20
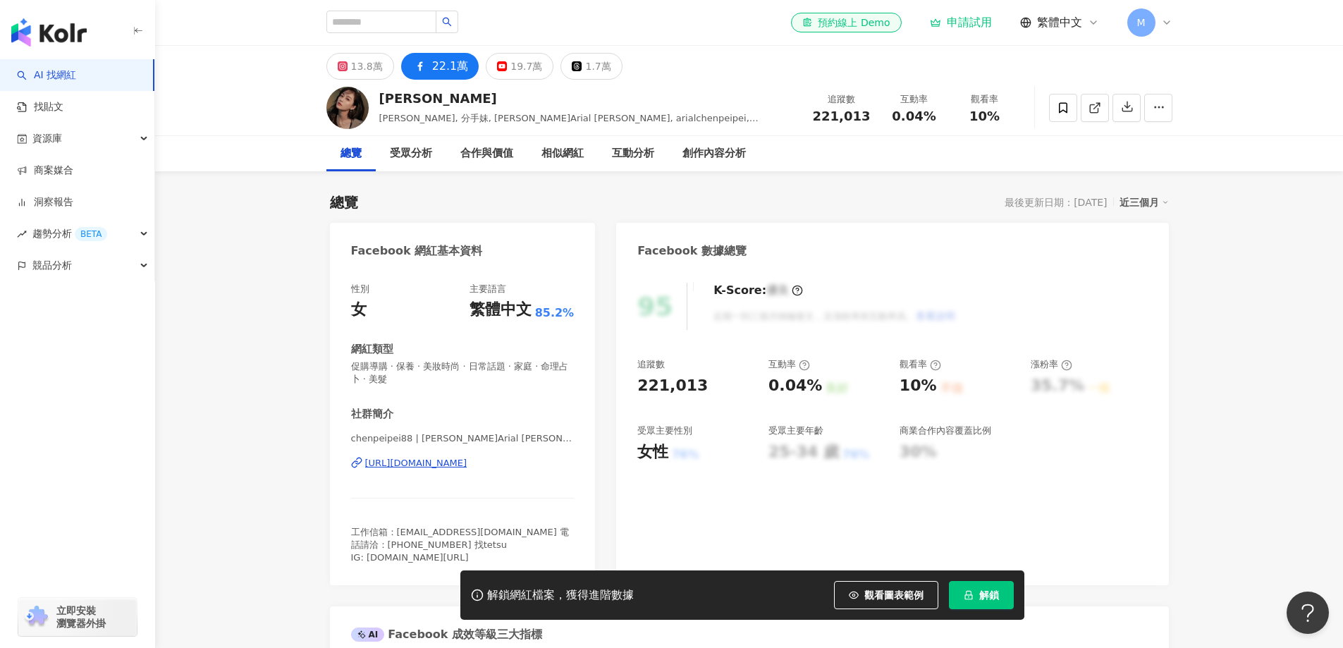
click at [425, 69] on div "13.8萬 22.1萬 19.7萬 1.7萬" at bounding box center [474, 66] width 296 height 27
drag, startPoint x: 402, startPoint y: 102, endPoint x: 382, endPoint y: 102, distance: 19.7
click at [382, 102] on div "陳佩佩" at bounding box center [588, 99] width 418 height 18
copy div "陳佩佩"
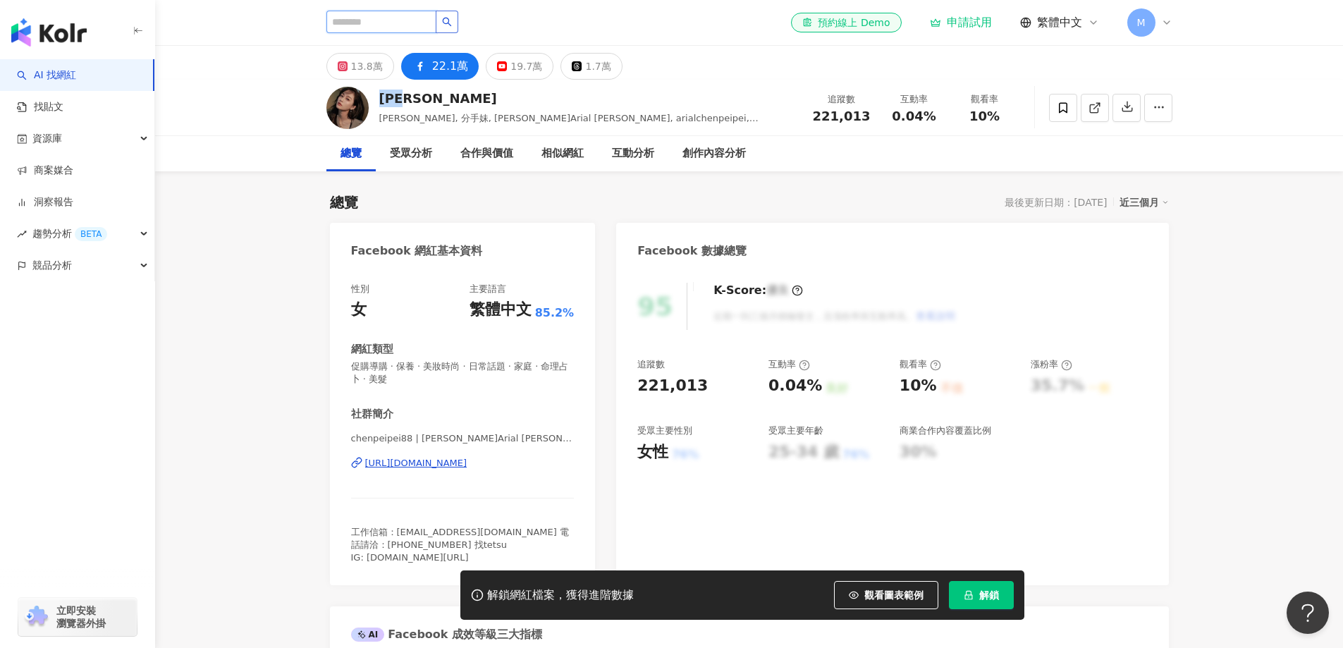
drag, startPoint x: 378, startPoint y: 16, endPoint x: 479, endPoint y: 18, distance: 101.5
click at [378, 16] on input "search" at bounding box center [381, 22] width 110 height 23
paste input "***"
type input "***"
click at [452, 19] on icon "search" at bounding box center [447, 22] width 10 height 10
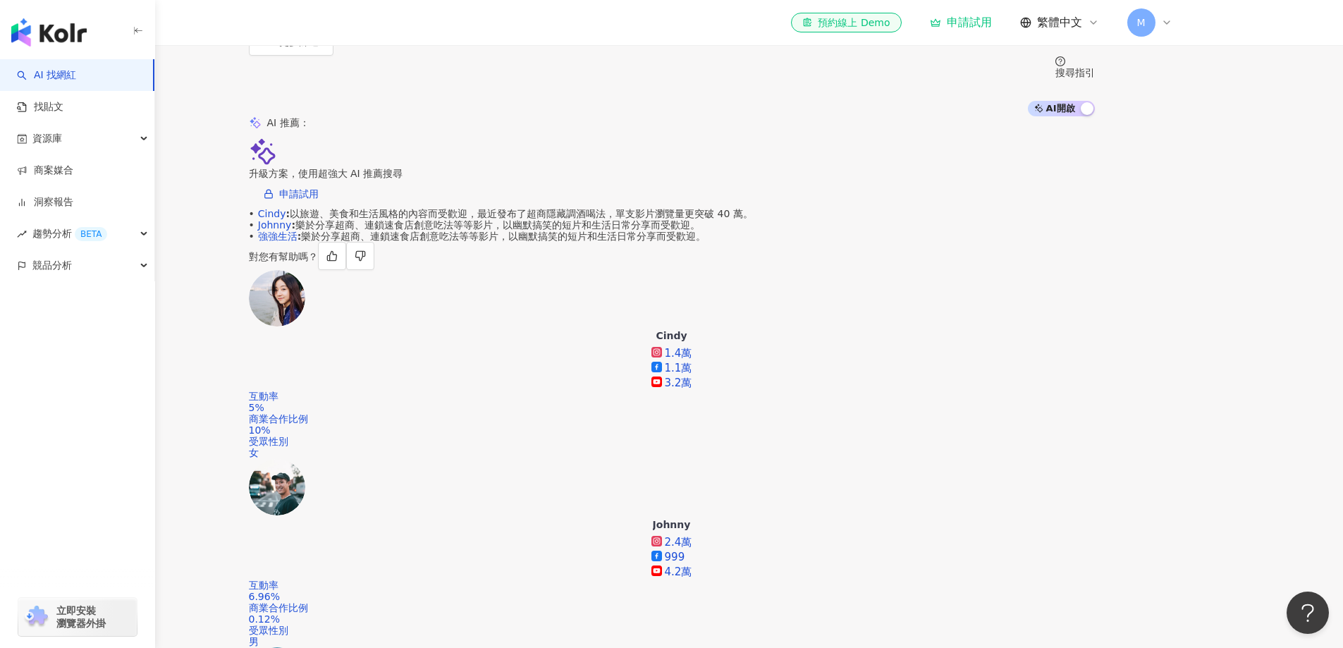
scroll to position [282, 0]
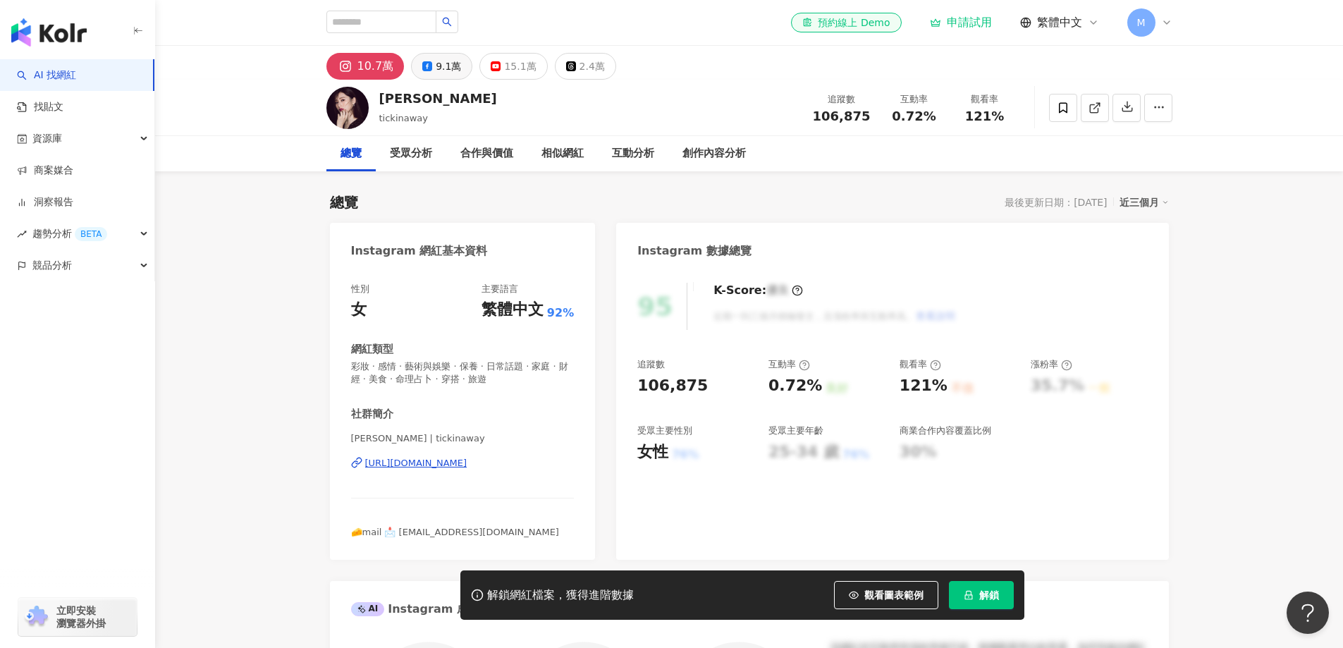
click at [453, 75] on div "9.1萬" at bounding box center [448, 66] width 25 height 20
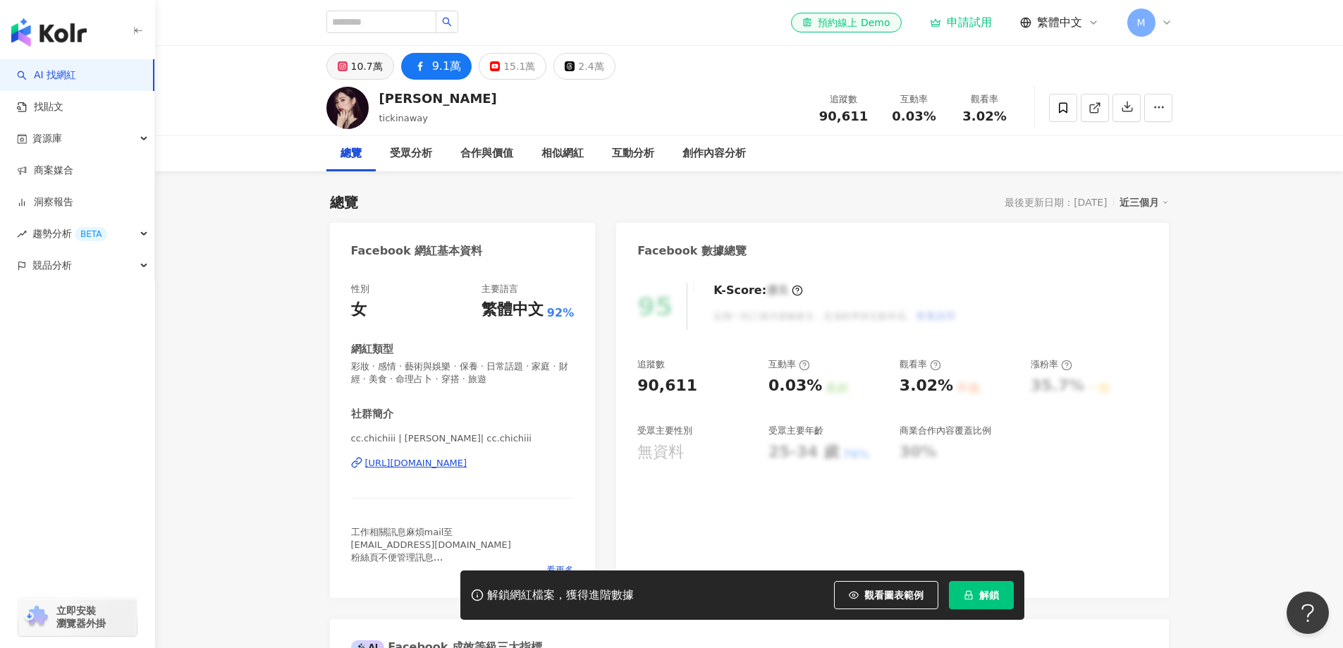
click at [367, 68] on div "10.7萬" at bounding box center [367, 66] width 32 height 20
click at [367, 71] on div "10.7萬" at bounding box center [367, 66] width 32 height 20
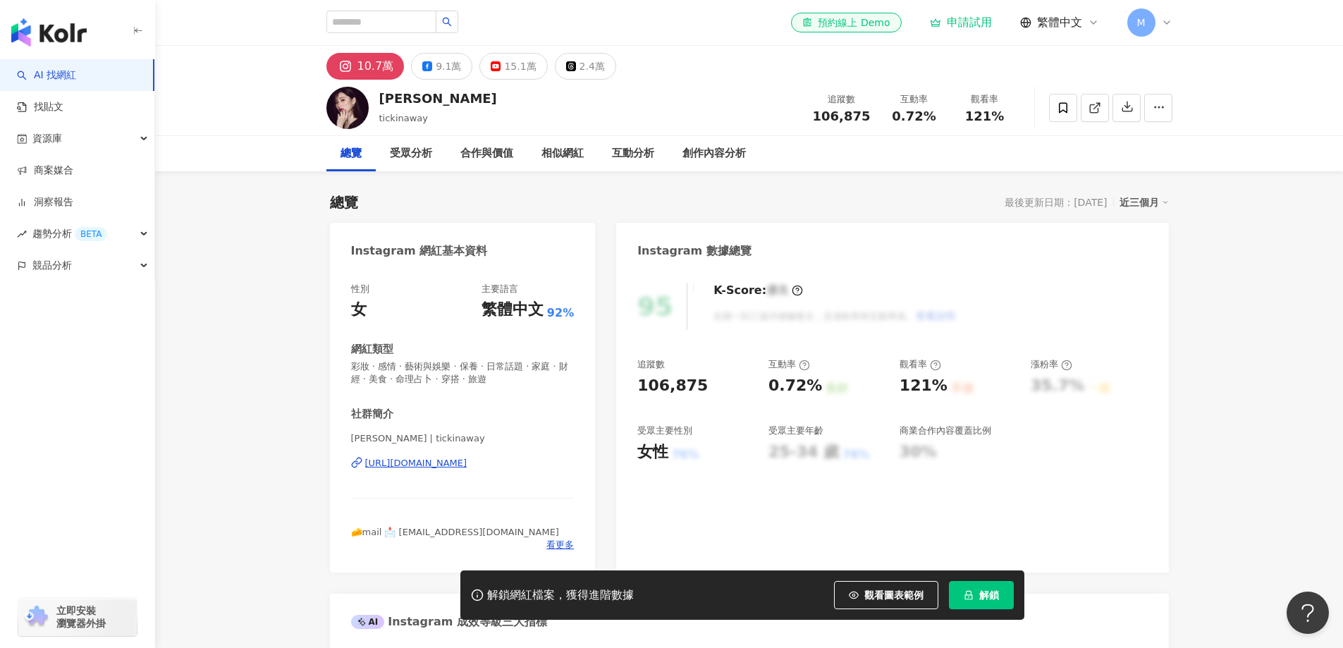
drag, startPoint x: 400, startPoint y: 62, endPoint x: 356, endPoint y: 68, distance: 44.1
click at [356, 68] on button "10.7萬" at bounding box center [365, 66] width 78 height 27
drag, startPoint x: 372, startPoint y: 70, endPoint x: 357, endPoint y: 71, distance: 15.5
click at [357, 71] on div "10.7萬 9.1萬 15.1萬 2.4萬" at bounding box center [471, 66] width 290 height 27
click at [384, 92] on div "[PERSON_NAME] 追蹤數 106,875 互動率 0.72% 觀看率 121%" at bounding box center [749, 108] width 903 height 56
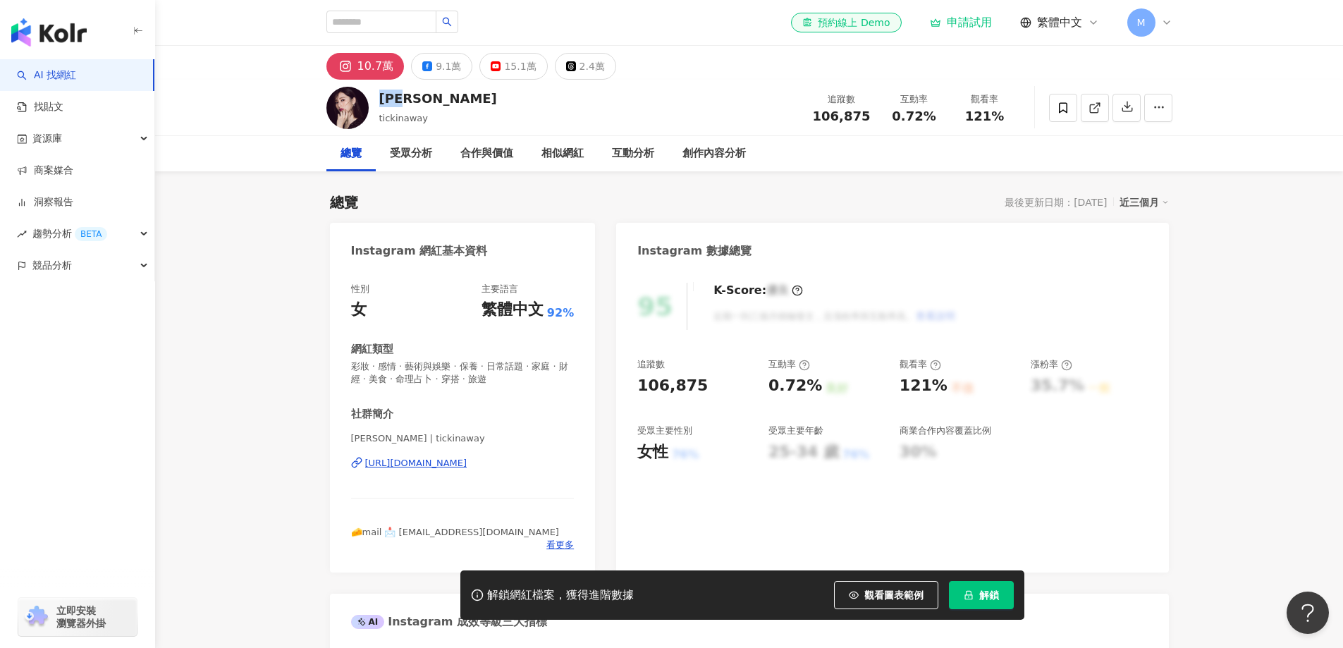
click at [428, 95] on div "[PERSON_NAME] 追蹤數 106,875 互動率 0.72% 觀看率 121%" at bounding box center [749, 108] width 903 height 56
drag, startPoint x: 415, startPoint y: 96, endPoint x: 379, endPoint y: 97, distance: 35.3
click at [379, 97] on div "[PERSON_NAME] 追蹤數 106,875 互動率 0.72% 觀看率 121%" at bounding box center [749, 108] width 903 height 56
drag, startPoint x: 347, startPoint y: 467, endPoint x: 790, endPoint y: 153, distance: 543.7
click at [555, 460] on div "性別 女 主要語言 繁體中文 92% 網紅類型 彩妝 · 感情 · 藝術與娛樂 · 保養 · 日常話題 · 家庭 · 財經 · 美食 · 命理占卜 · 穿搭 …" at bounding box center [463, 421] width 266 height 304
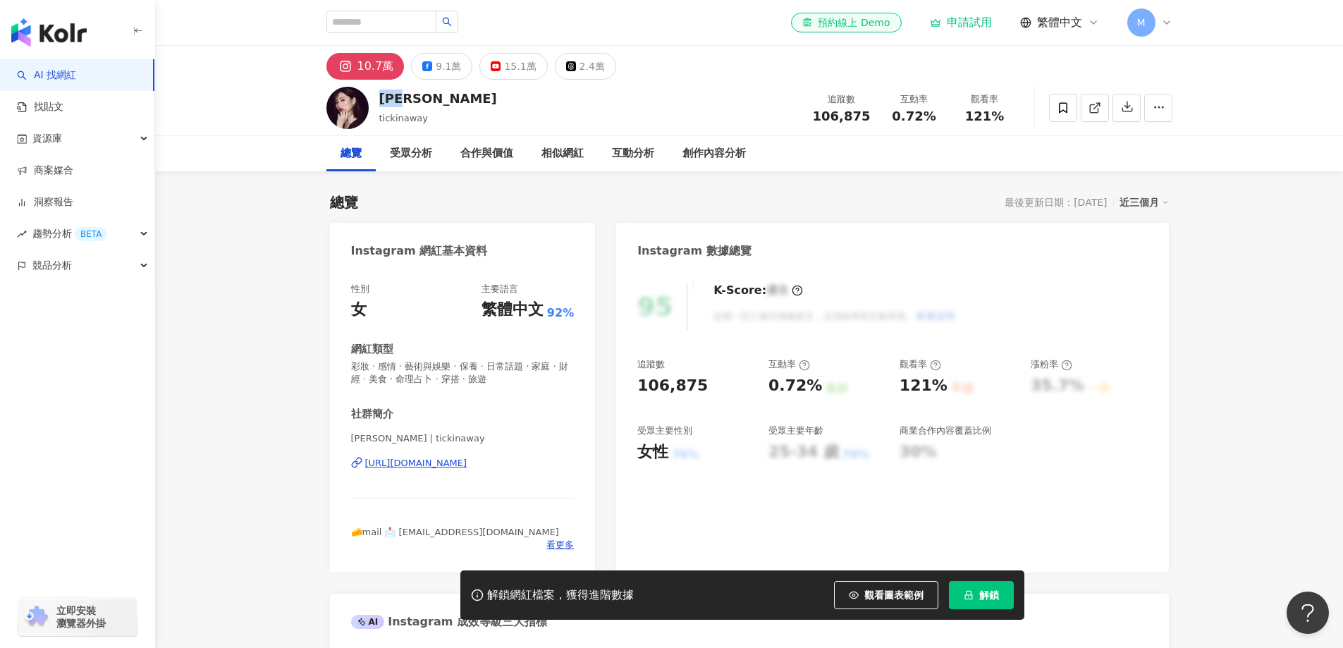
copy div "[URL][DOMAIN_NAME]"
click at [436, 25] on input "search" at bounding box center [381, 22] width 110 height 23
paste input "*******"
type input "*******"
click at [452, 20] on icon "search" at bounding box center [447, 22] width 10 height 10
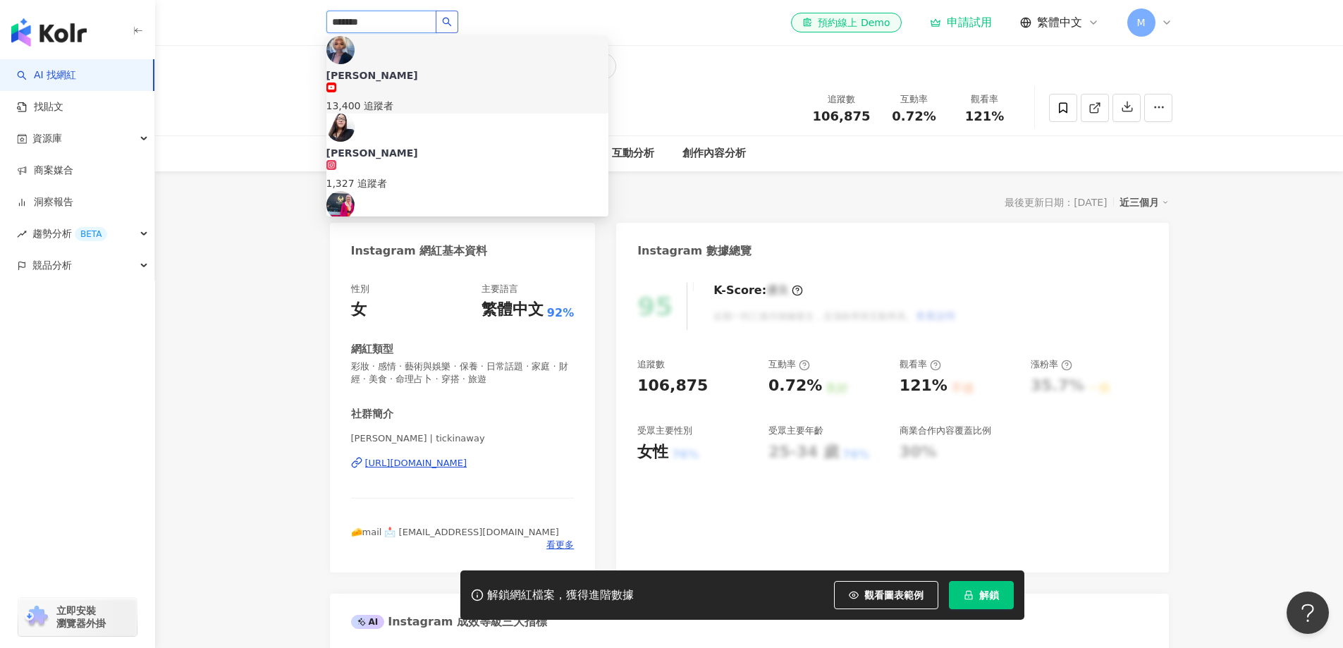
click at [452, 23] on icon "search" at bounding box center [447, 22] width 10 height 10
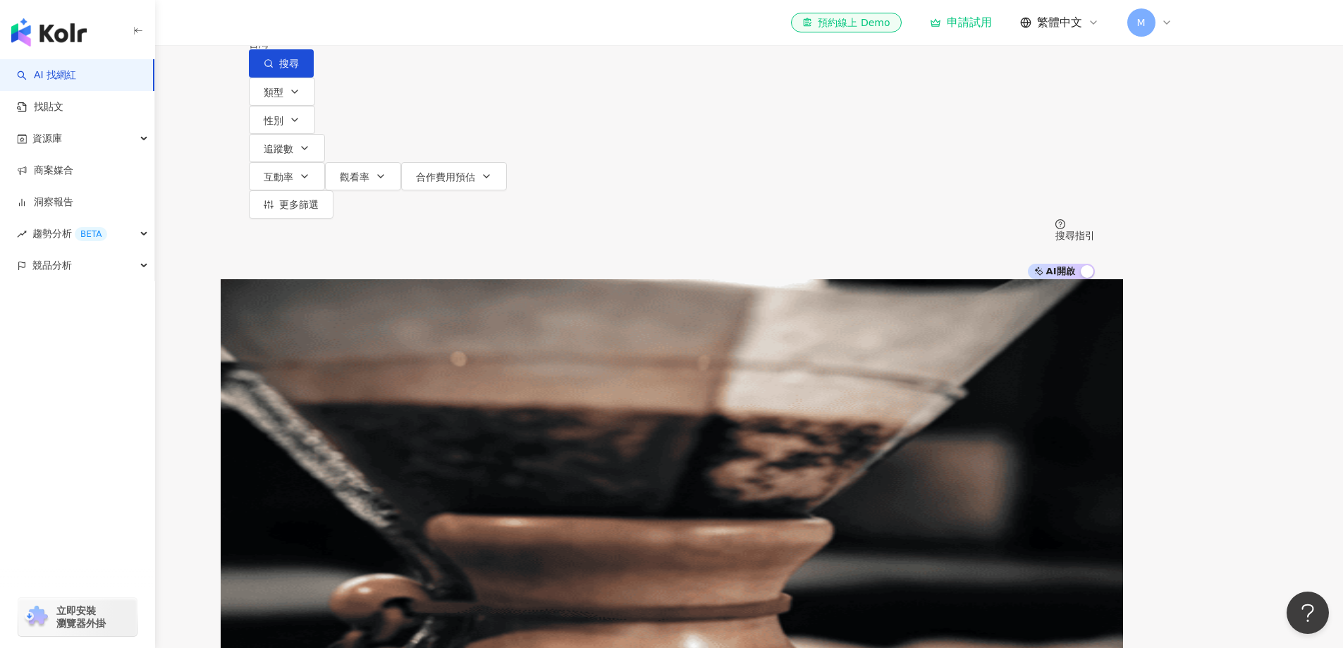
drag, startPoint x: 521, startPoint y: 75, endPoint x: 436, endPoint y: 85, distance: 85.1
click at [434, 78] on div "不分平台 ******* 台灣 搜尋" at bounding box center [672, 39] width 846 height 78
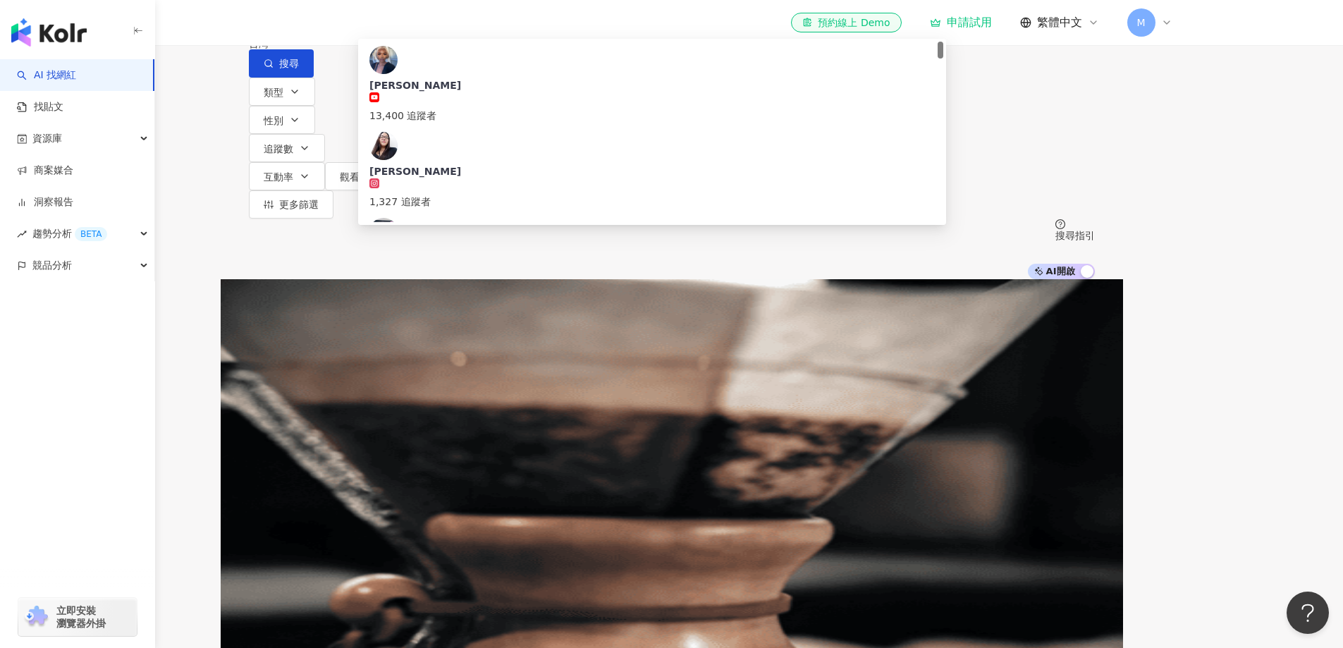
paste input "****"
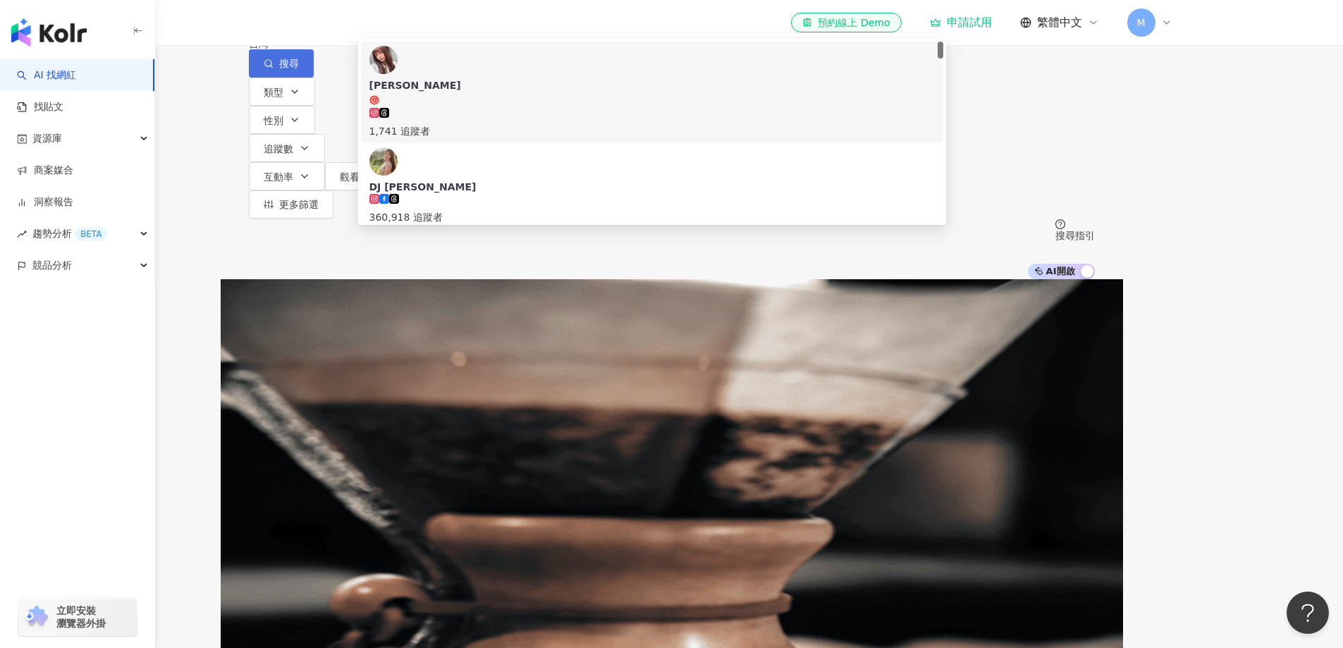
drag, startPoint x: 1120, startPoint y: 80, endPoint x: 1092, endPoint y: 86, distance: 28.8
click at [274, 68] on icon "button" at bounding box center [269, 64] width 10 height 10
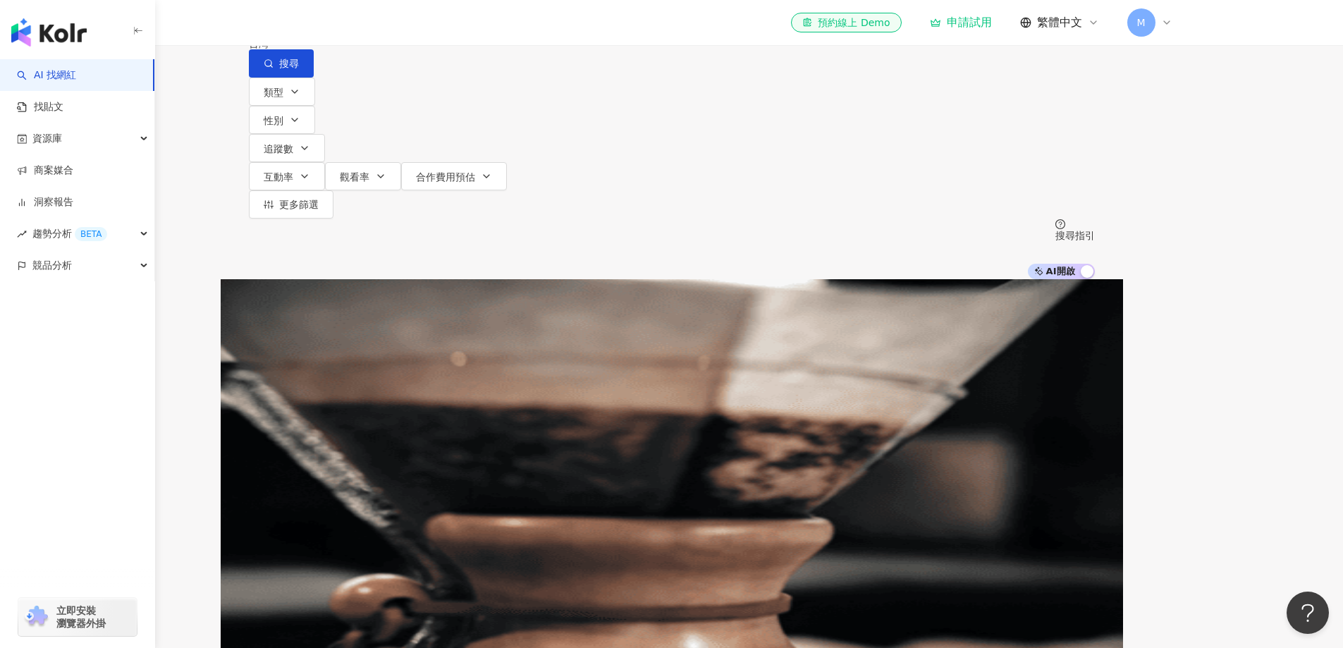
click at [454, 27] on input "**********" at bounding box center [397, 13] width 114 height 27
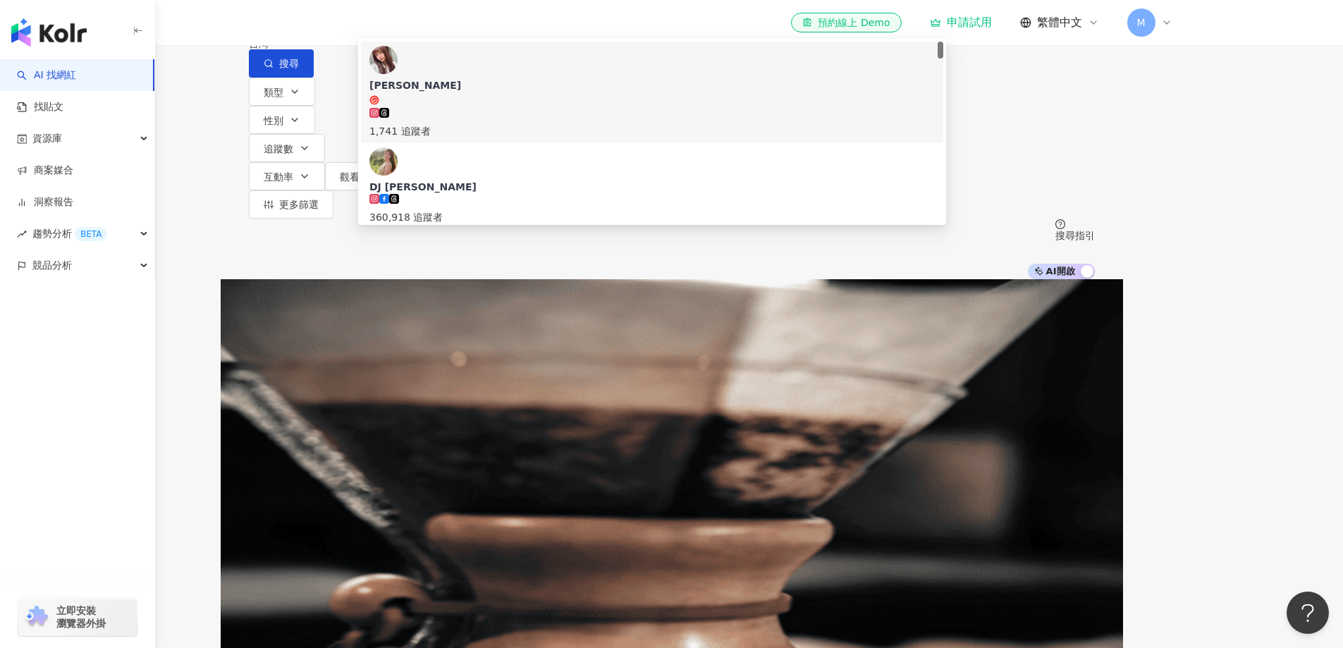
click at [454, 27] on input "**********" at bounding box center [397, 13] width 114 height 27
drag, startPoint x: 501, startPoint y: 87, endPoint x: 438, endPoint y: 91, distance: 63.6
click at [435, 27] on input "**********" at bounding box center [397, 13] width 114 height 27
paste input "search"
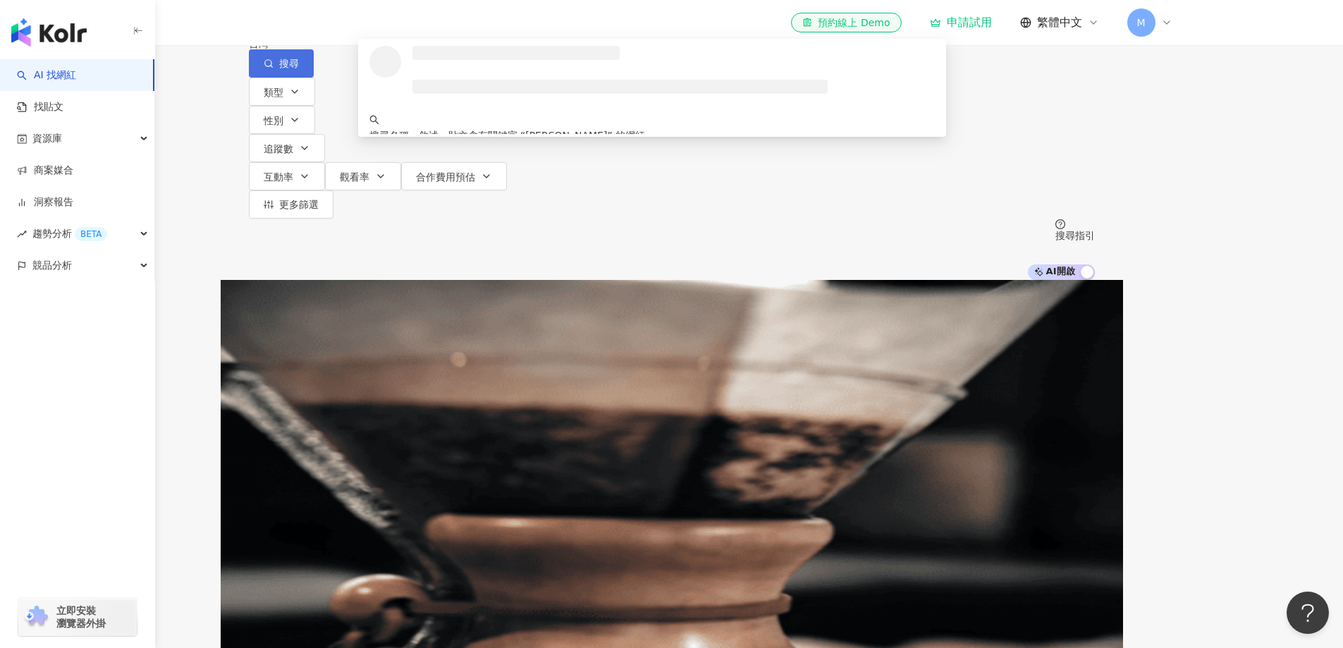
type input "***"
click at [299, 69] on span "搜尋" at bounding box center [289, 63] width 20 height 11
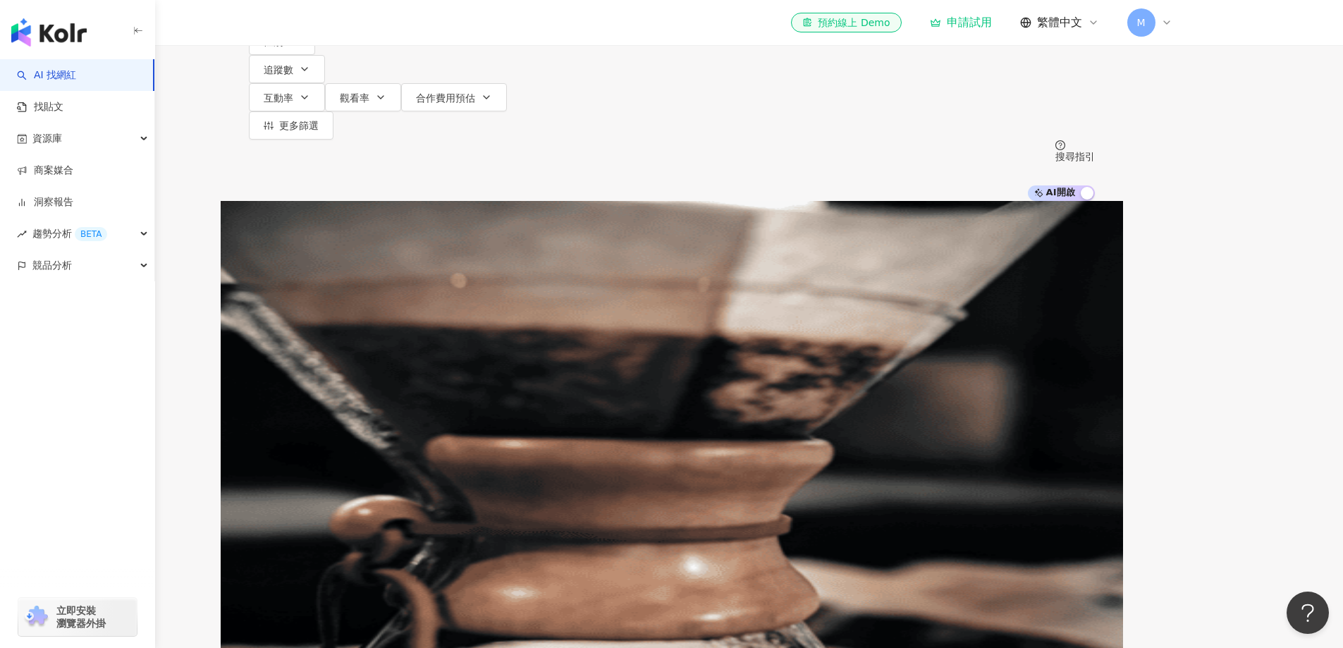
scroll to position [212, 0]
